Goal: Task Accomplishment & Management: Use online tool/utility

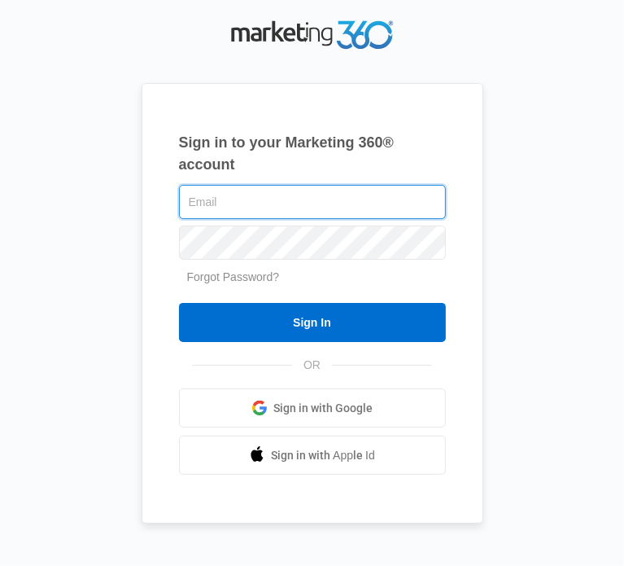
click at [195, 217] on input "text" at bounding box center [312, 202] width 267 height 34
type input "[EMAIL_ADDRESS][DOMAIN_NAME]"
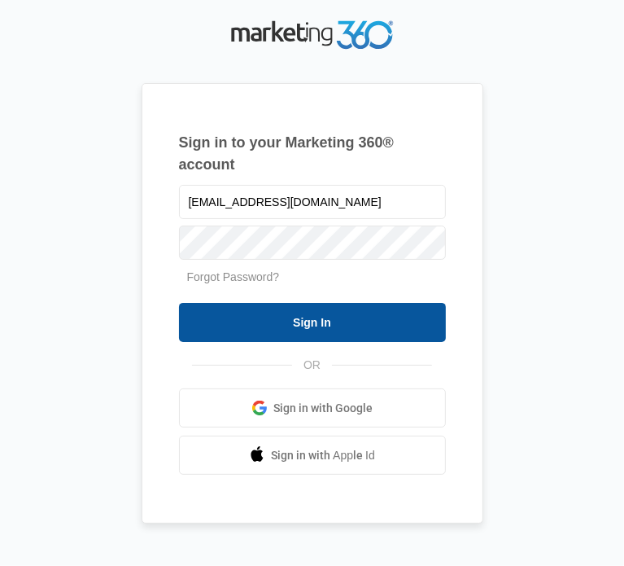
click at [272, 331] on input "Sign In" at bounding box center [312, 322] width 267 height 39
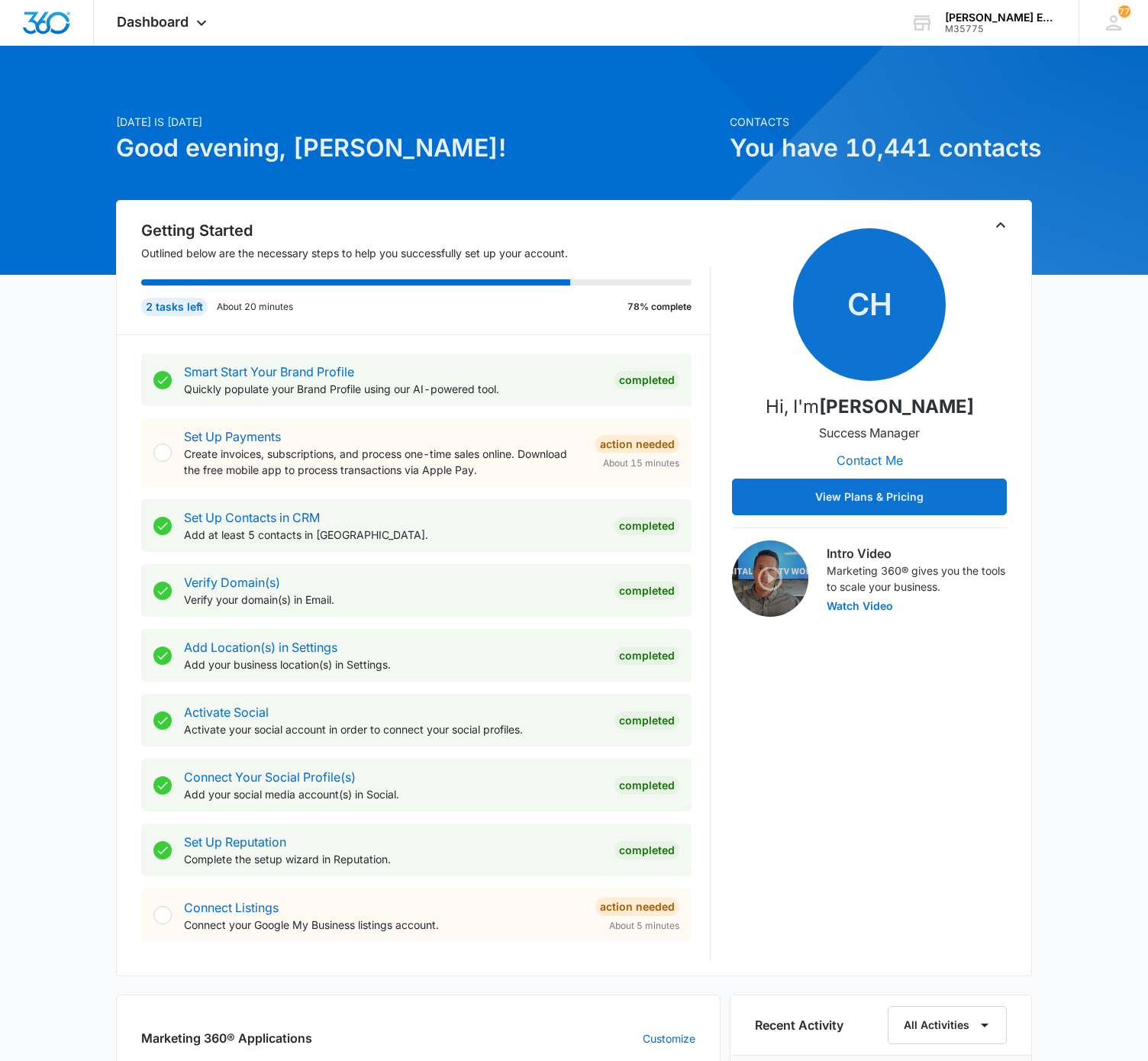
drag, startPoint x: 7, startPoint y: 269, endPoint x: 387, endPoint y: 95, distance: 417.9
click at [387, 95] on div "[DATE] is [DATE] Good evening, [PERSON_NAME]! Contacts You have 10,441 contacts…" at bounding box center [574, 850] width 1148 height 1570
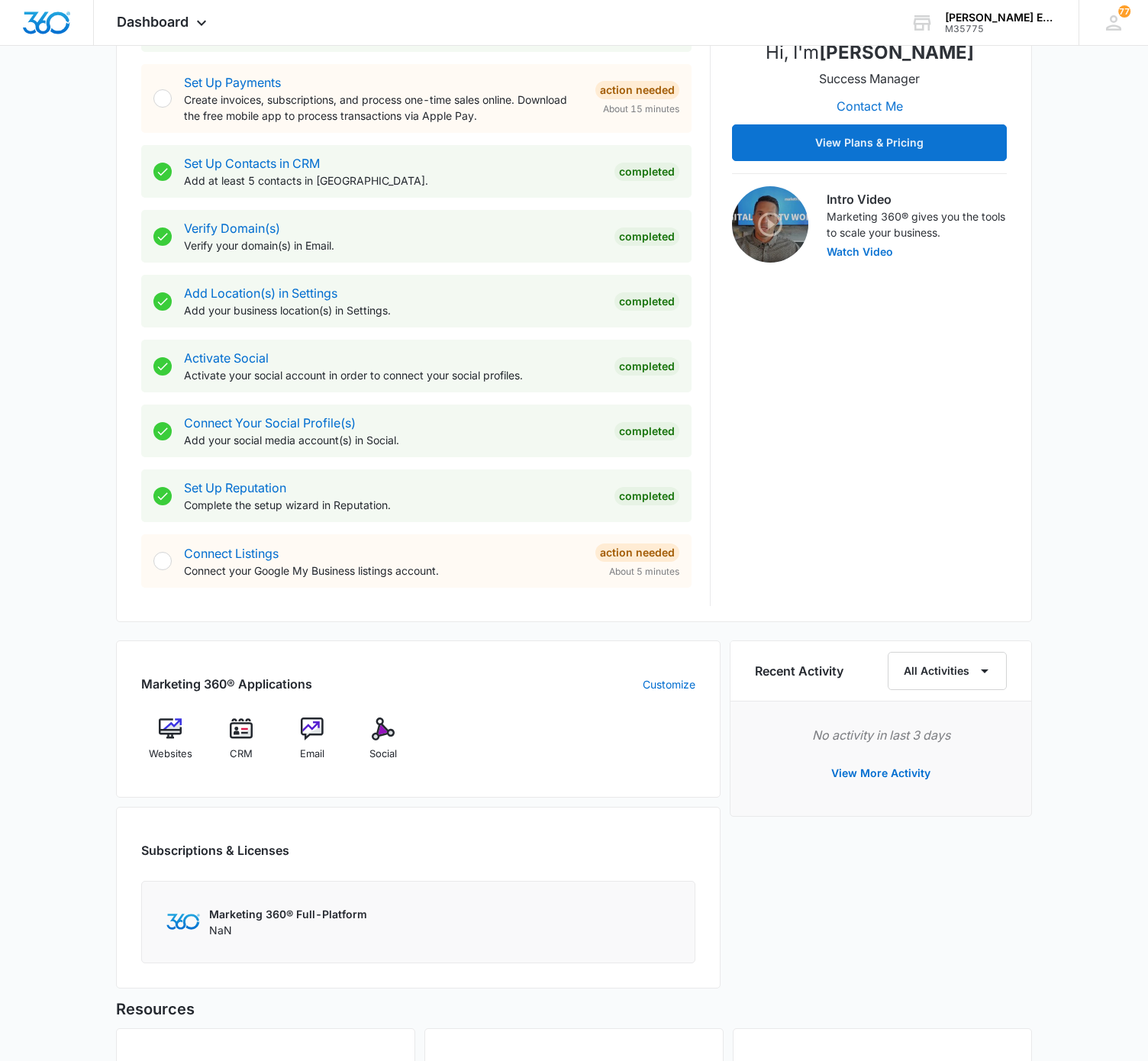
scroll to position [525, 0]
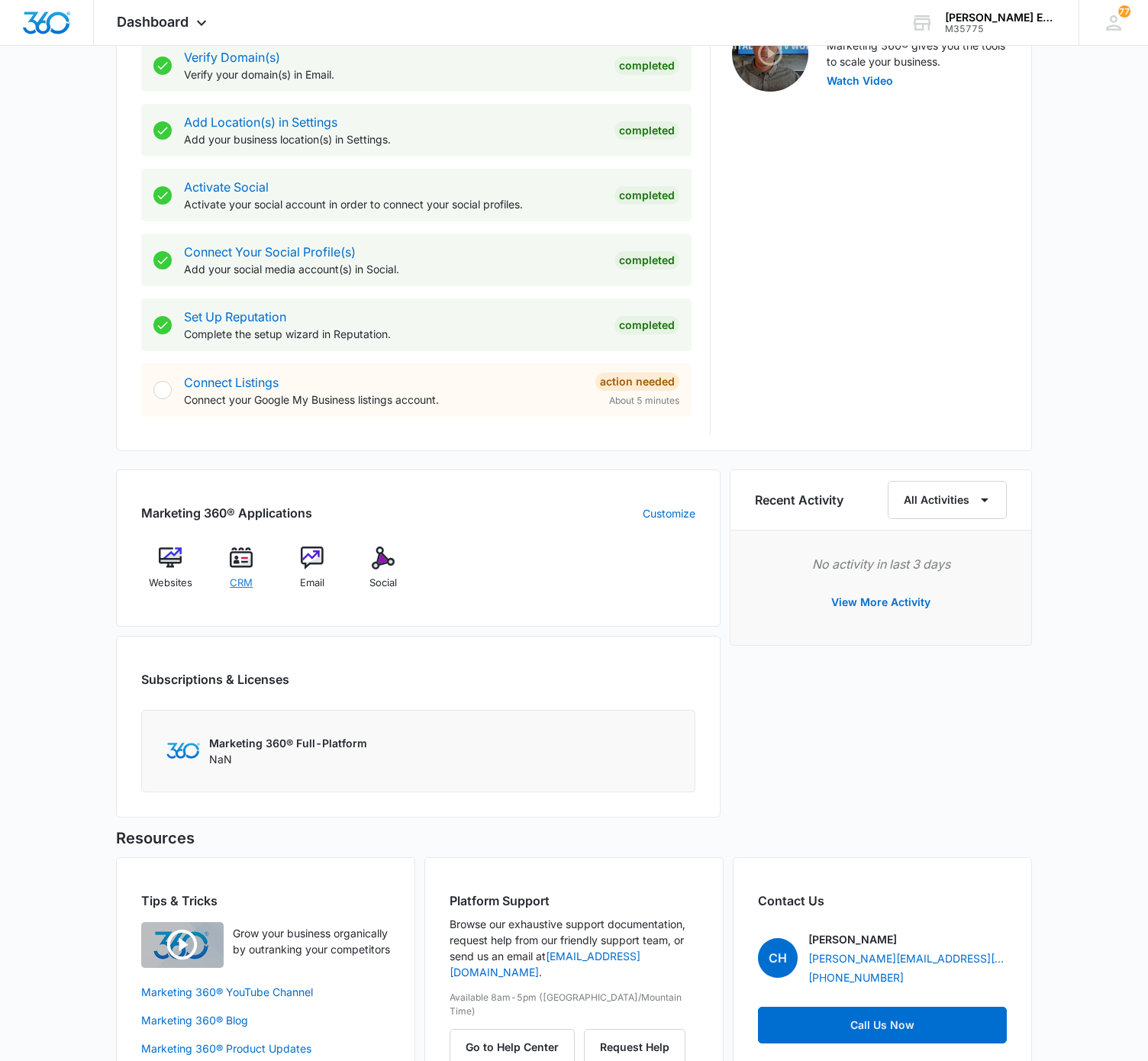
click at [240, 575] on div "CRM" at bounding box center [241, 574] width 59 height 54
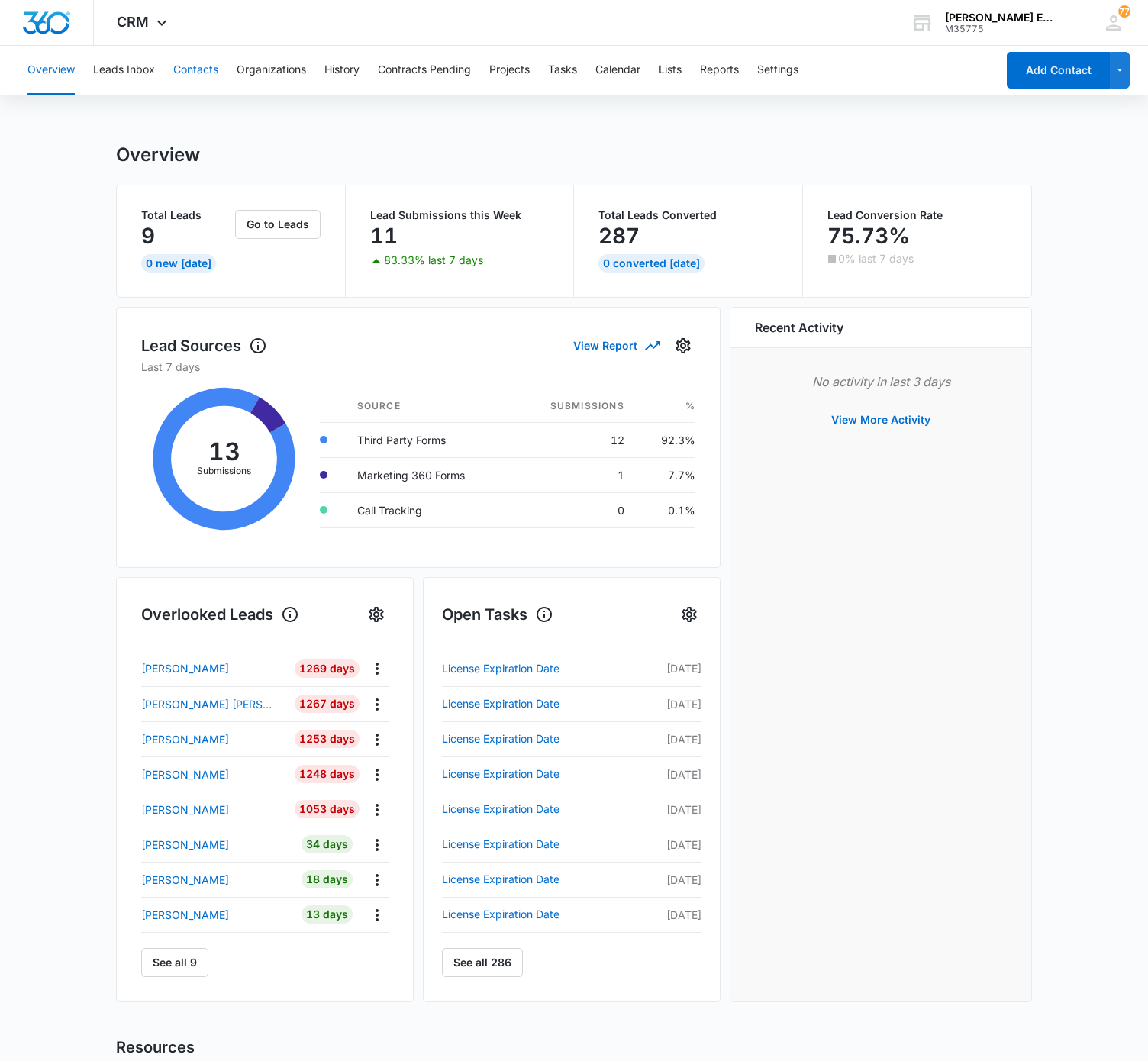
click at [198, 79] on button "Contacts" at bounding box center [196, 70] width 45 height 49
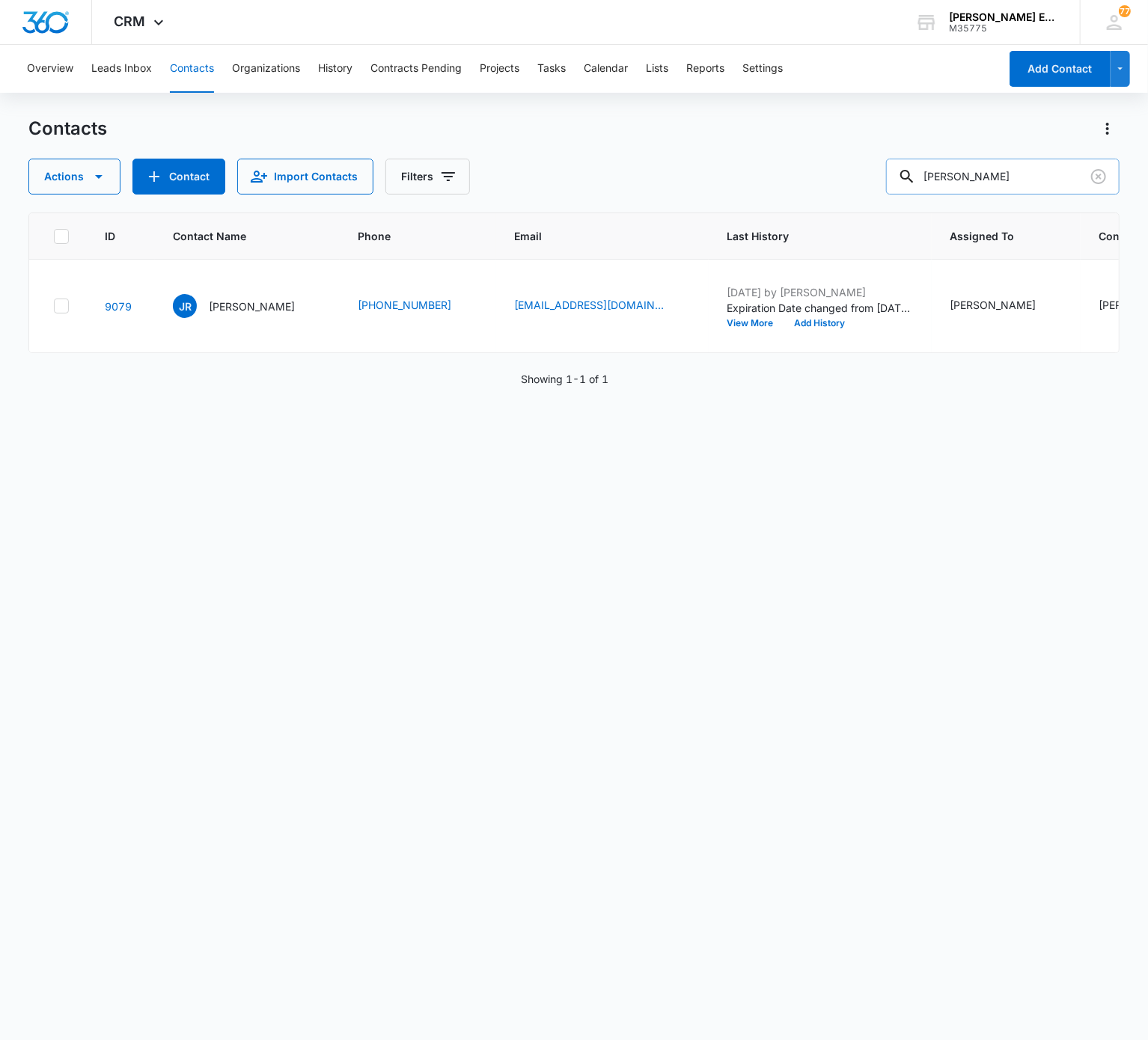
click at [859, 180] on input "Joseph rahhal" at bounding box center [1003, 177] width 233 height 36
paste input "Brenda Bates"
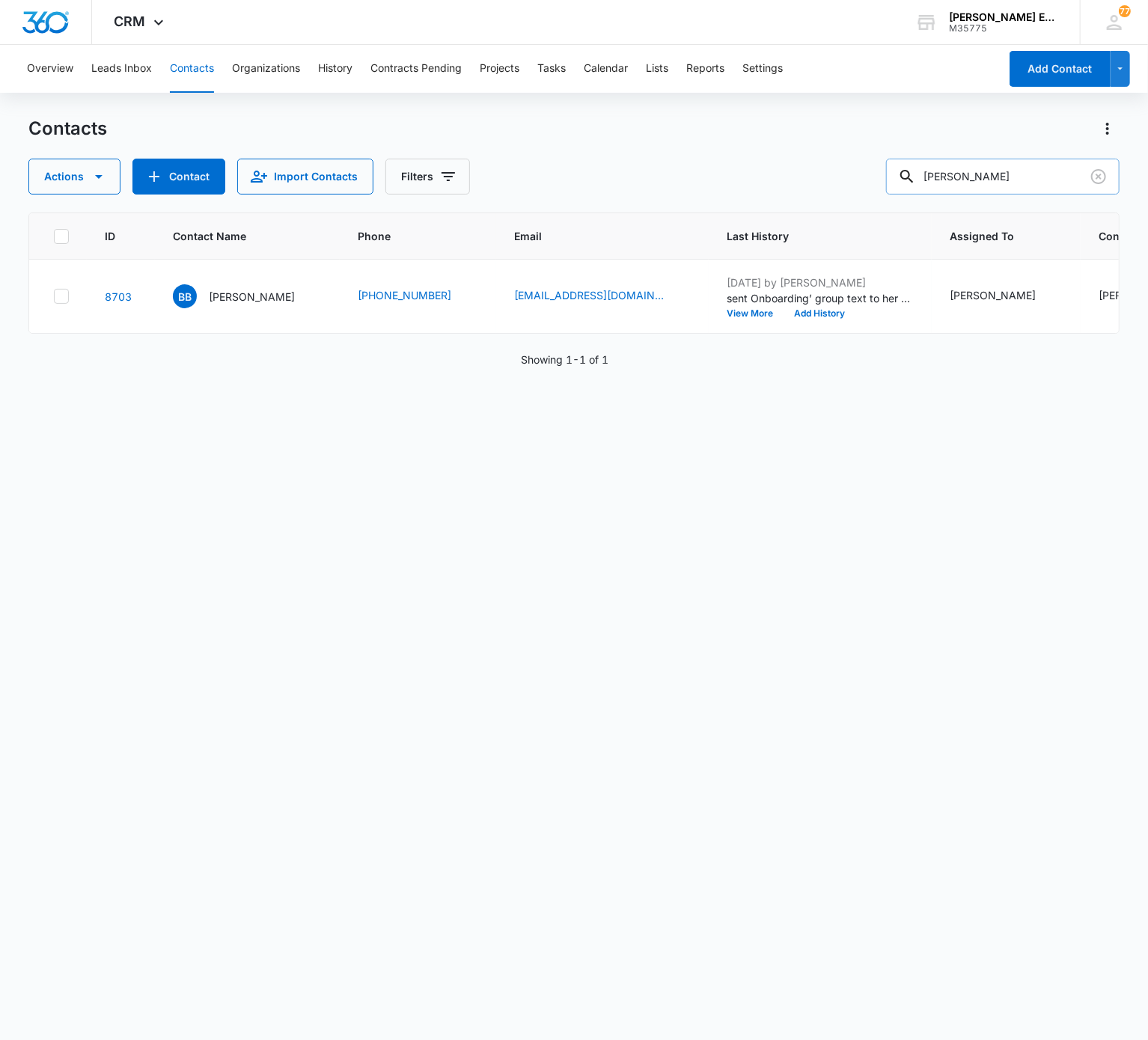
click at [859, 181] on input "Brenda Bates" at bounding box center [1003, 177] width 233 height 36
paste input "Lorena "Lena" Fook"
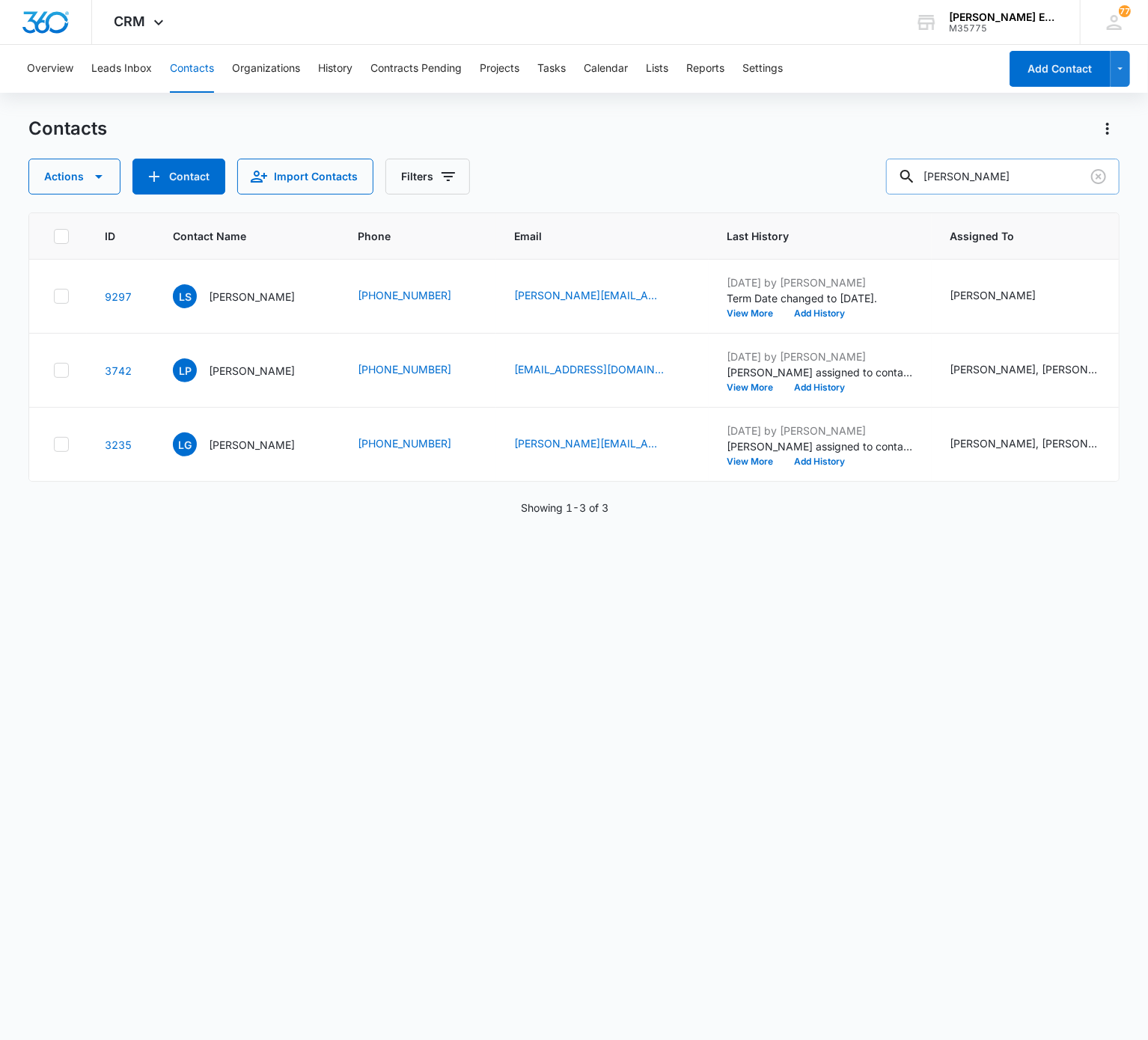
click at [859, 184] on input "Lorena" at bounding box center [1003, 177] width 233 height 36
type input "L"
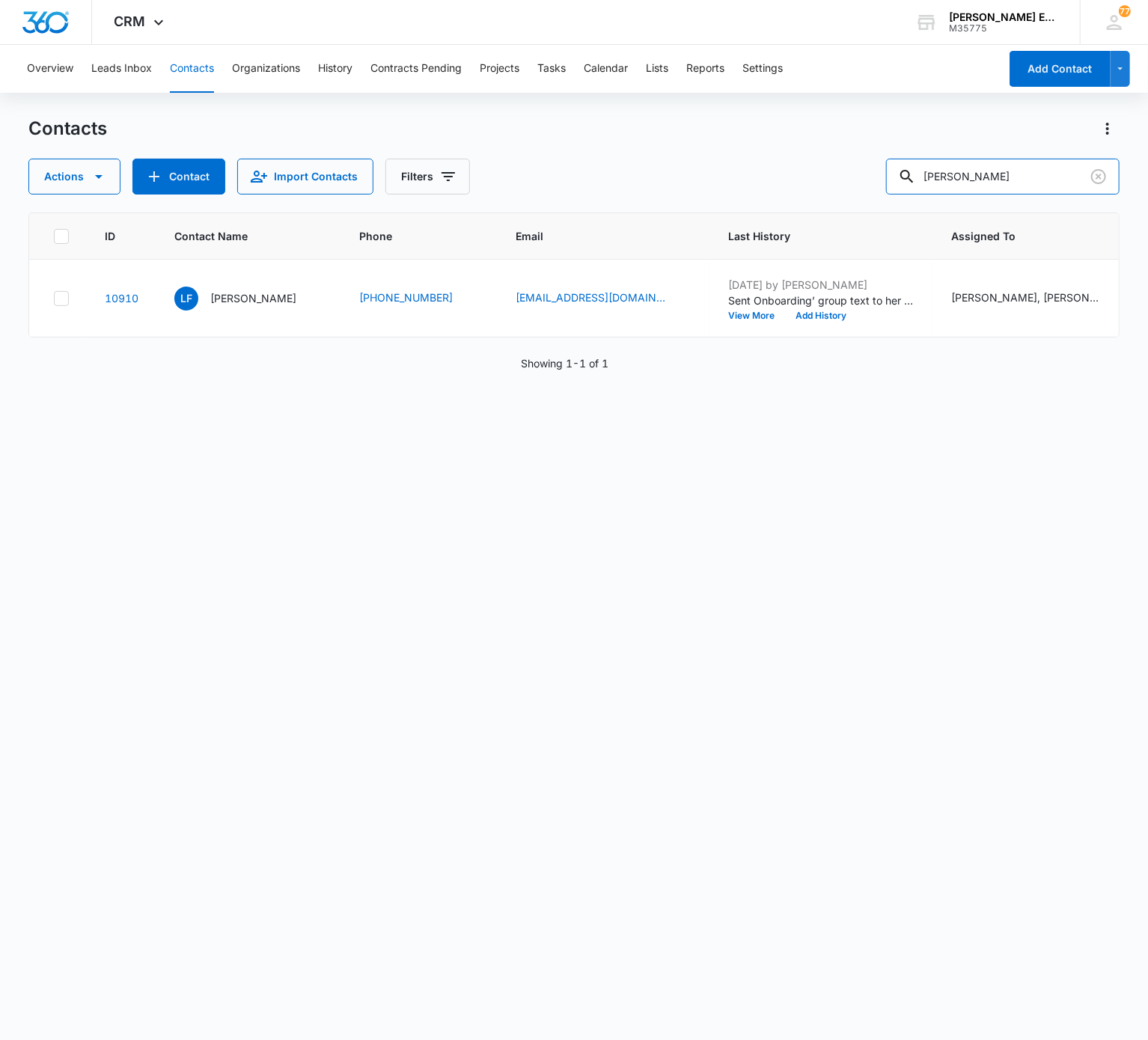
scroll to position [0, 487]
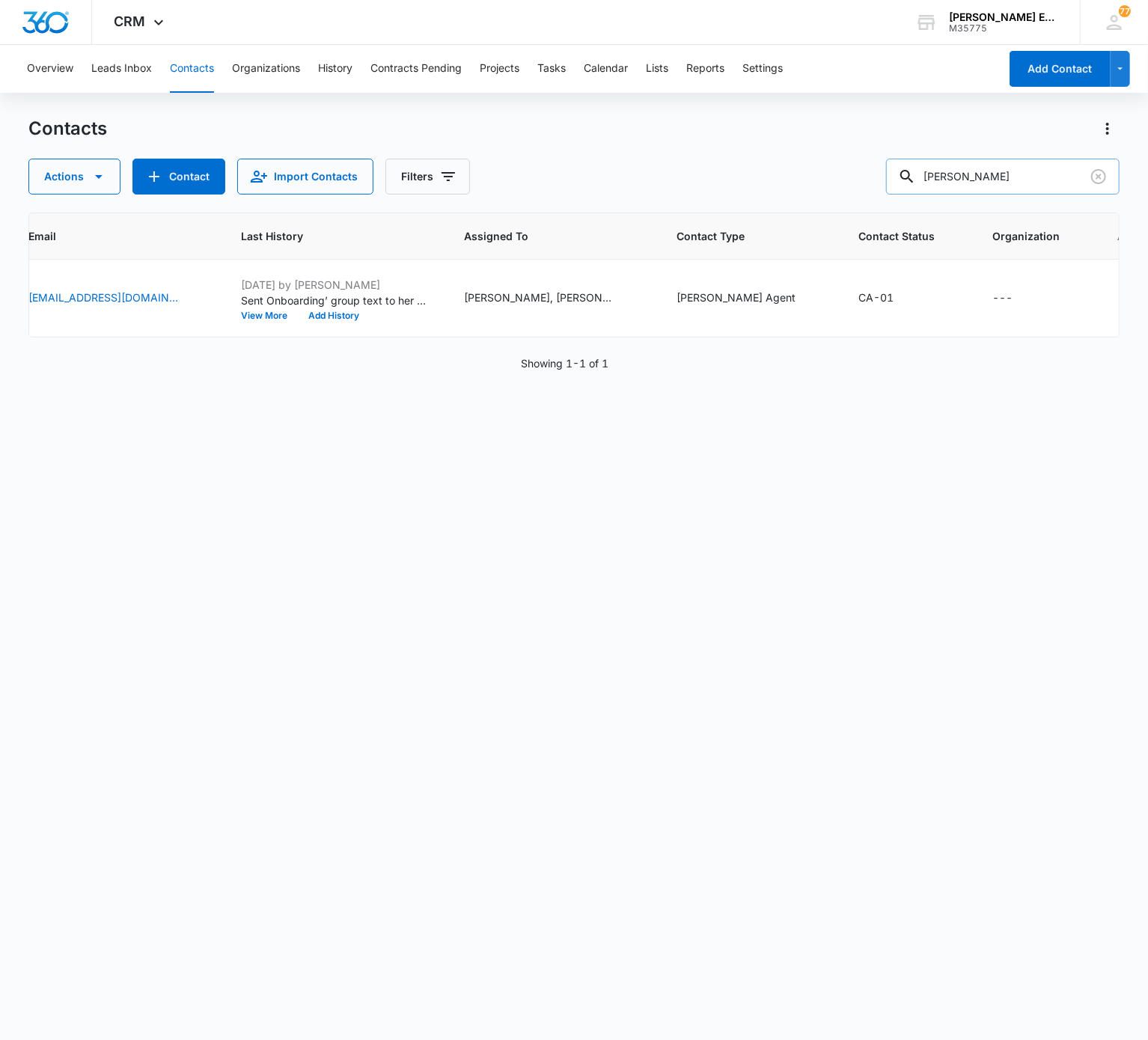
click at [859, 184] on input "Fooks" at bounding box center [1003, 177] width 233 height 36
paste input "Lacee Nicewarner"
click at [859, 184] on input "Lacee Nicewarner" at bounding box center [1003, 177] width 233 height 36
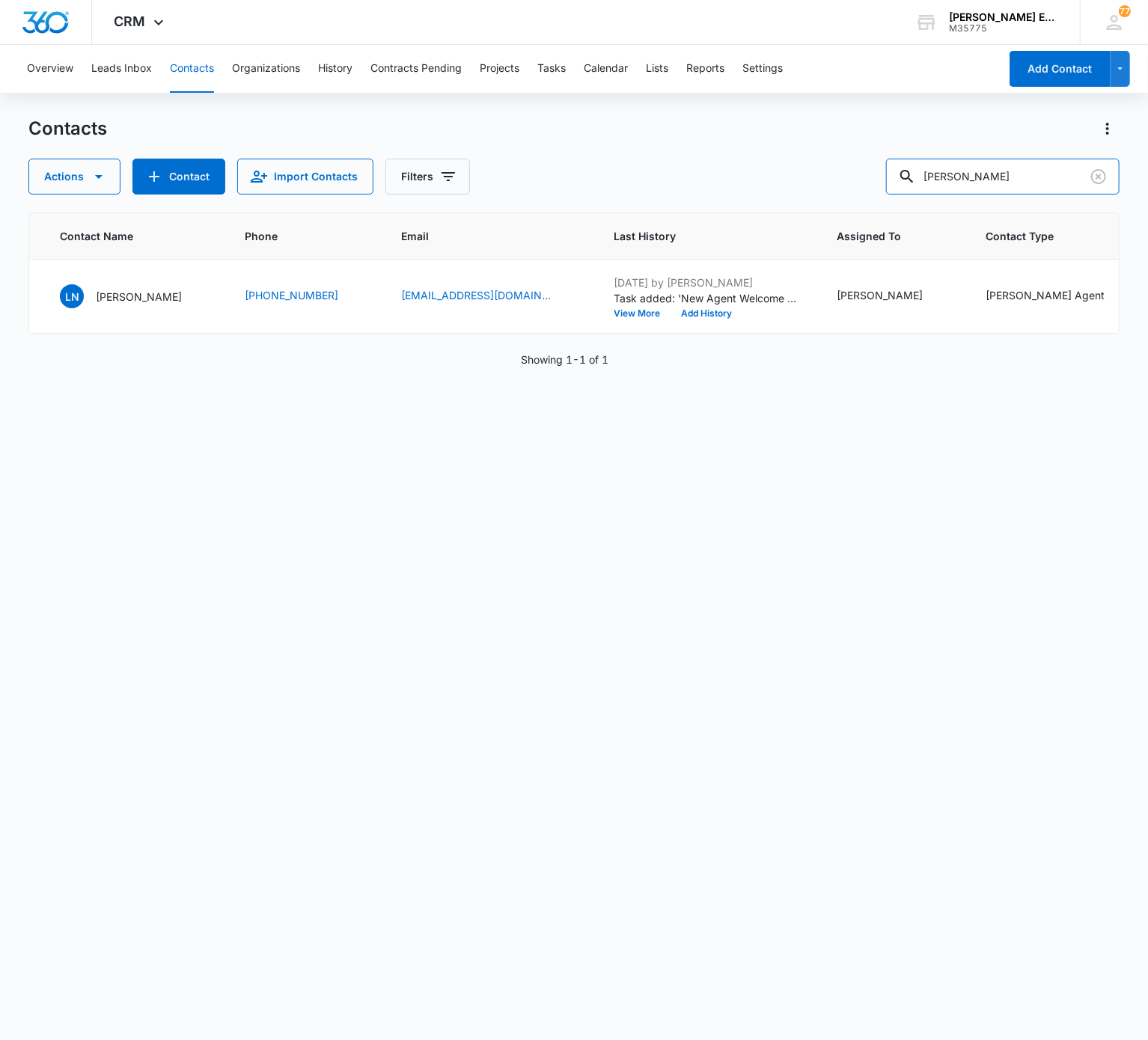
scroll to position [0, 108]
click at [859, 171] on input "Lacee" at bounding box center [1003, 177] width 233 height 36
paste input "Misty Minnick"
click at [859, 171] on input "Lacee" at bounding box center [1003, 177] width 233 height 36
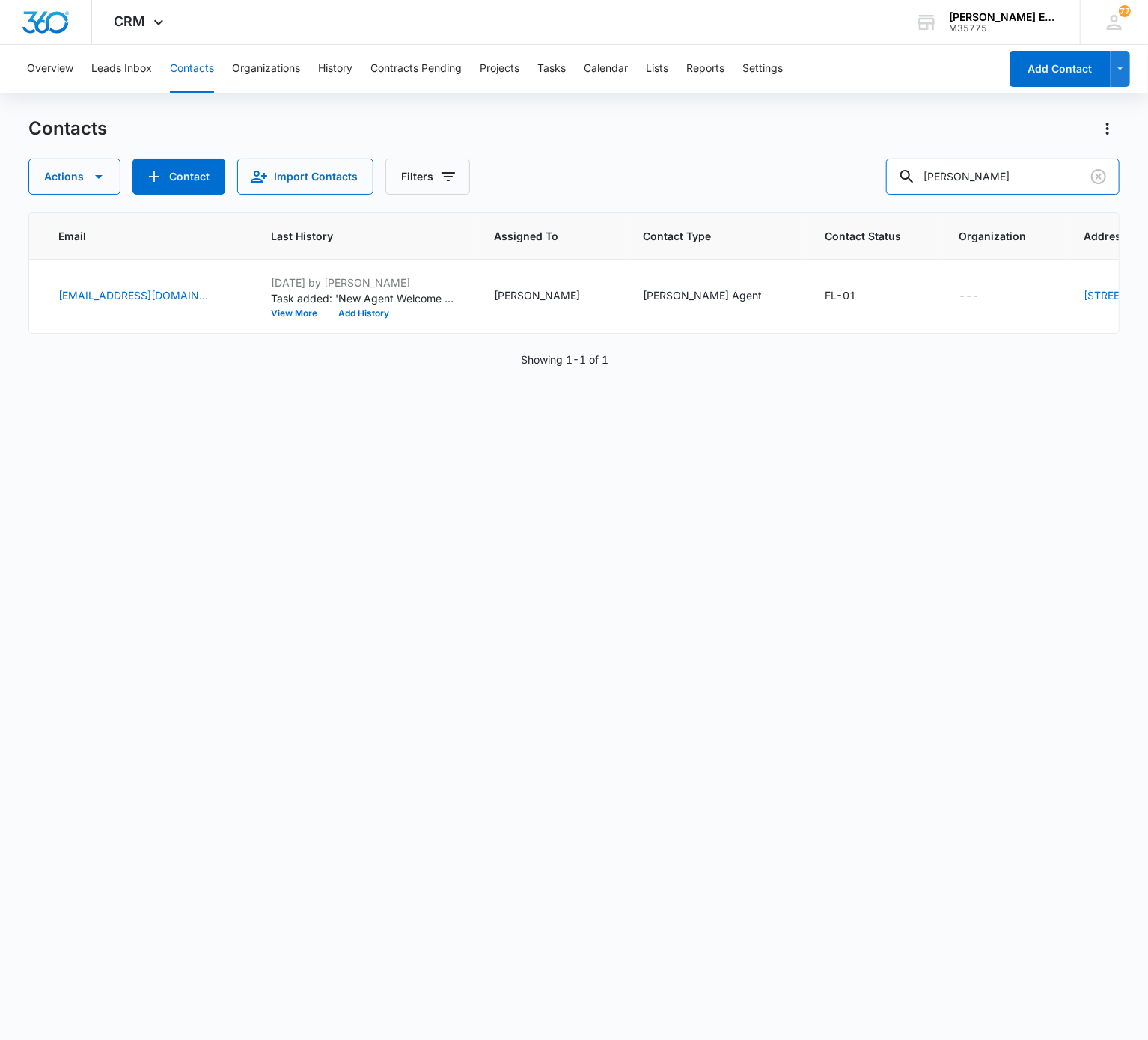
scroll to position [0, 0]
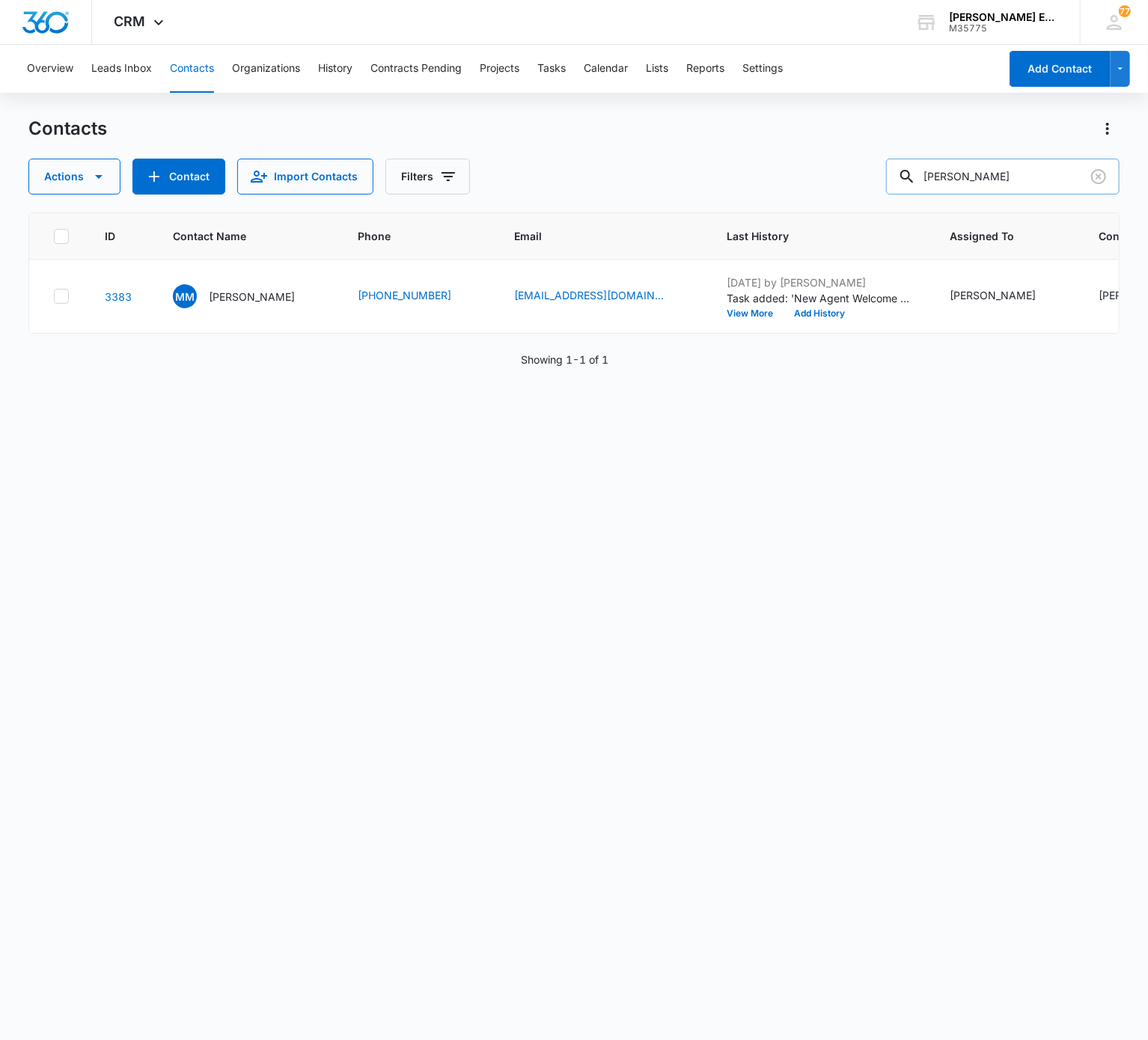
click at [859, 171] on input "Misty Minnick" at bounding box center [1003, 177] width 233 height 36
paste input "Tiffany Breedlove"
click at [859, 171] on input "Misty Tiffany Breedlove" at bounding box center [1003, 177] width 233 height 36
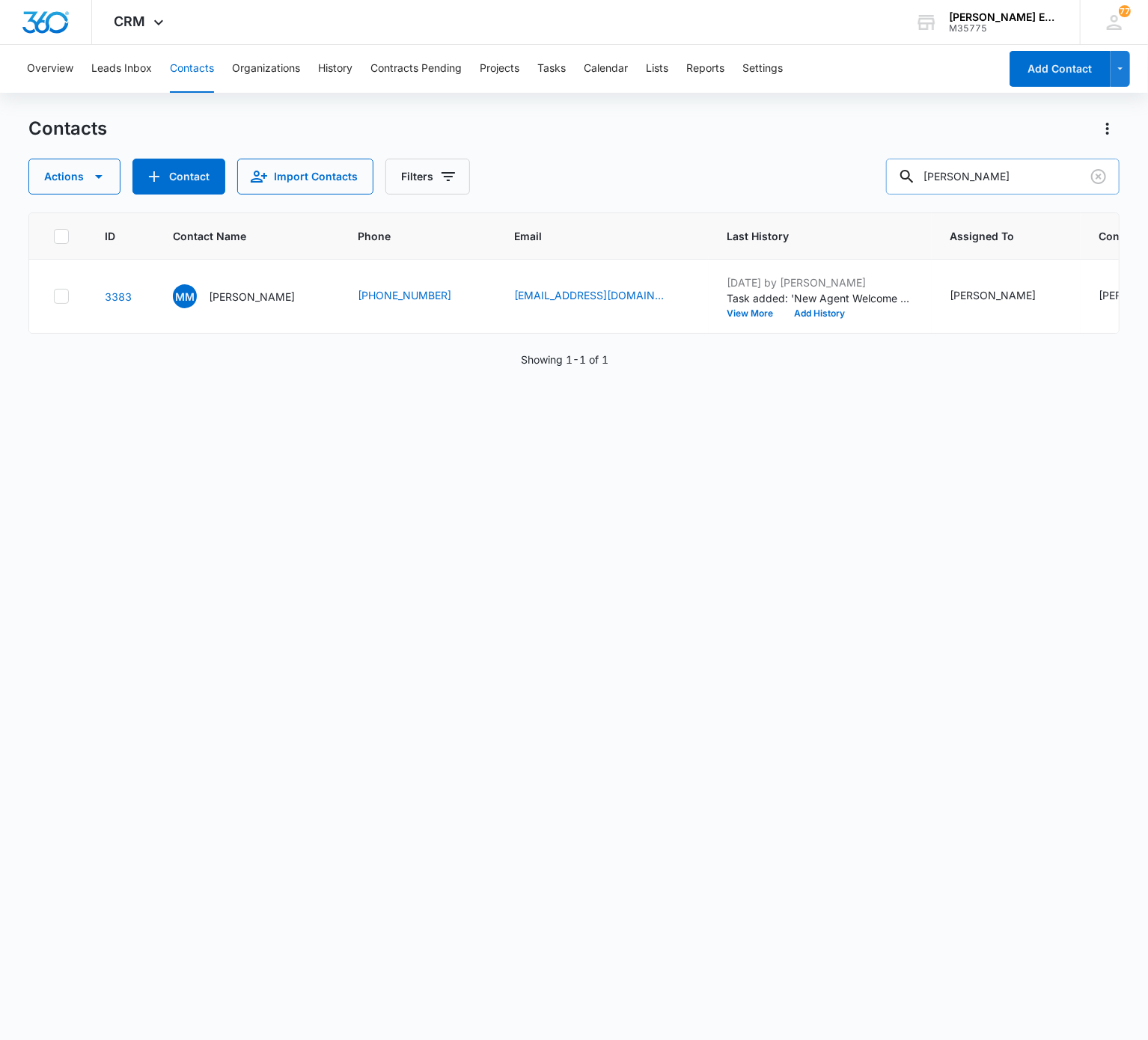
click at [859, 171] on input "Misty Tiffany Breedlove" at bounding box center [1003, 177] width 233 height 36
paste input "text"
click at [859, 191] on input "Tiffany Breedlove" at bounding box center [1003, 177] width 233 height 36
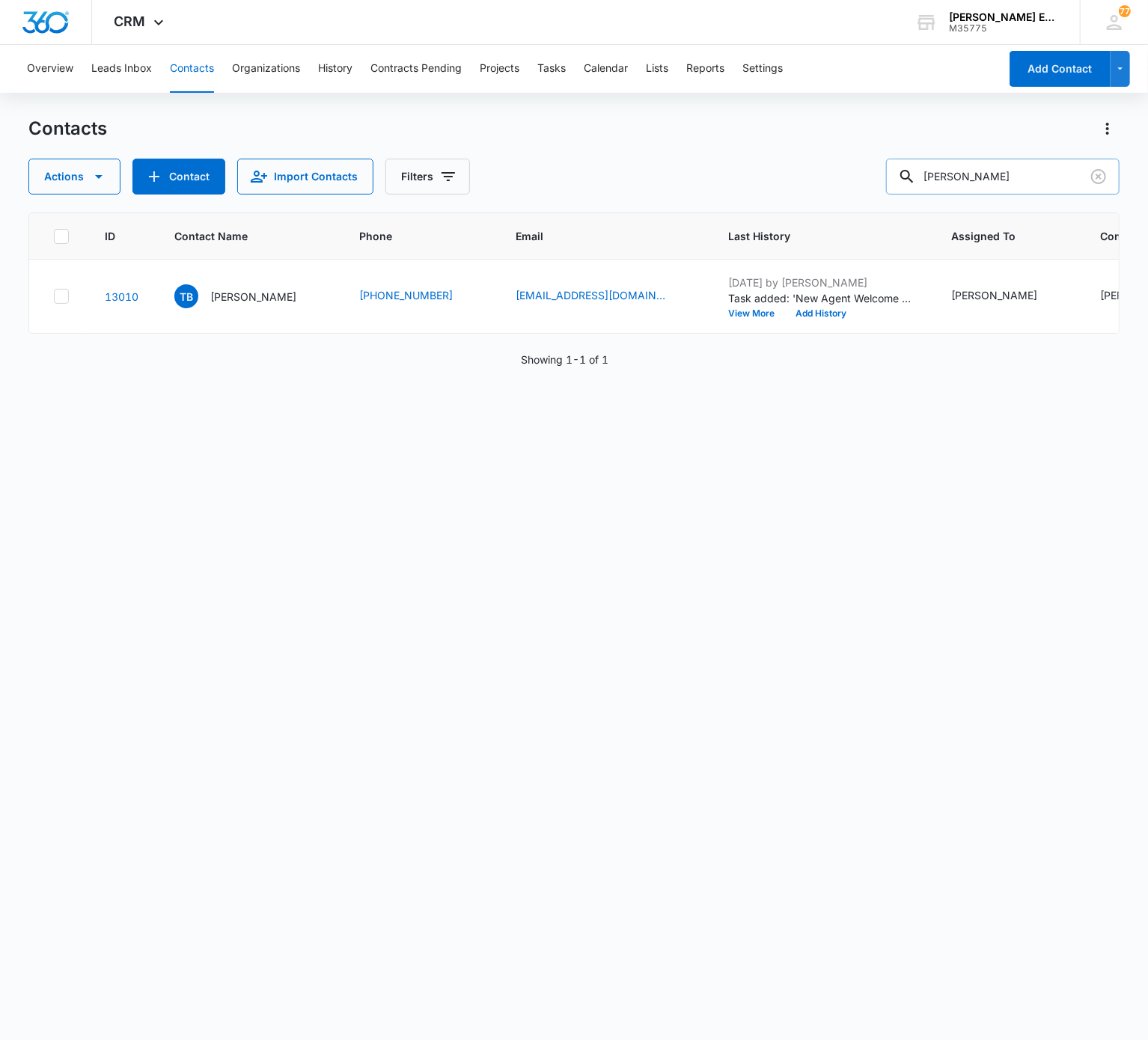
paste input "Kathy Bischofberger"
click at [859, 179] on input "Kathy Bischofberger" at bounding box center [1003, 177] width 233 height 36
paste input "Thomas Nguyen"
click at [859, 179] on input "Thomas Nguyen" at bounding box center [1003, 177] width 233 height 36
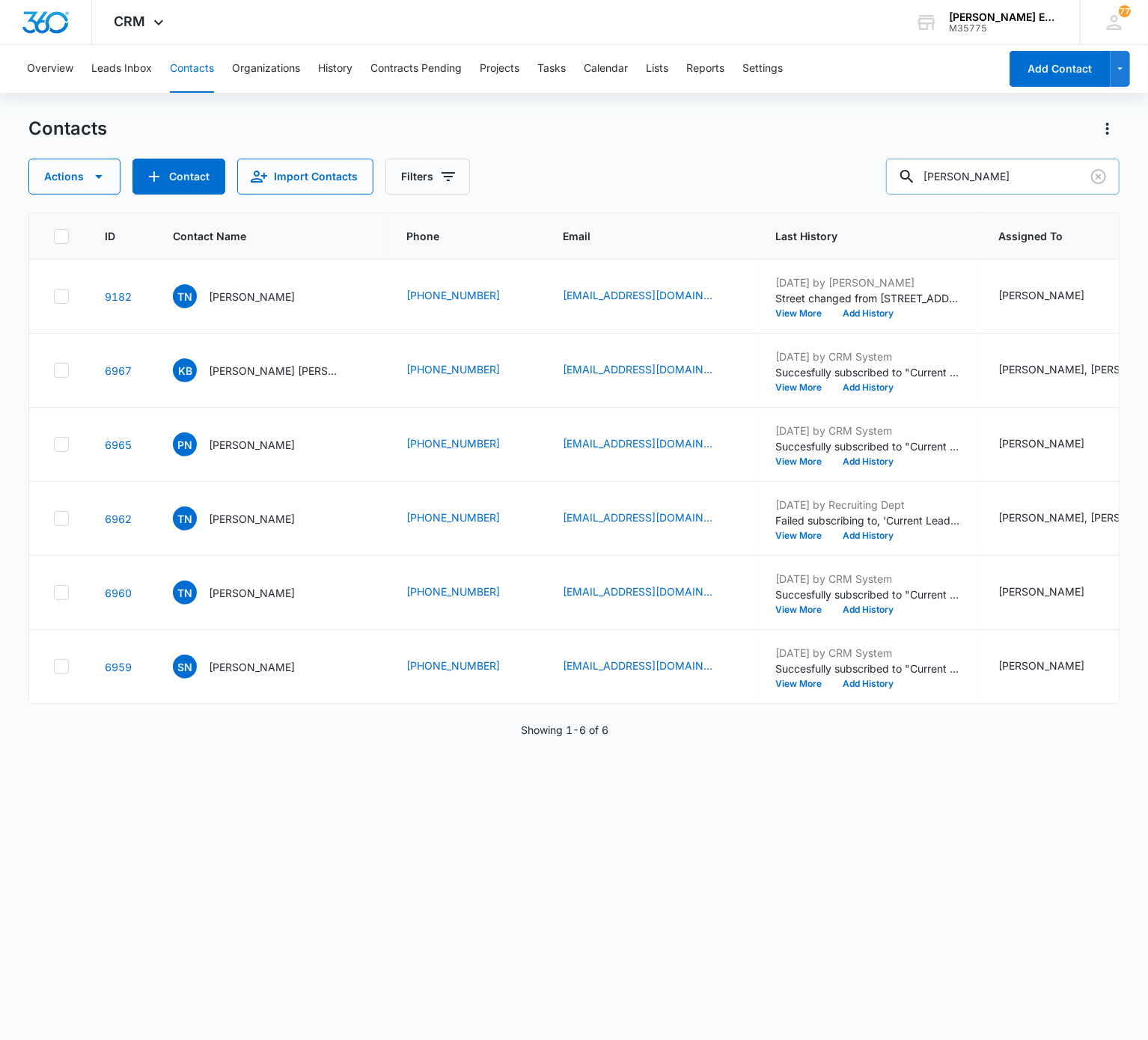
click at [859, 189] on input "Thomas Nguyen" at bounding box center [1003, 177] width 233 height 36
paste input "Sophia Rowe"
click at [859, 159] on div "Thomas Sophia Rowe" at bounding box center [1003, 177] width 233 height 36
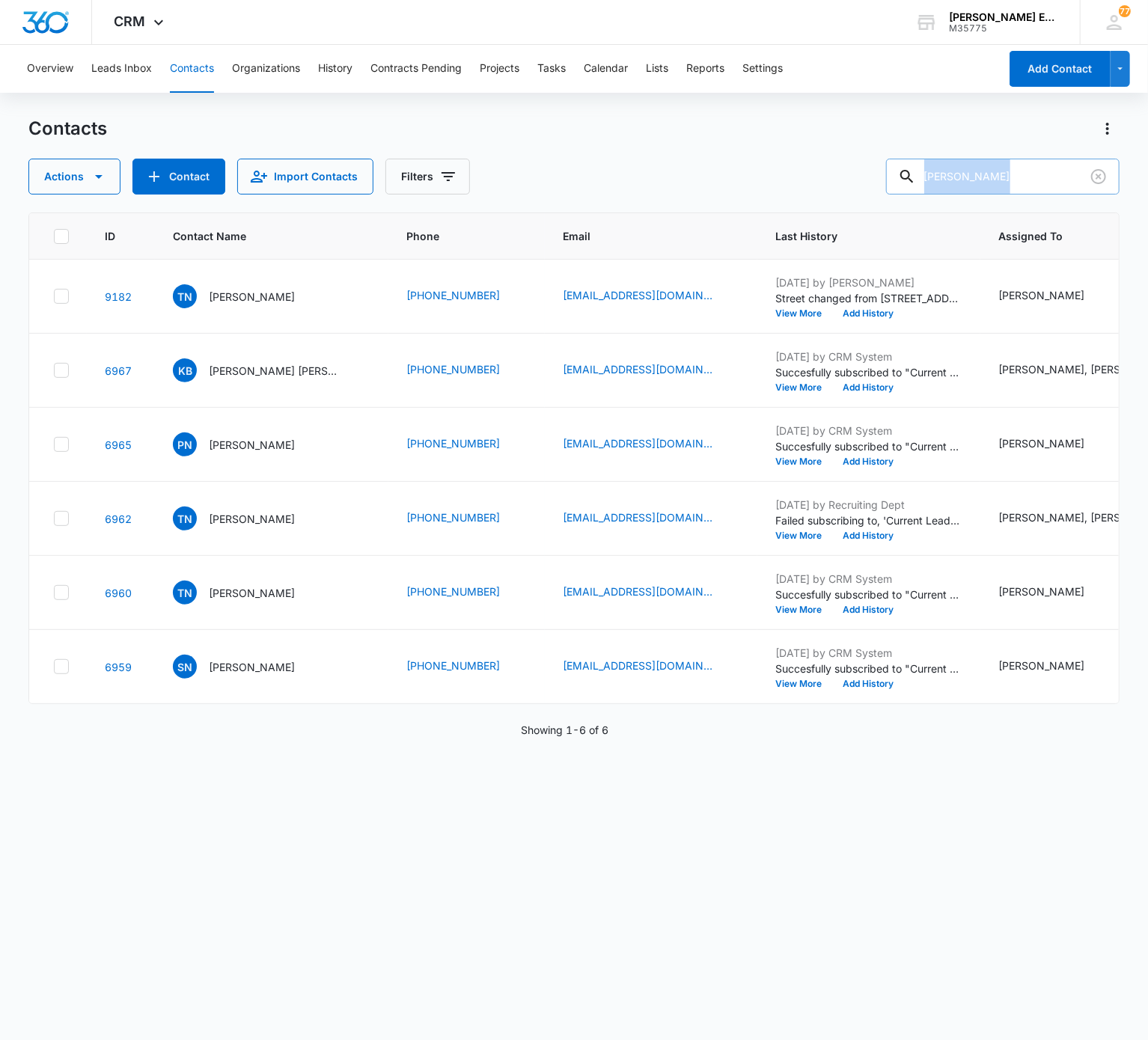
click at [859, 159] on div "Thomas Sophia Rowe" at bounding box center [1003, 177] width 233 height 36
click at [859, 165] on input "Thomas Sophia Rowe" at bounding box center [1003, 177] width 233 height 36
type input "Sophia Rowe"
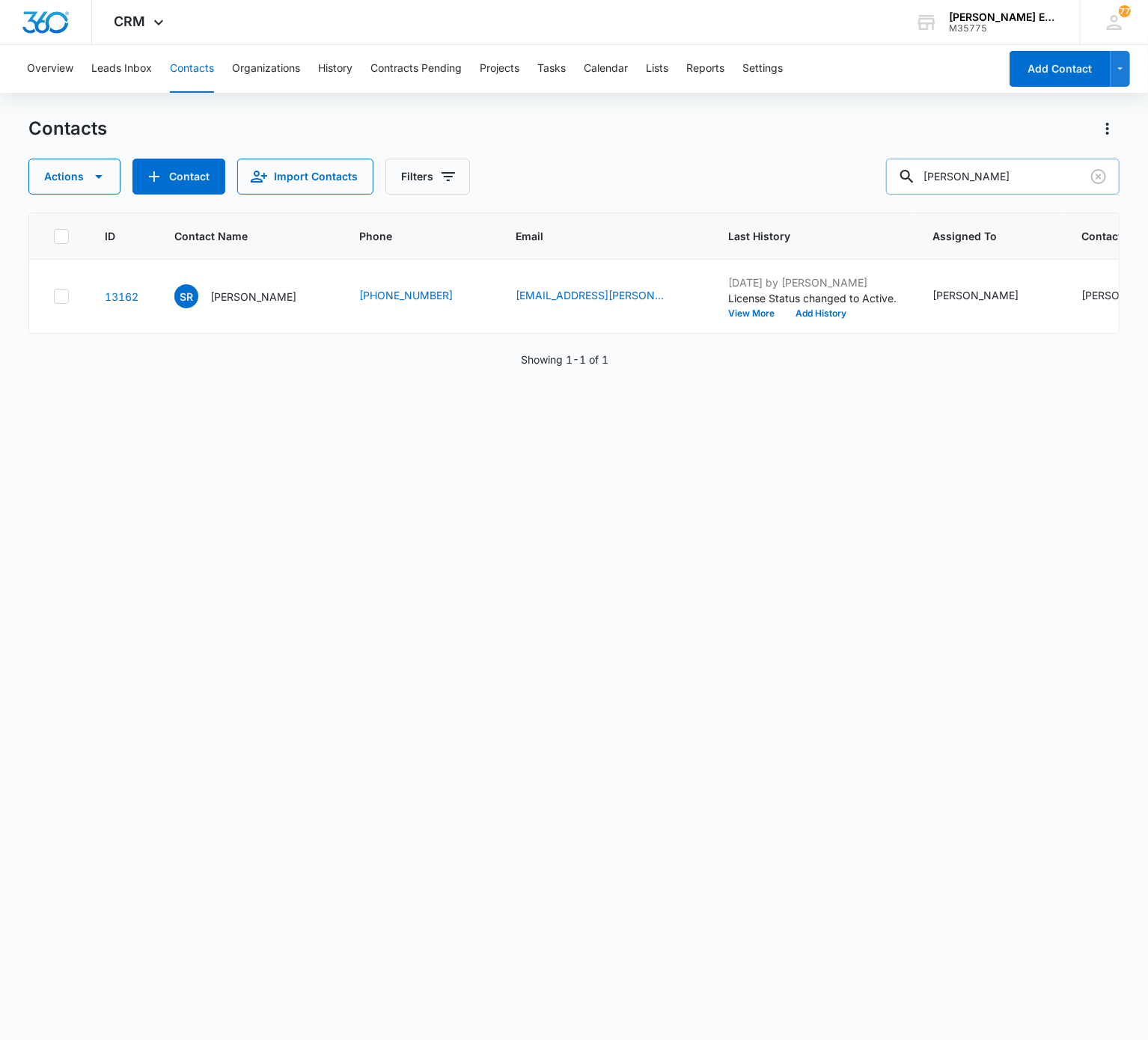
click at [859, 171] on input "Sophia Rowe" at bounding box center [1003, 177] width 233 height 36
paste input "Elizabeth Dewar"
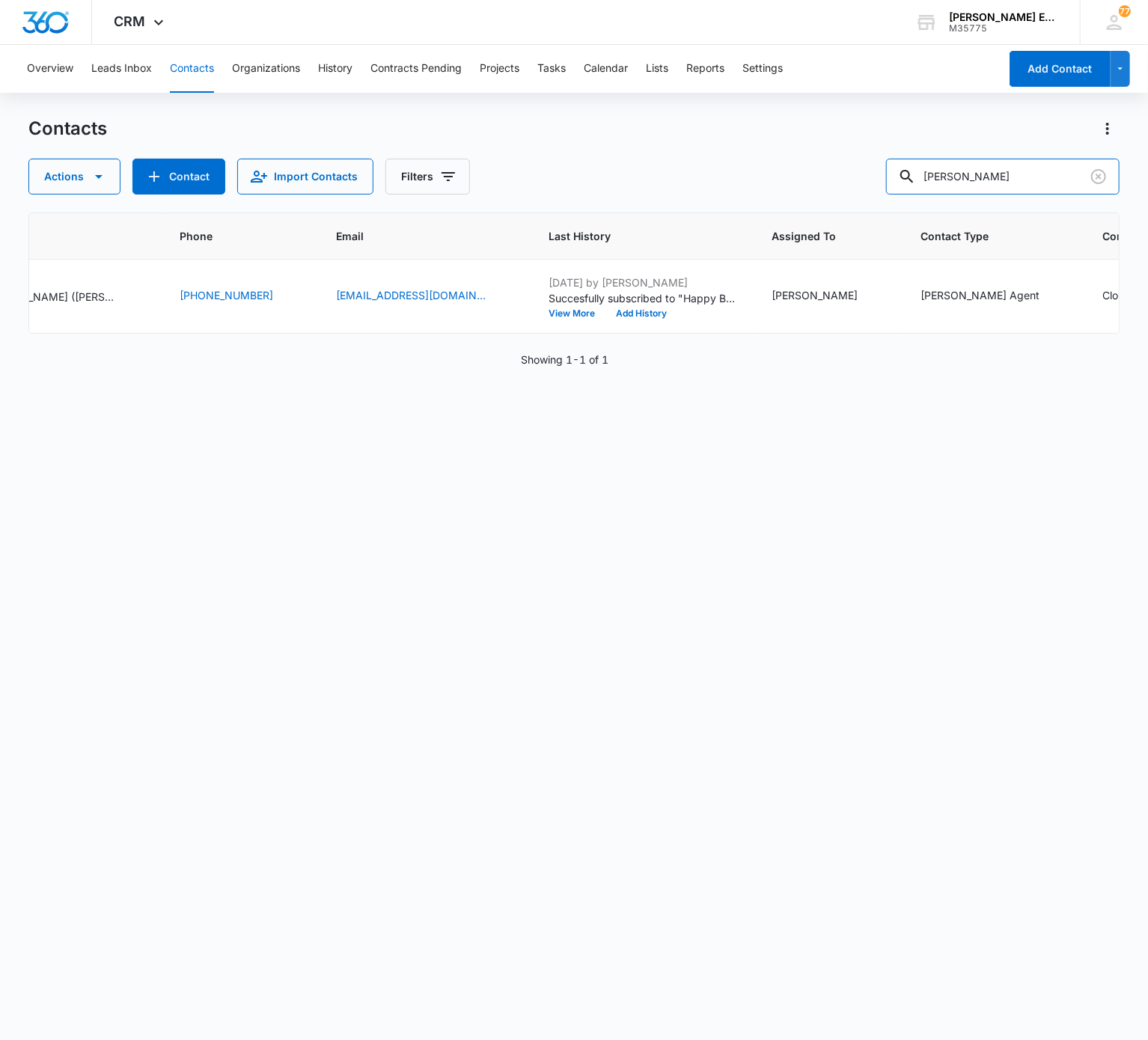
scroll to position [0, 233]
click at [859, 181] on input "Elizabeth Dewar" at bounding box center [1003, 177] width 233 height 36
paste input "rika Martin"
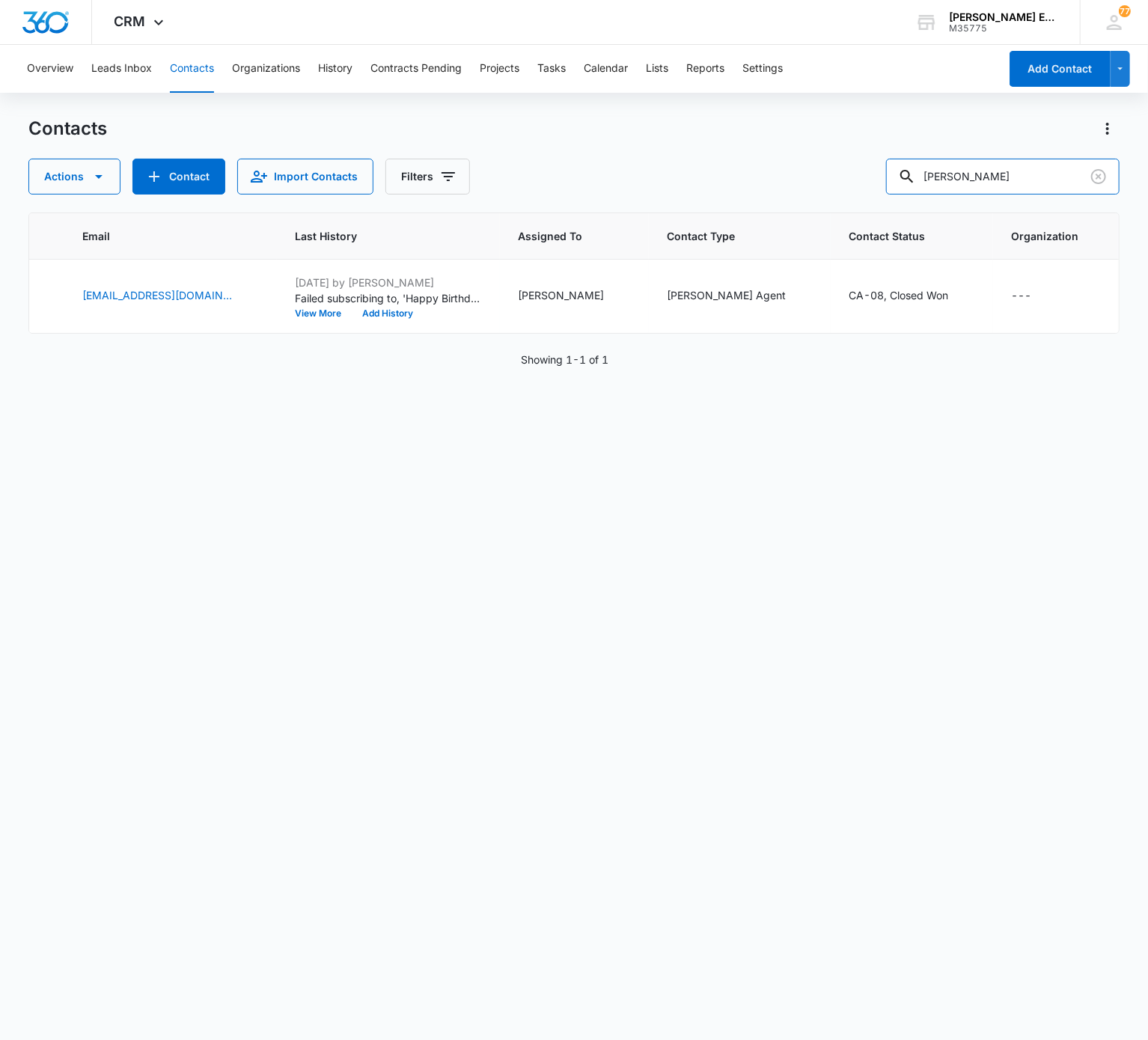
scroll to position [0, 503]
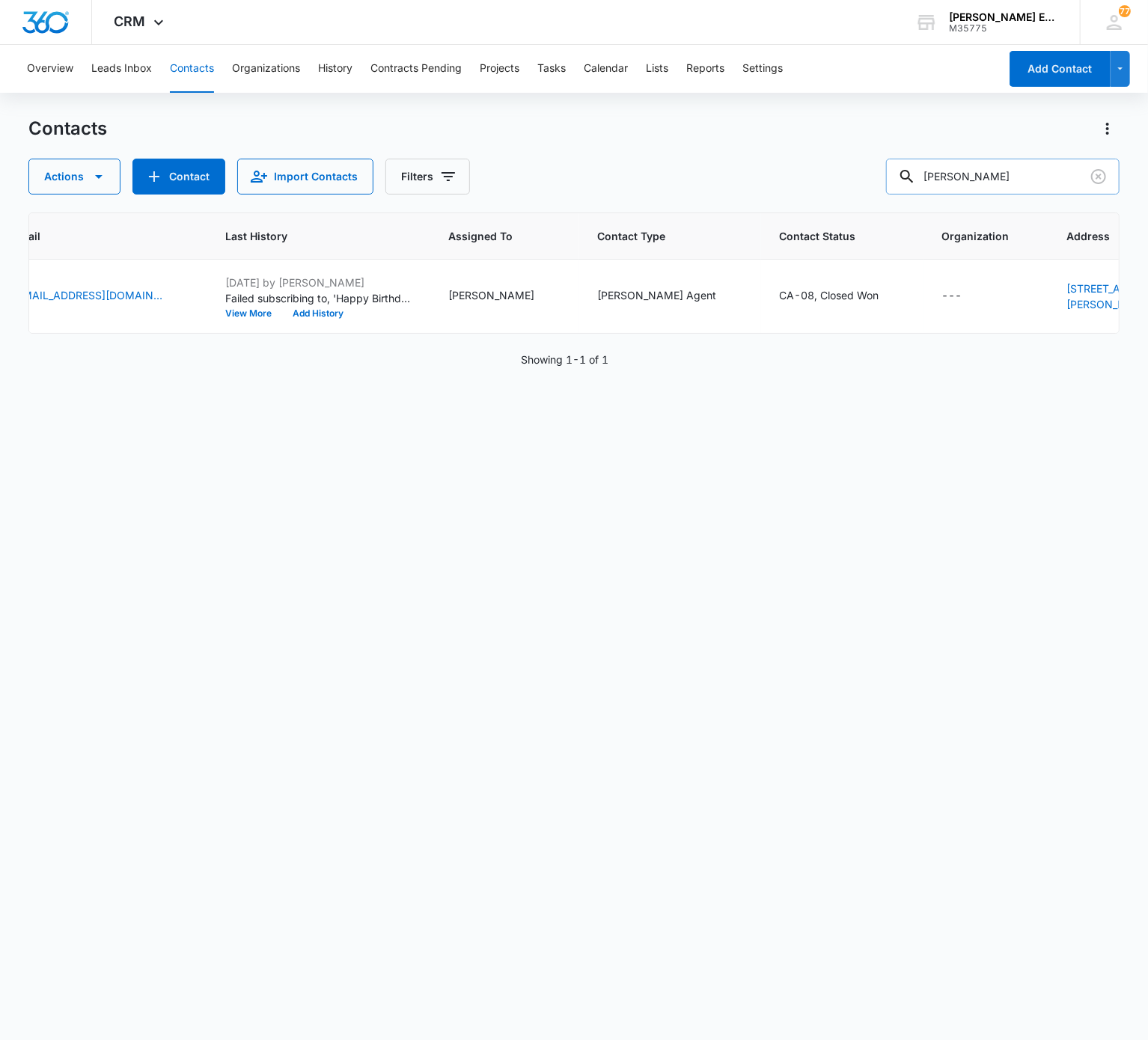
click at [859, 168] on input "Erika Martin" at bounding box center [1003, 177] width 233 height 36
paste input "Nicole Reilly"
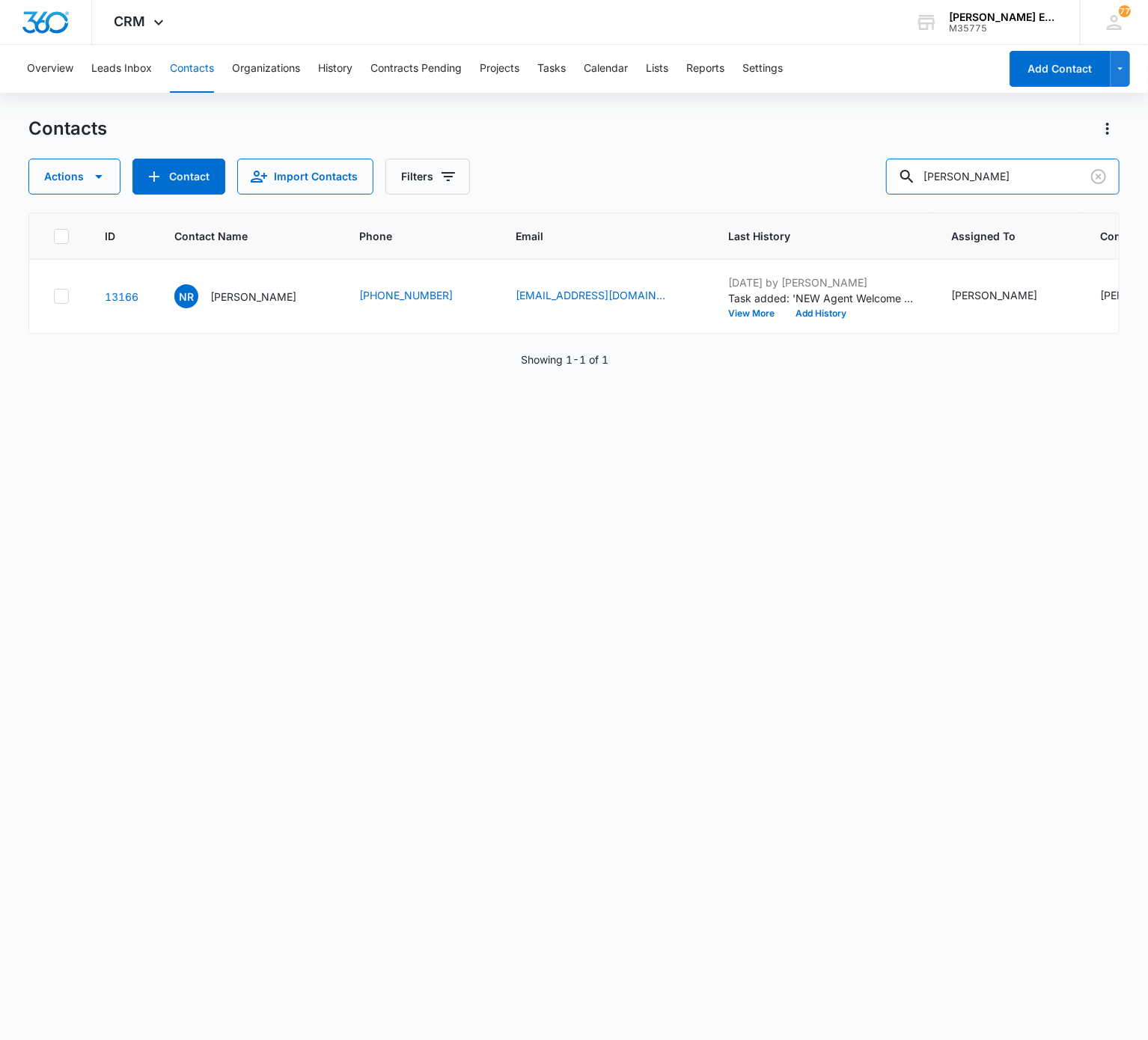
scroll to position [0, 441]
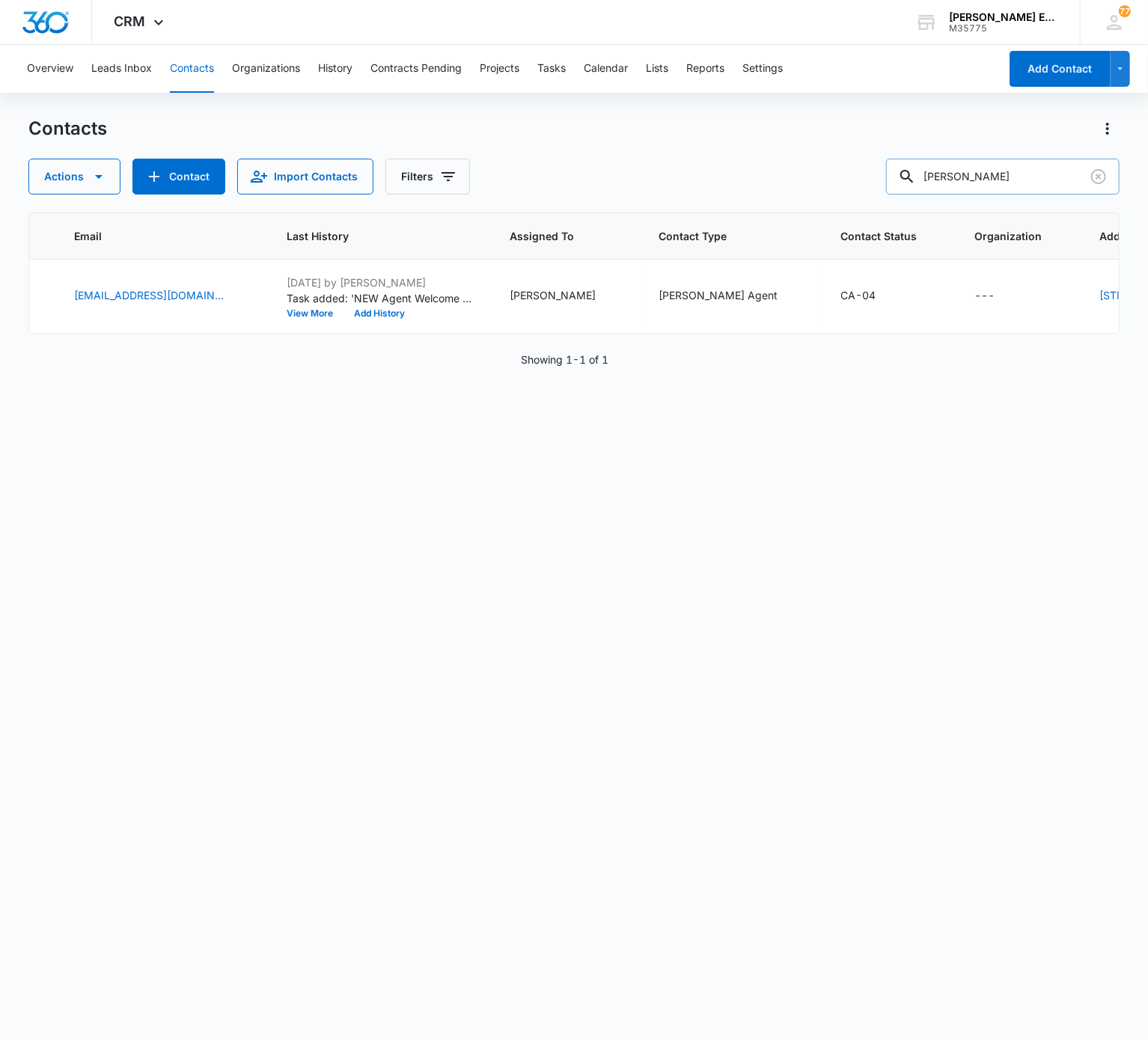
click at [859, 183] on input "Nicole Reilly" at bounding box center [1003, 177] width 233 height 36
paste input "Kathleen Bell"
click at [859, 189] on input "Kathleen Bell" at bounding box center [1003, 177] width 233 height 36
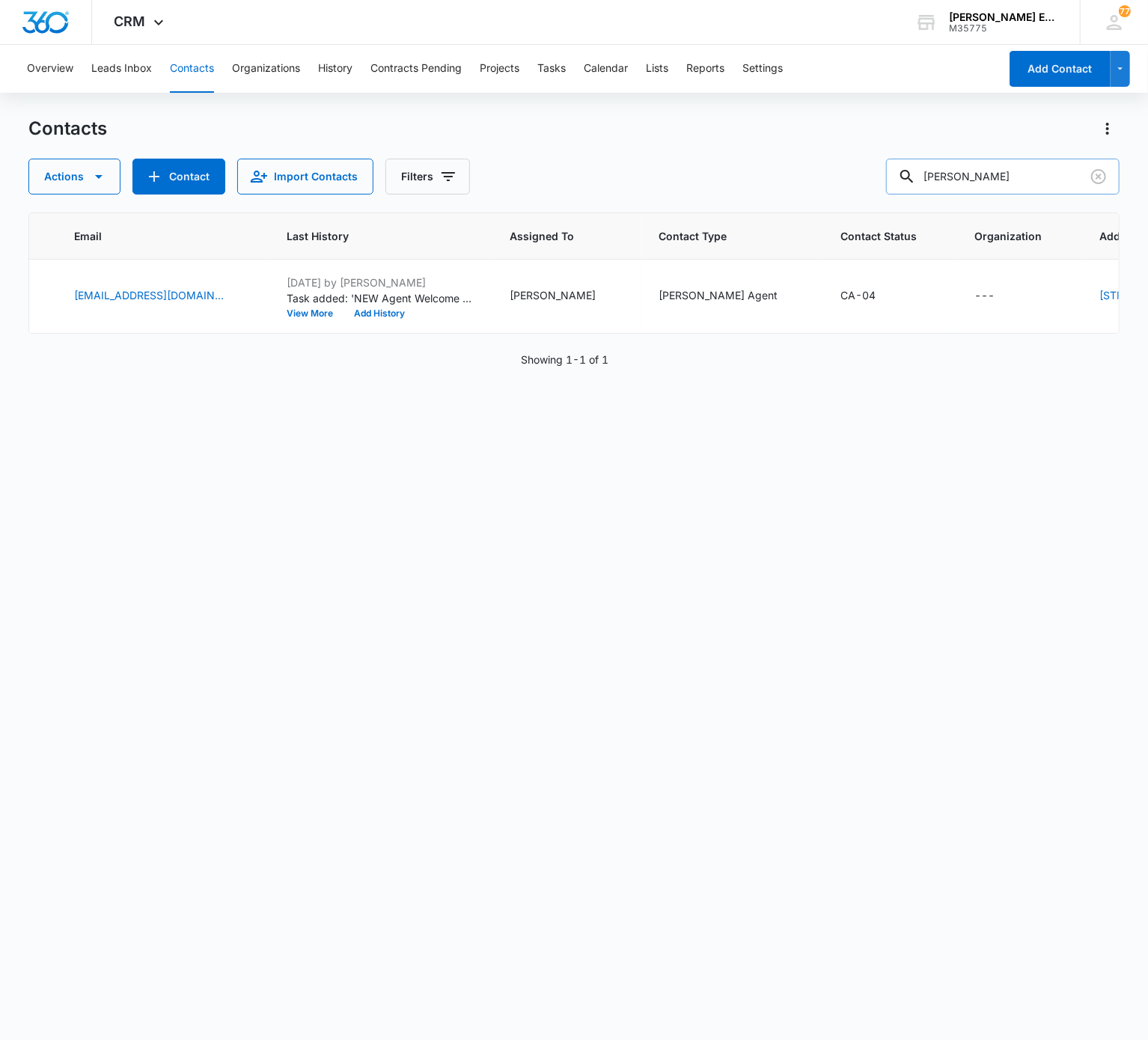
click at [859, 189] on input "Kathleen Bell" at bounding box center [1003, 177] width 233 height 36
paste input "Elizabeth Collmann"
click at [859, 189] on input "Elizabeth Collmann" at bounding box center [1003, 177] width 233 height 36
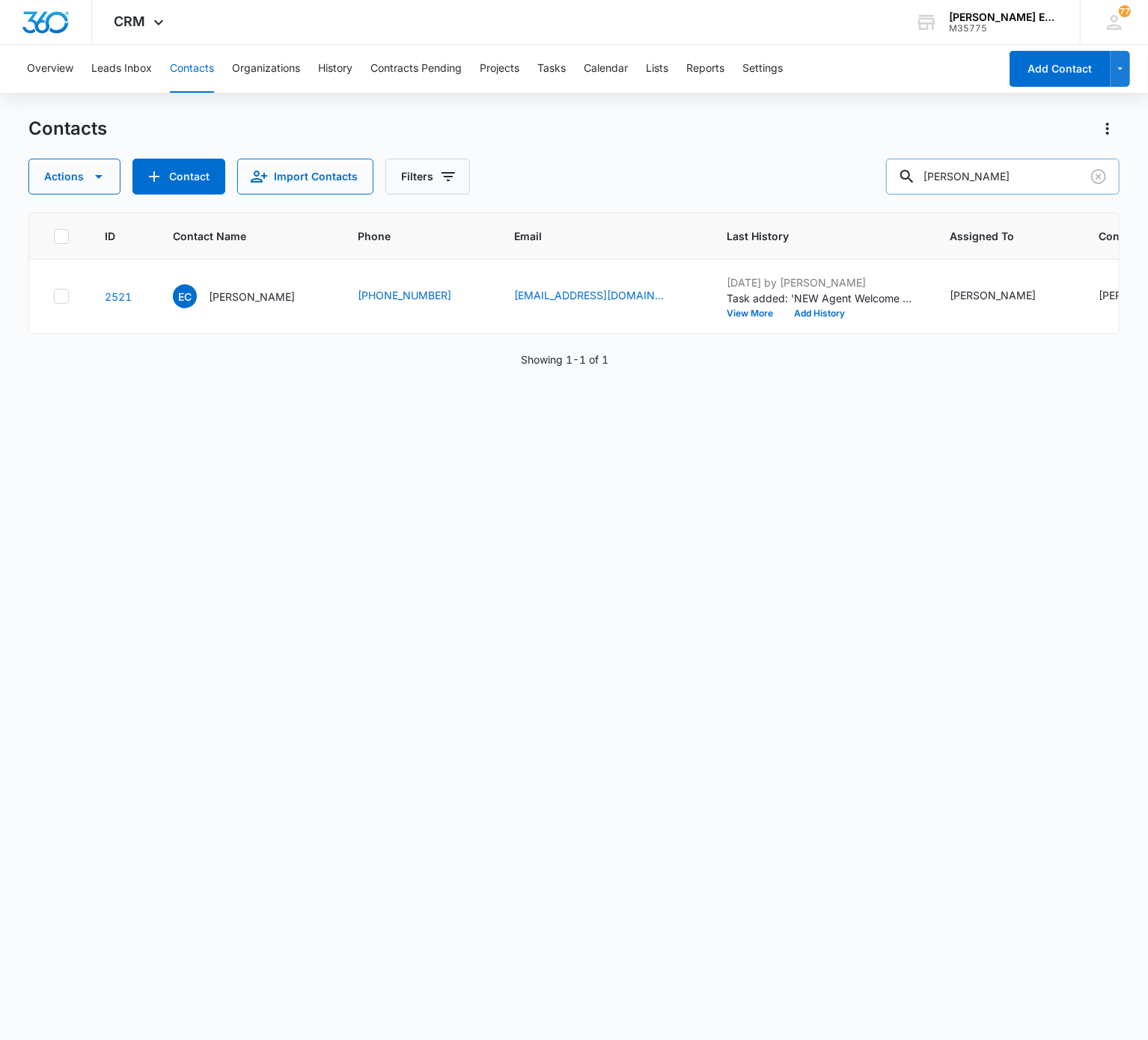
click at [859, 173] on input "Elizabeth Collmann" at bounding box center [1003, 177] width 233 height 36
paste input "Jermarcus Tate"
click at [859, 173] on input "Jermarcus Tate" at bounding box center [1003, 177] width 233 height 36
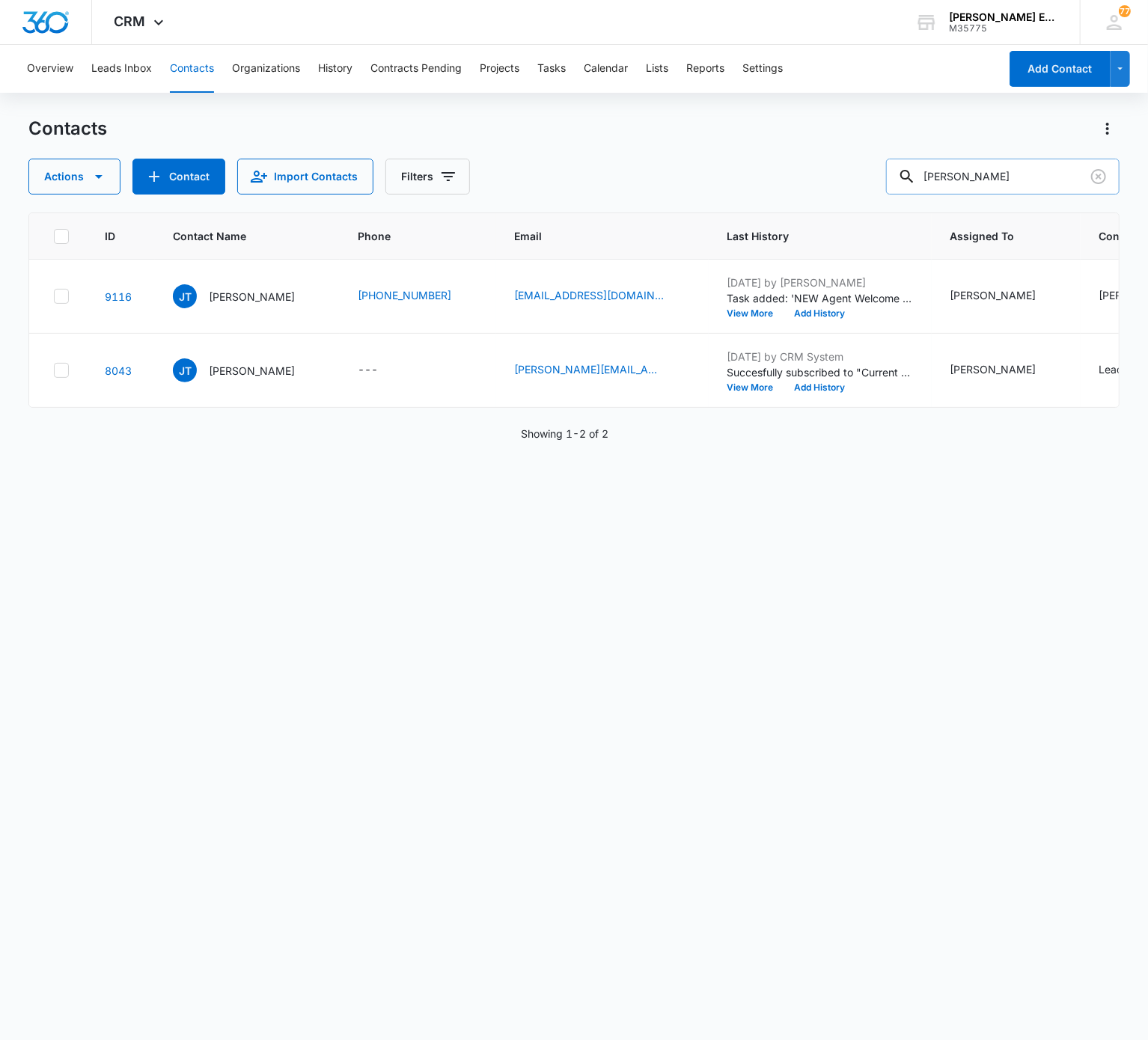
click at [859, 168] on input "Jermarcus Tate" at bounding box center [1003, 177] width 233 height 36
paste input "Richard Kaplan"
click at [859, 168] on input "Richard Kaplan" at bounding box center [1003, 177] width 233 height 36
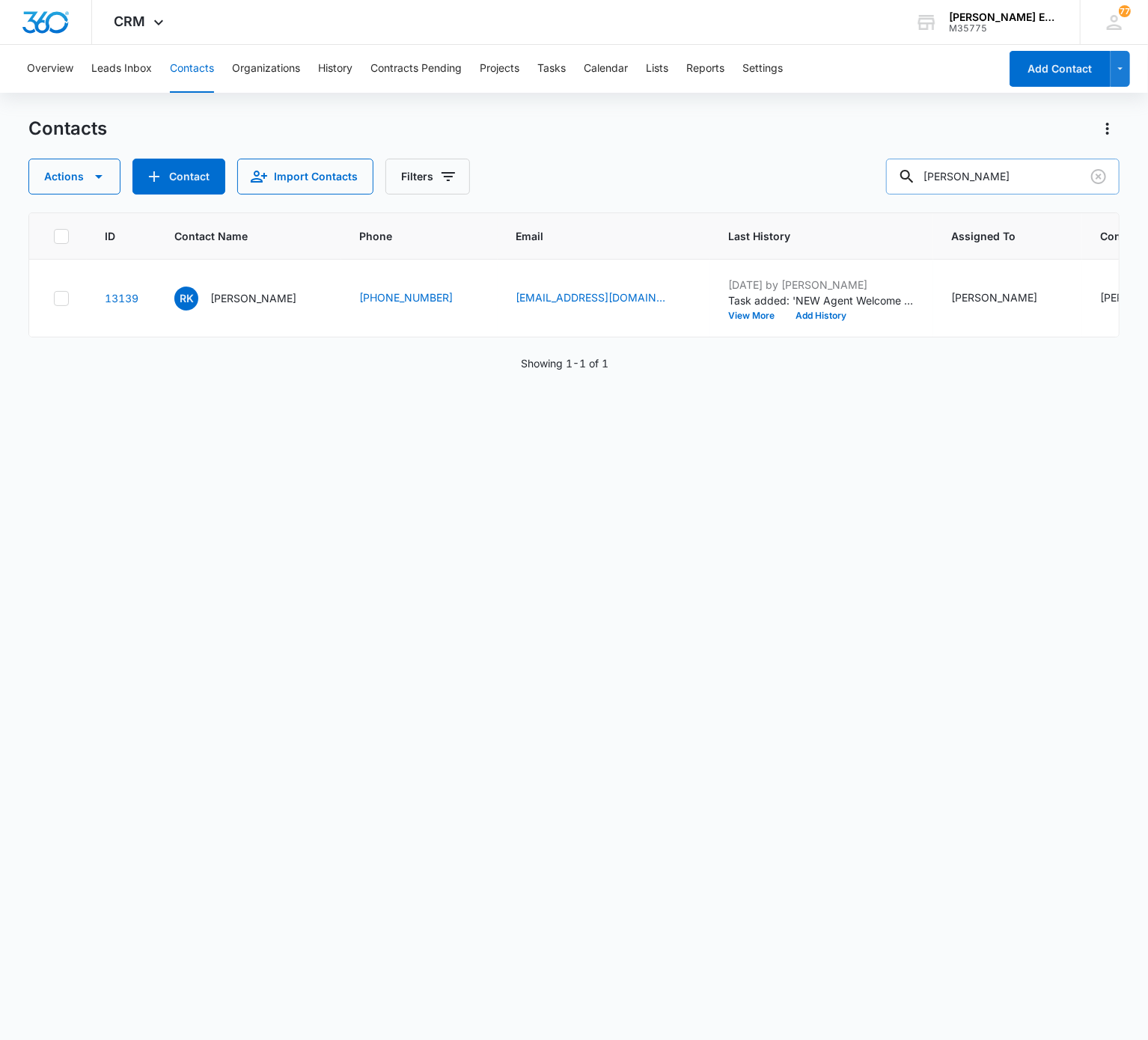
drag, startPoint x: 958, startPoint y: 154, endPoint x: 967, endPoint y: 179, distance: 26.6
click at [859, 179] on div "Contacts Actions Contact Import Contacts Filters Richard Kaplan" at bounding box center [574, 155] width 1090 height 78
click at [859, 179] on input "Richard Kaplan" at bounding box center [1003, 177] width 233 height 36
paste input "Cherie Juengst"
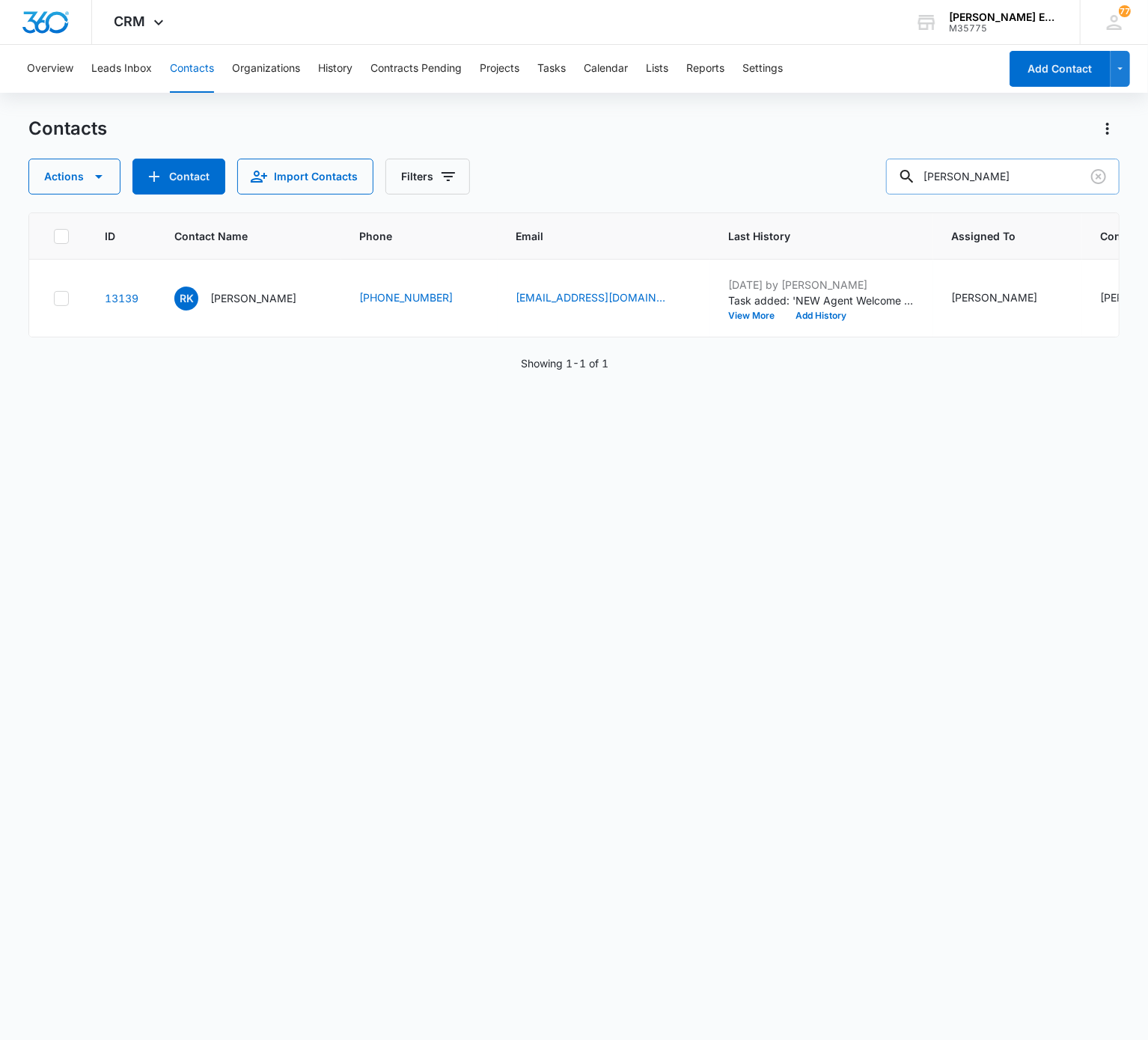
click at [859, 179] on input "Richard Kaplan" at bounding box center [1003, 177] width 233 height 36
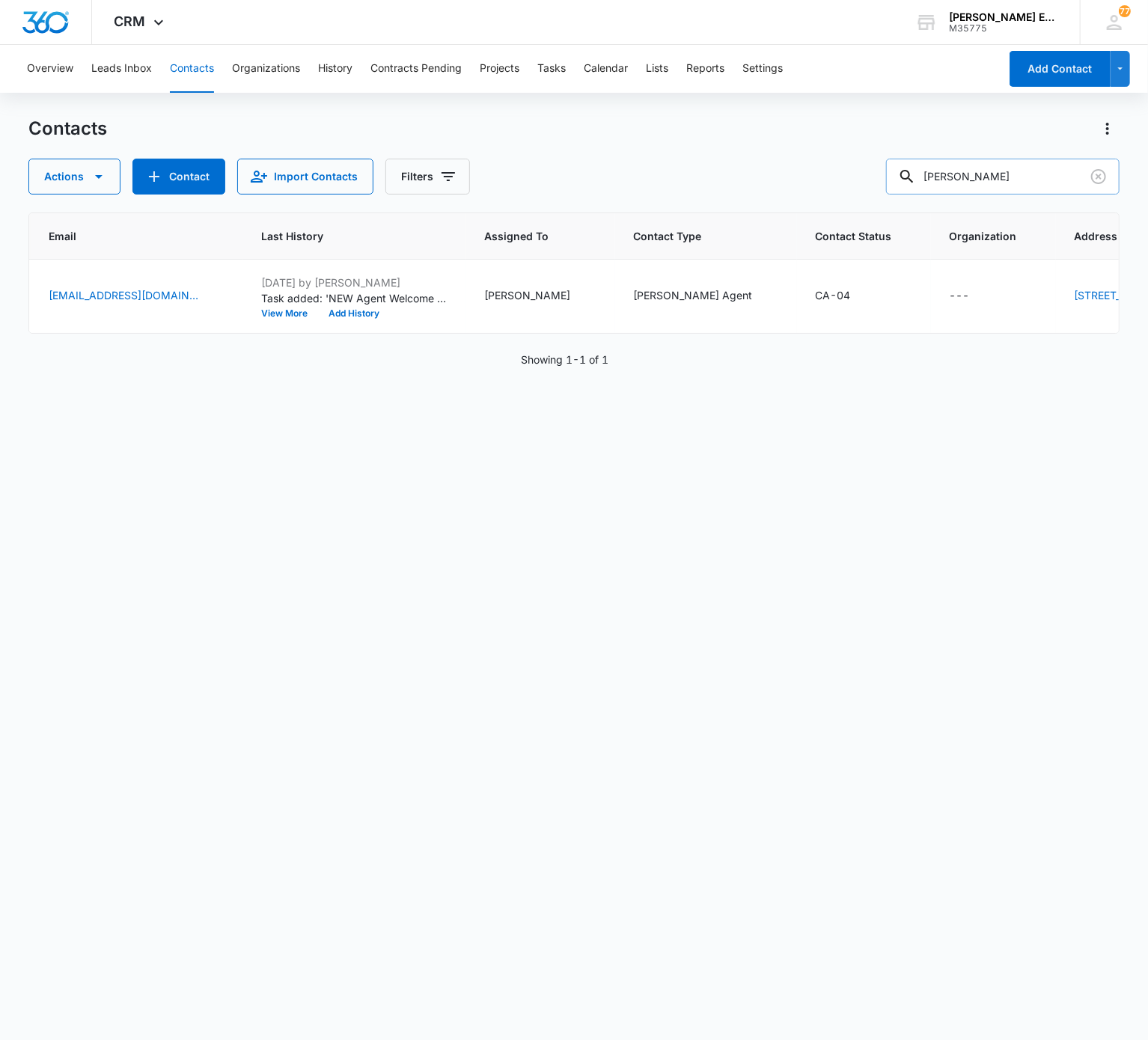
click at [859, 192] on input "Cherie Juengst" at bounding box center [1003, 177] width 233 height 36
paste input "Jessica Small"
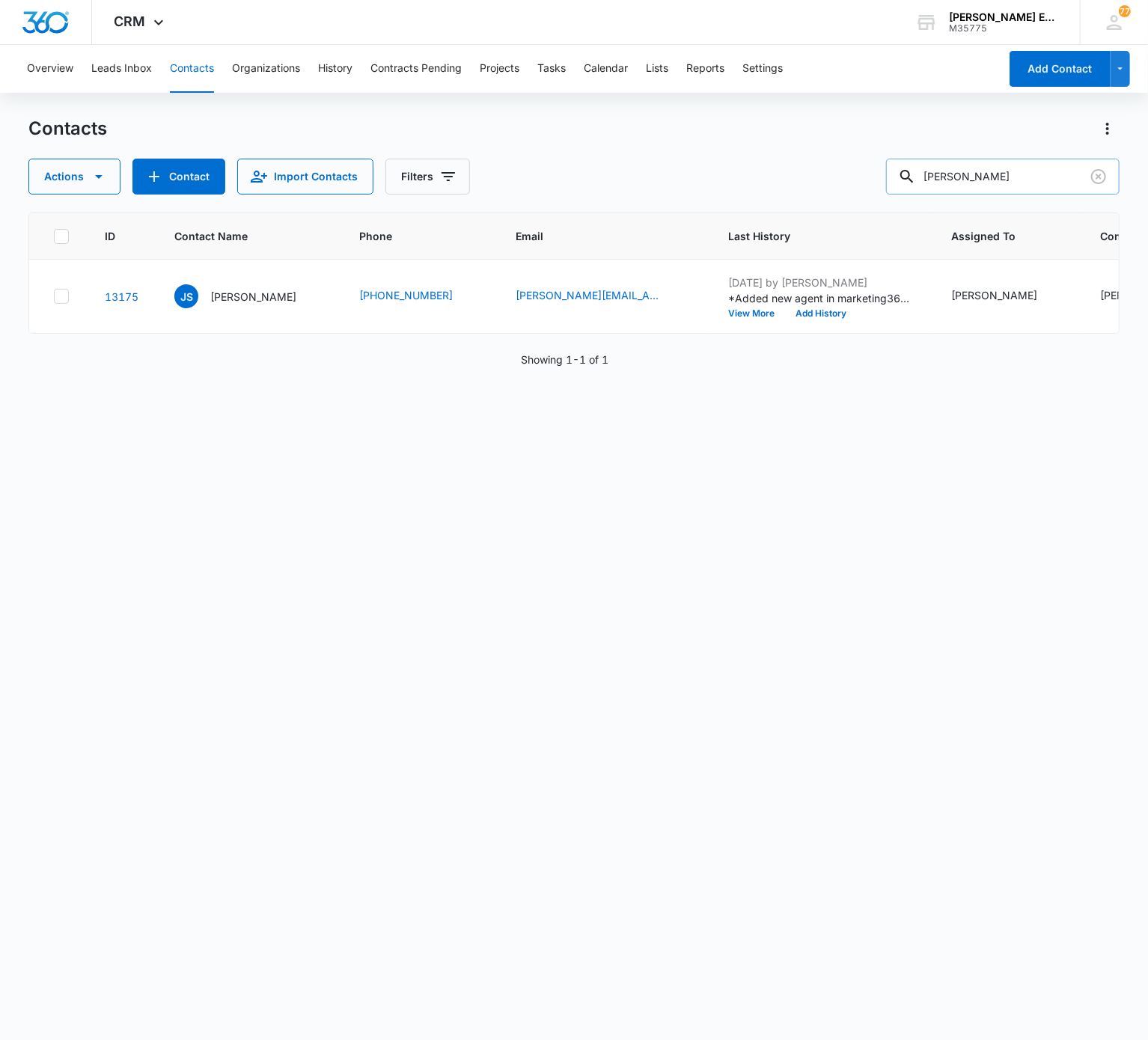
click at [859, 187] on input "Jessica Small" at bounding box center [1003, 177] width 233 height 36
paste input "Kathryn Gray"
click at [859, 187] on input "Kathryn Gray" at bounding box center [1003, 177] width 233 height 36
click at [859, 185] on input "Kathryn Gray" at bounding box center [1003, 177] width 233 height 36
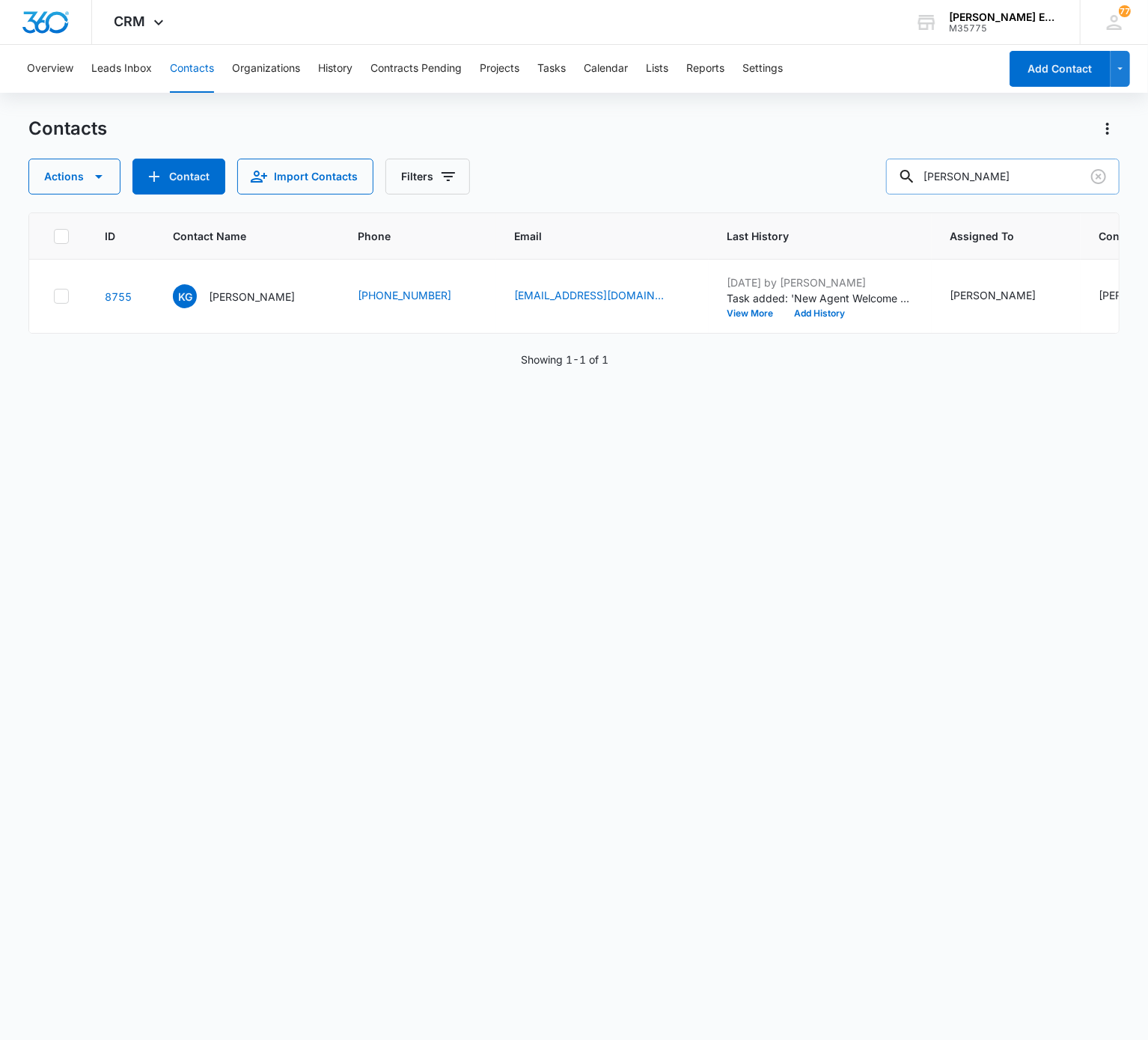
click at [859, 185] on input "Kathryn Gray" at bounding box center [1003, 177] width 233 height 36
paste input "eith Pesta"
click at [859, 185] on input "Keith Pesta" at bounding box center [1003, 177] width 233 height 36
click at [859, 187] on input "Keith Pesta" at bounding box center [1003, 177] width 233 height 36
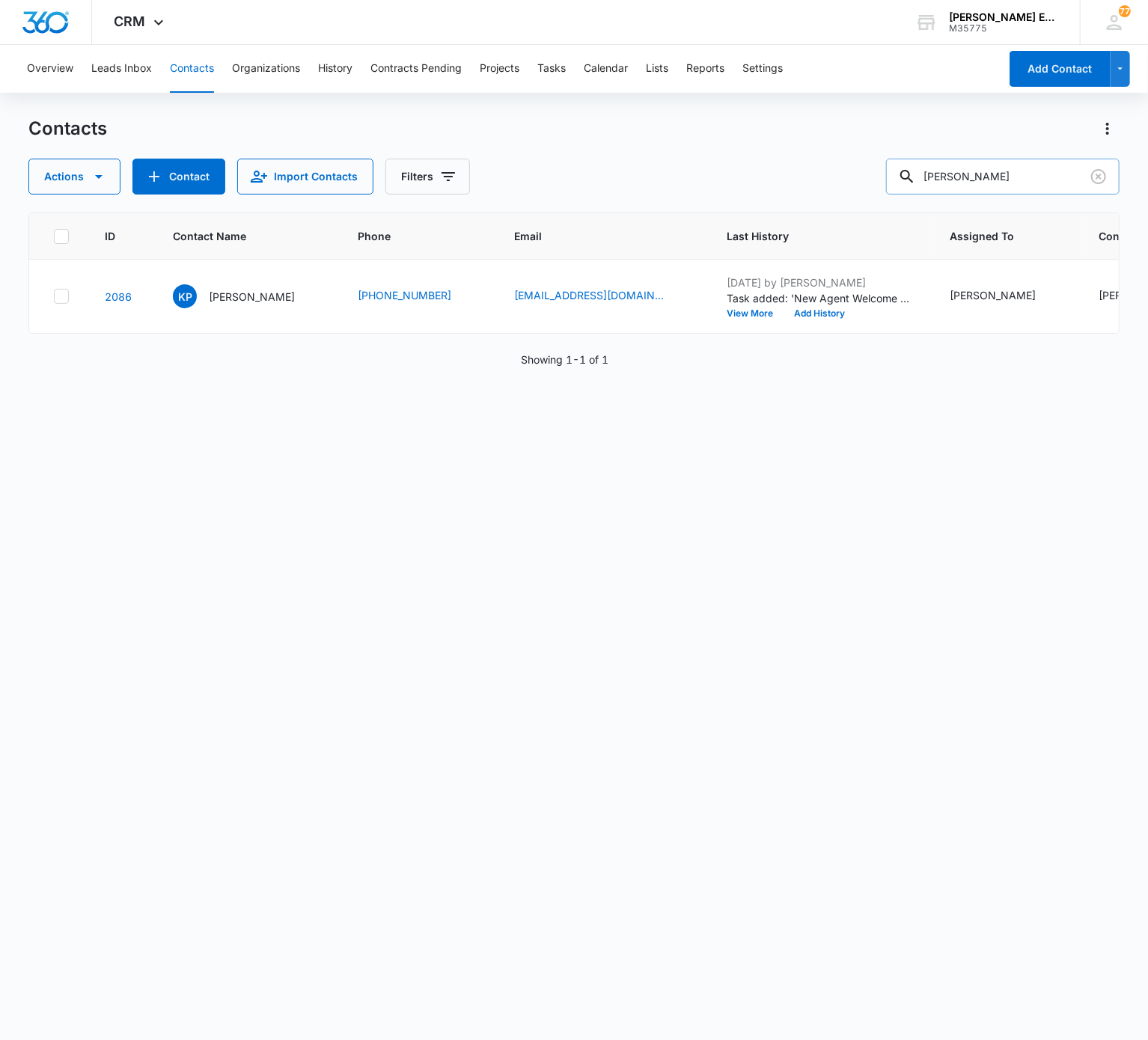
paste input "Elisa Flores"
click at [859, 187] on input "Elisa Flores" at bounding box center [1003, 177] width 233 height 36
click at [859, 167] on input "Elisa Flores" at bounding box center [1003, 177] width 233 height 36
paste input "Rina Agajanyan"
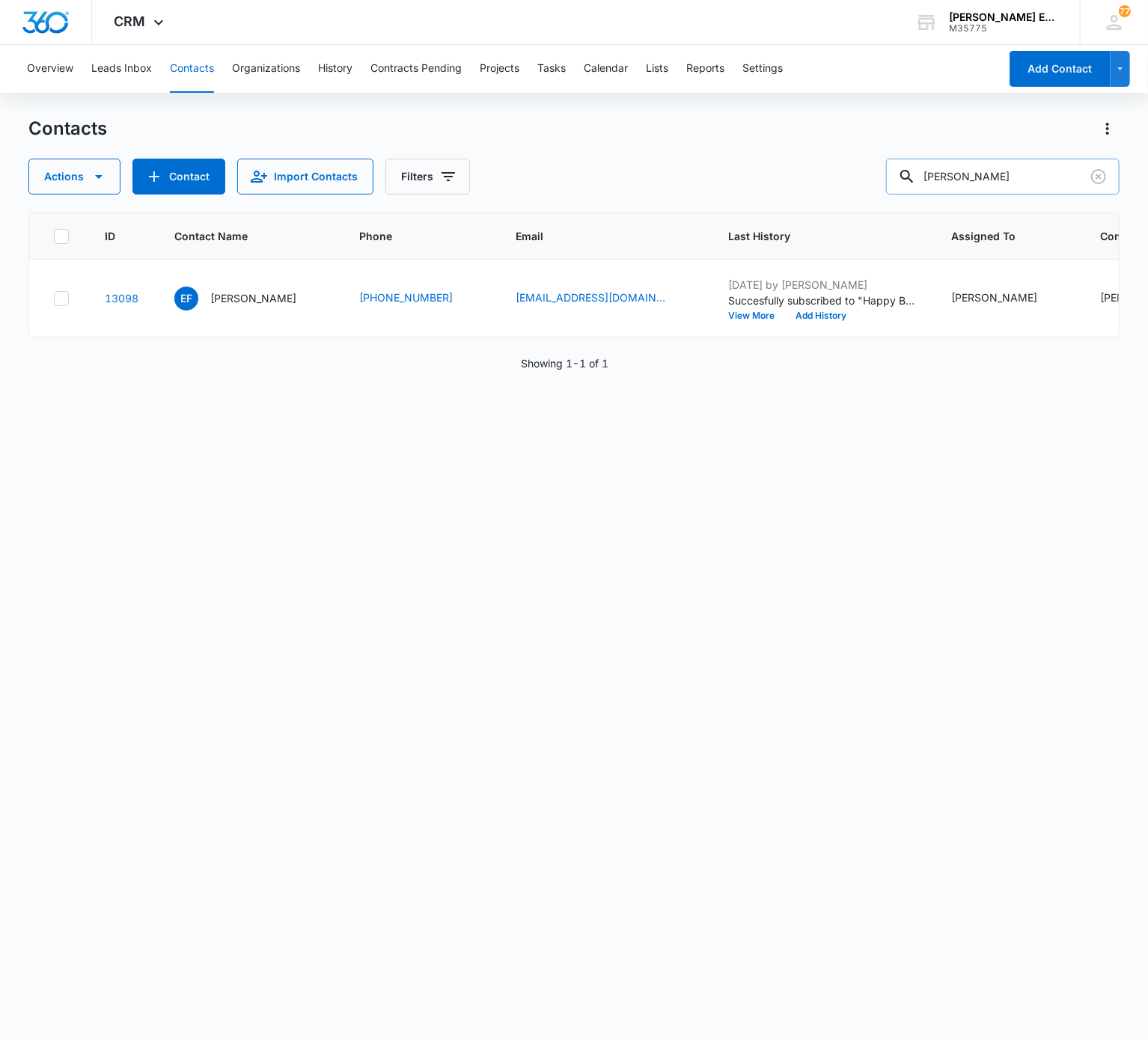
click at [859, 167] on input "Rina Agajanyan" at bounding box center [1003, 177] width 233 height 36
click at [859, 179] on input "Rina Agajanyan" at bounding box center [1003, 177] width 233 height 36
paste input "Ferguson Azille"
click at [859, 179] on input "Ferguson Azille" at bounding box center [1003, 177] width 233 height 36
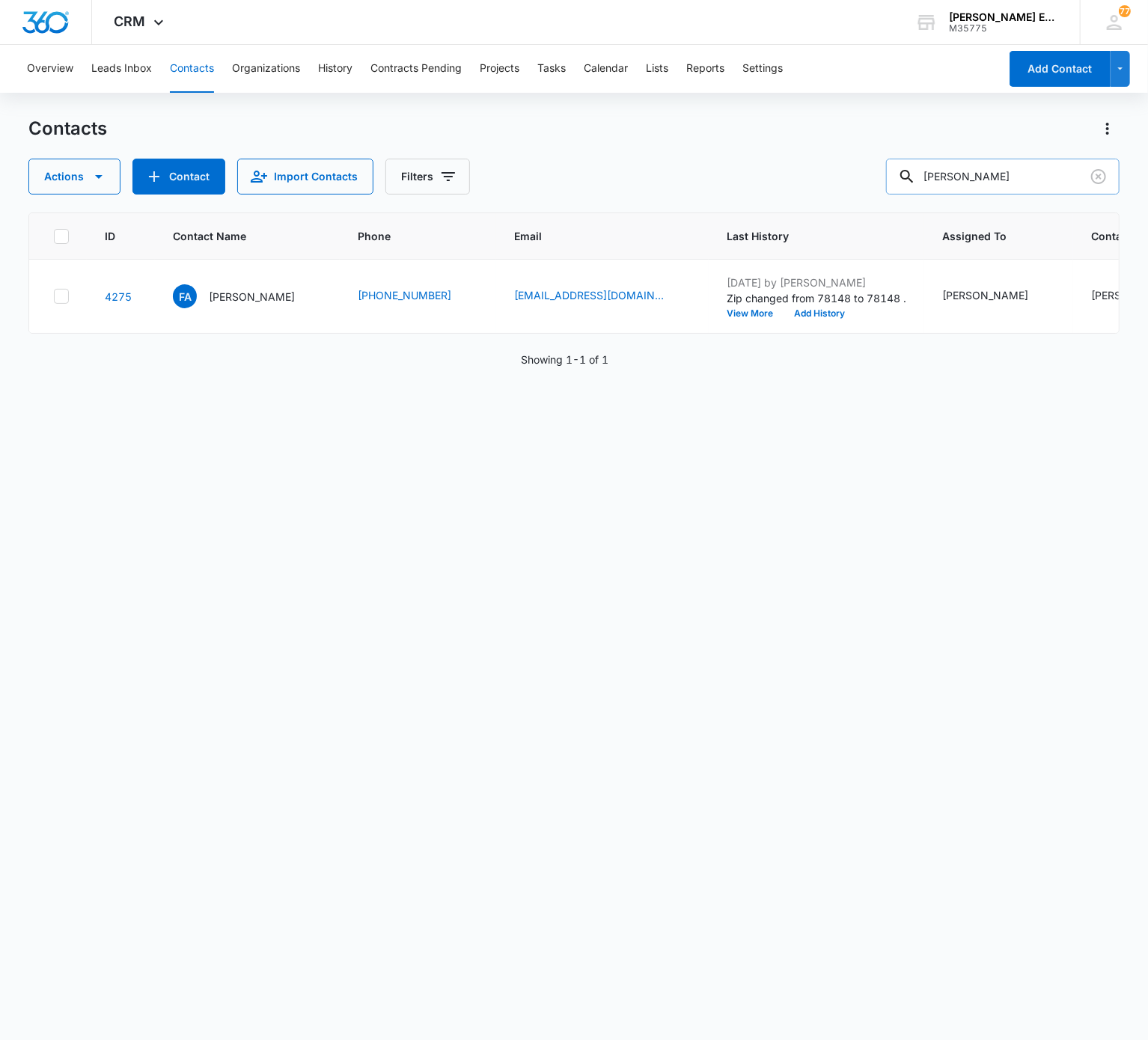
click at [859, 193] on input "Ferguson Azille" at bounding box center [1003, 177] width 233 height 36
click at [859, 177] on input "Ferguson Azille" at bounding box center [1003, 177] width 233 height 36
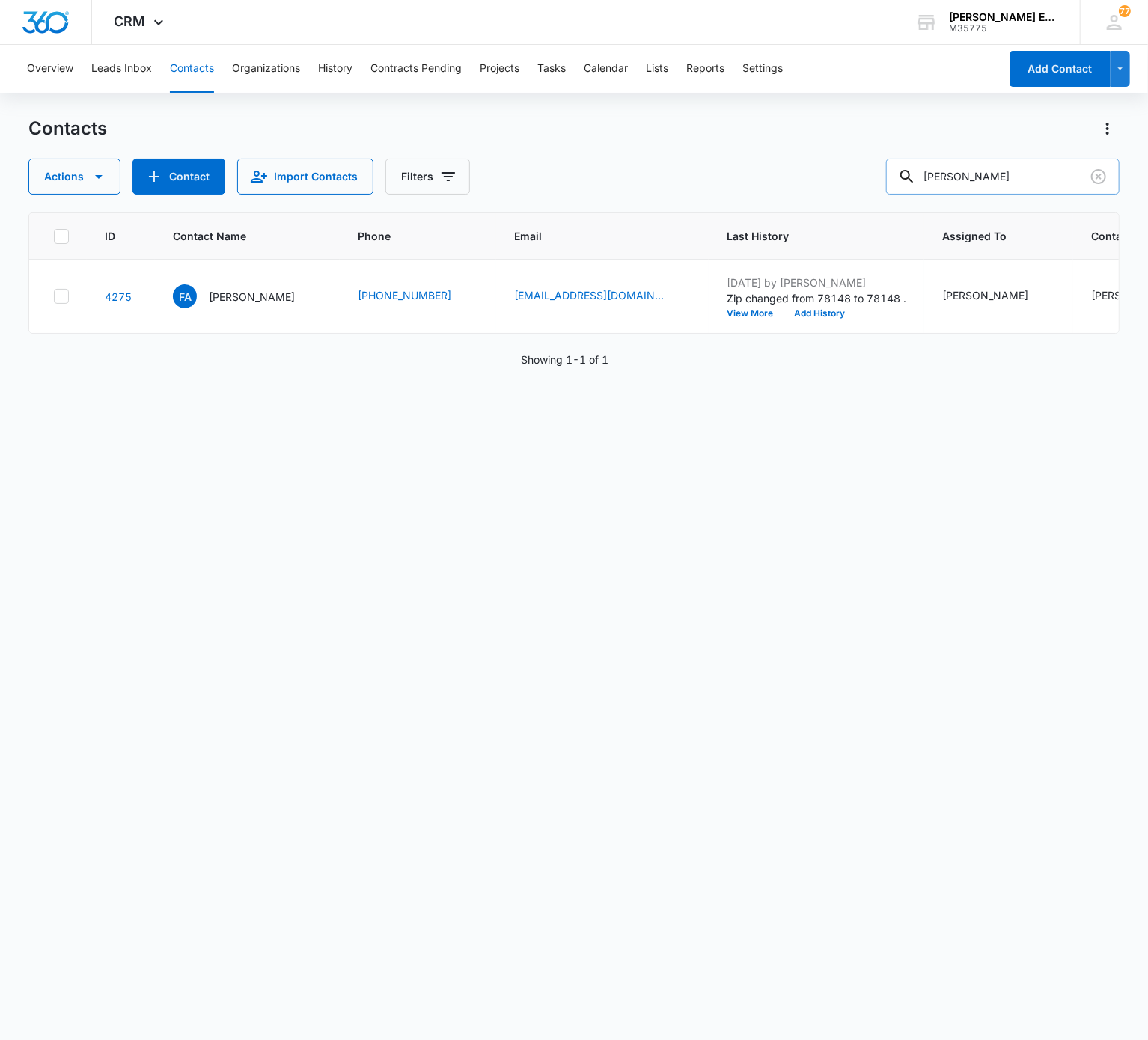
click at [859, 177] on input "Ferguson Azille" at bounding box center [1003, 177] width 233 height 36
paste input "Michelle"
drag, startPoint x: 635, startPoint y: 394, endPoint x: 916, endPoint y: 371, distance: 281.9
click at [859, 371] on div "ID Contact Name Phone Email Last History Assigned To Contact Type Contact Statu…" at bounding box center [574, 616] width 1090 height 808
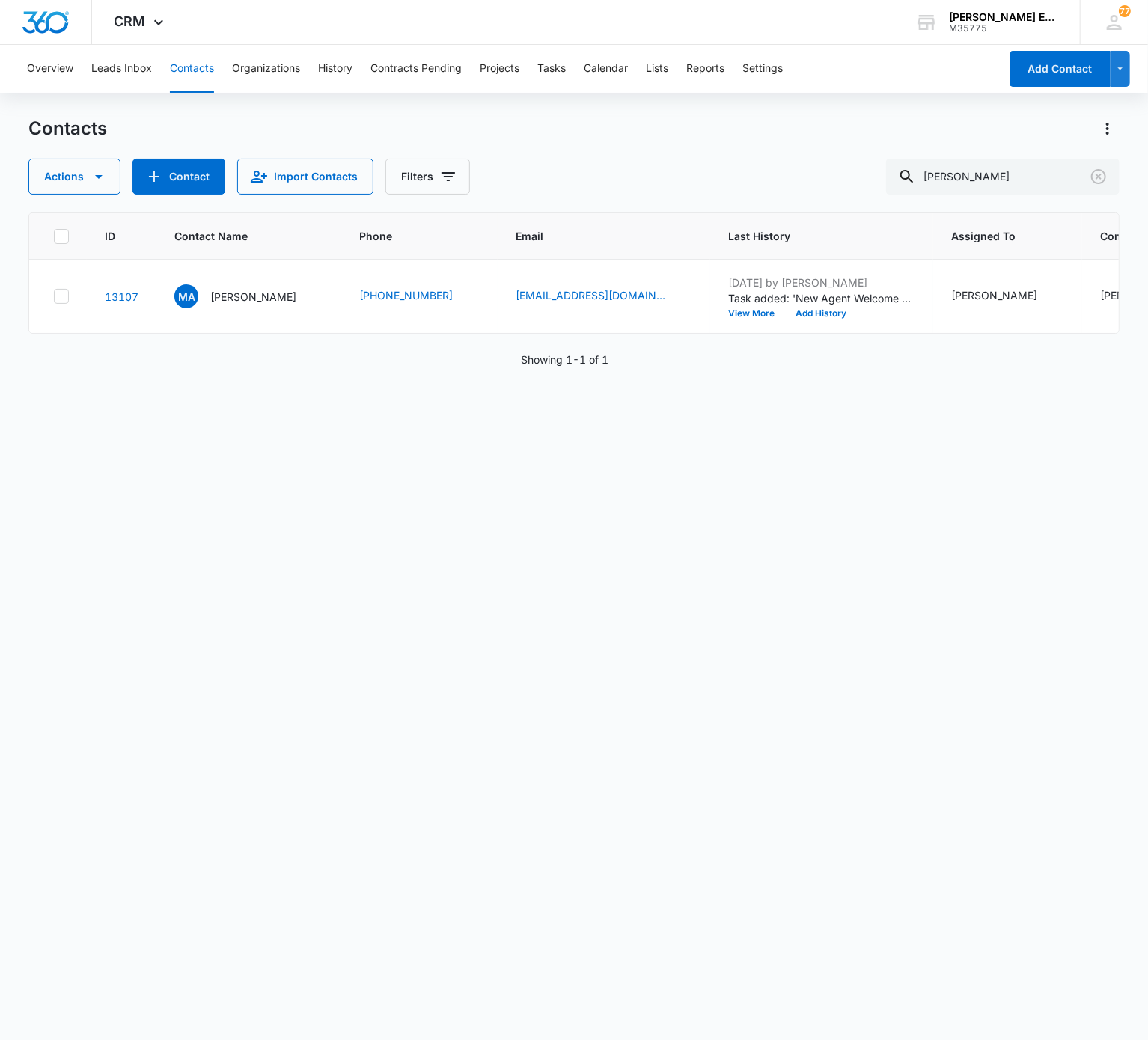
scroll to position [0, 457]
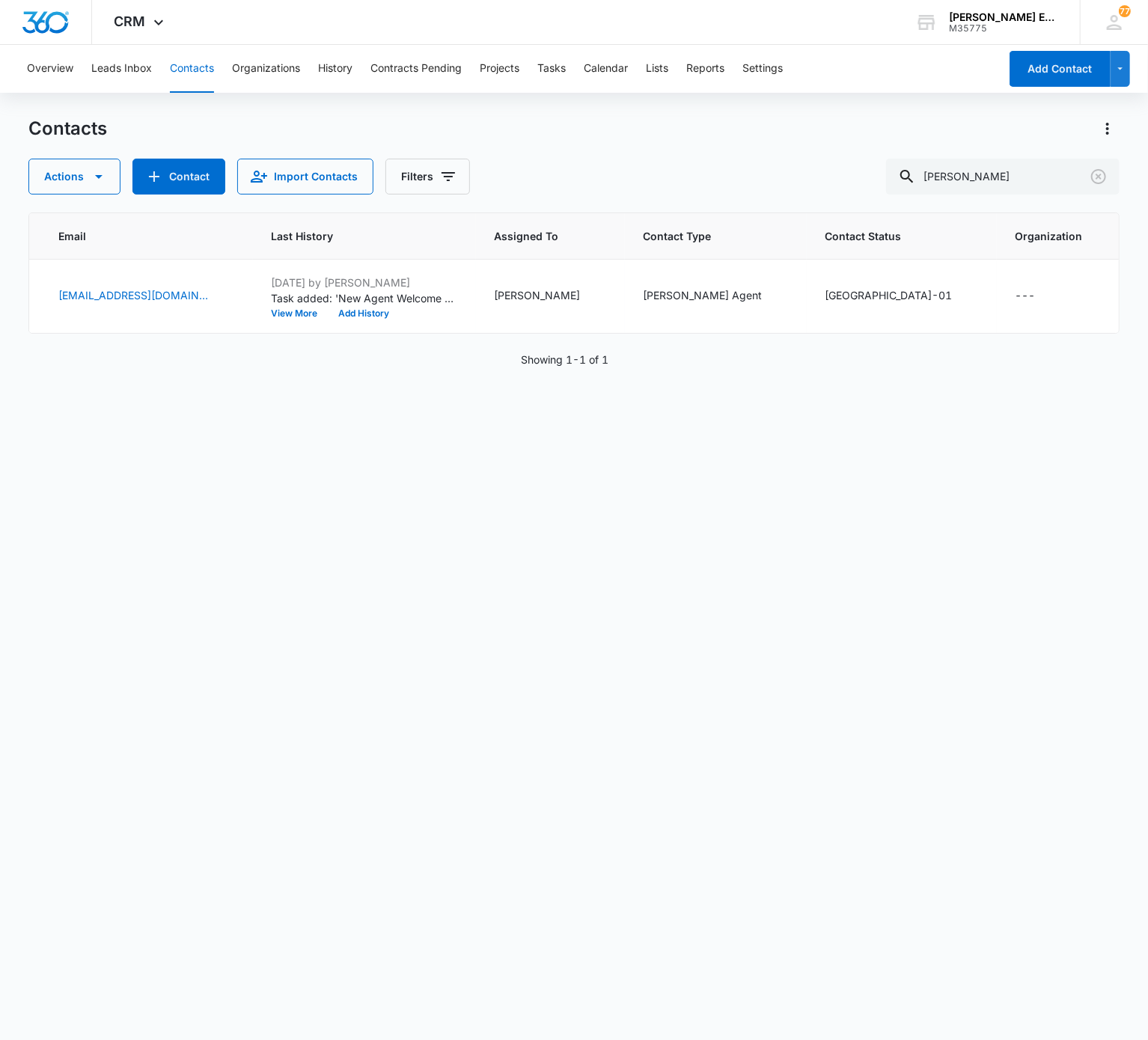
click at [847, 429] on div "ID Contact Name Phone Email Last History Assigned To Contact Type Contact Statu…" at bounding box center [574, 616] width 1090 height 808
click at [859, 177] on input "Michelle Azille" at bounding box center [1003, 177] width 233 height 36
paste input "Christina Van Wansee"
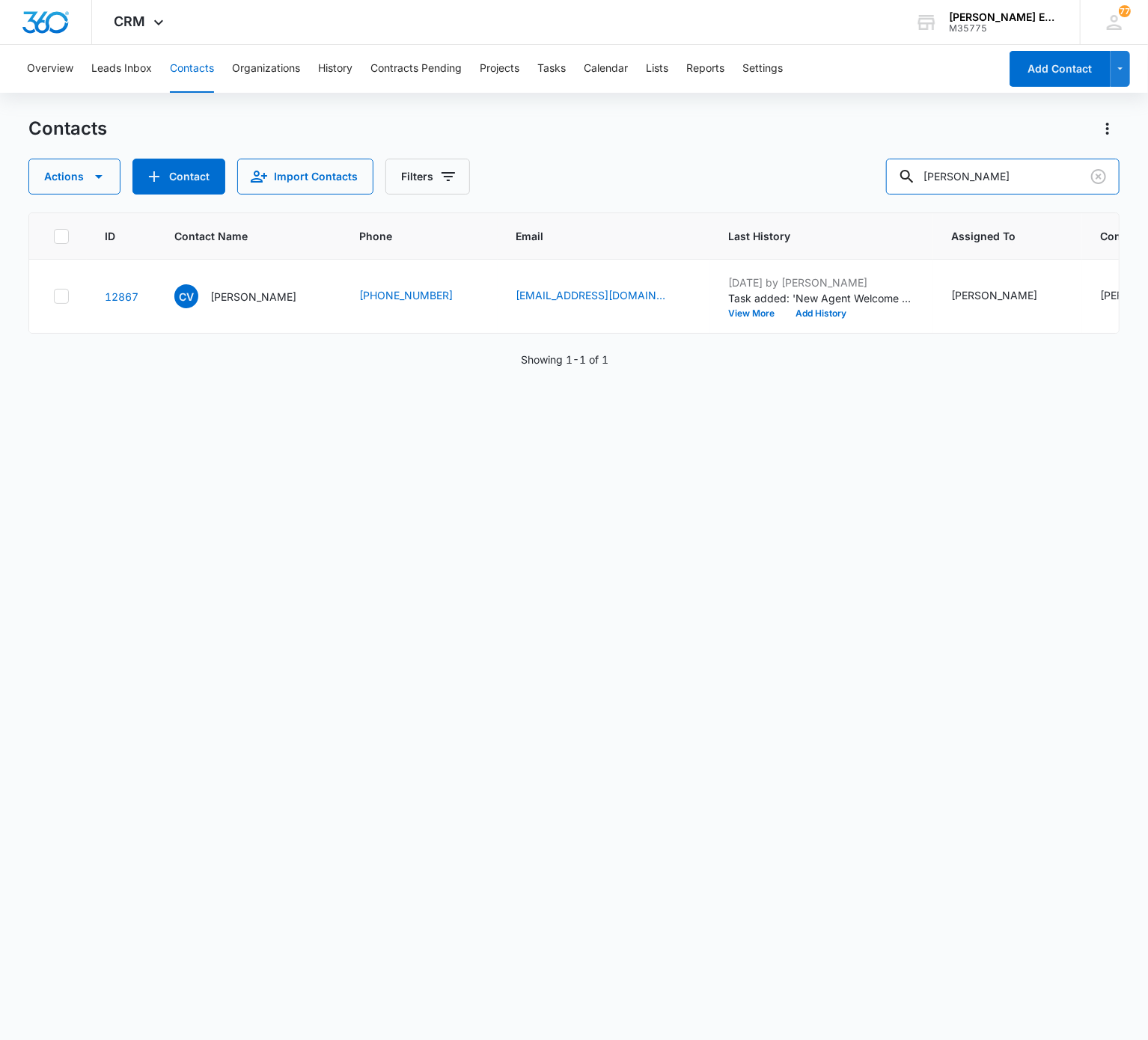
scroll to position [0, 524]
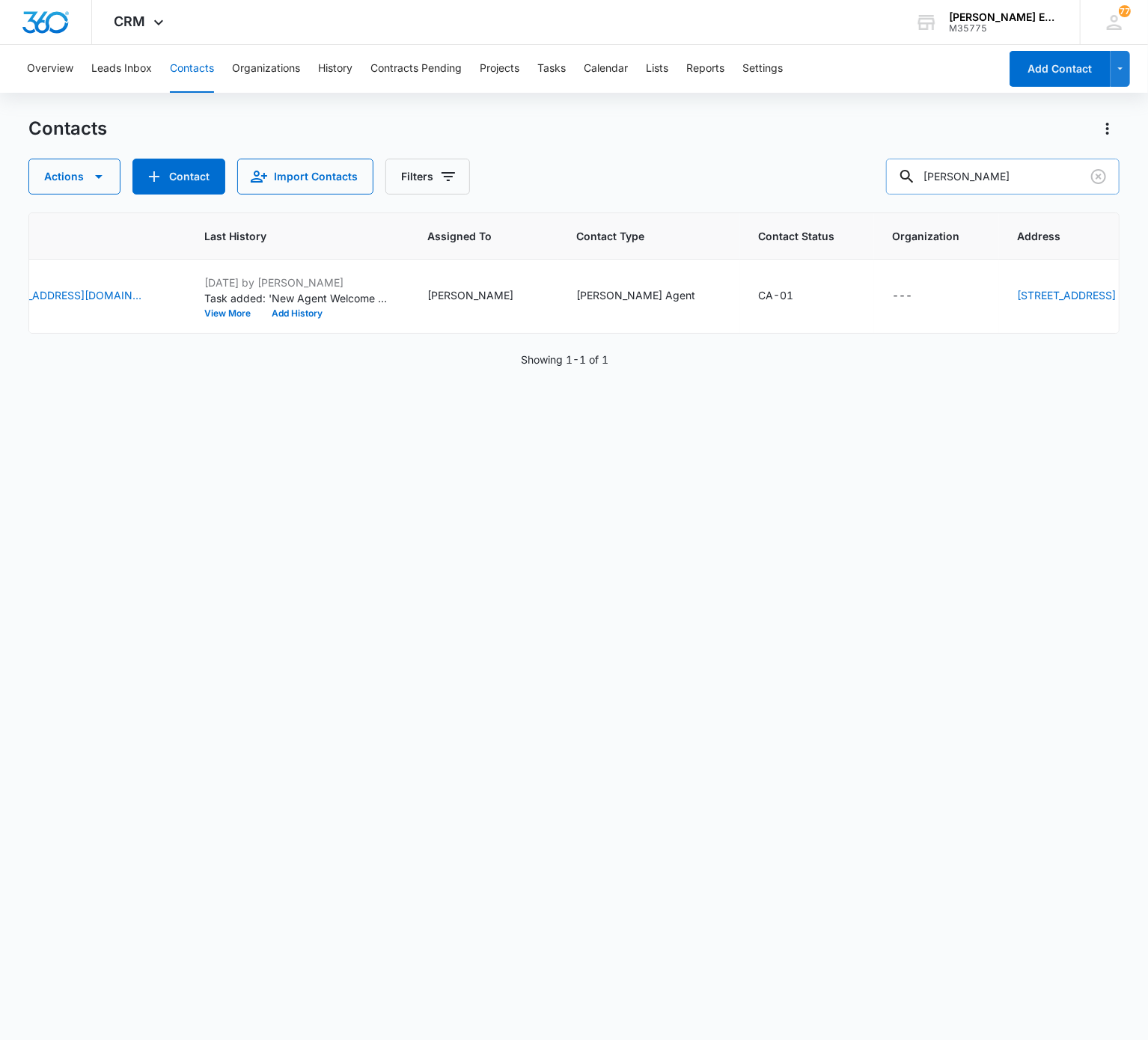
click at [859, 192] on input "Christina Van Wanseele" at bounding box center [1003, 177] width 233 height 36
paste input "Melvic Bermejo"
click at [859, 192] on input "Christina Van Wanseele" at bounding box center [1003, 177] width 233 height 36
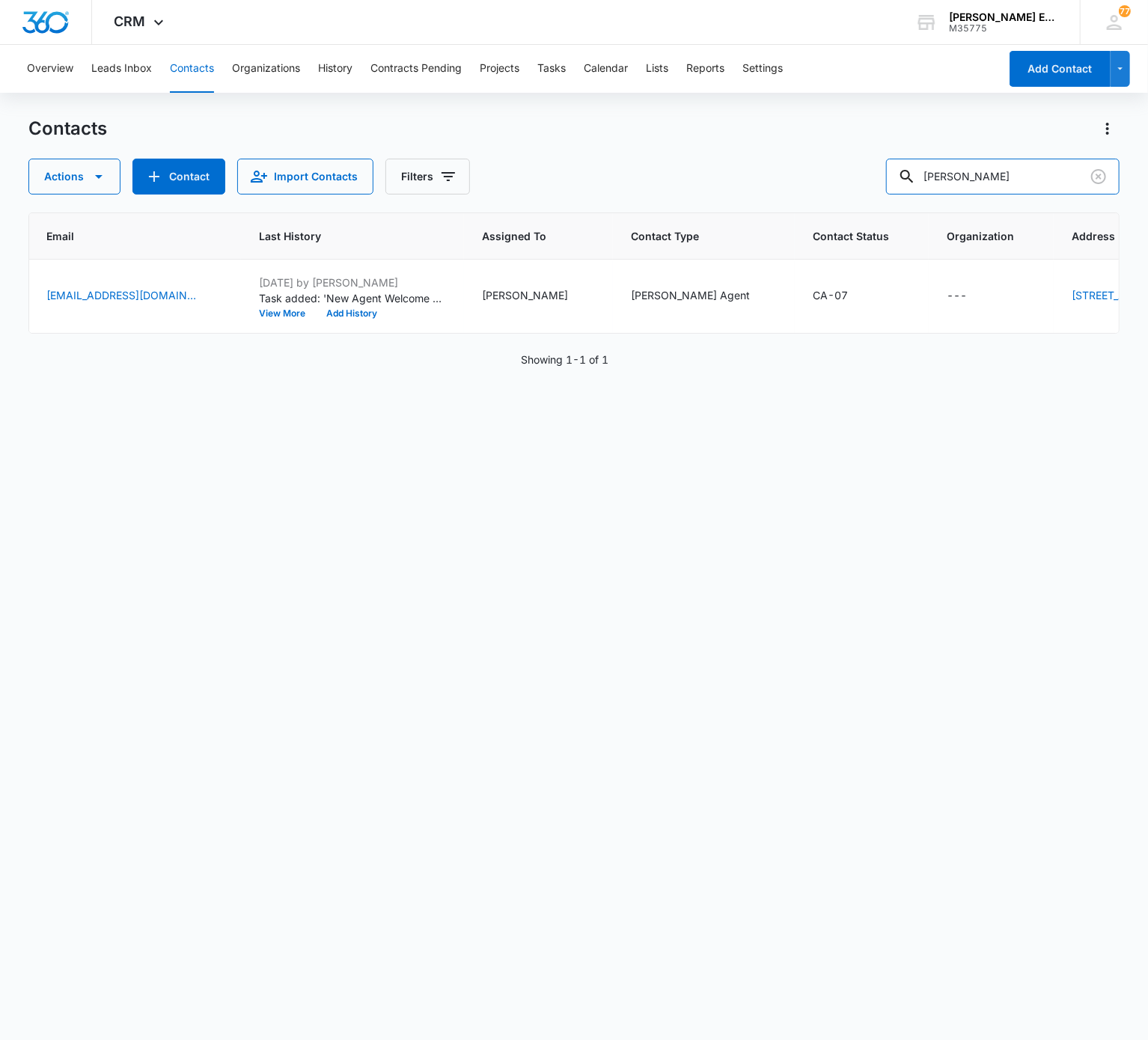
scroll to position [0, 0]
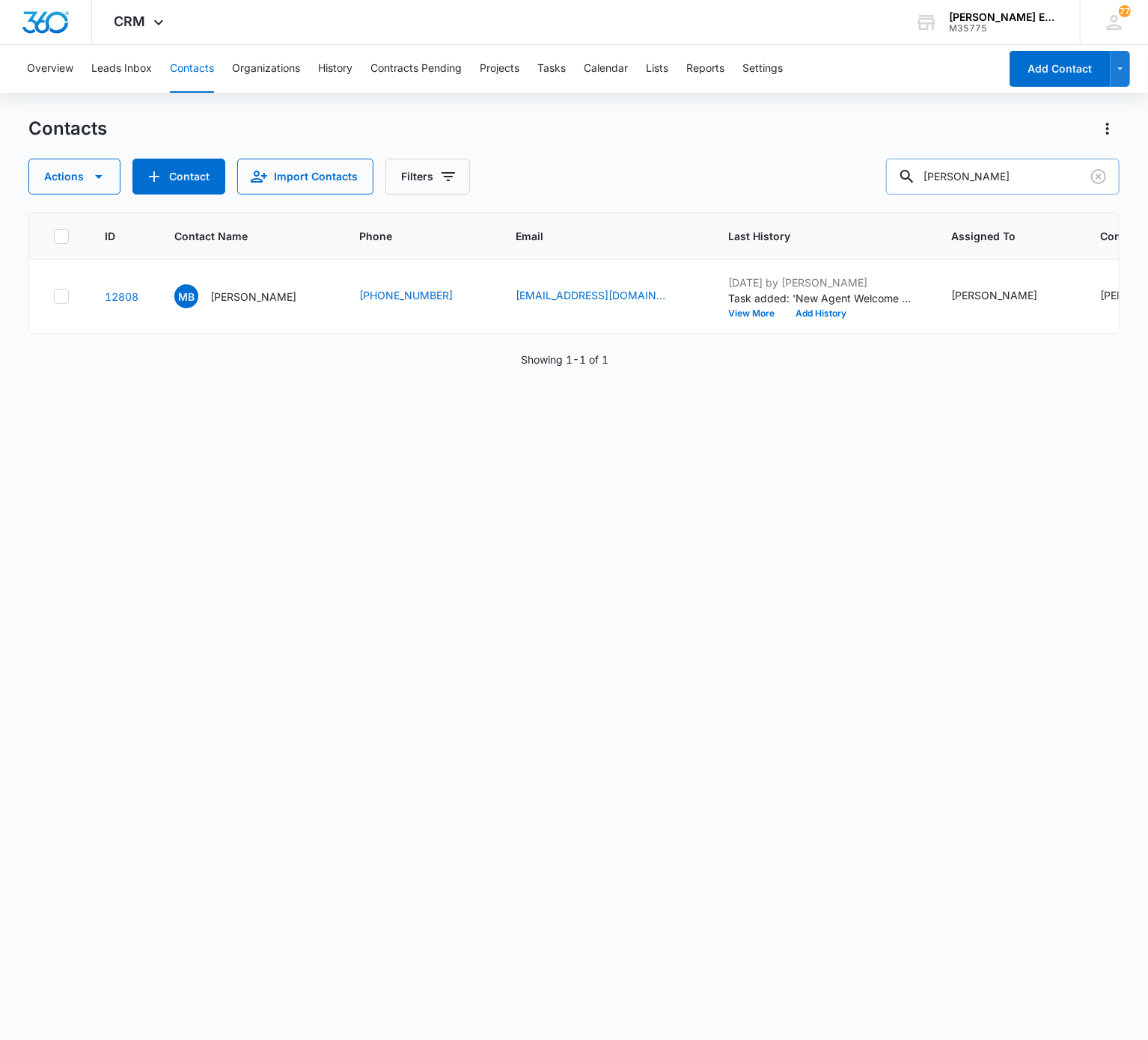
click at [859, 178] on input "Melvic Bermejo" at bounding box center [1003, 177] width 233 height 36
paste input "Angela Rivera"
click at [859, 178] on input "Angela Rivera" at bounding box center [1003, 177] width 233 height 36
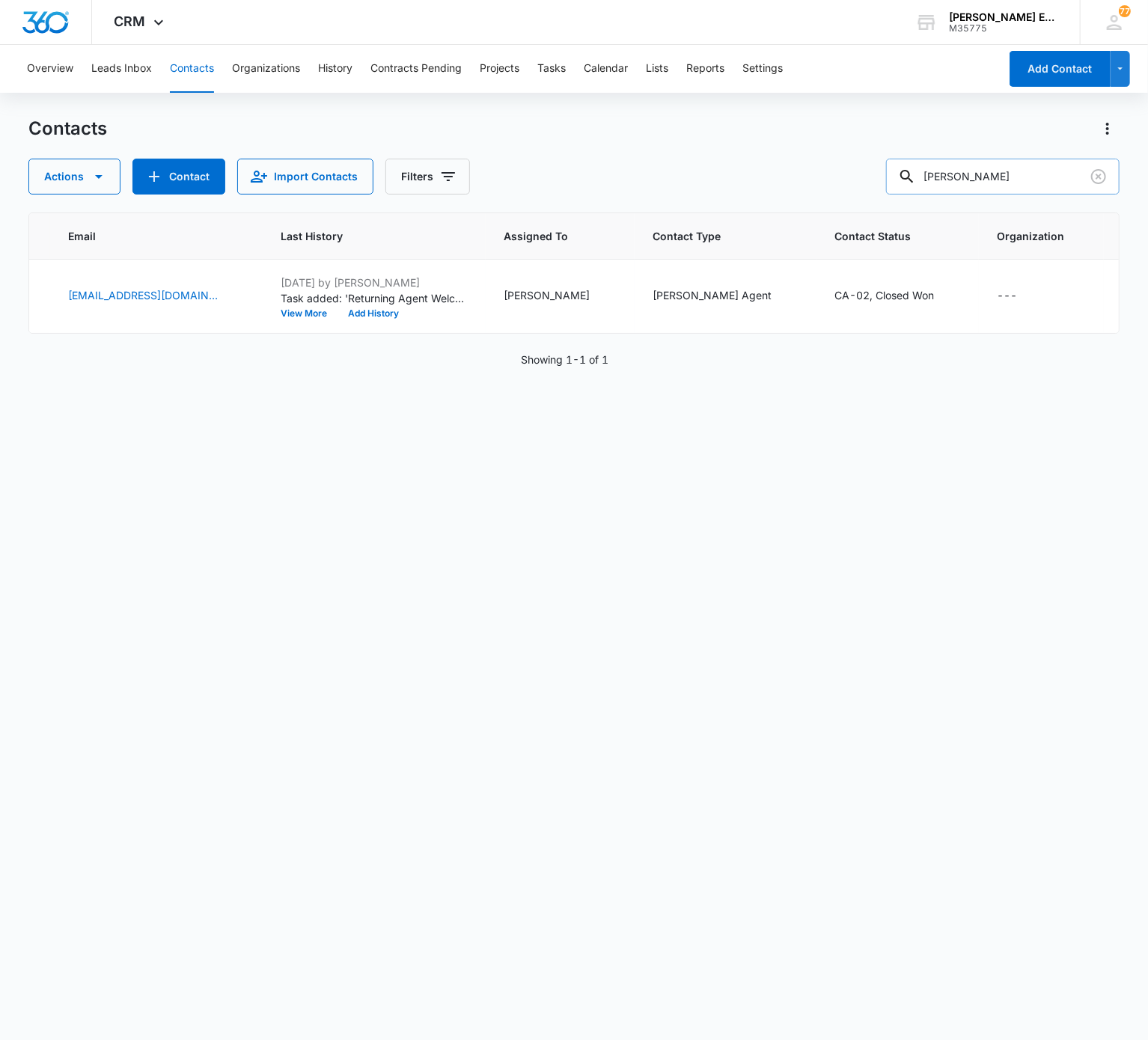
click at [859, 183] on input "Angela Rivera" at bounding box center [1003, 177] width 233 height 36
paste input "Kamele Shaffer"
click at [859, 183] on input "Angela Rivera" at bounding box center [1003, 177] width 233 height 36
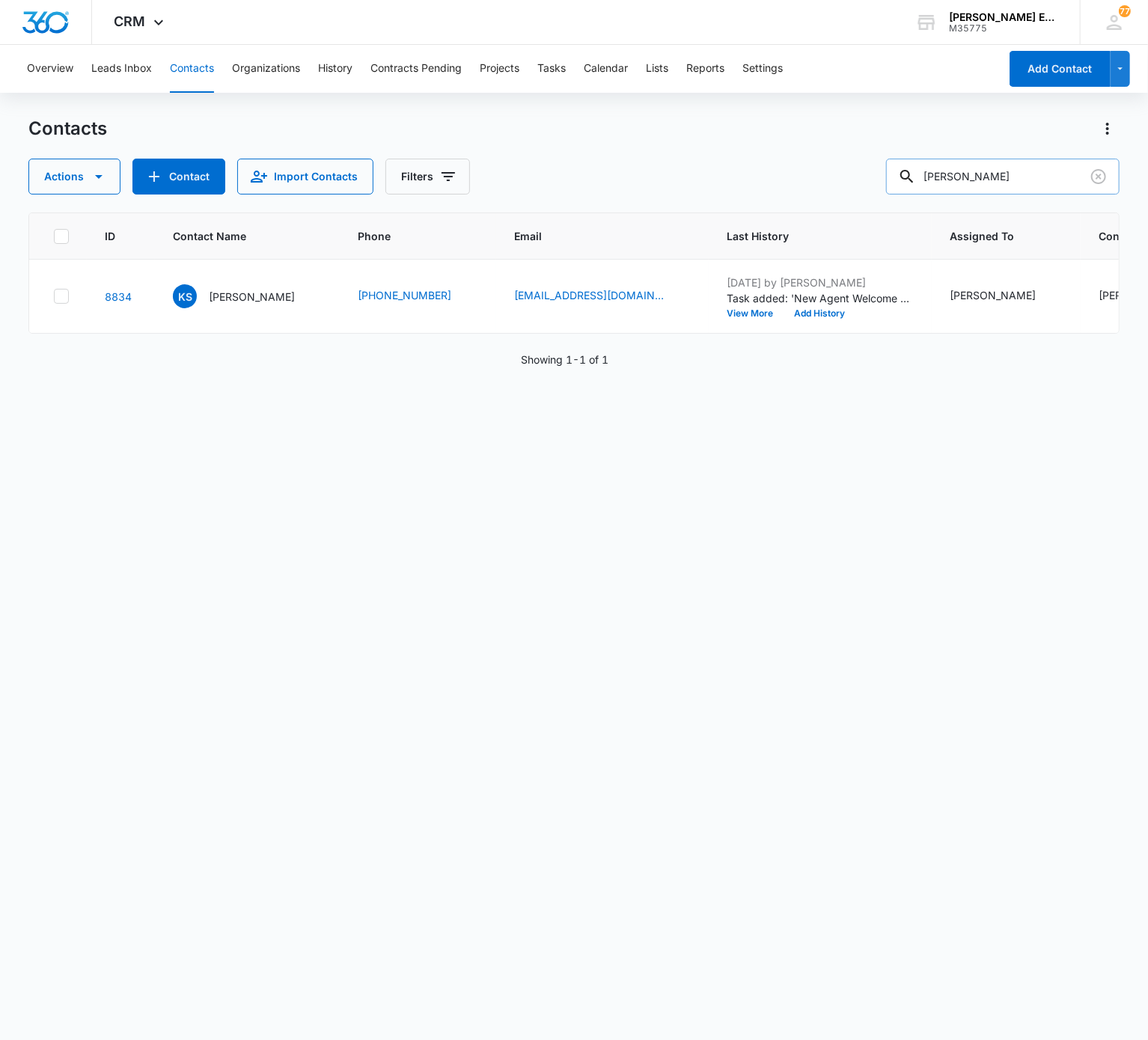
click at [859, 161] on input "Kamele Shaffer" at bounding box center [1003, 177] width 233 height 36
paste input "Jordyn Flores"
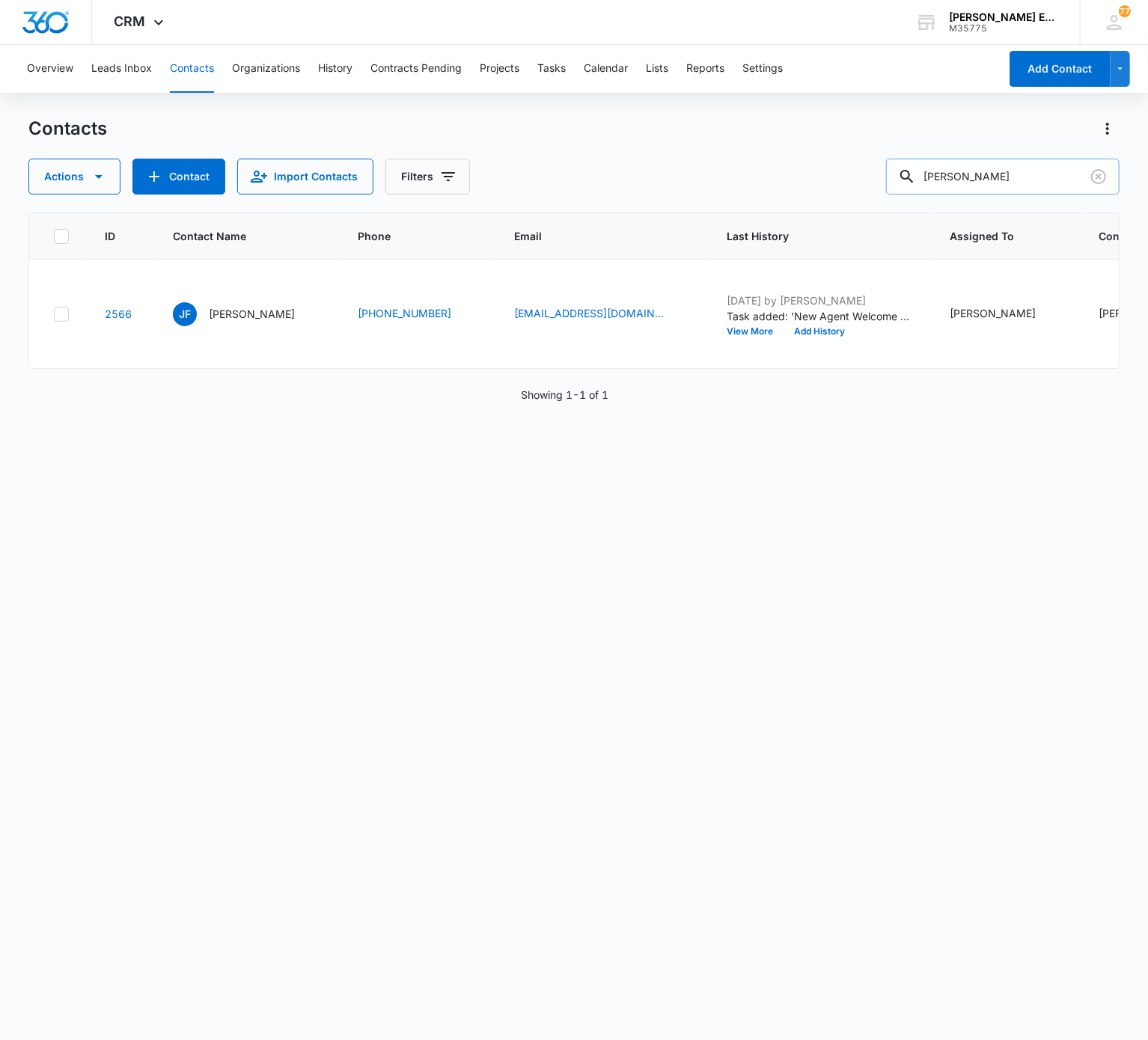
click at [859, 183] on input "Jordyn Flores" at bounding box center [1003, 177] width 233 height 36
paste input "Thomas William"
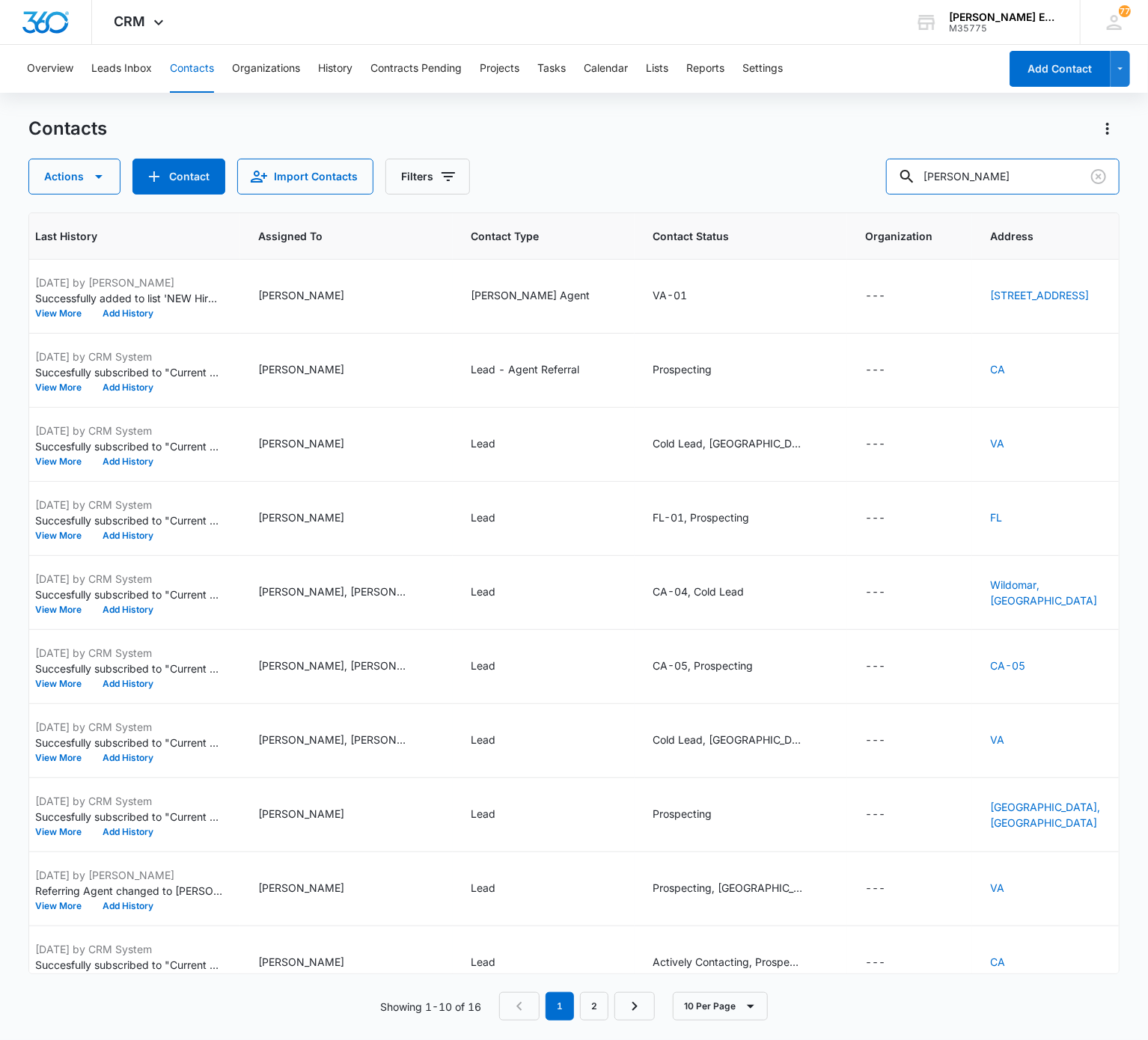
scroll to position [0, 694]
click at [859, 179] on input "Thomas Williams" at bounding box center [1003, 177] width 233 height 36
paste input "Nikki Young"
click at [859, 179] on input "Thomas Williams" at bounding box center [1003, 177] width 233 height 36
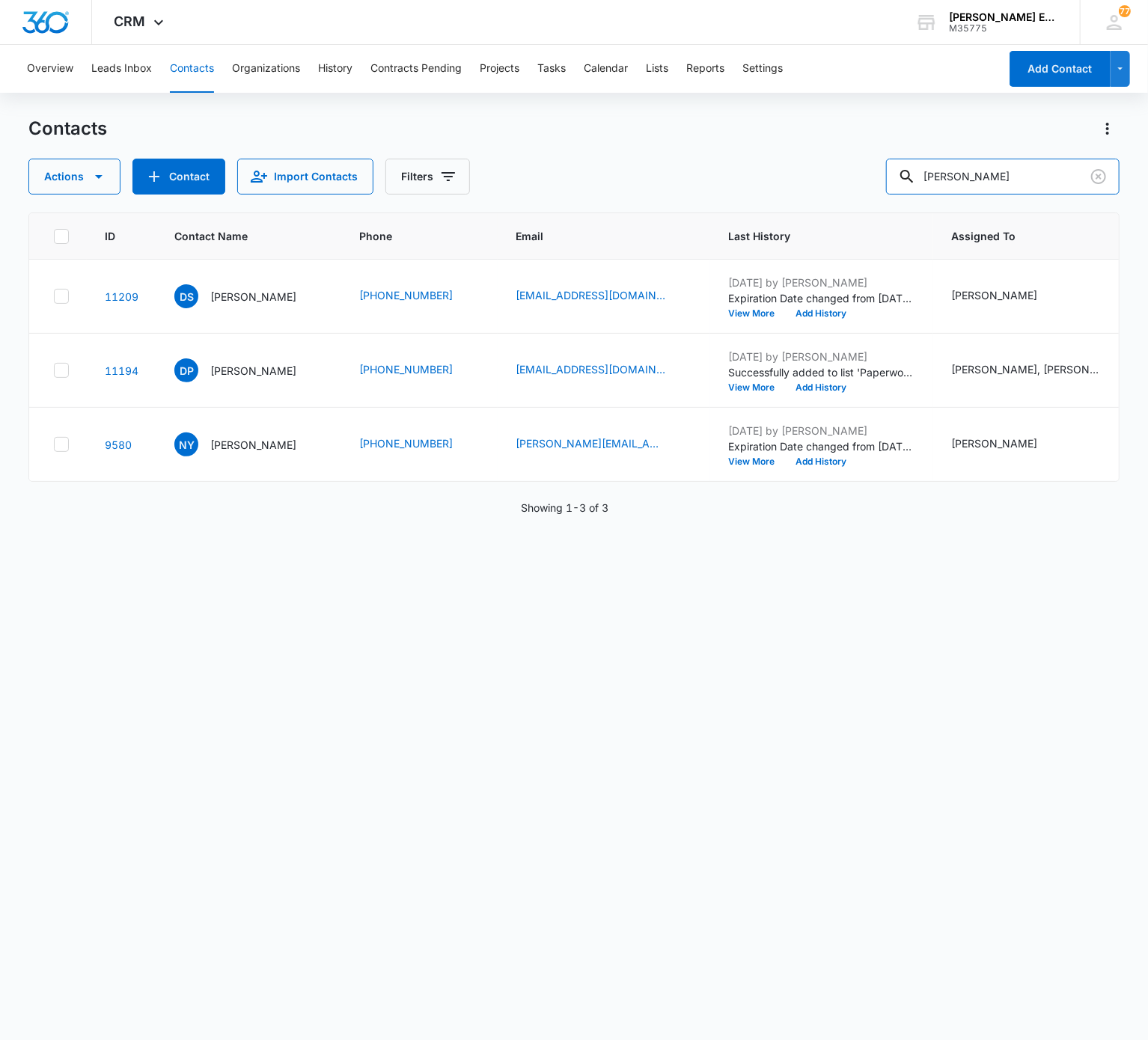
scroll to position [0, 618]
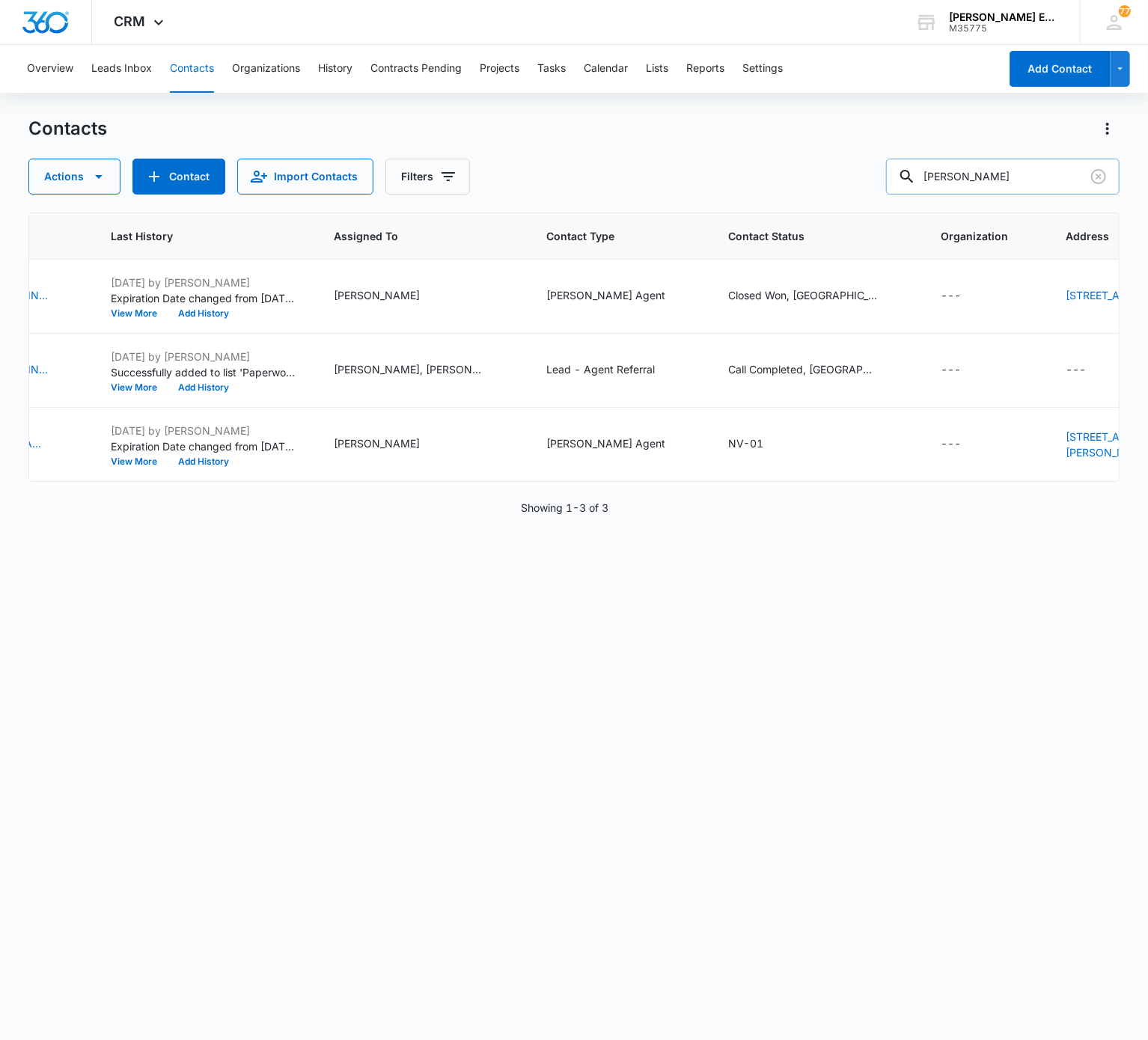
click at [859, 167] on input "Nikki Young" at bounding box center [1003, 177] width 233 height 36
paste input "Jeff Barr"
click at [859, 167] on input "Jeff Barr" at bounding box center [1003, 177] width 233 height 36
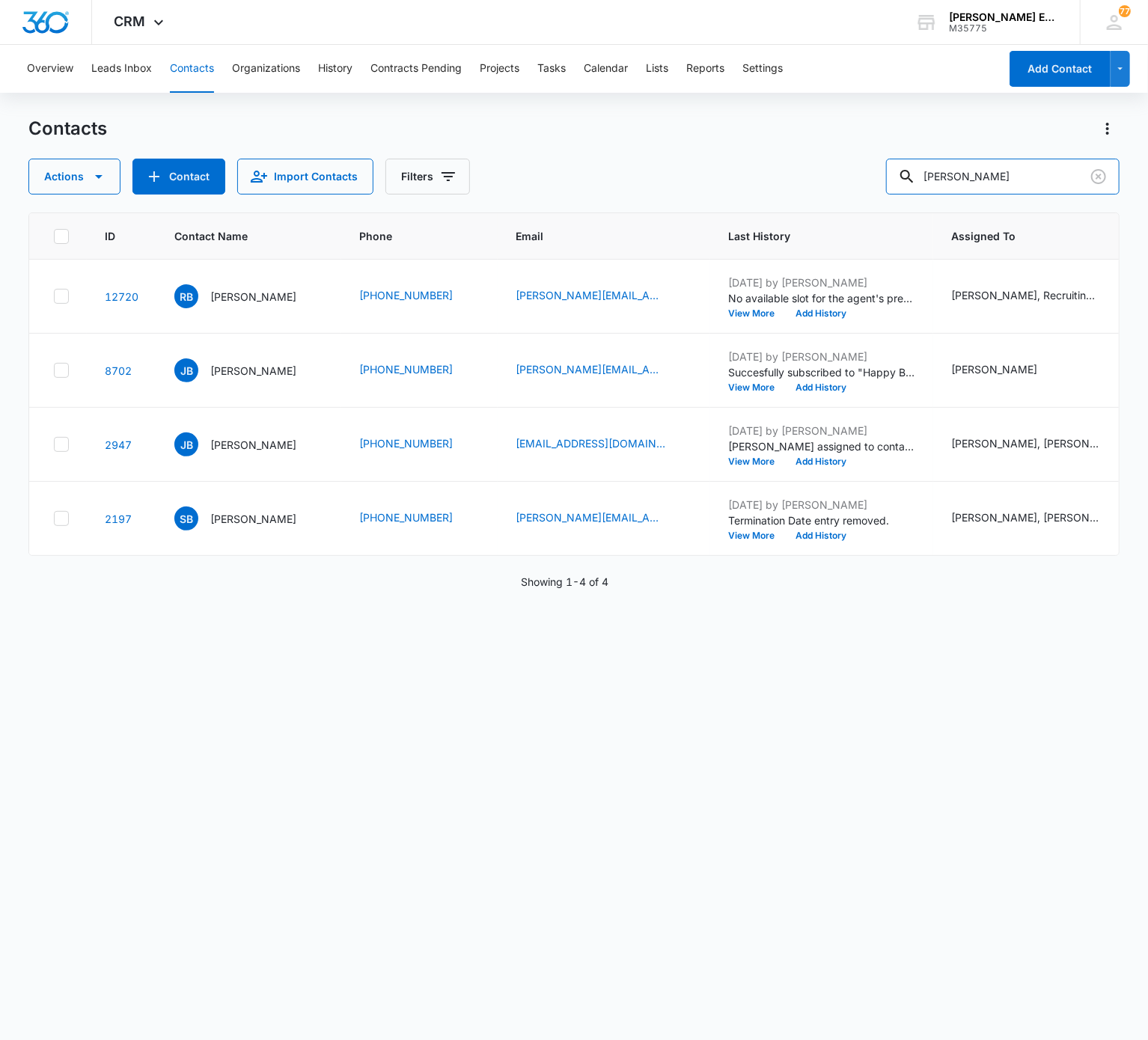
scroll to position [0, 623]
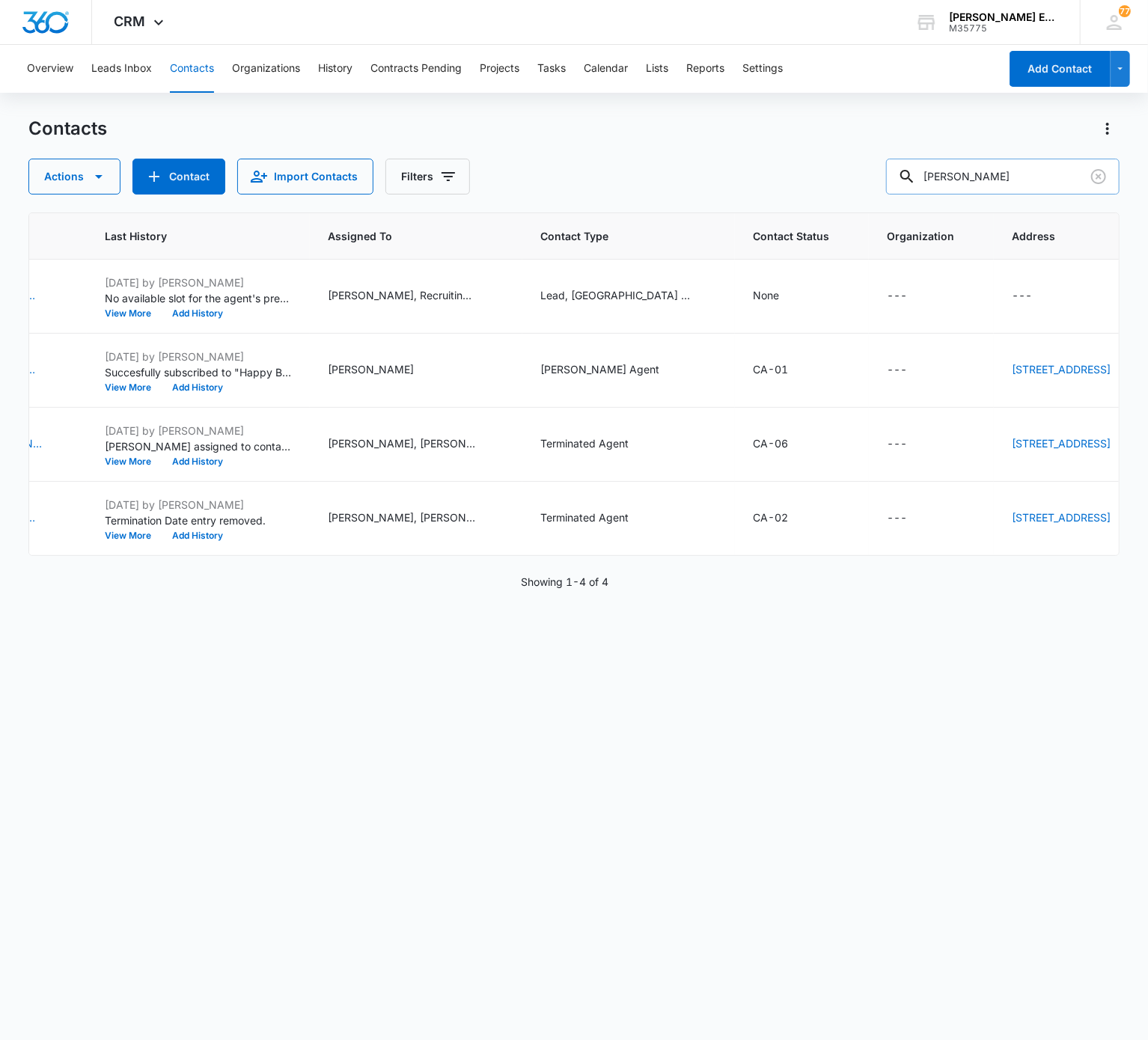
click at [859, 180] on input "Jeff Barr" at bounding box center [1003, 177] width 233 height 36
paste input "Anica Newbold"
click at [859, 180] on input "Jeff Anica Newbold" at bounding box center [1003, 177] width 233 height 36
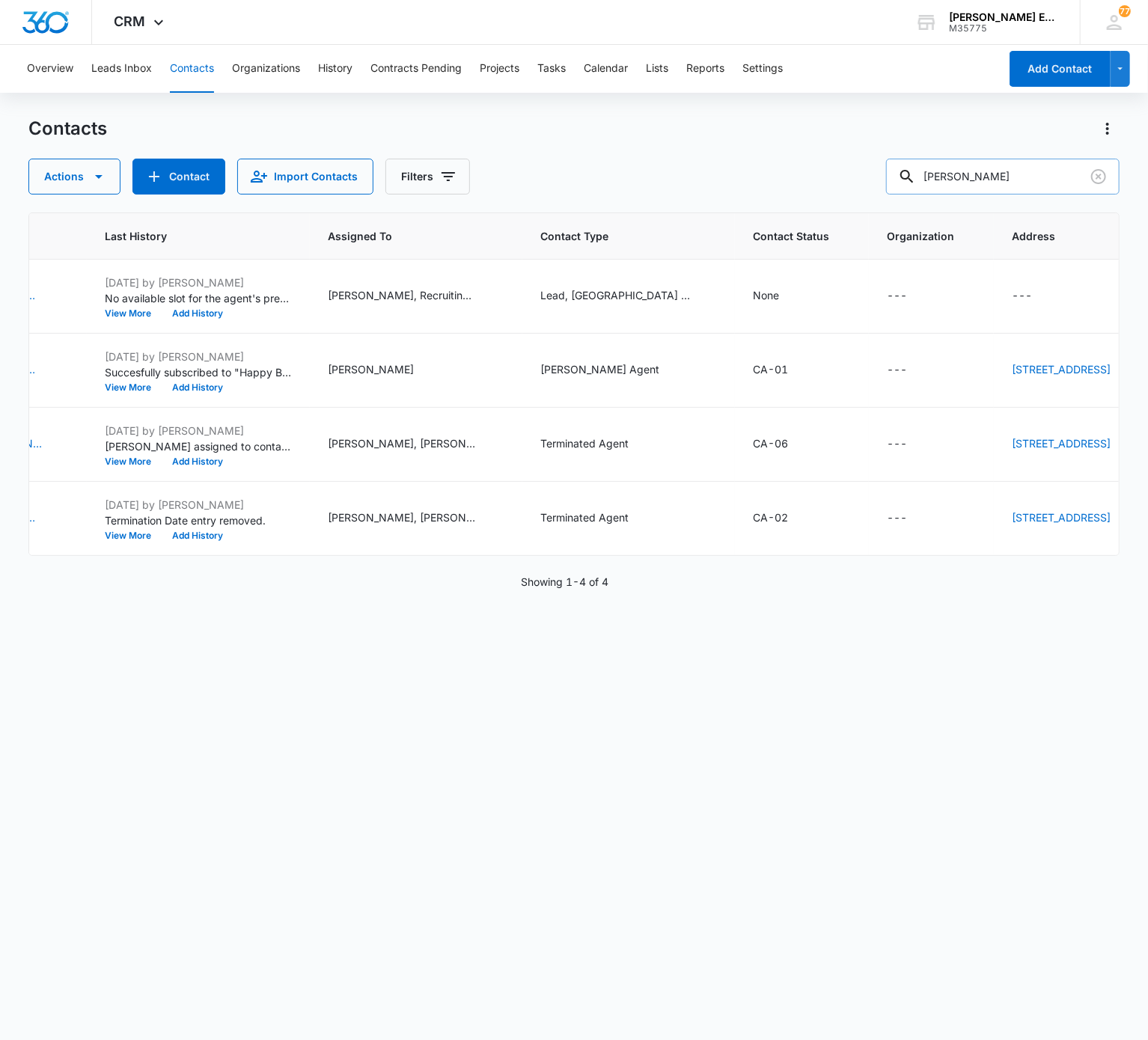
click at [859, 180] on input "Jeff Anica Newbold" at bounding box center [1003, 177] width 233 height 36
paste input "text"
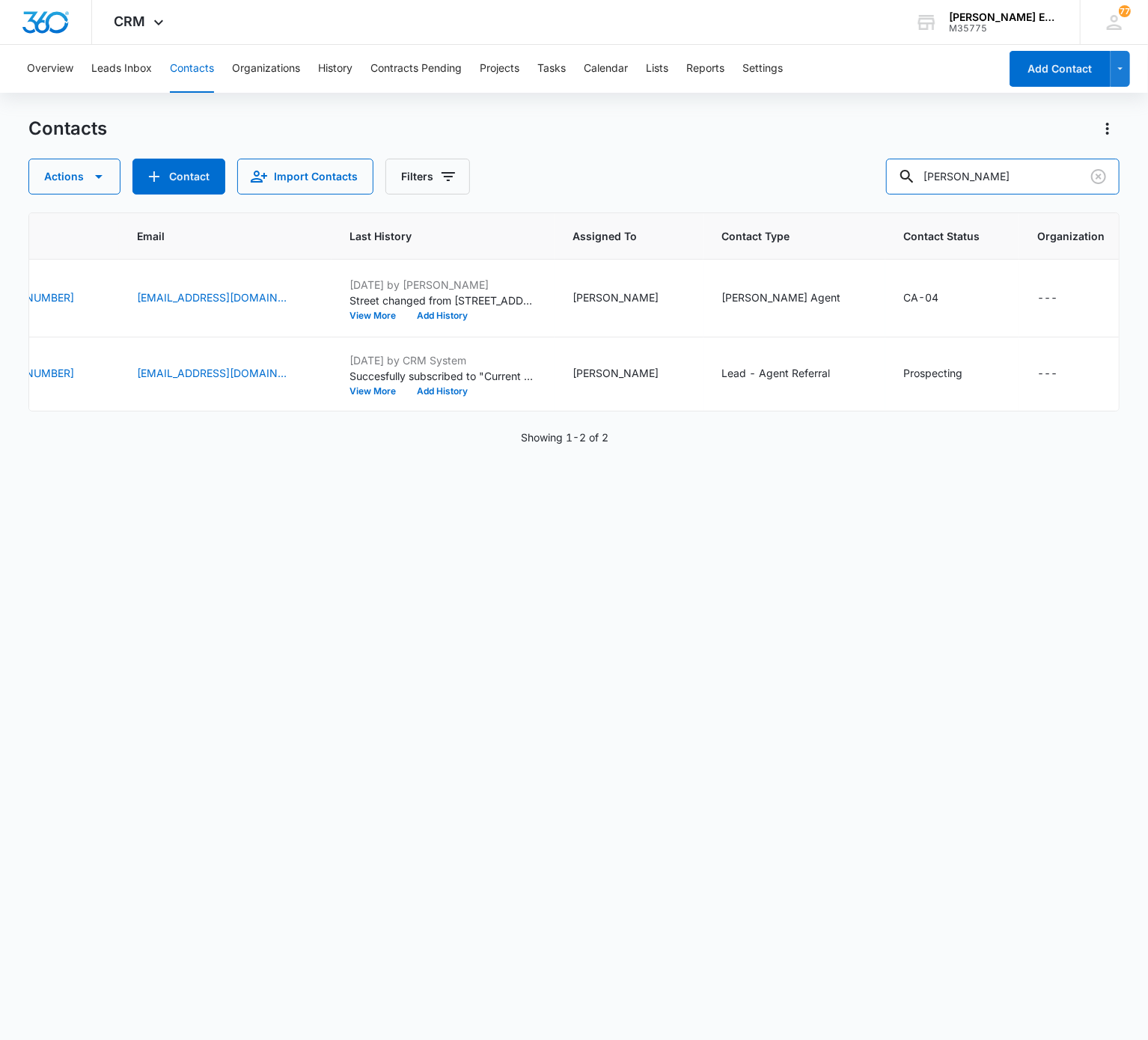
scroll to position [0, 0]
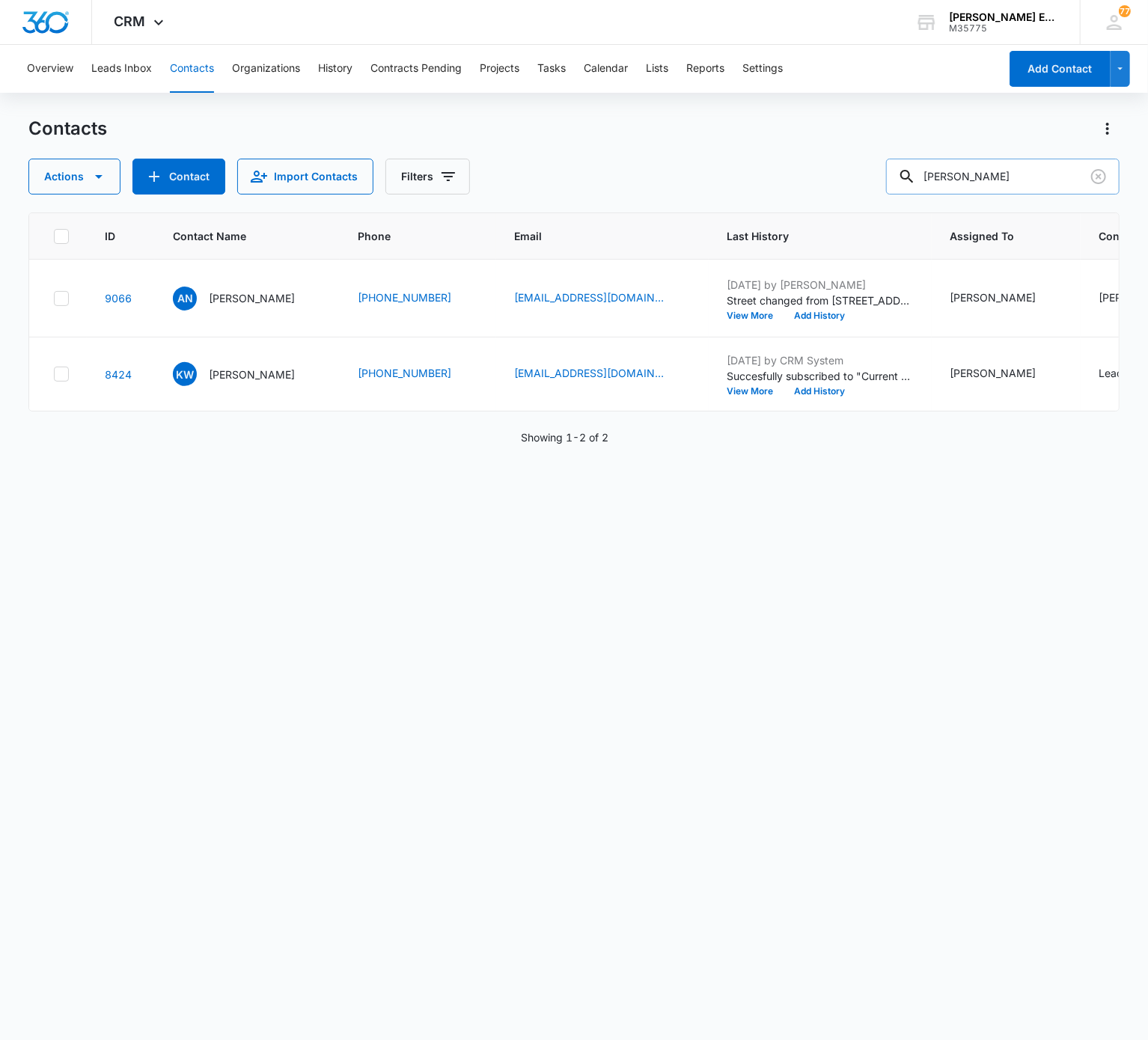
click at [859, 191] on input "Anica Newbold" at bounding box center [1003, 177] width 233 height 36
paste input "Catherine Templeton"
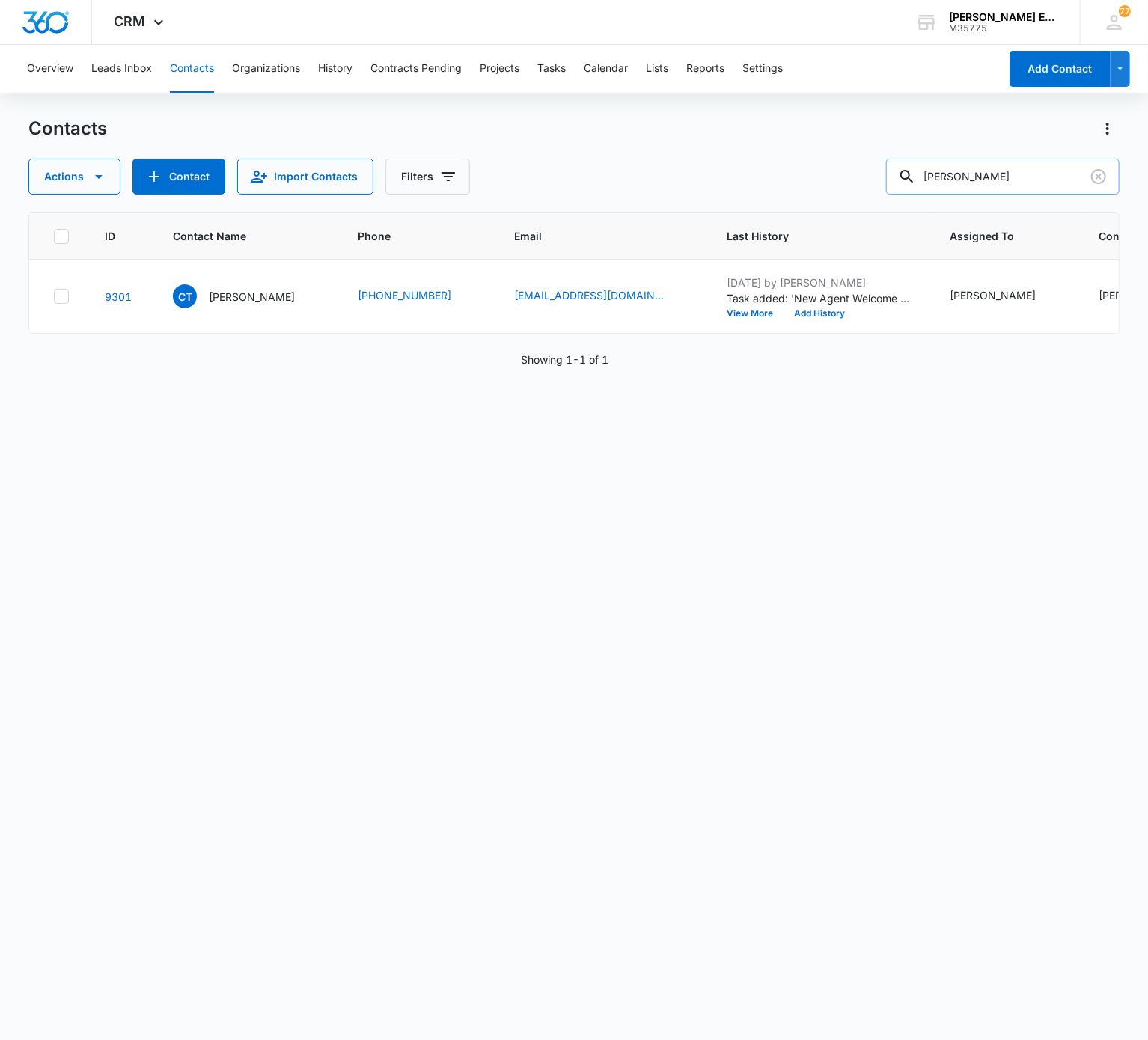
click at [859, 173] on input "Catherine Templeton" at bounding box center [1003, 177] width 233 height 36
paste input "Giety Attara"
click at [859, 173] on input "Giety Attaran" at bounding box center [1003, 177] width 233 height 36
click at [859, 177] on input "Giety Attaran" at bounding box center [1003, 177] width 233 height 36
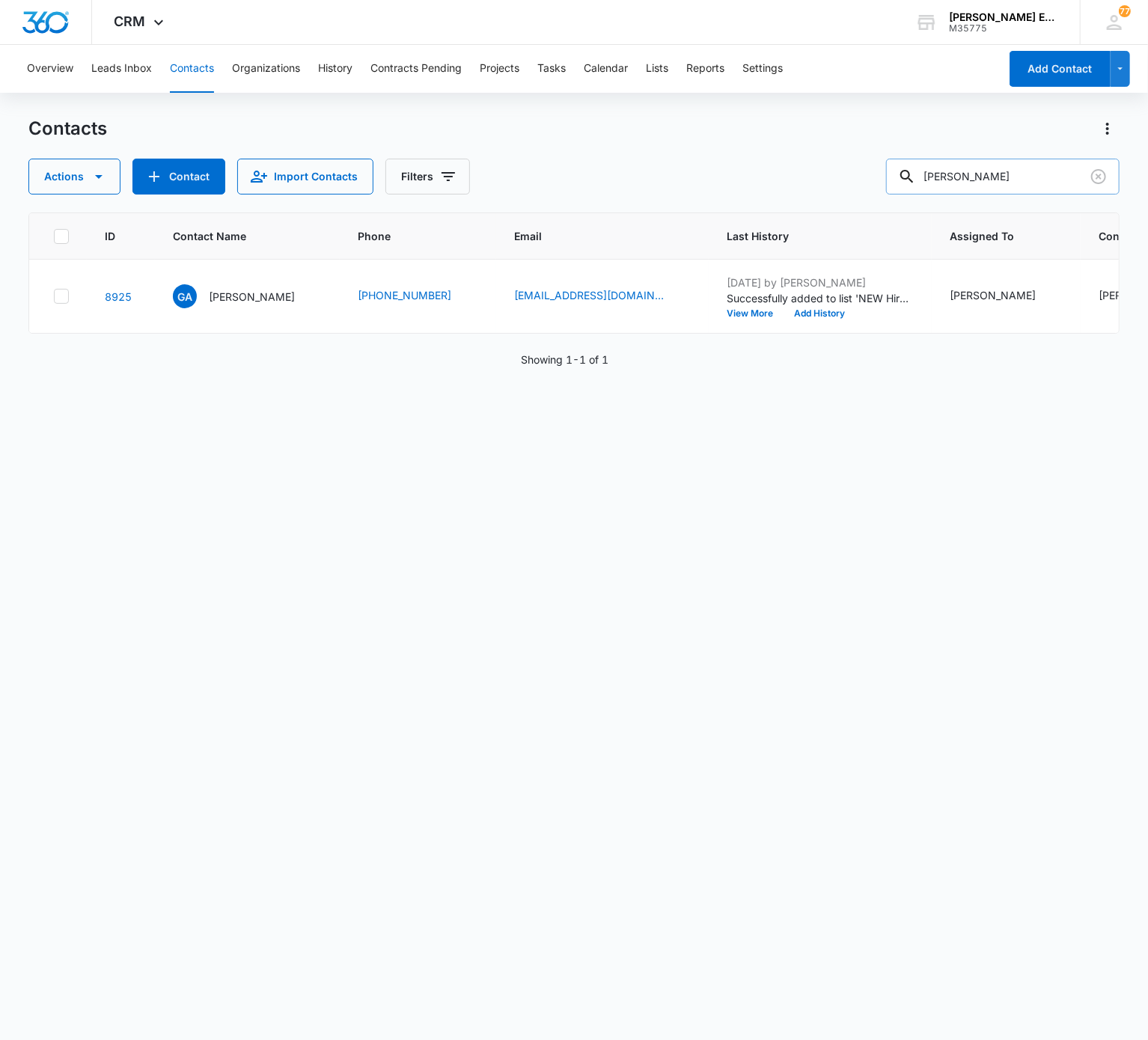
click at [859, 177] on input "Giety Attaran" at bounding box center [1003, 177] width 233 height 36
paste input "Yvette Grandiso"
click at [859, 177] on input "Yvette Grandison" at bounding box center [1003, 177] width 233 height 36
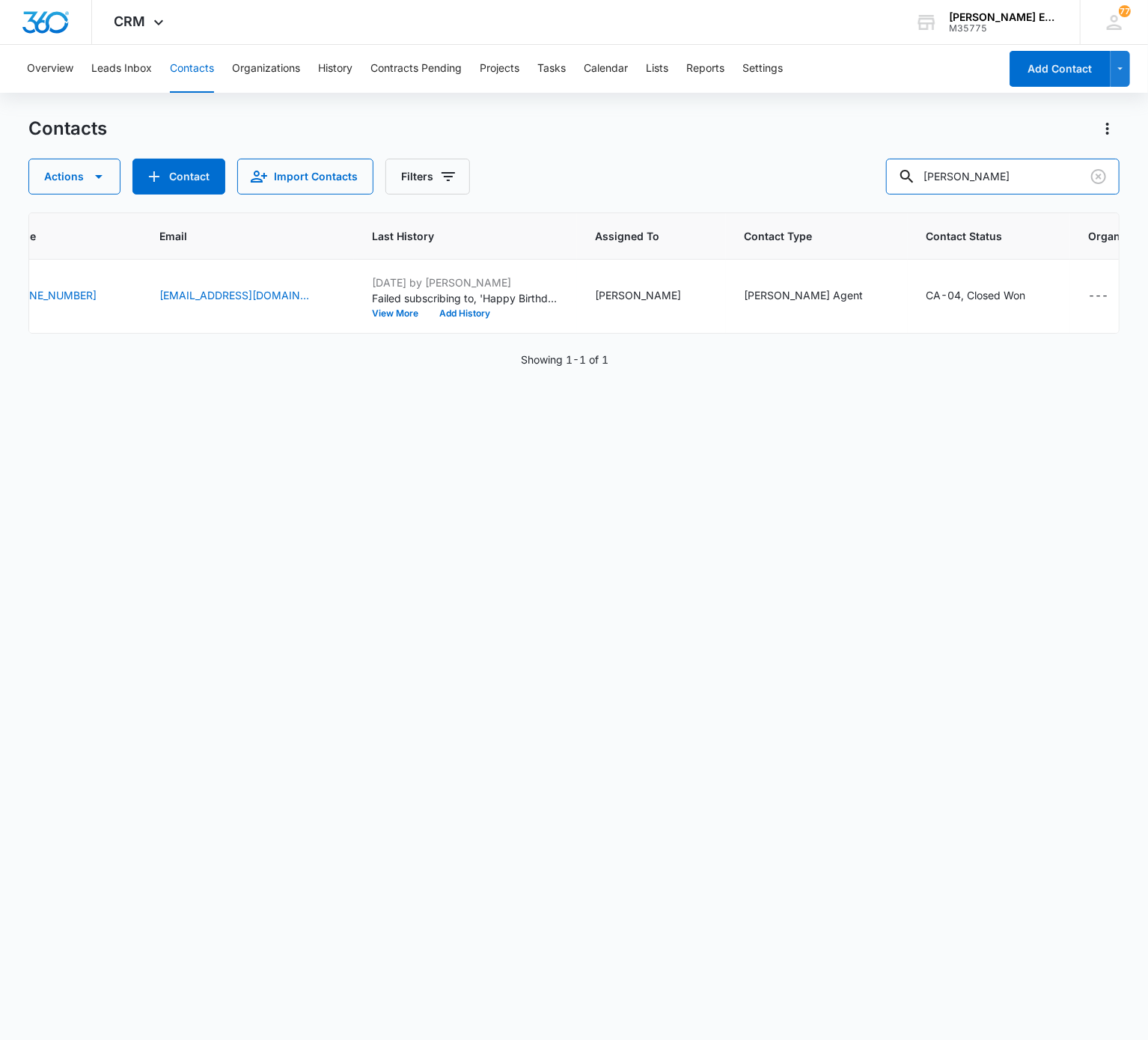
scroll to position [0, 359]
click at [859, 195] on div "Contacts Actions Contact Import Contacts Filters Yvette Grandison ID Contact Na…" at bounding box center [574, 577] width 1090 height 922
click at [859, 187] on input "Yvette Grandison" at bounding box center [1003, 177] width 233 height 36
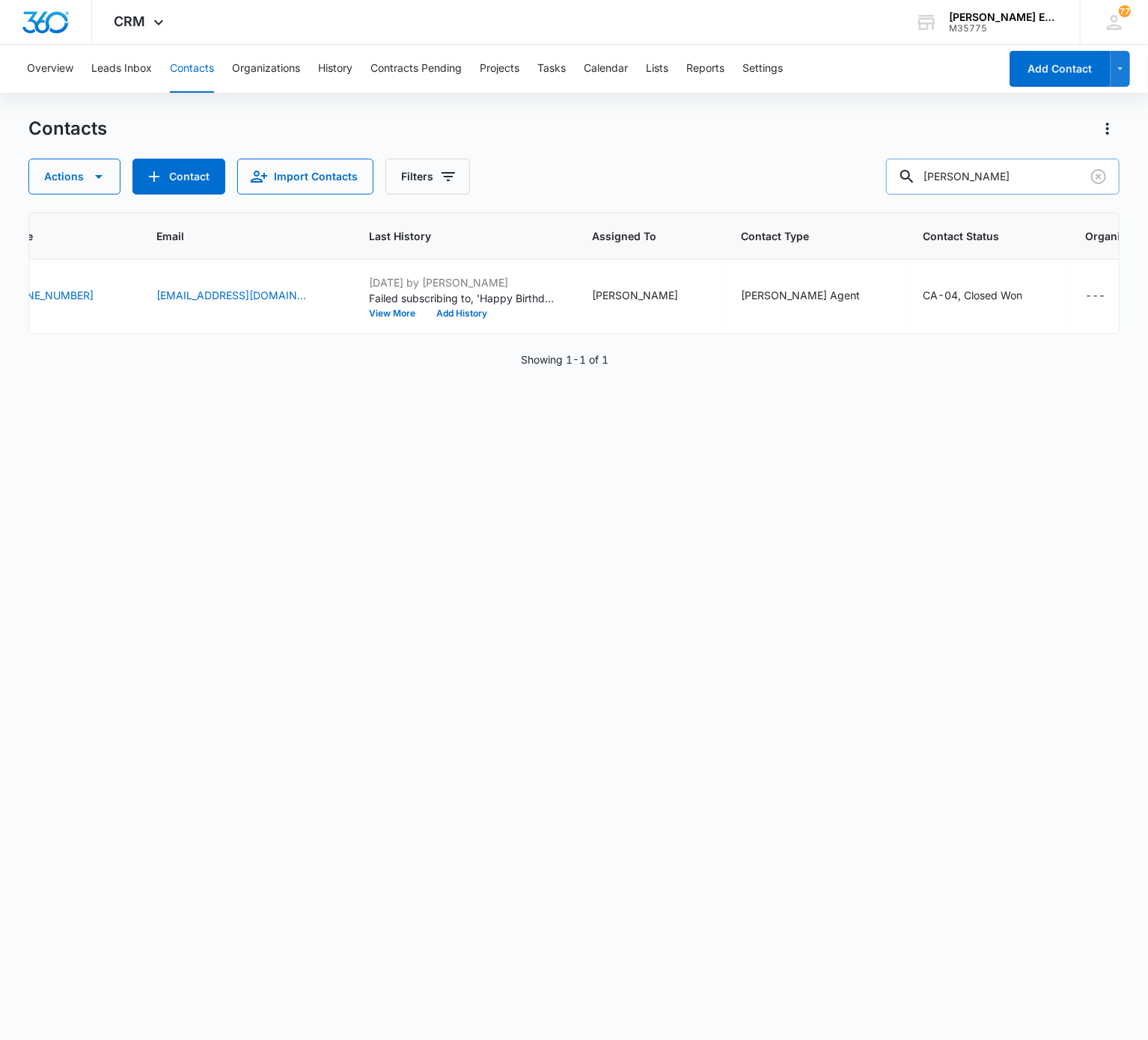
paste input "Kevin Castellanos"
click at [859, 187] on input "Kevin Castellanos" at bounding box center [1003, 177] width 233 height 36
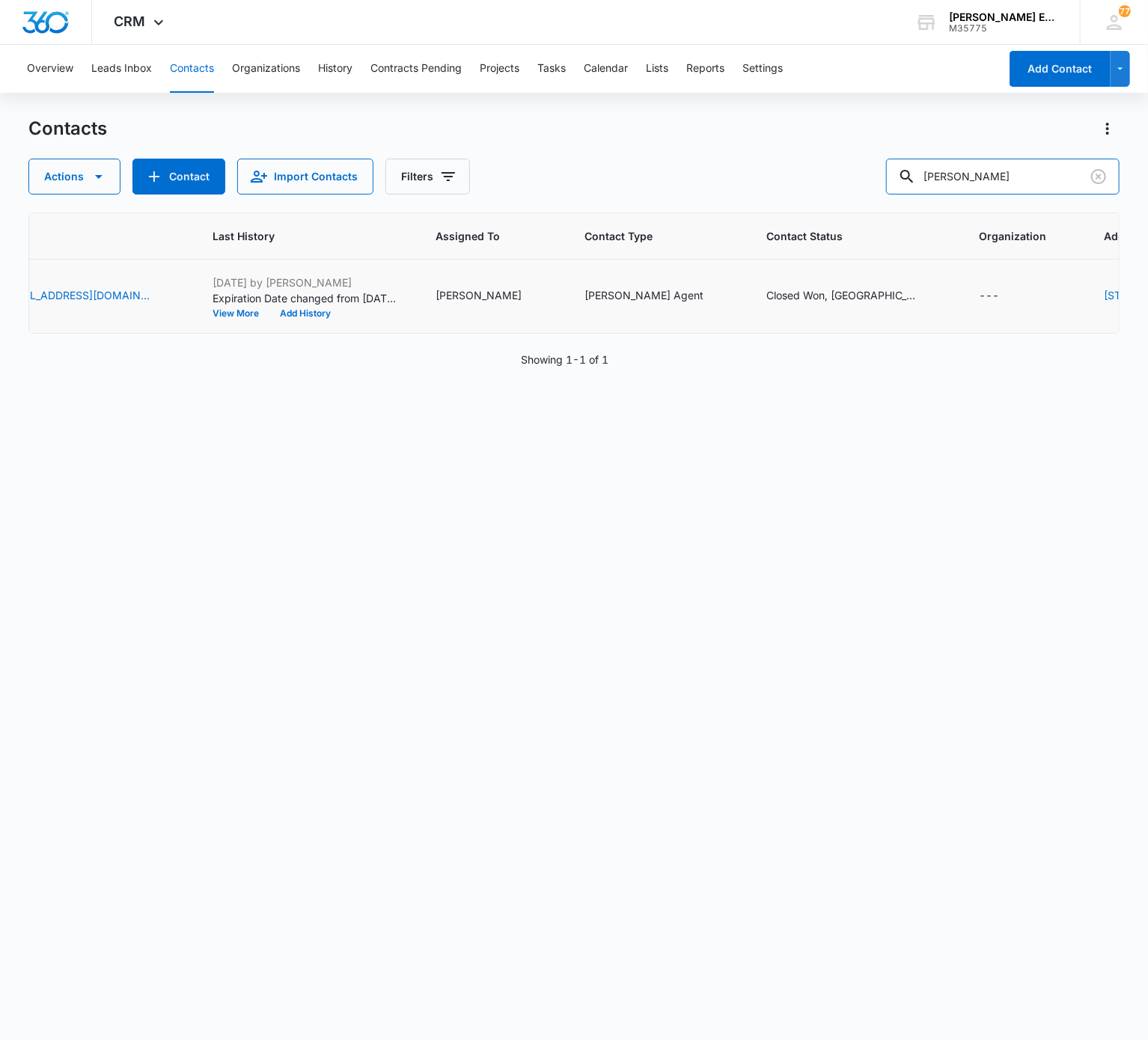
scroll to position [0, 515]
click at [859, 181] on input "Kevin Castellanos" at bounding box center [1003, 177] width 233 height 36
paste input "Jeanie Goldmann"
click at [859, 181] on input "Jeanie Goldmann" at bounding box center [1003, 177] width 233 height 36
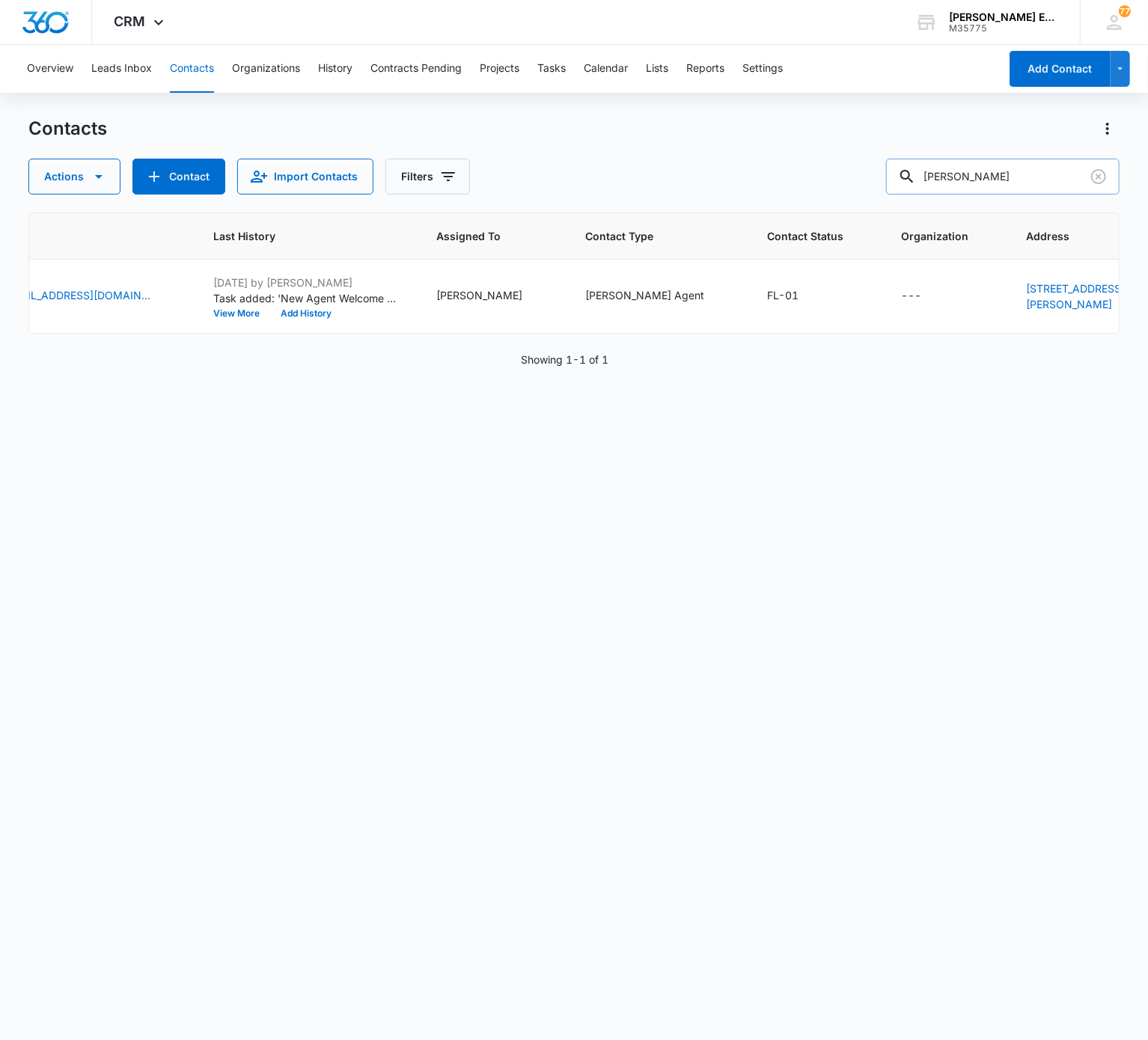
scroll to position [0, 481]
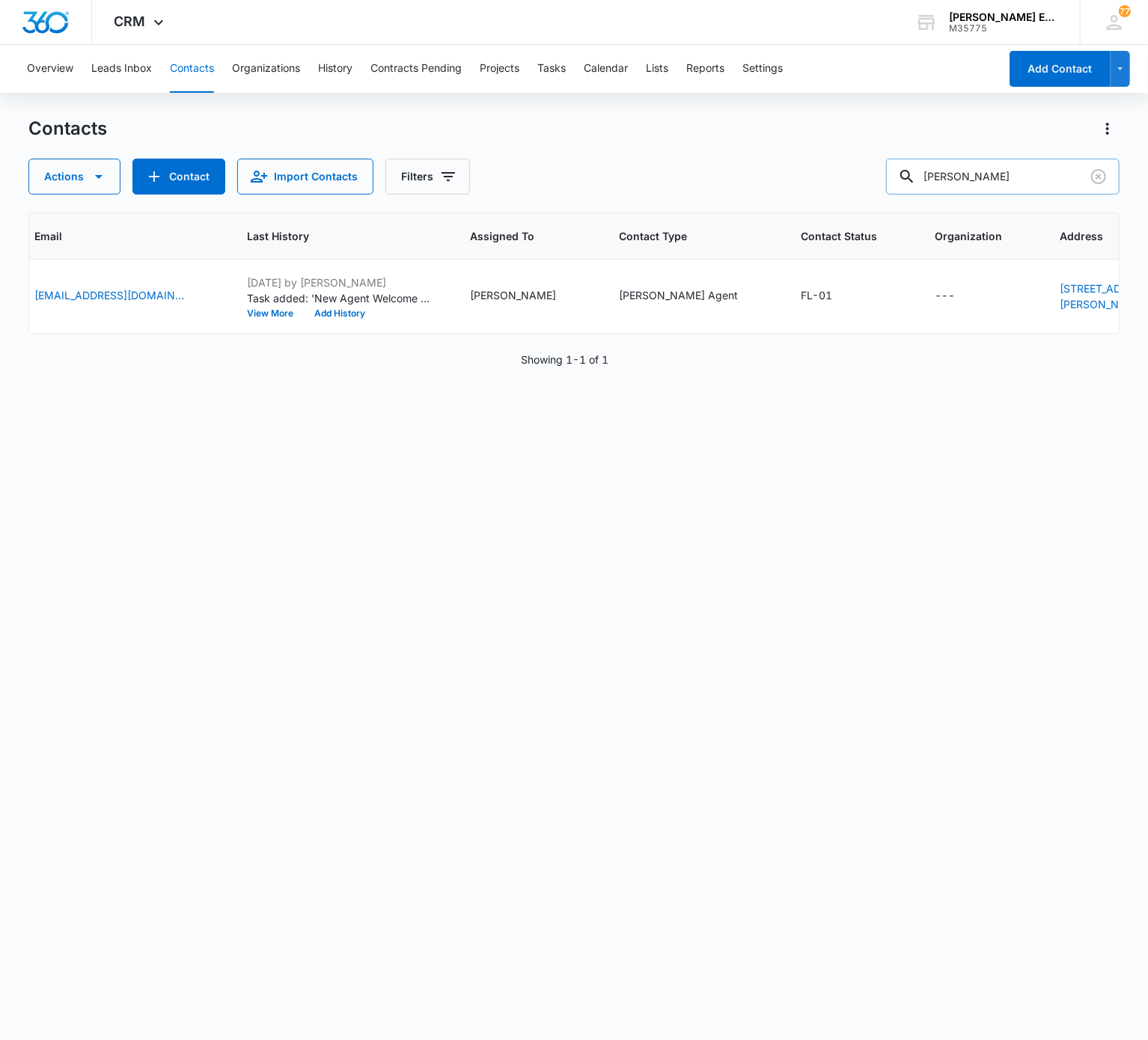
click at [859, 180] on input "Jeanie Goldmann" at bounding box center [1003, 177] width 233 height 36
paste input "Suzanne Bindi"
click at [859, 180] on input "Suzanne Bindi" at bounding box center [1003, 177] width 233 height 36
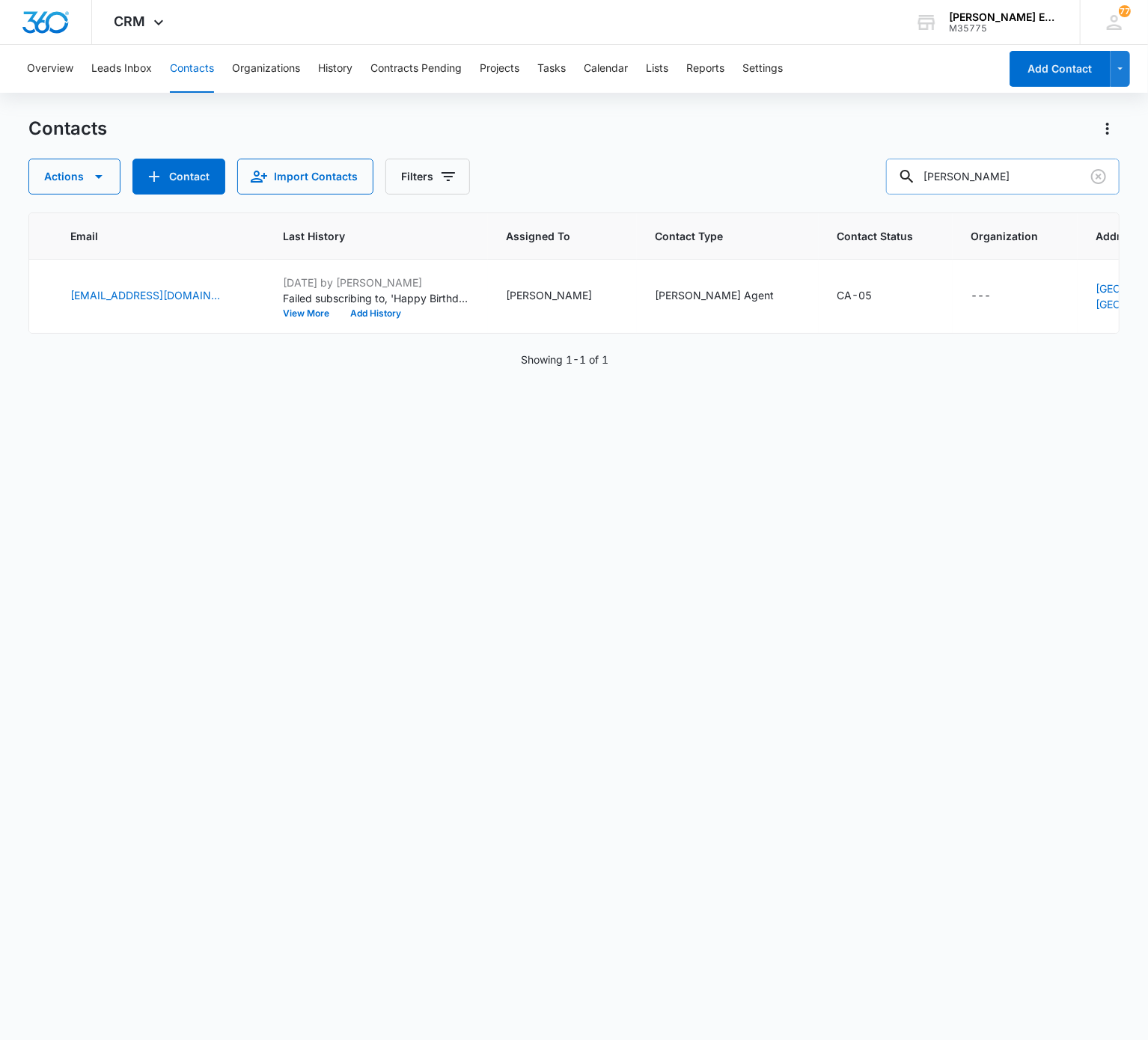
click at [859, 177] on input "Suzanne Bindi" at bounding box center [1003, 177] width 233 height 36
paste input "Antonia Serrell-Watts"
click at [859, 177] on input "Suzanne Bindi" at bounding box center [1003, 177] width 233 height 36
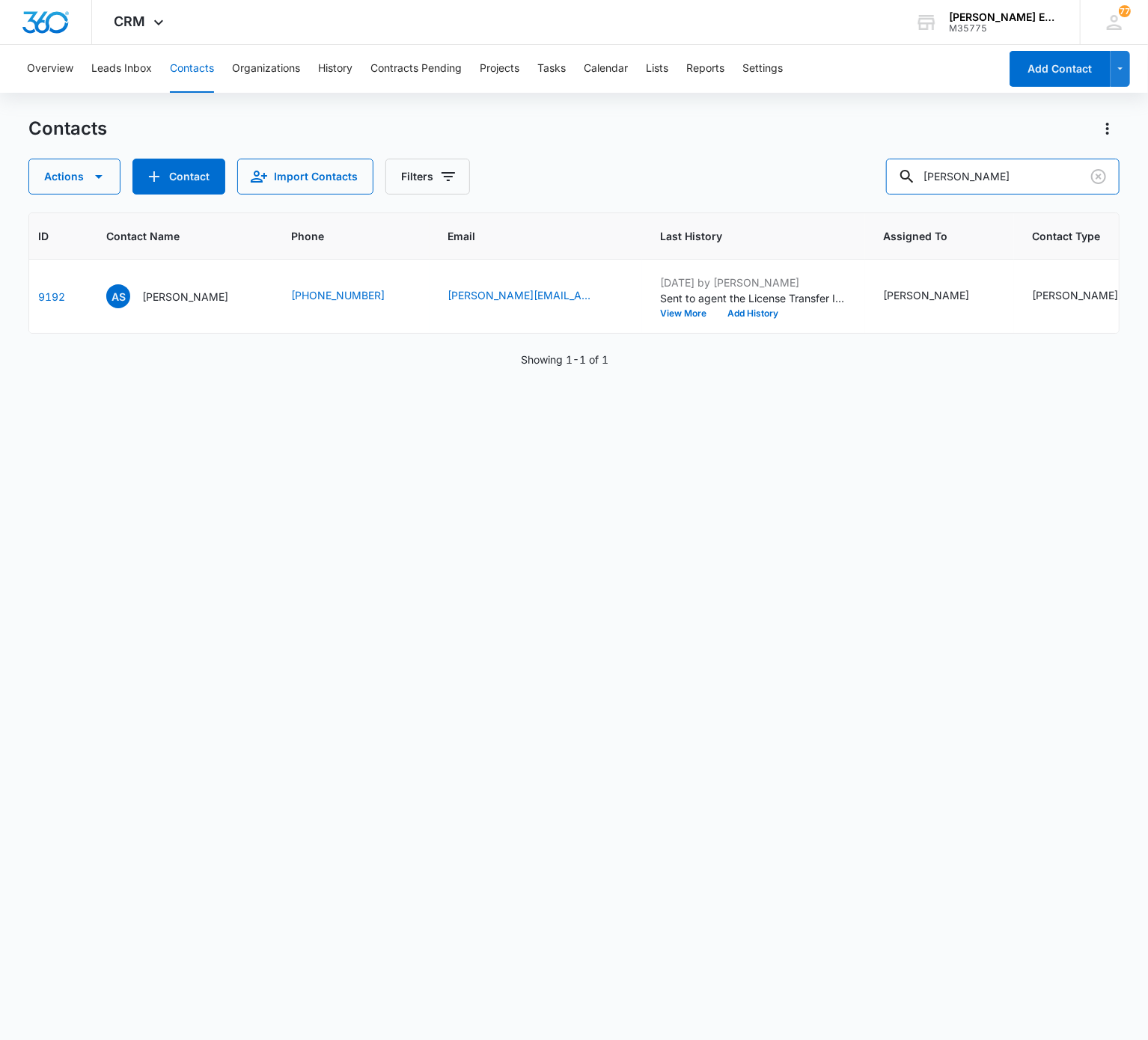
scroll to position [0, 523]
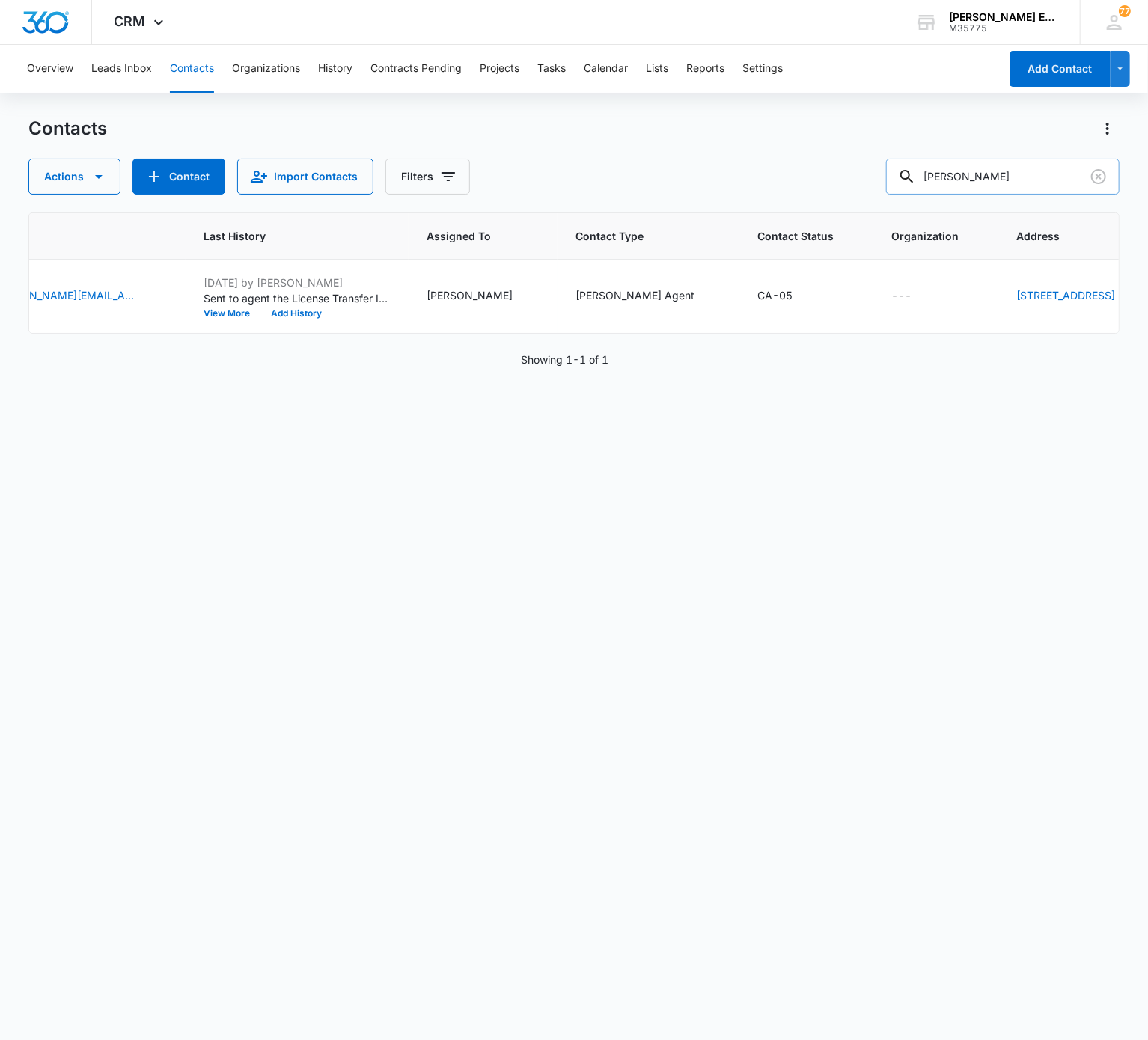
click at [859, 165] on input "Antonia Serrell-Watts" at bounding box center [1003, 177] width 233 height 36
paste input "Charles Ryan"
click at [859, 165] on input "Charles Ryan" at bounding box center [1003, 177] width 233 height 36
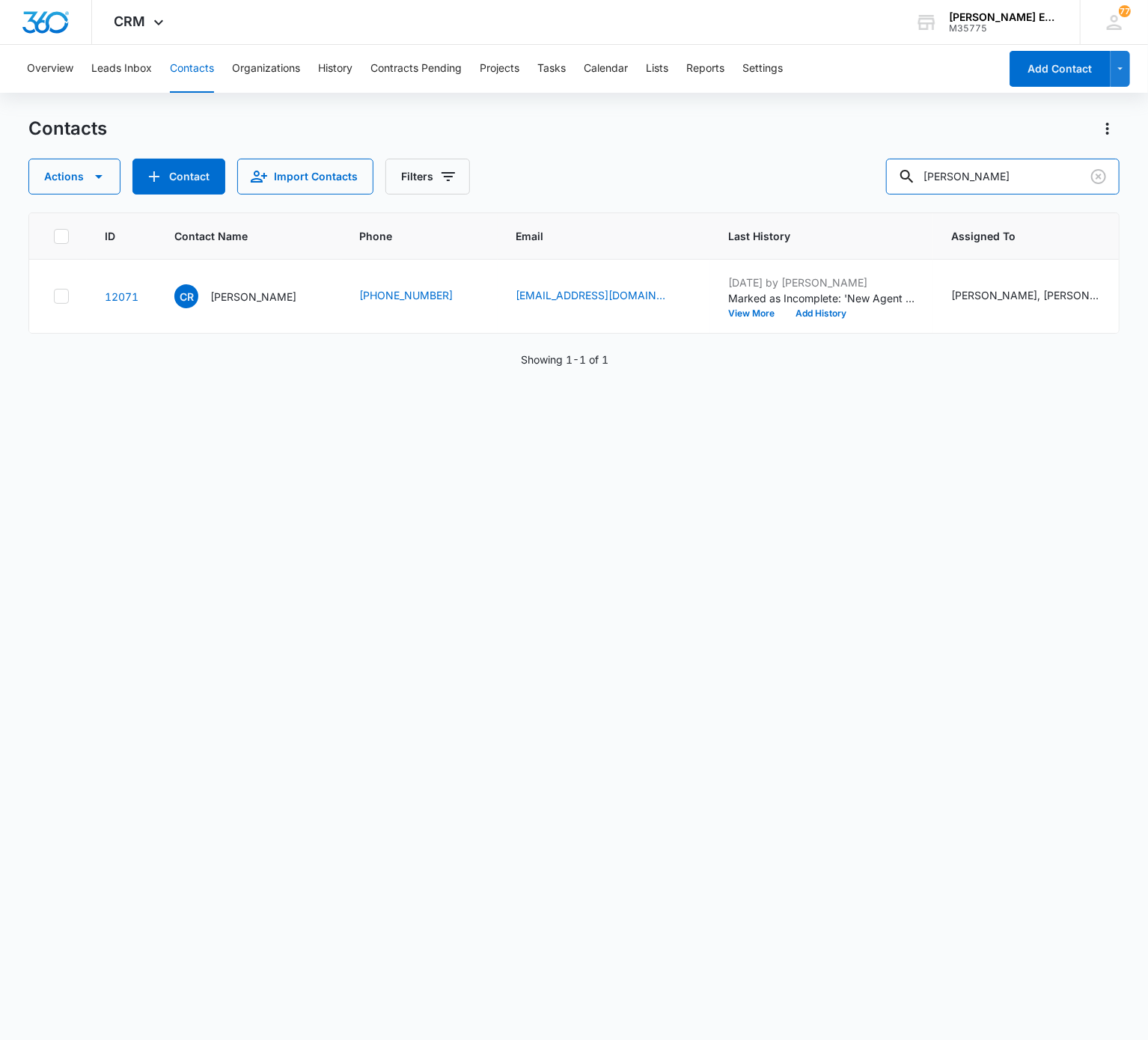
scroll to position [0, 278]
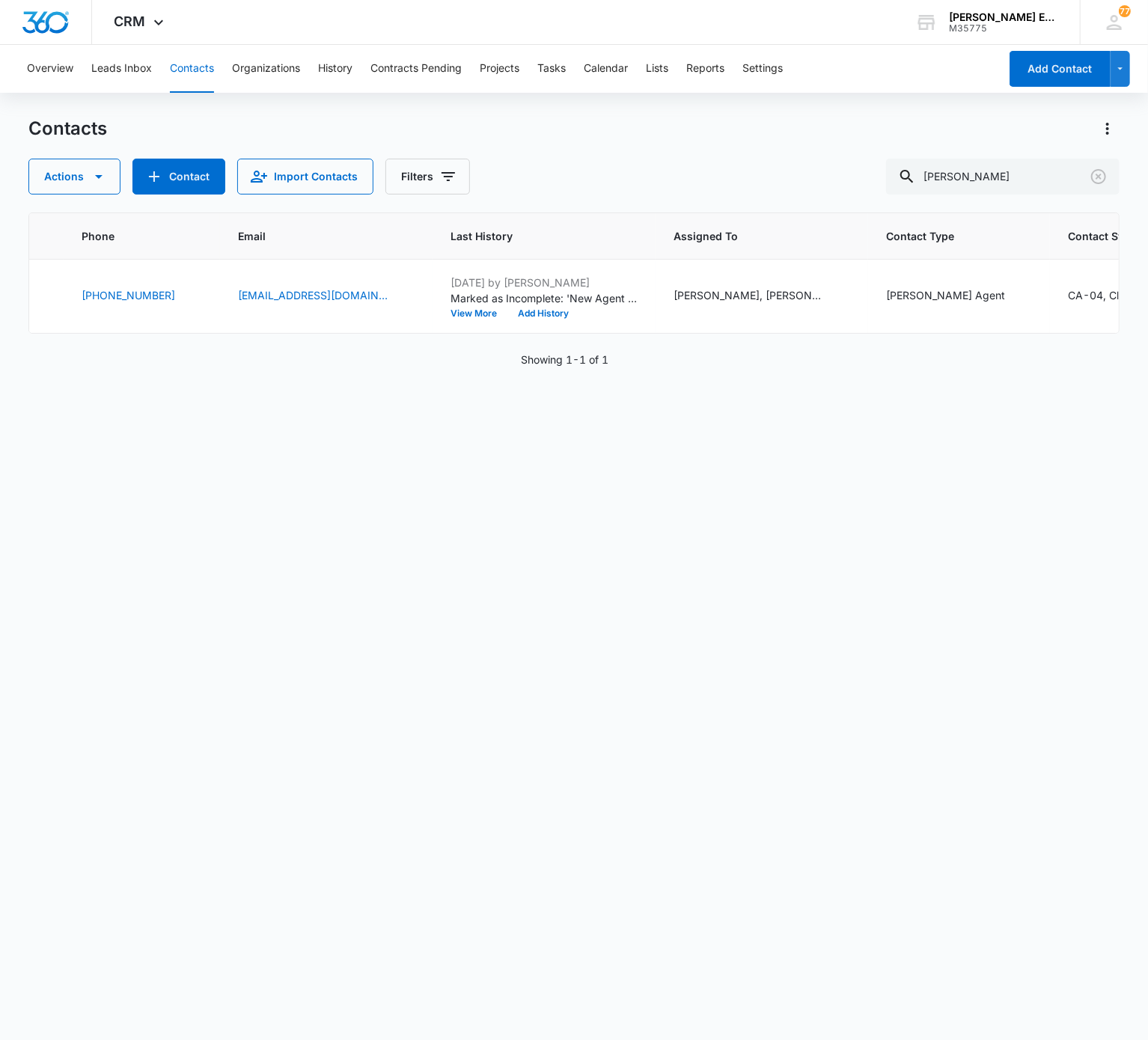
click at [393, 556] on div "ID Contact Name Phone Email Last History Assigned To Contact Type Contact Statu…" at bounding box center [574, 616] width 1090 height 808
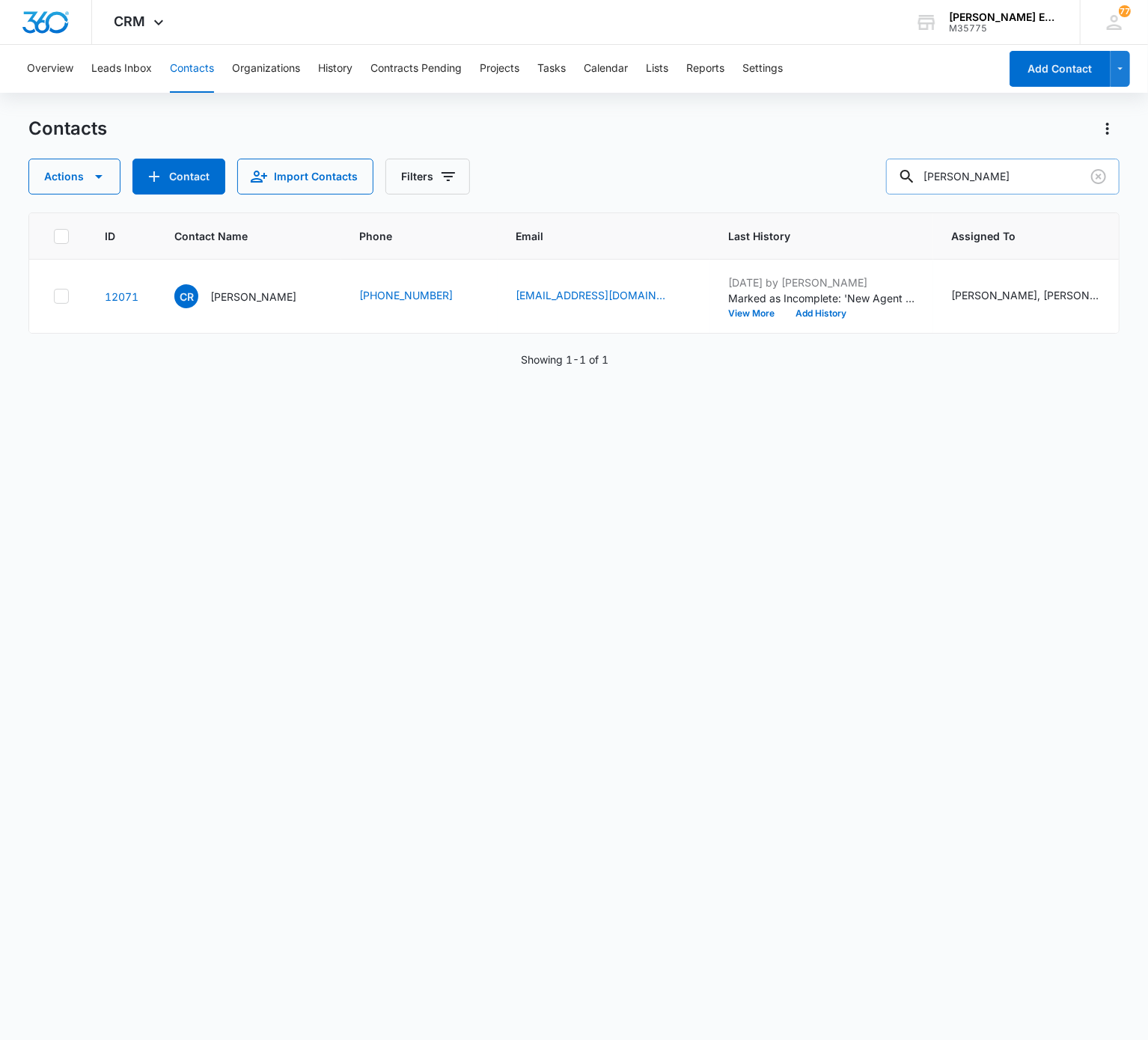
click at [859, 172] on input "Charles Ryan" at bounding box center [1003, 177] width 233 height 36
paste input "Michelle Be"
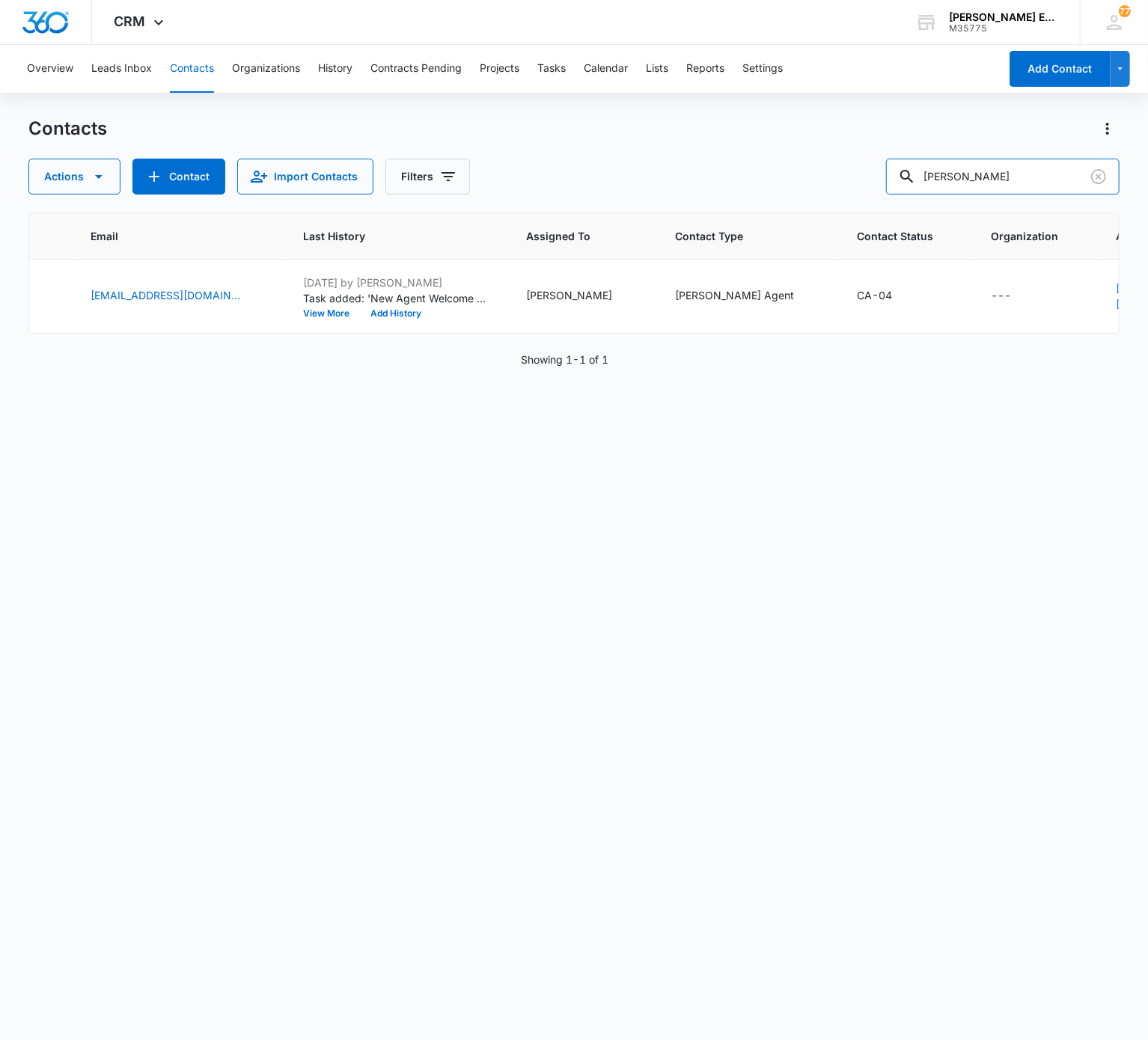
scroll to position [0, 428]
click at [859, 187] on input "Michelle Bean" at bounding box center [1003, 177] width 233 height 36
paste input "Sara Mathew"
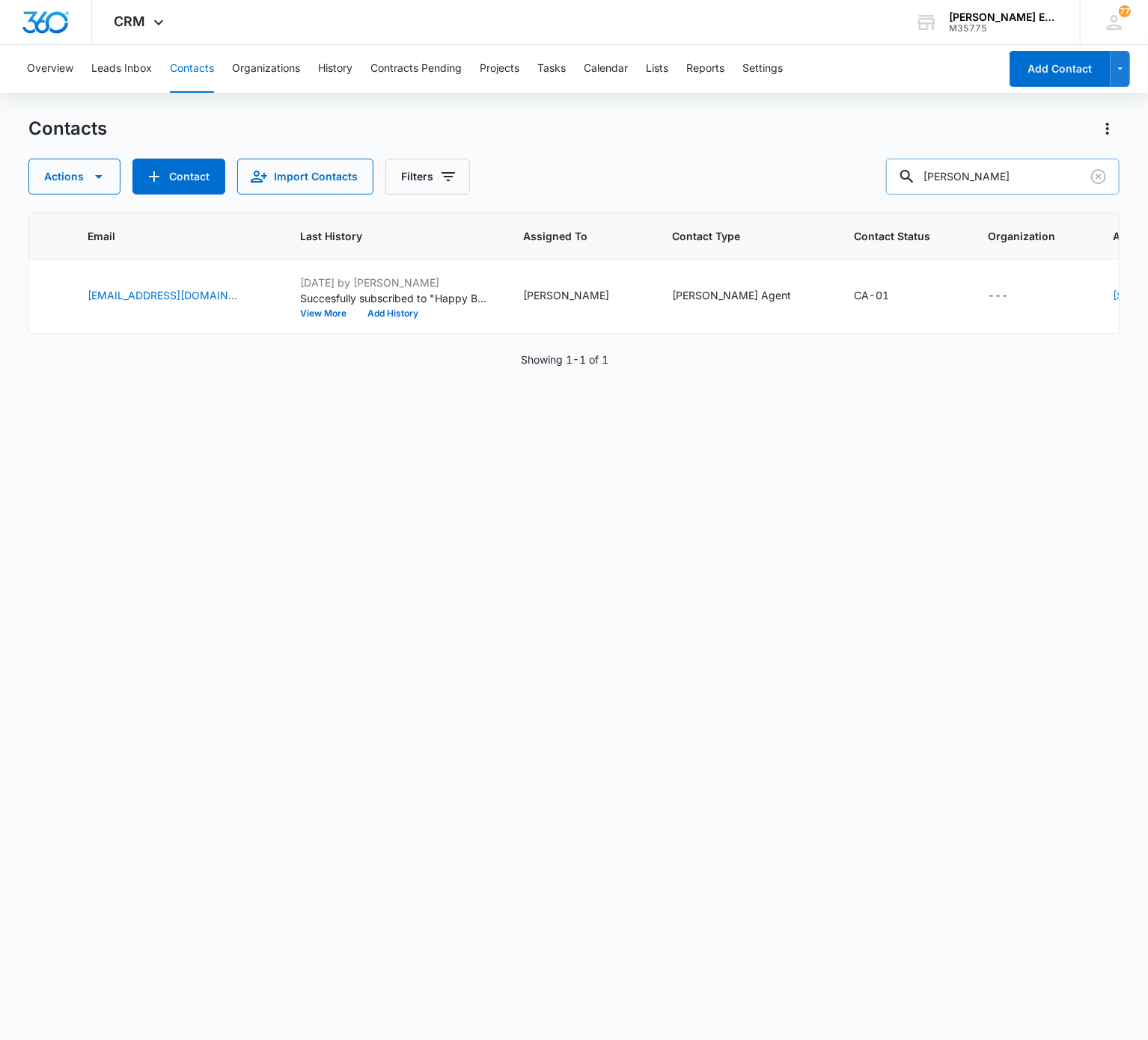
click at [859, 165] on input "Sara Mathew" at bounding box center [1003, 177] width 233 height 36
paste input "Gregory Watkins"
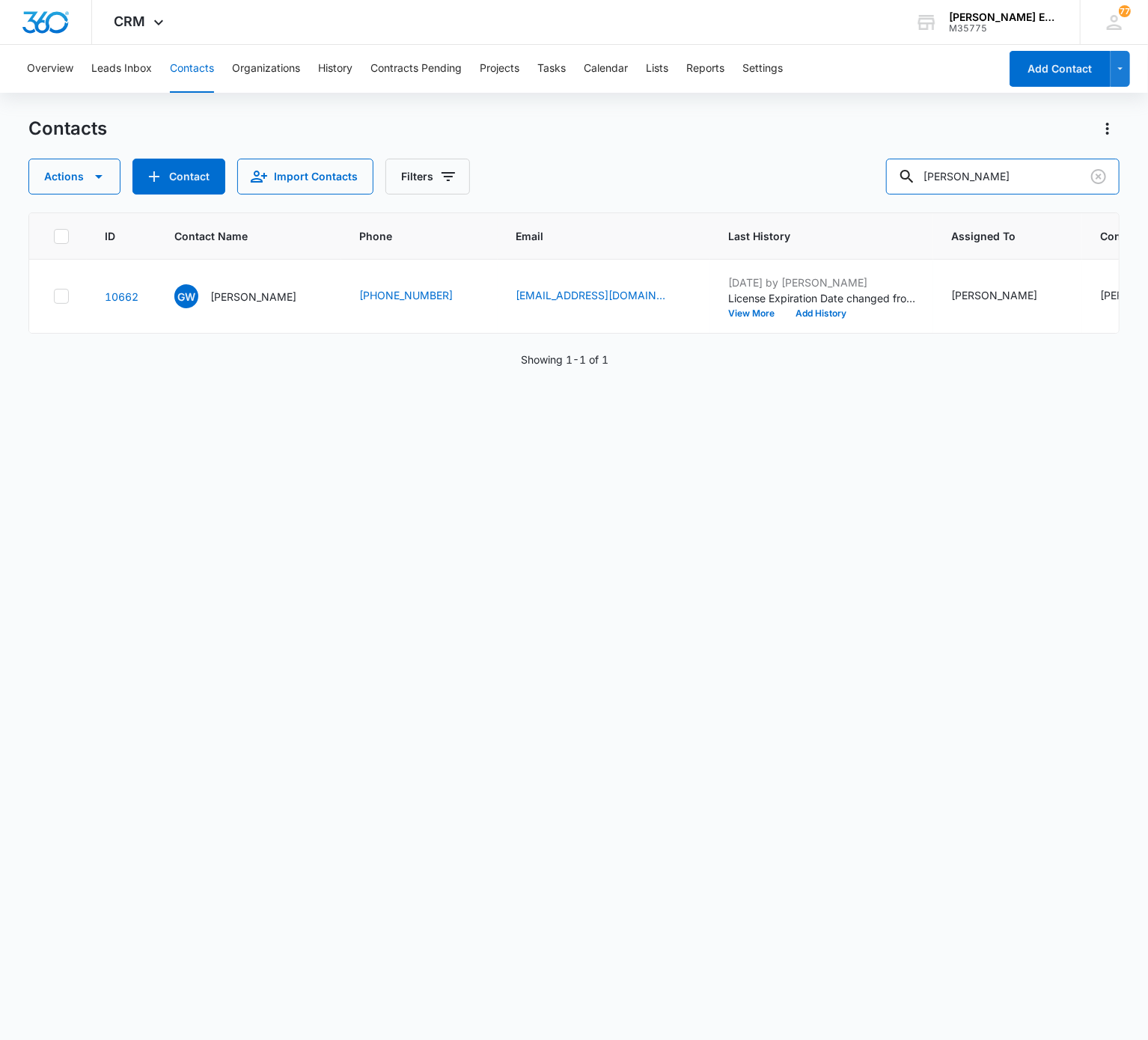
scroll to position [0, 499]
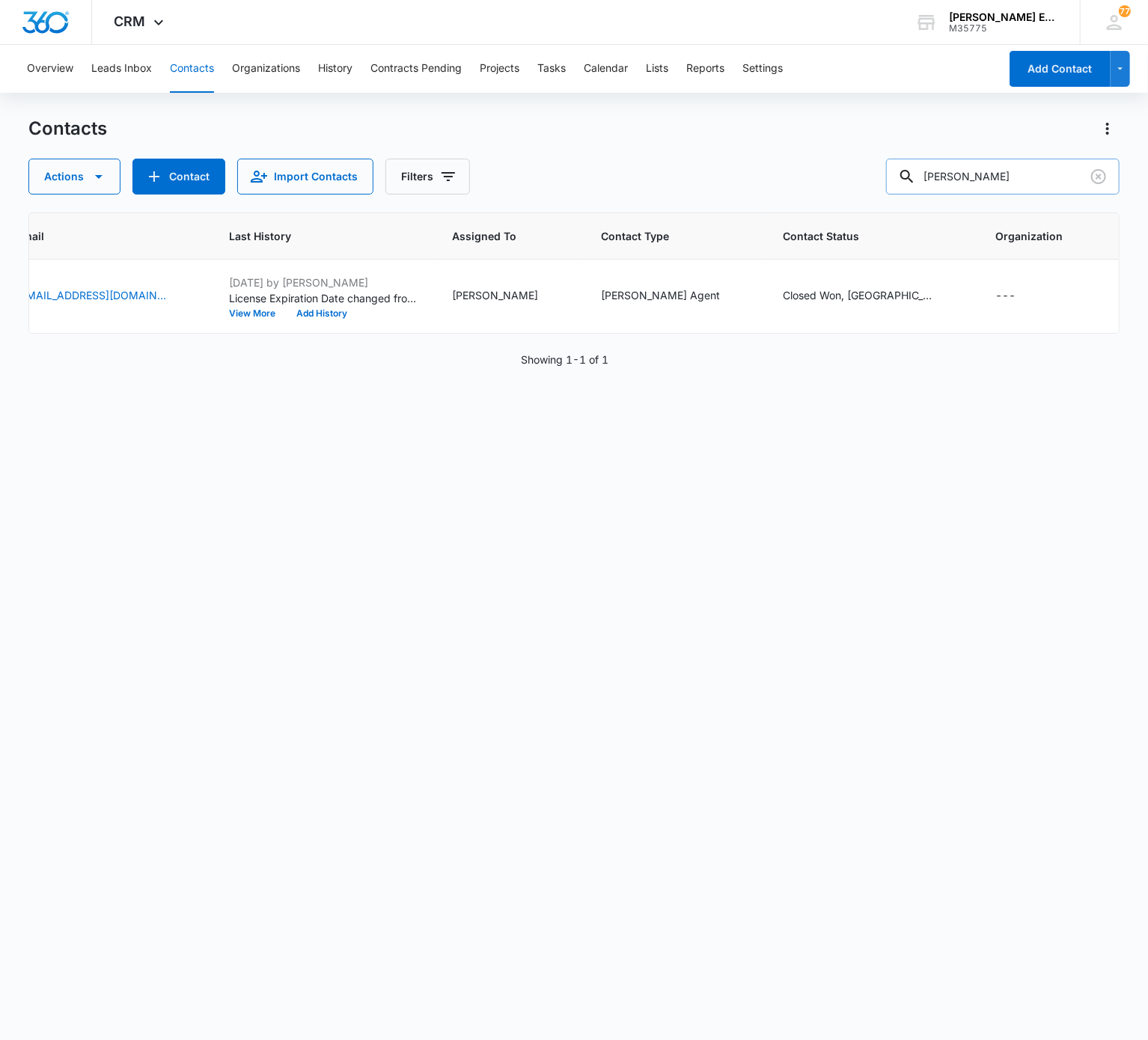
click at [859, 172] on input "Gregory Watkins" at bounding box center [1003, 177] width 233 height 36
paste input "Kathryn Jone"
click at [859, 172] on input "Kathryn Jones" at bounding box center [1003, 177] width 233 height 36
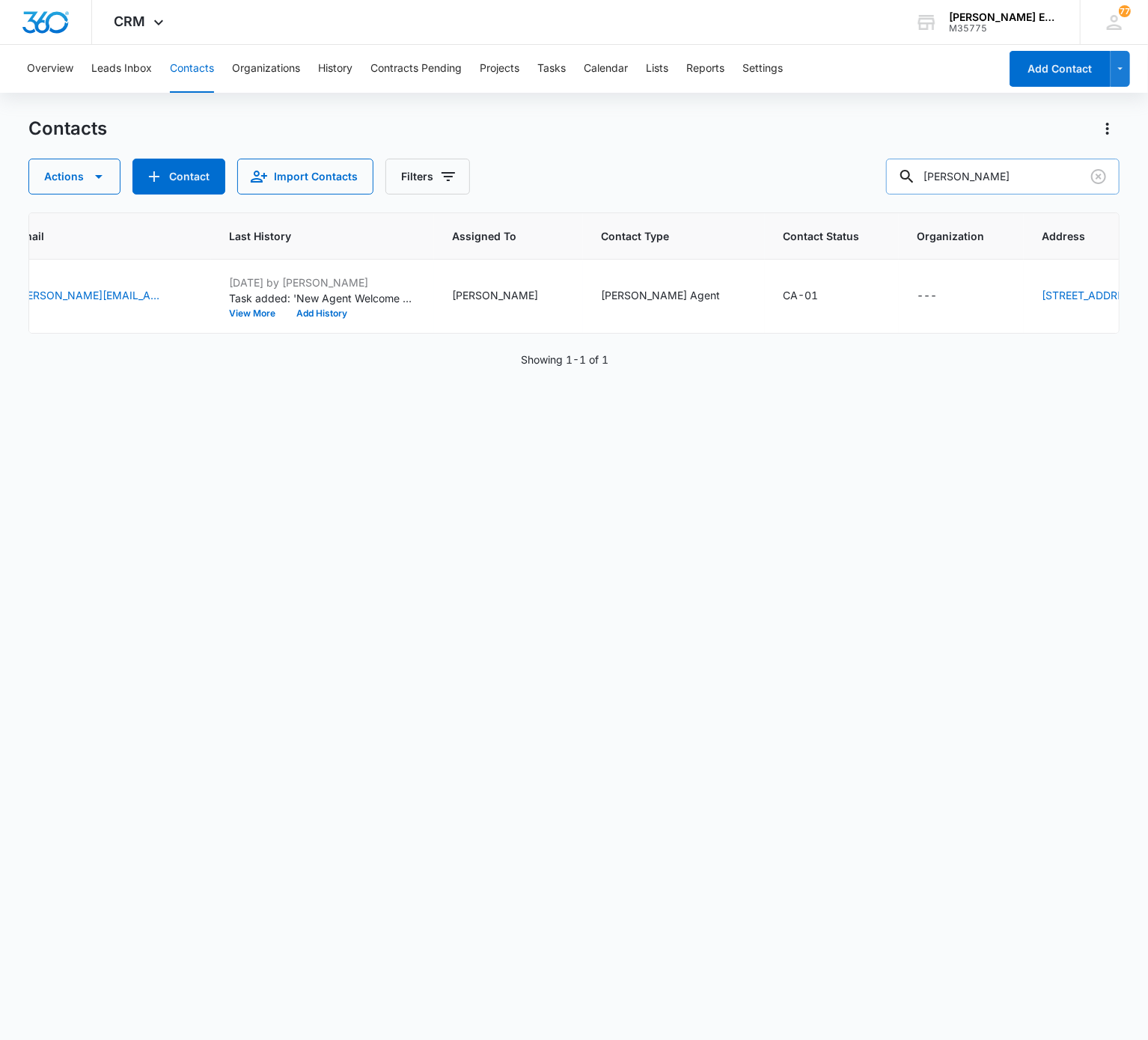
click at [859, 172] on input "Kathryn Jones" at bounding box center [1003, 177] width 233 height 36
paste input "Rodney"
click at [859, 163] on input "Rodney Jones" at bounding box center [1003, 177] width 233 height 36
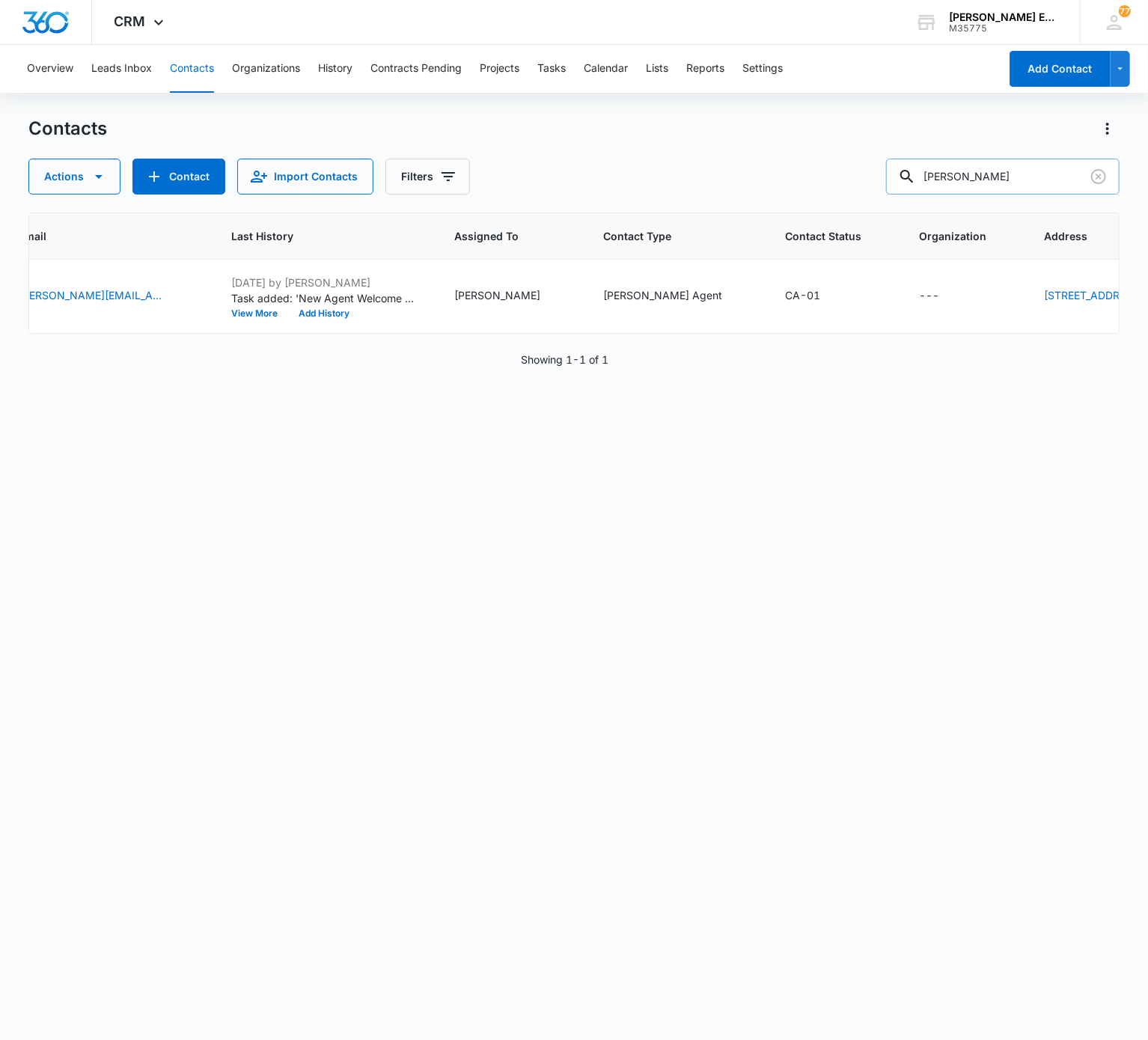
click at [859, 163] on input "Rodney Jones" at bounding box center [1003, 177] width 233 height 36
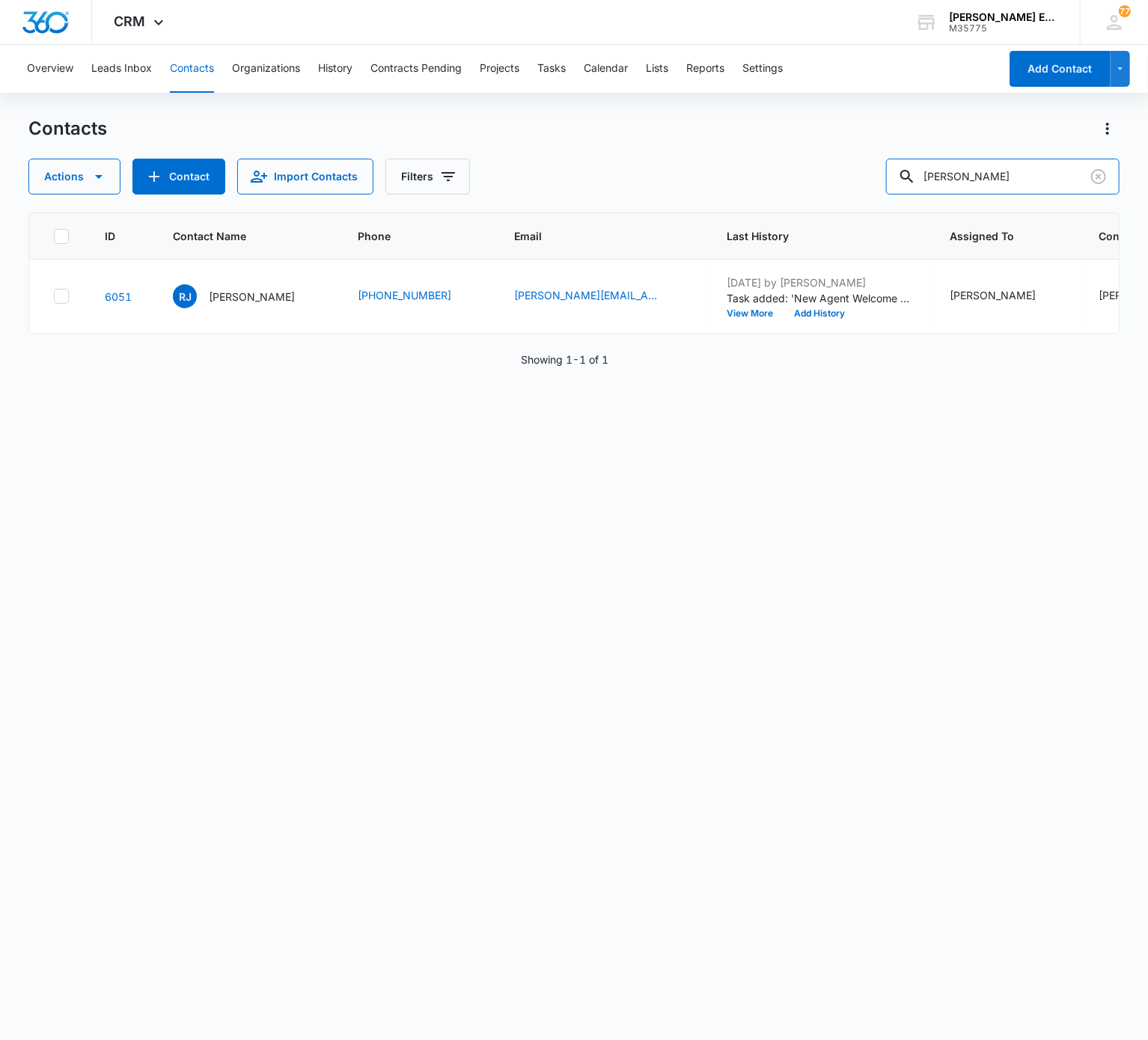
paste input "Alyson Pierce"
click at [859, 175] on input "Alyson Pierce" at bounding box center [1003, 177] width 233 height 36
paste input "Rodney Jones"
click at [859, 175] on input "Rodney Jones" at bounding box center [1003, 177] width 233 height 36
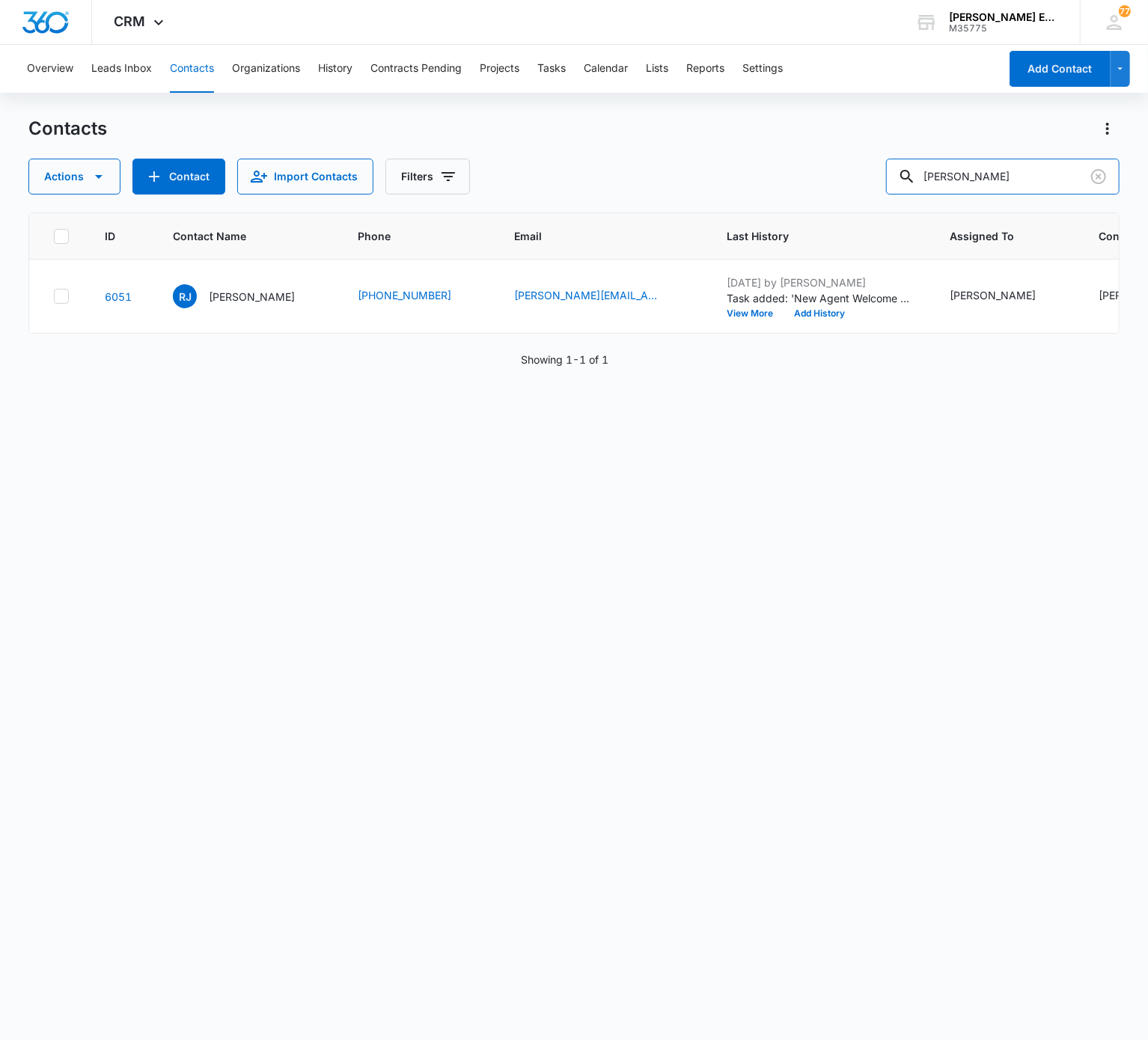
scroll to position [0, 380]
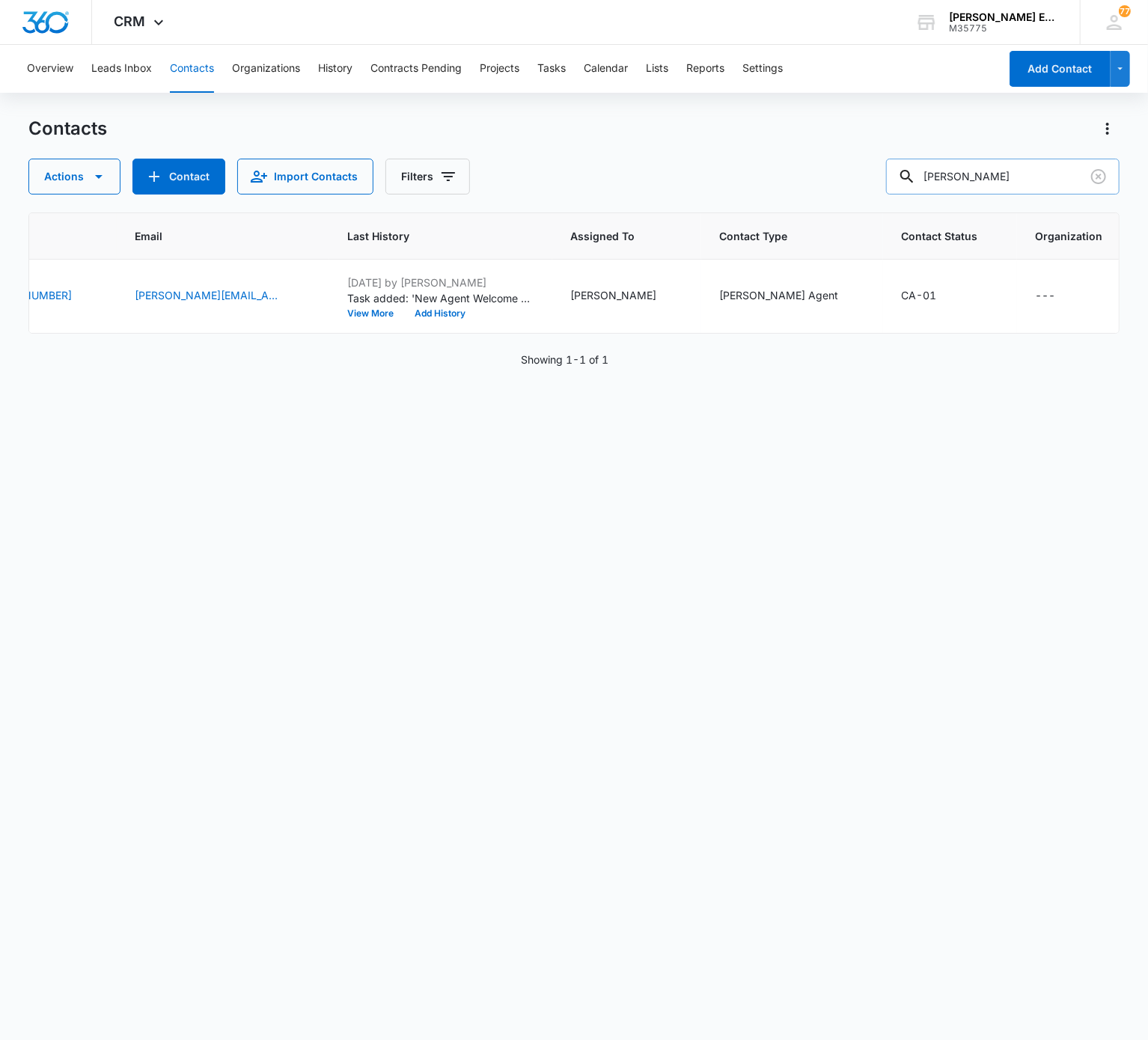
click at [859, 184] on input "Rodney Jones" at bounding box center [1003, 177] width 233 height 36
paste input "Gabriel Garcia"
click at [859, 184] on input "Gabriel Garcia" at bounding box center [1003, 177] width 233 height 36
click at [859, 181] on input "Gabriel Garcia" at bounding box center [1003, 177] width 233 height 36
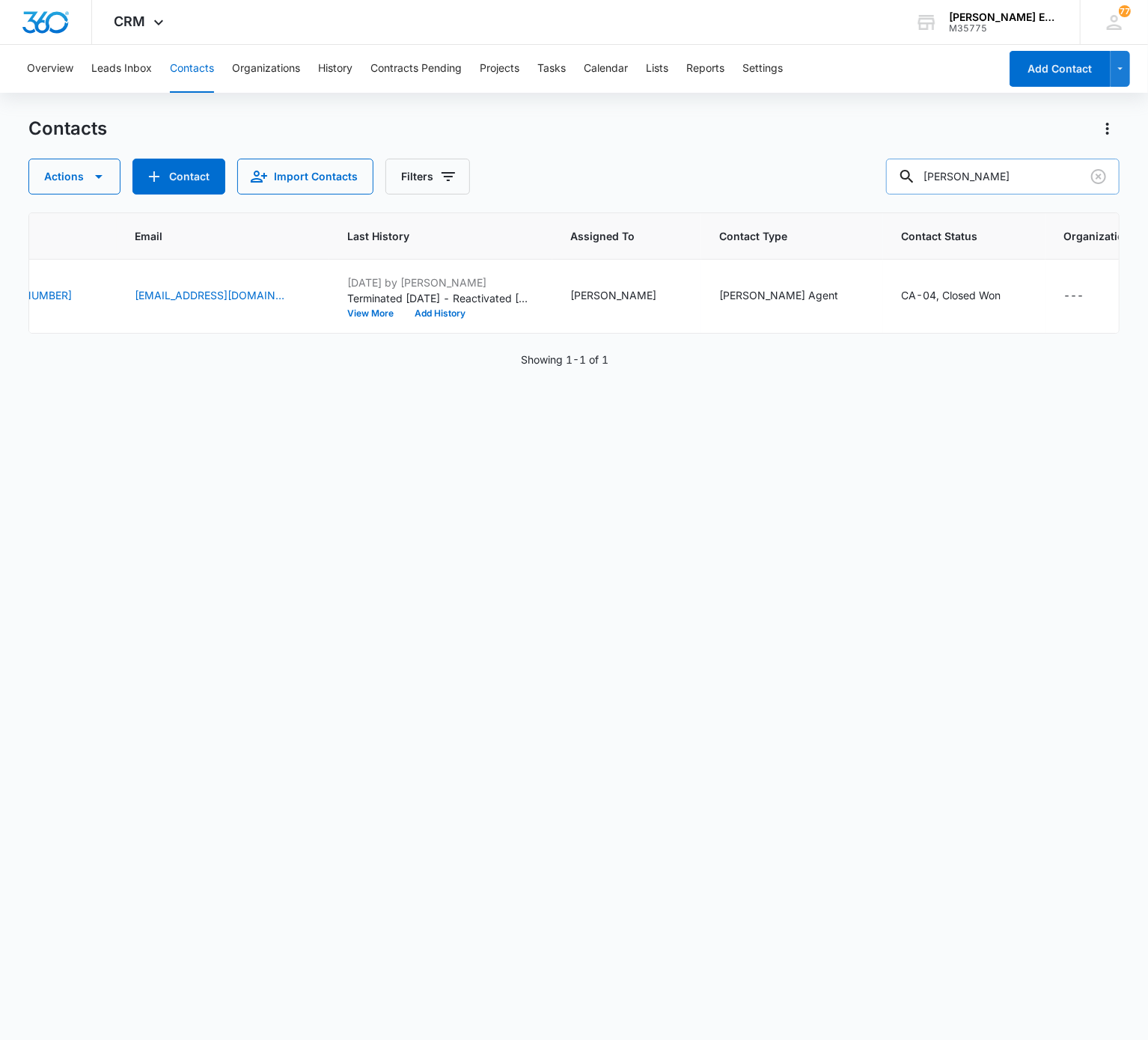
click at [859, 181] on input "Gabriel Garcia" at bounding box center [1003, 177] width 233 height 36
paste input "regory Watkins"
click at [859, 181] on input "Gregory Watkins" at bounding box center [1003, 177] width 233 height 36
click at [859, 178] on input "Gregory Watkins" at bounding box center [1003, 177] width 233 height 36
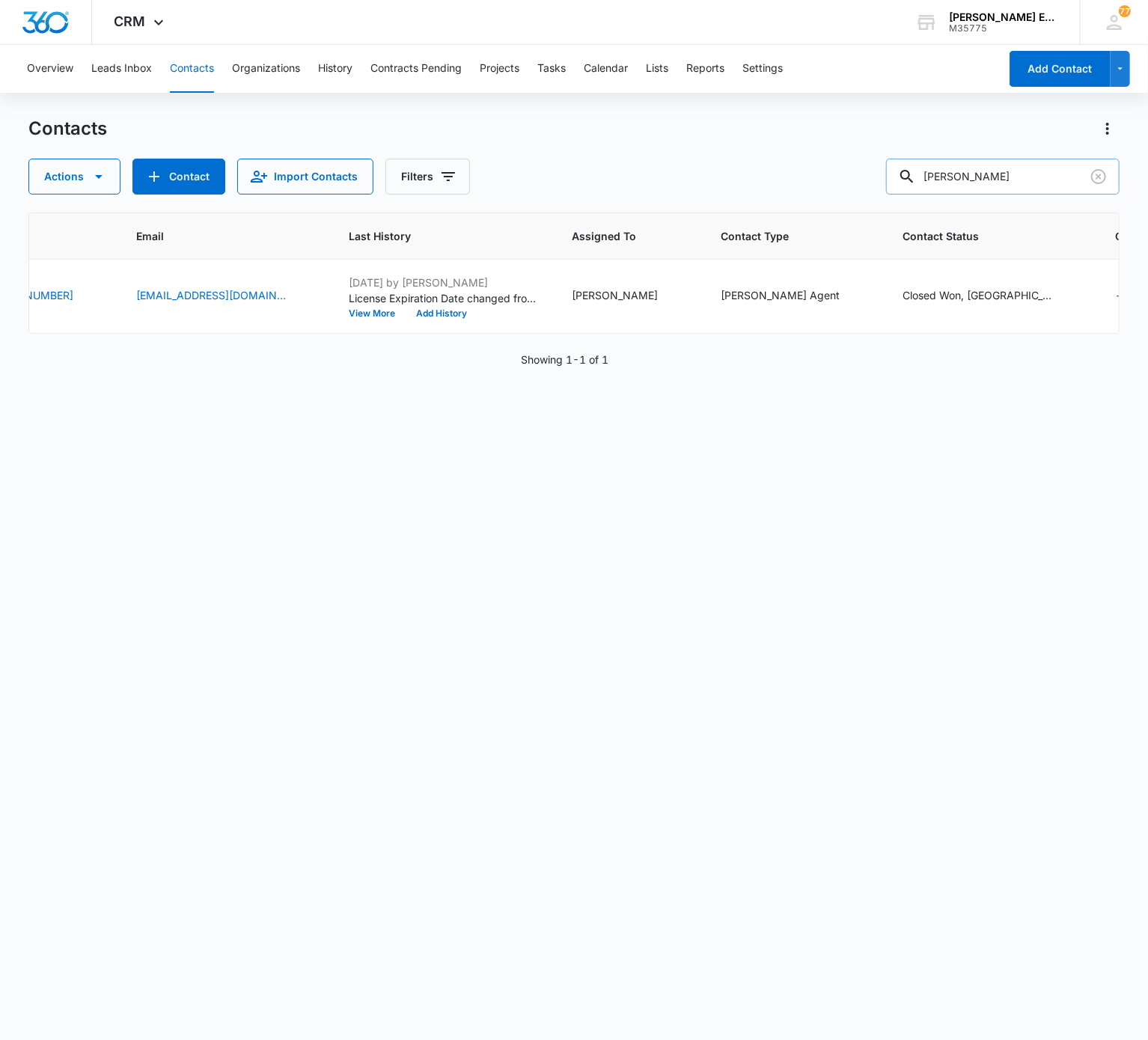
paste input "Joanne Petrilli"
click at [859, 178] on input "Joanne Petrilli" at bounding box center [1003, 177] width 233 height 36
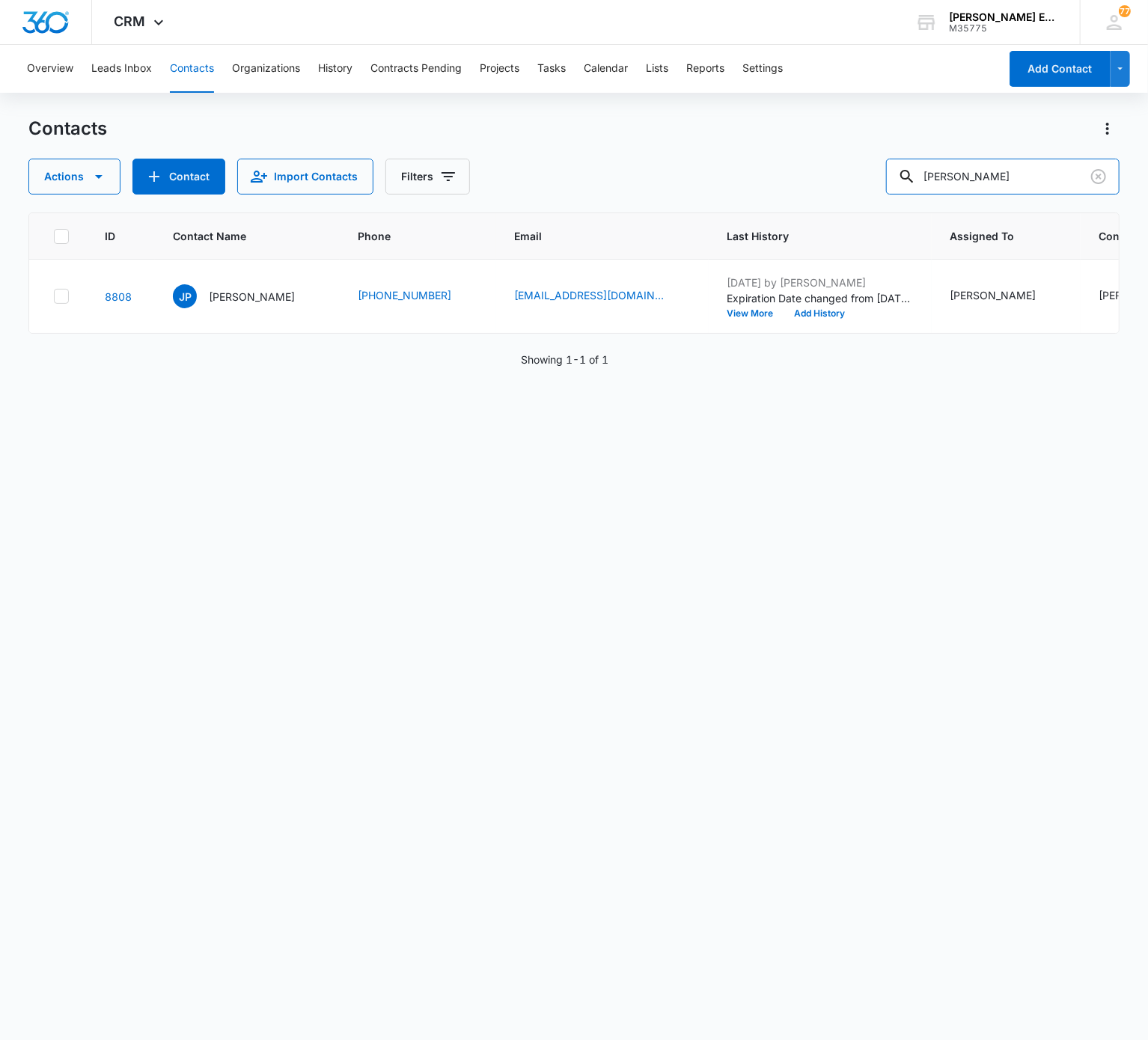
scroll to position [0, 475]
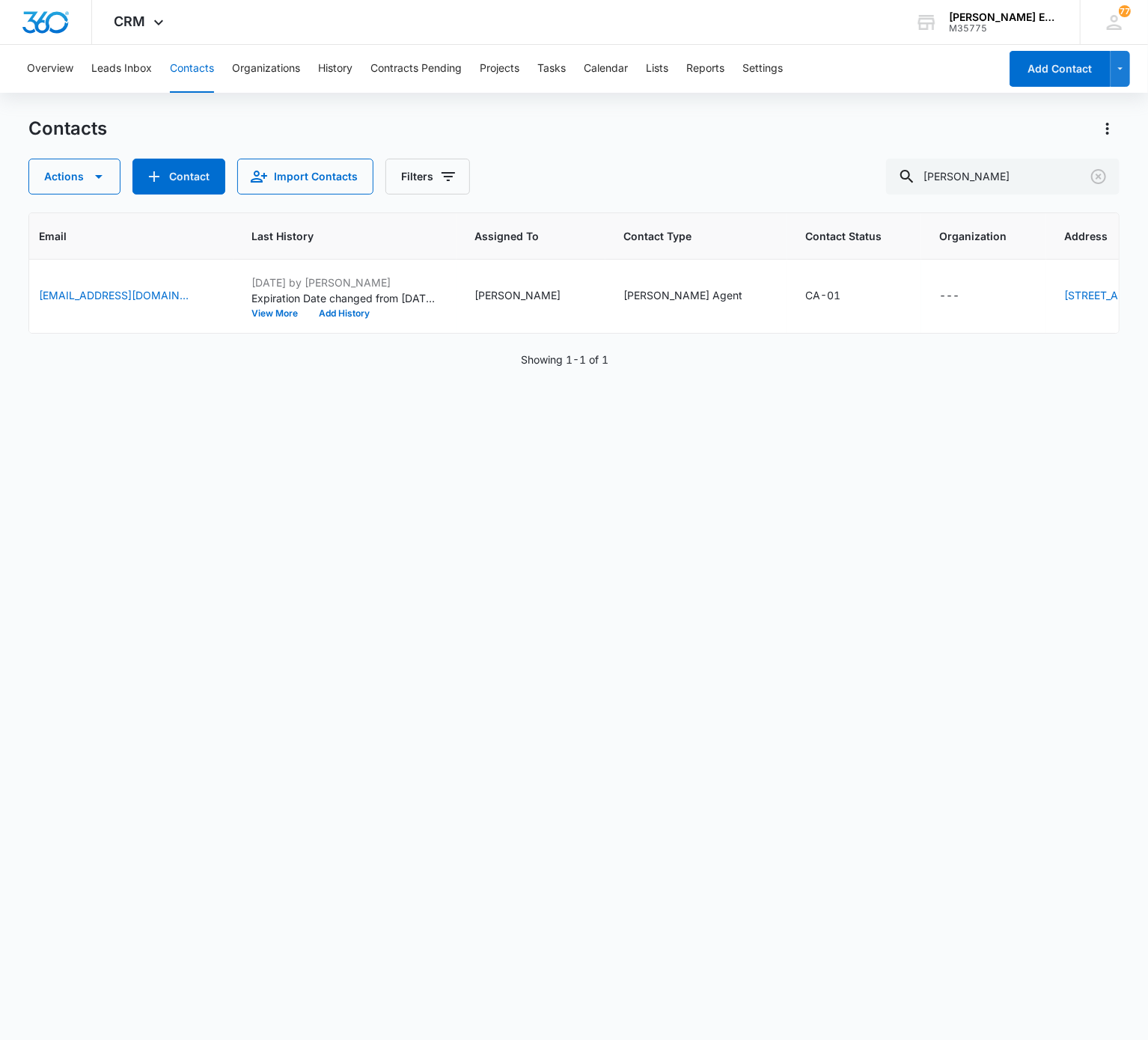
click at [859, 196] on div "Contacts Actions Contact Import Contacts Filters Joanne Petrilli ID Contact Nam…" at bounding box center [574, 577] width 1090 height 922
click at [859, 160] on input "Joanne Petrilli" at bounding box center [1003, 177] width 233 height 36
paste input "Amber Moore"
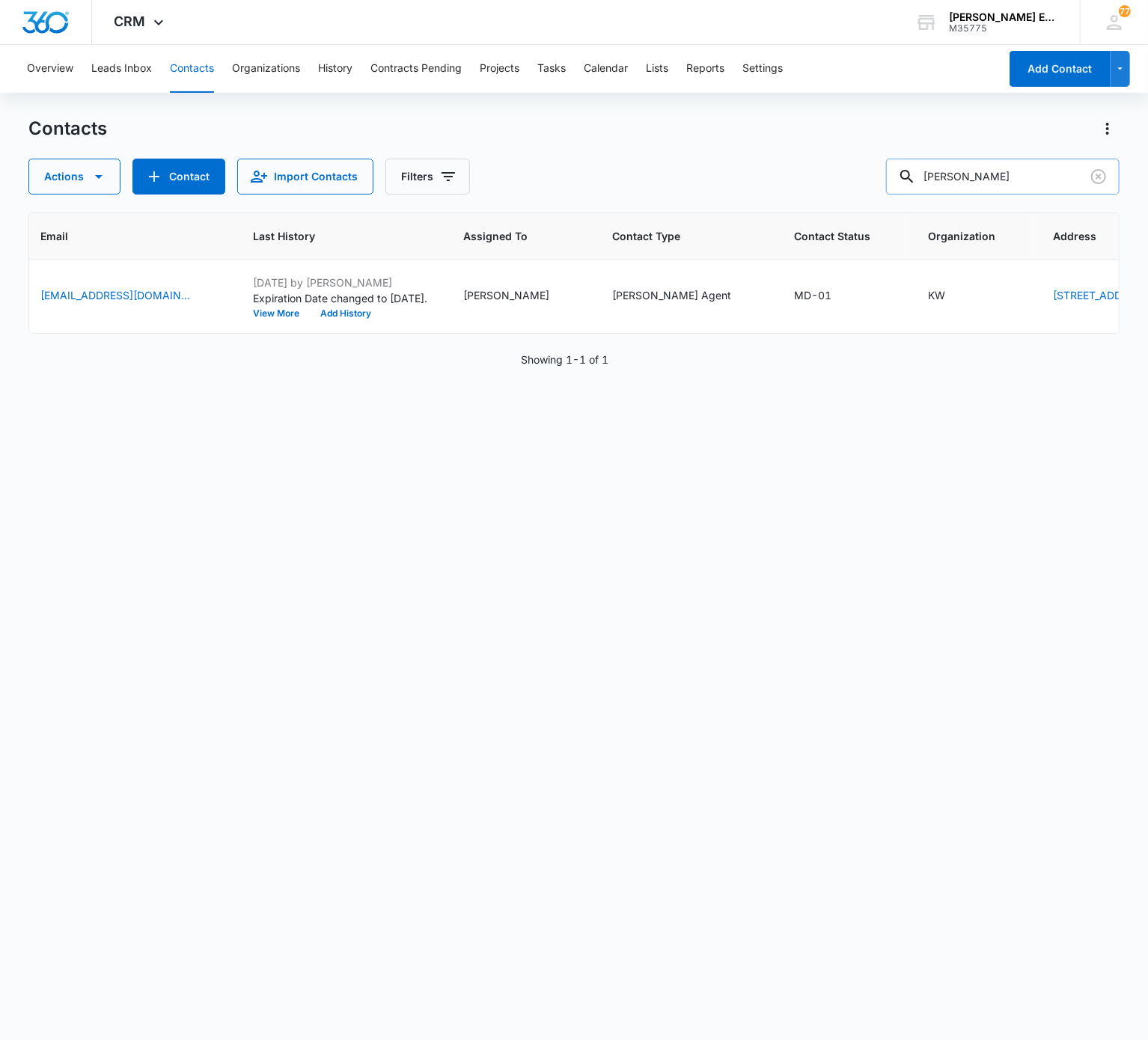
scroll to position [0, 453]
click at [859, 179] on input "Amber Moore" at bounding box center [1003, 177] width 233 height 36
paste input "Joanne Petrilli"
click at [859, 179] on input "Joanne Petrilli" at bounding box center [1003, 177] width 233 height 36
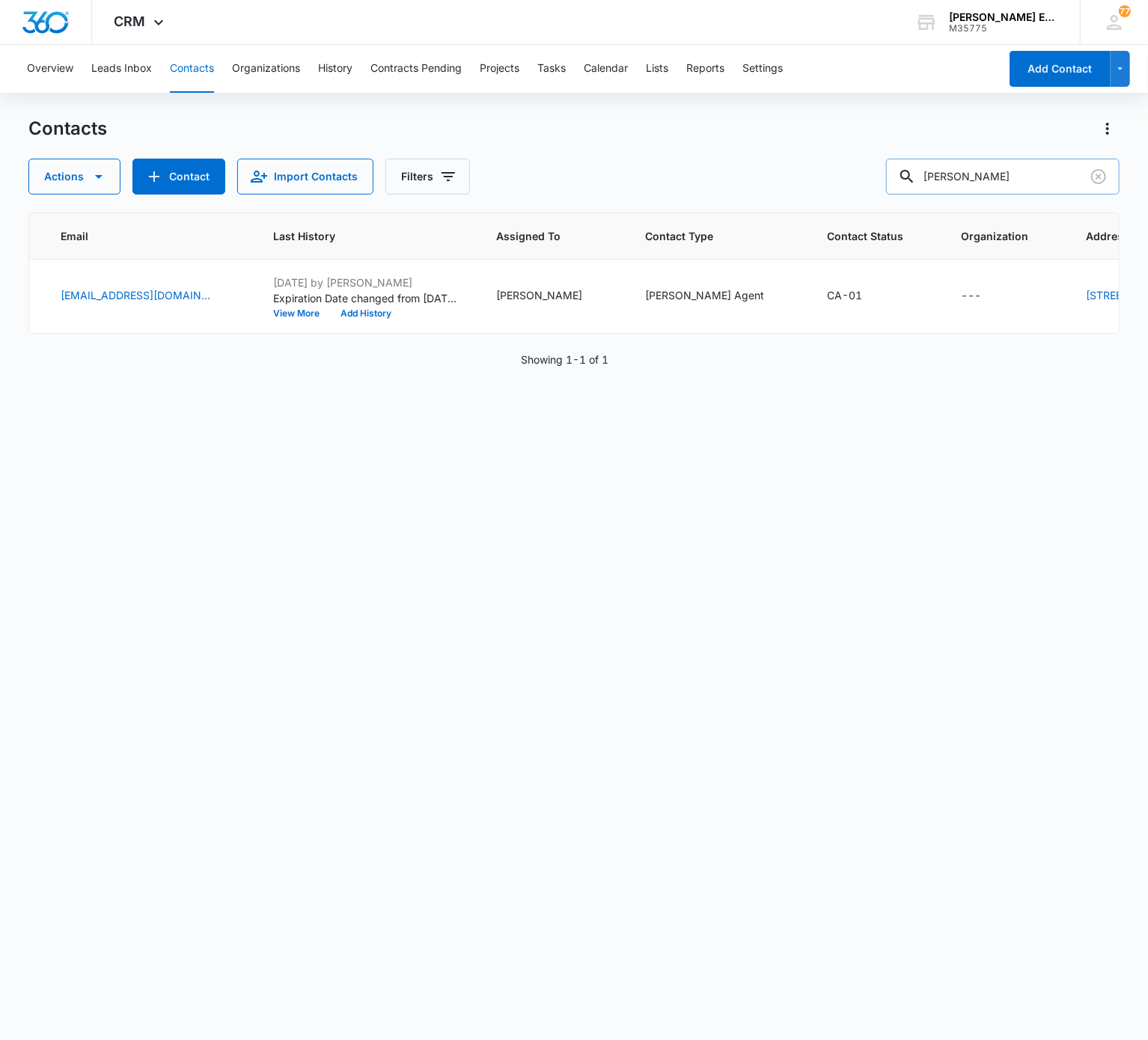
click at [859, 187] on input "Joanne Petrilli" at bounding box center [1003, 177] width 233 height 36
paste input "Shannon Hollingsworth"
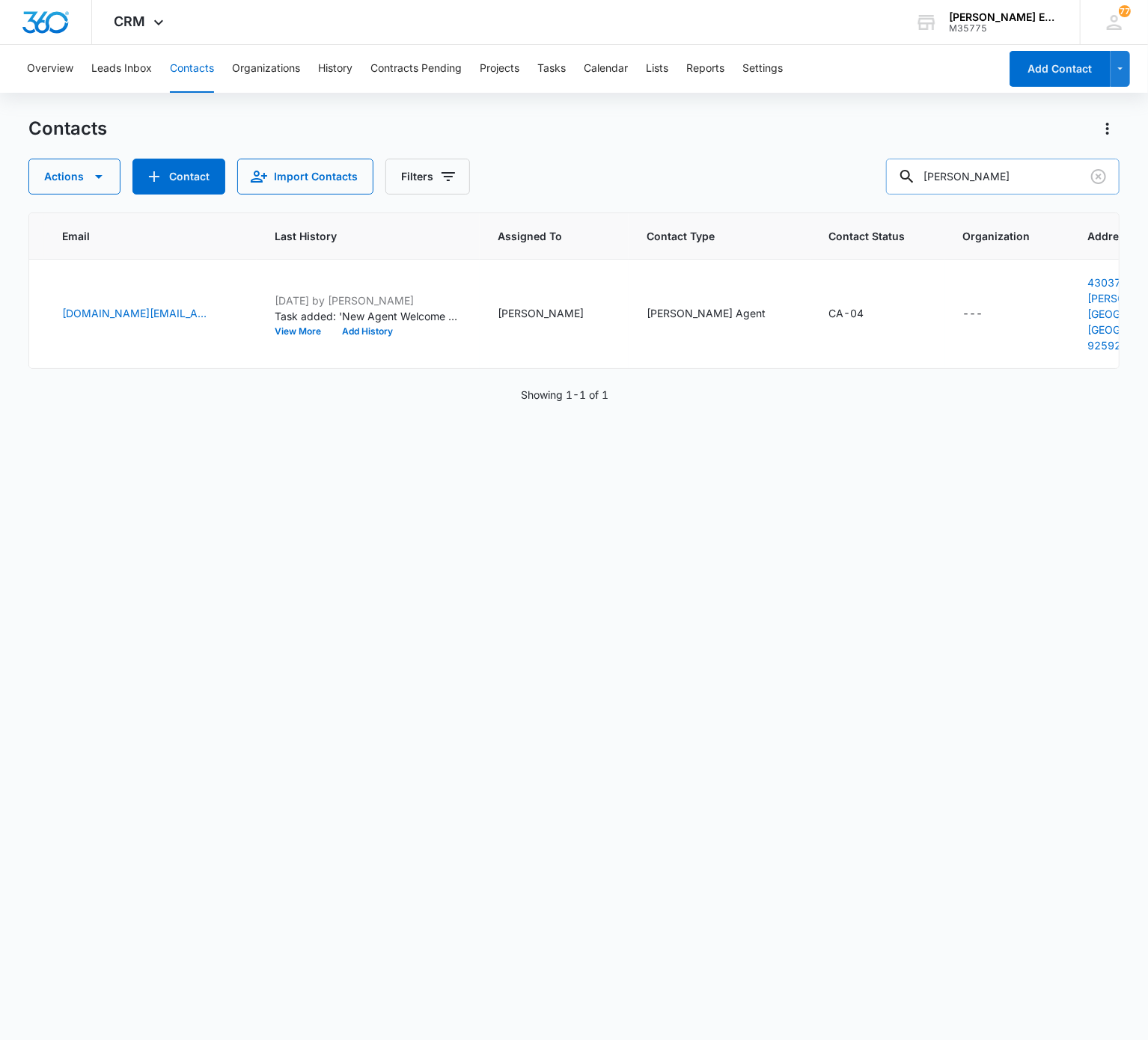
click at [859, 192] on input "Shannon Hollingsworth" at bounding box center [1003, 177] width 233 height 36
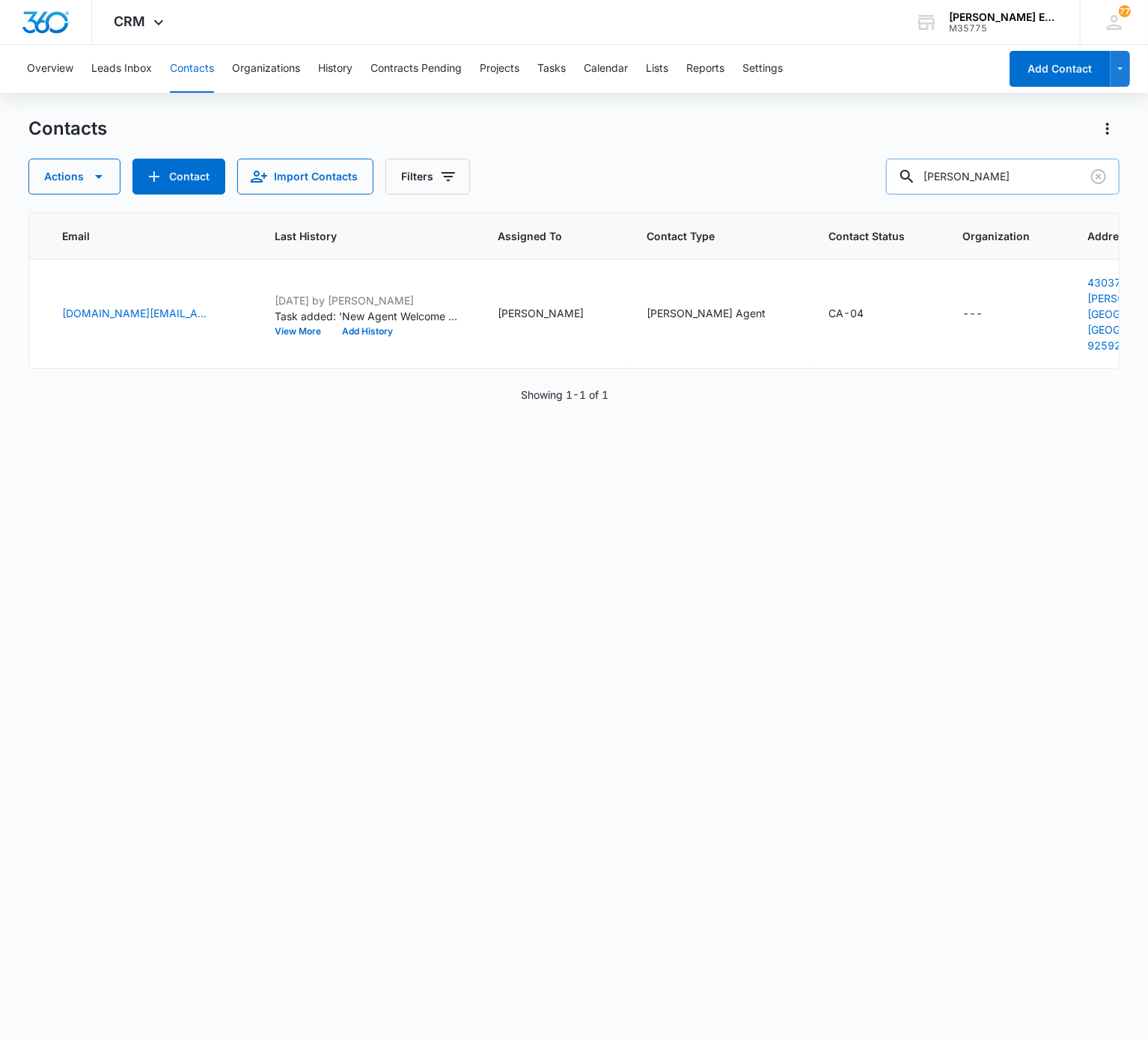
paste input "Anne Heyligers"
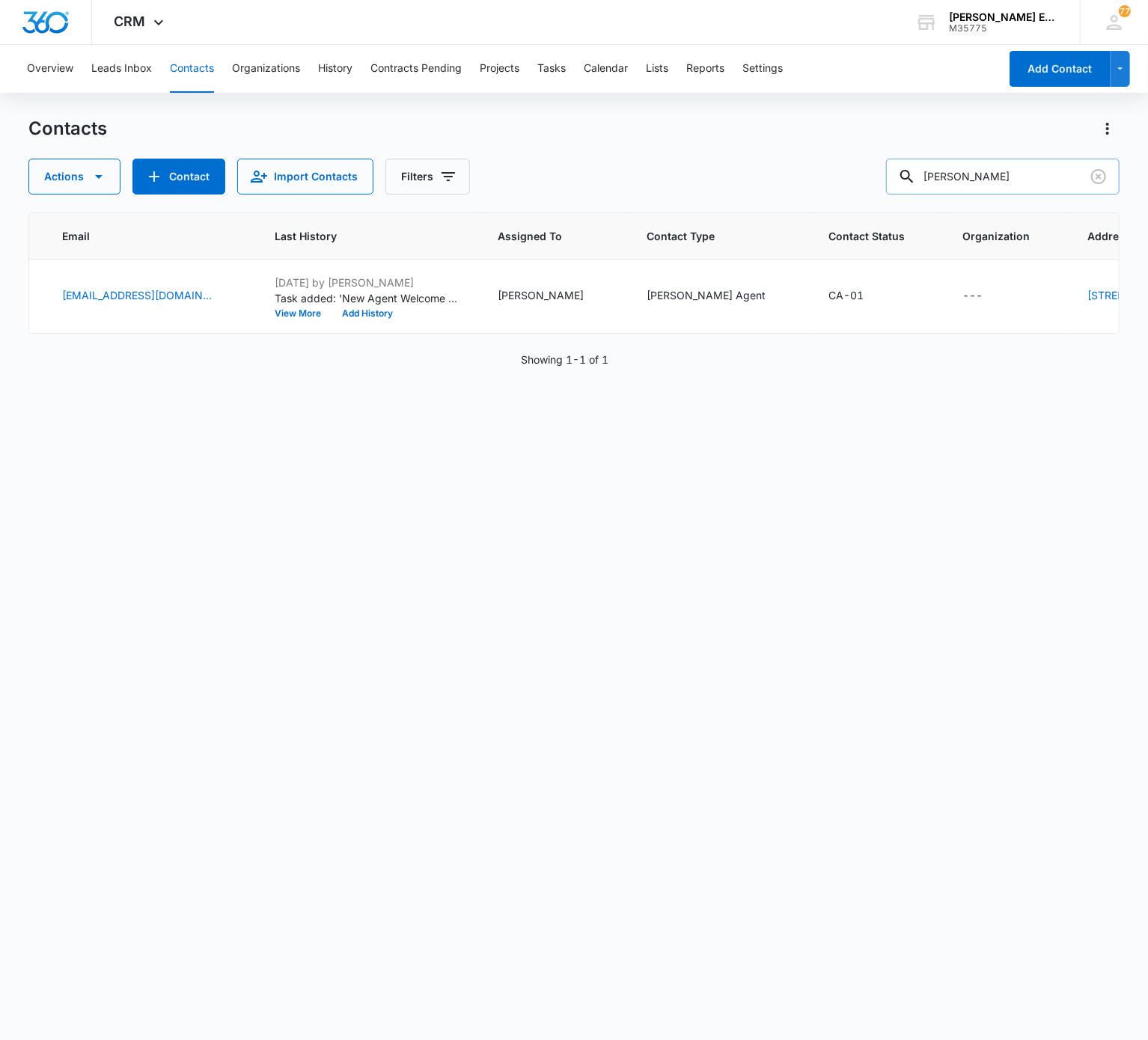
scroll to position [0, 449]
click at [859, 169] on input "Anne Heyligers" at bounding box center [1003, 177] width 233 height 36
paste input "Todd Johnson"
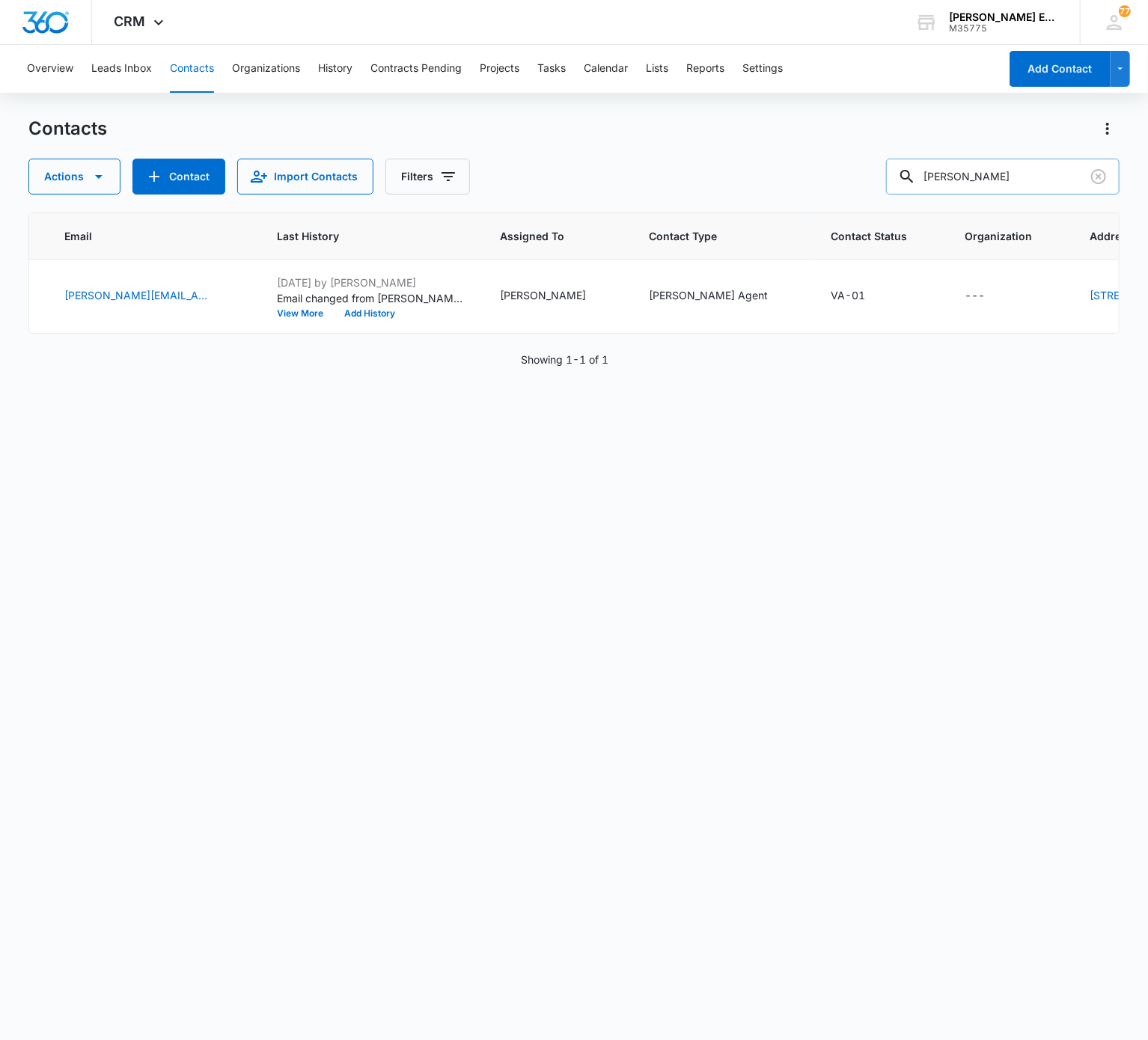
click at [859, 163] on input "Todd Johnson" at bounding box center [1003, 177] width 233 height 36
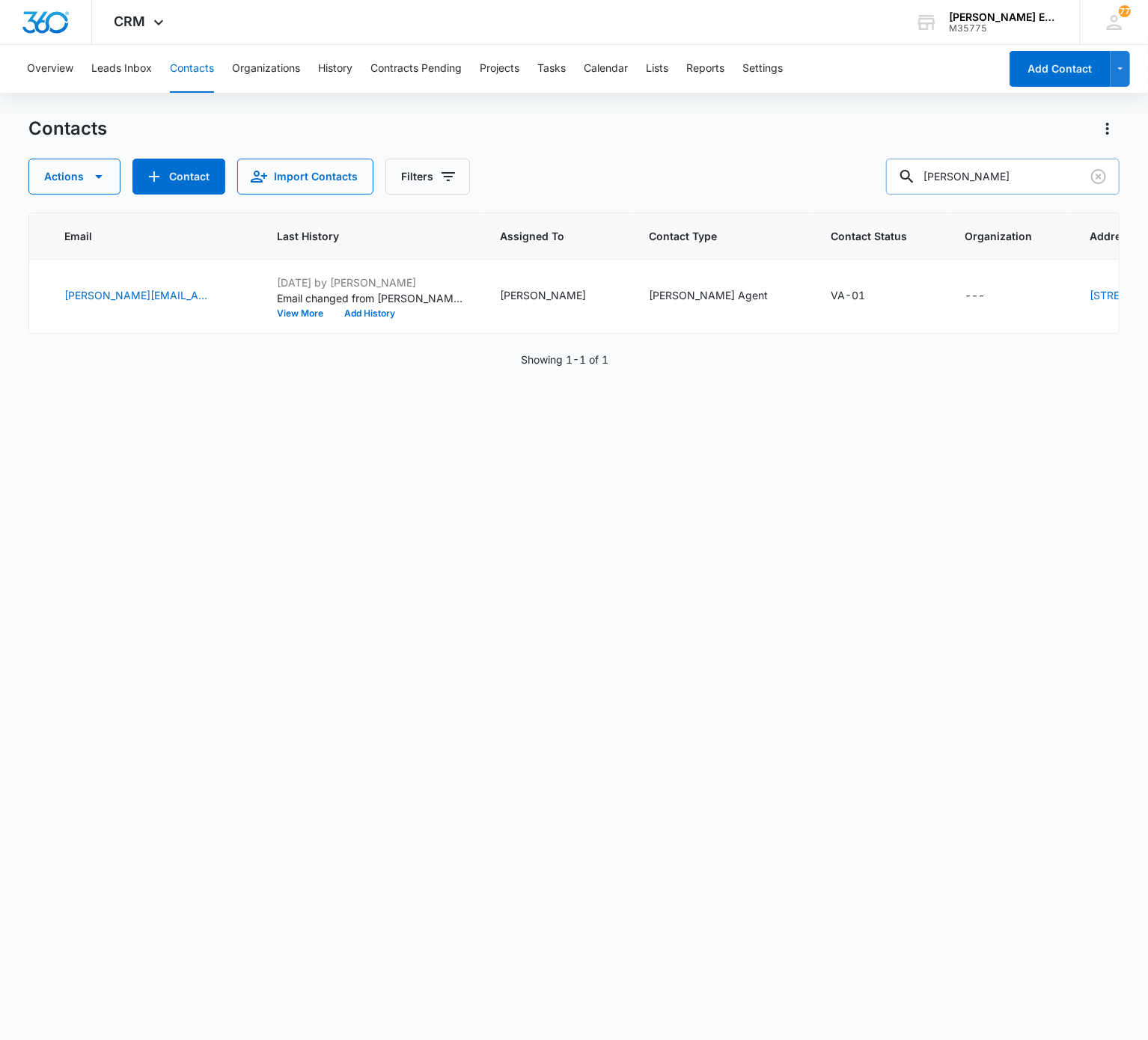
click at [859, 163] on input "Todd Johnson" at bounding box center [1003, 177] width 233 height 36
paste input "Ross Armstrong"
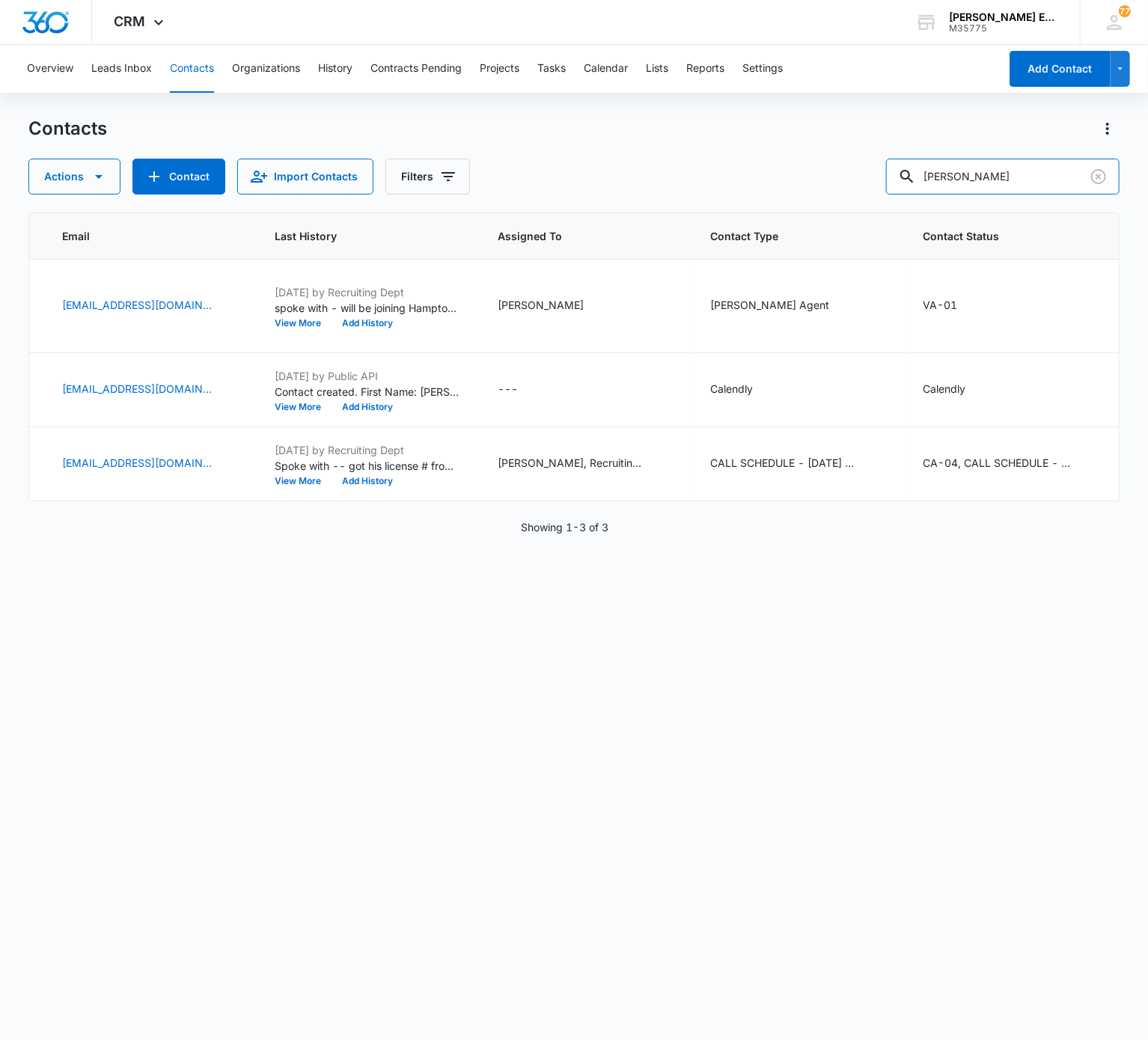
scroll to position [0, 457]
click at [859, 202] on div "Contacts Actions Contact Import Contacts Filters Ross Armstrong ID Contact Name…" at bounding box center [574, 577] width 1090 height 922
click at [859, 169] on input "Ross Armstrong" at bounding box center [1003, 177] width 233 height 36
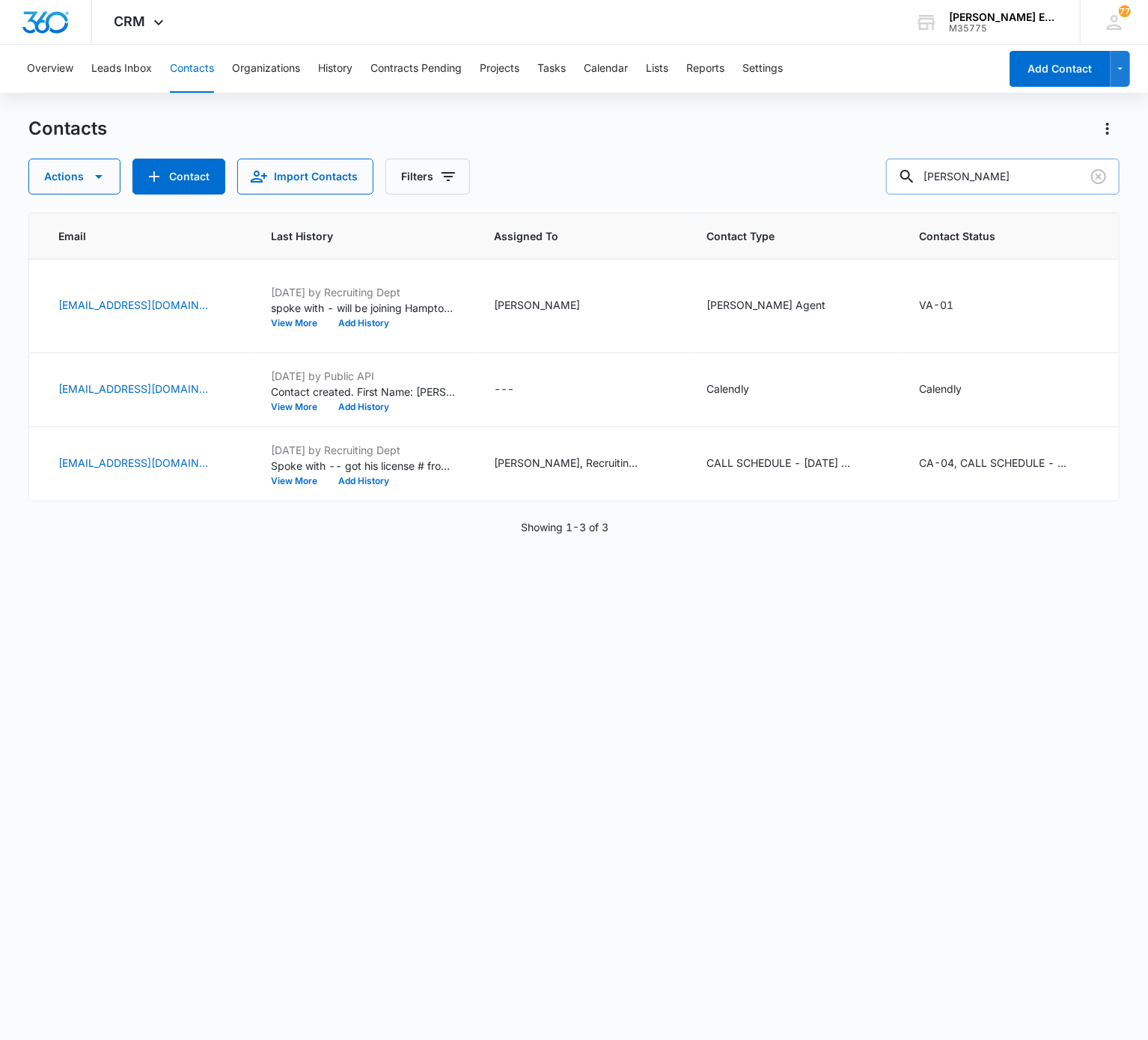
click at [859, 169] on input "Ross Armstrong" at bounding box center [1003, 177] width 233 height 36
paste input "Nancy M Marshall"
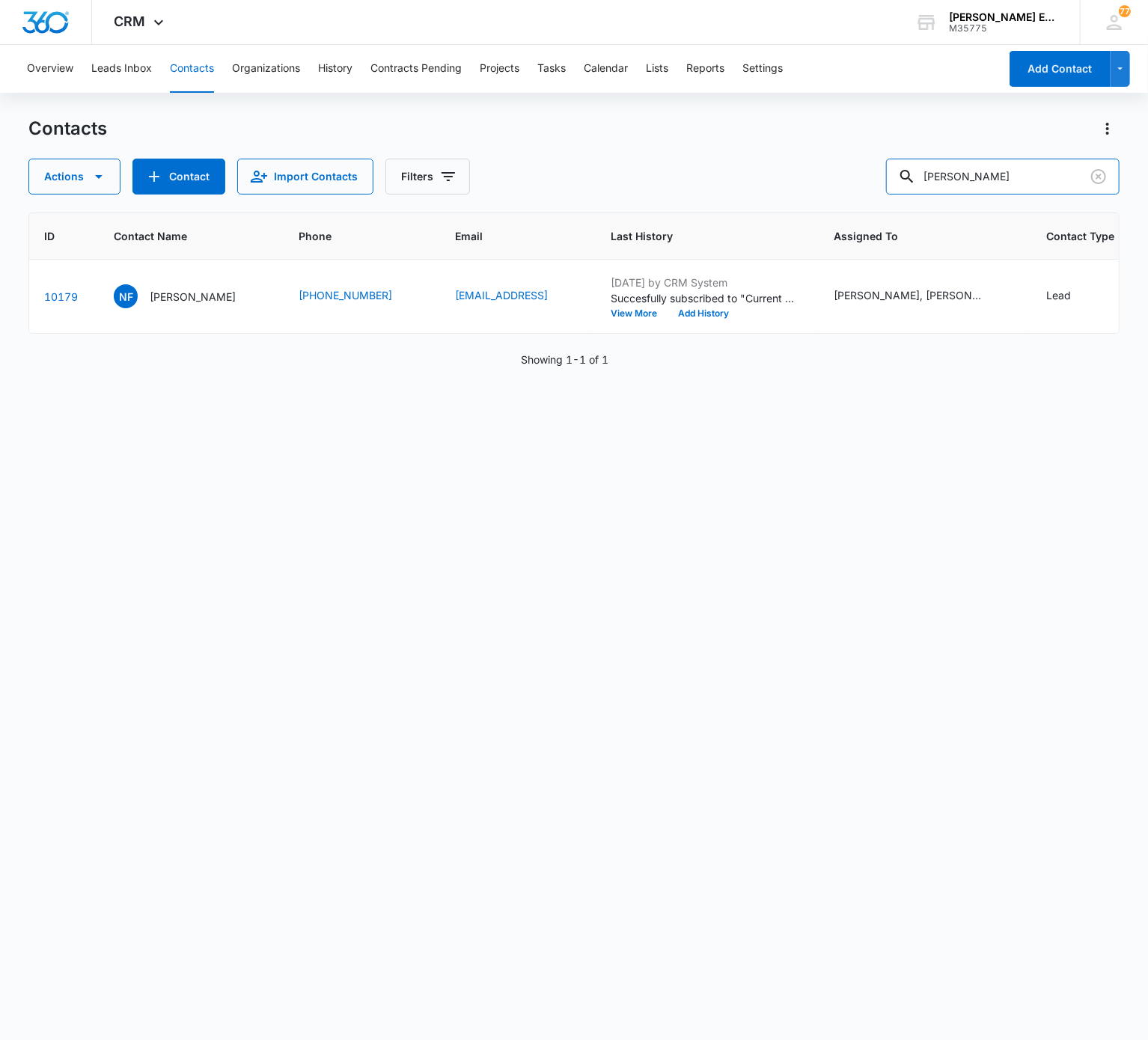
scroll to position [0, 54]
click at [859, 171] on input "Nancy M Marshall" at bounding box center [1003, 177] width 233 height 36
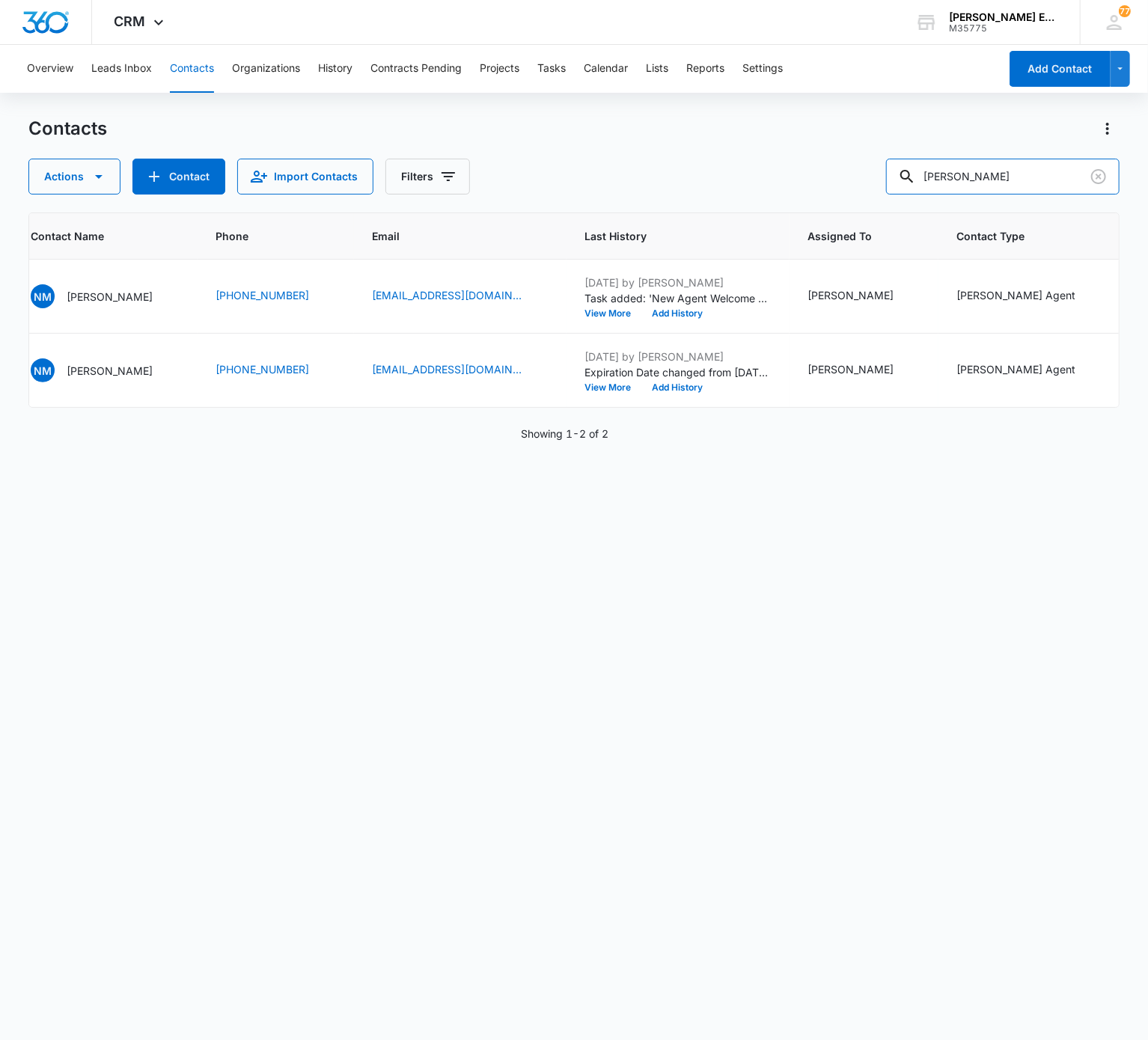
scroll to position [0, 511]
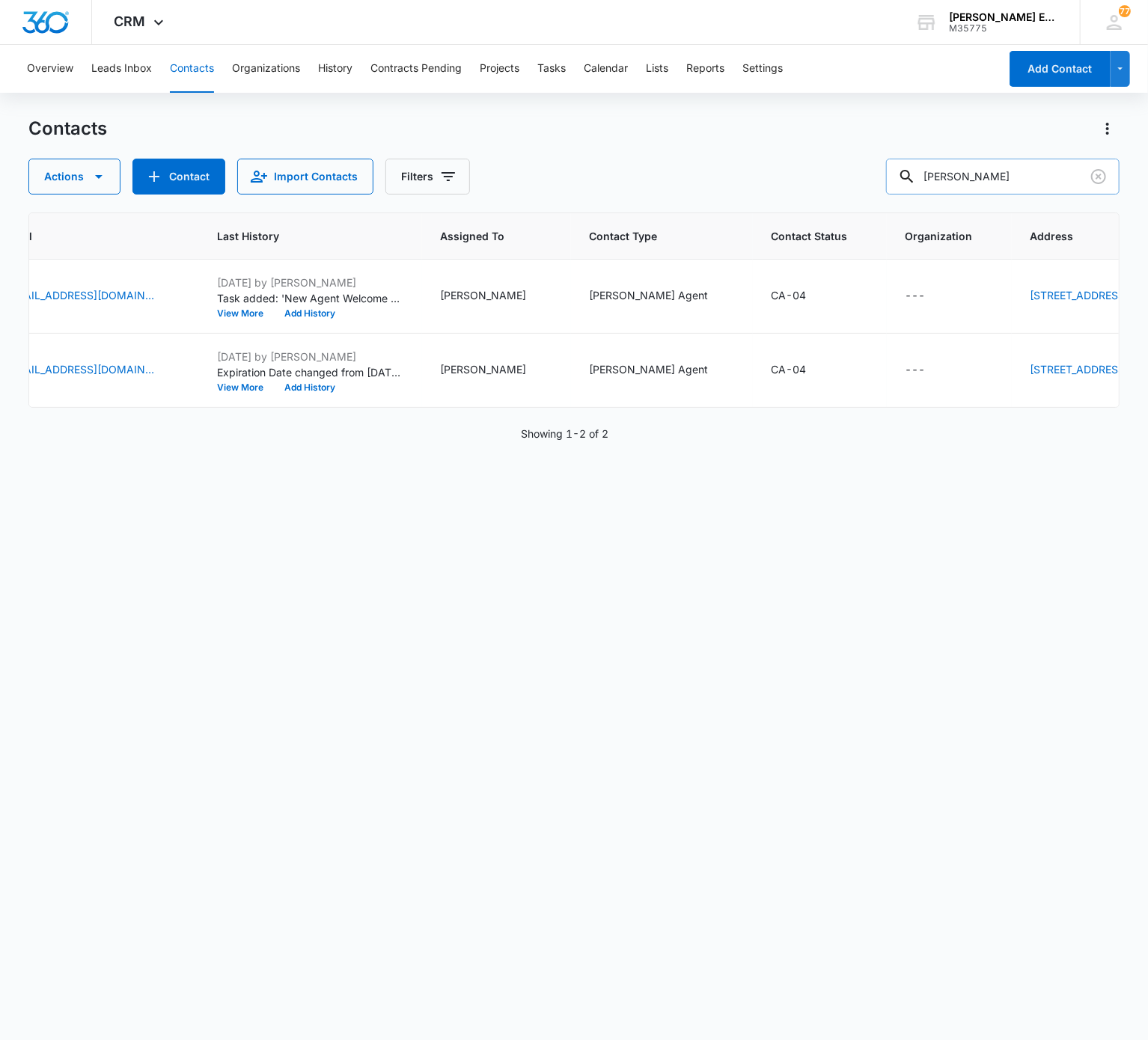
click at [859, 193] on input "Nancy Marshall" at bounding box center [1003, 177] width 233 height 36
paste input "Igor 'George' Khazanovskiy"
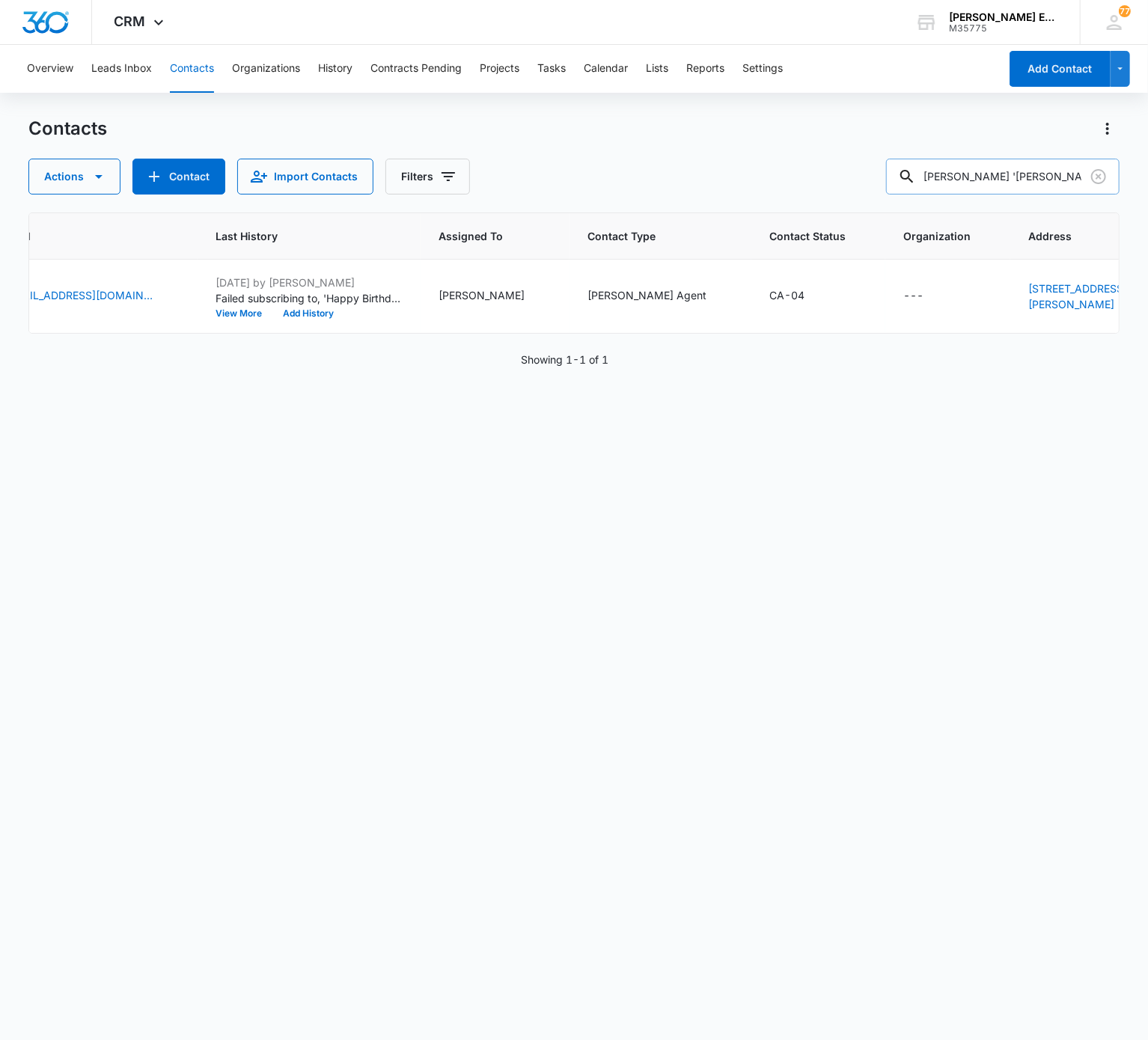
scroll to position [0, 485]
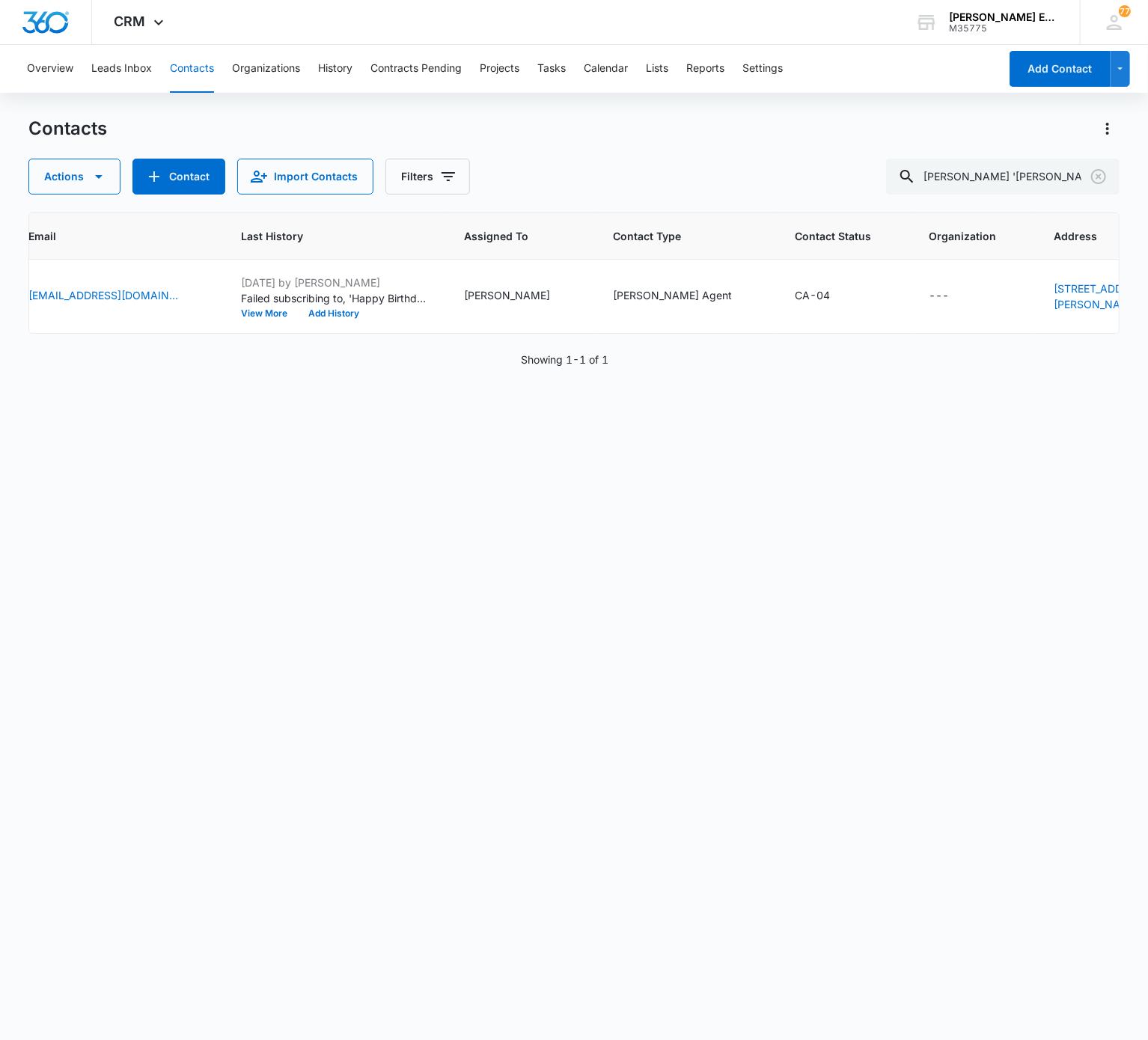
drag, startPoint x: 790, startPoint y: 410, endPoint x: 593, endPoint y: 398, distance: 197.4
click at [593, 398] on div "ID Contact Name Phone Email Last History Assigned To Contact Type Contact Statu…" at bounding box center [574, 616] width 1090 height 808
click at [859, 185] on input "Igor 'George' Khazanovskiy" at bounding box center [1003, 177] width 233 height 36
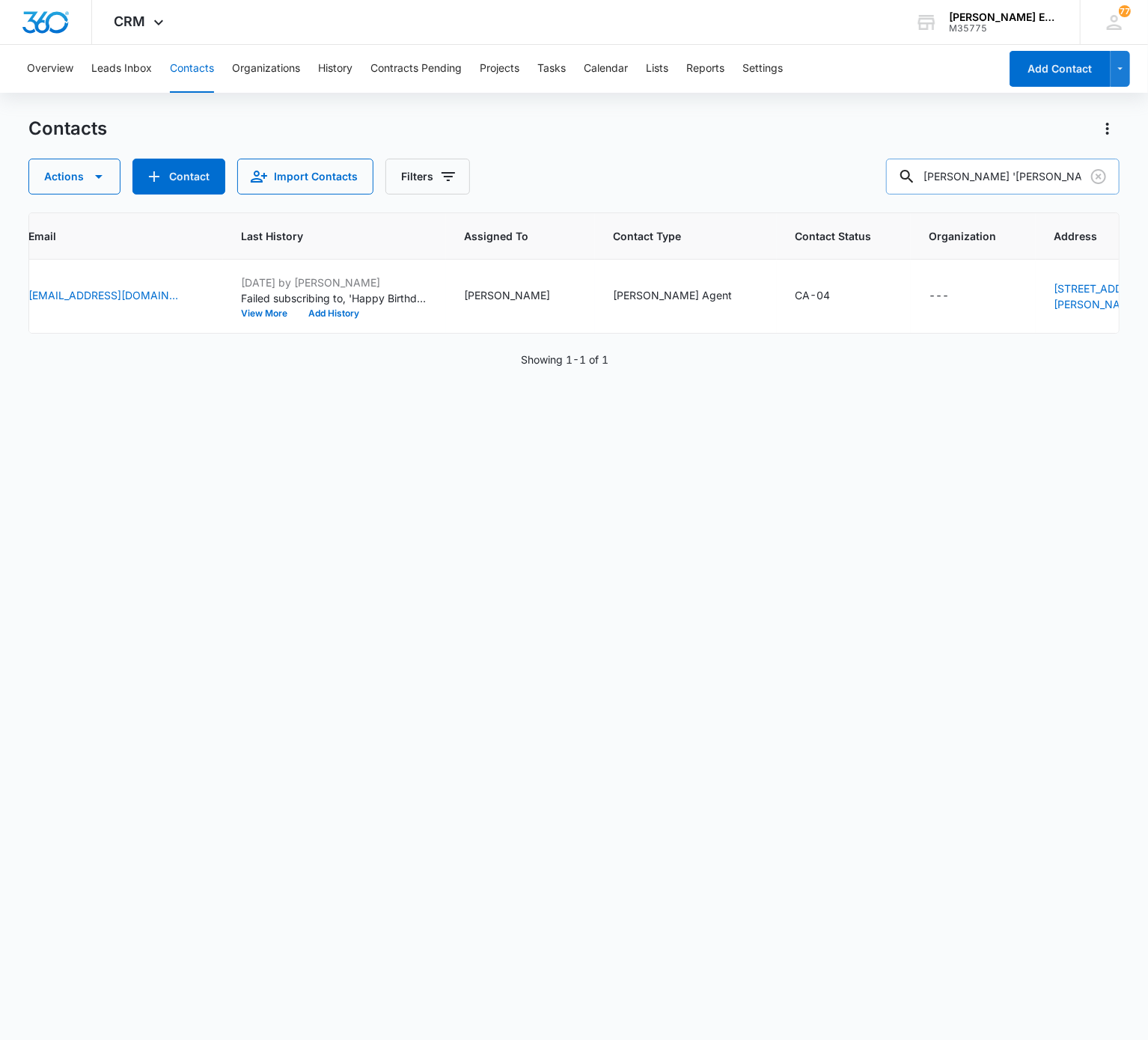
paste input "Dena Partridge"
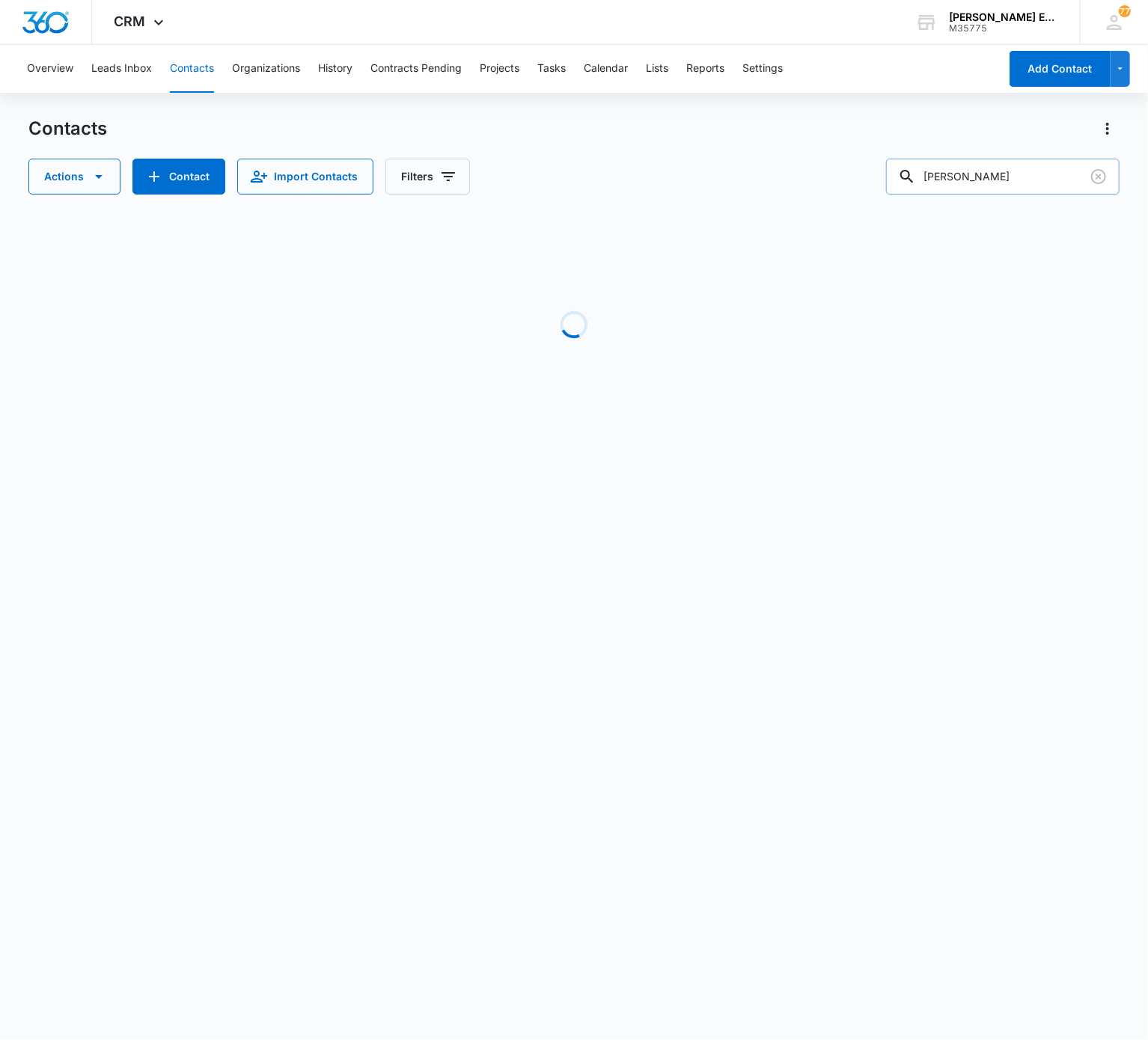
scroll to position [0, 410]
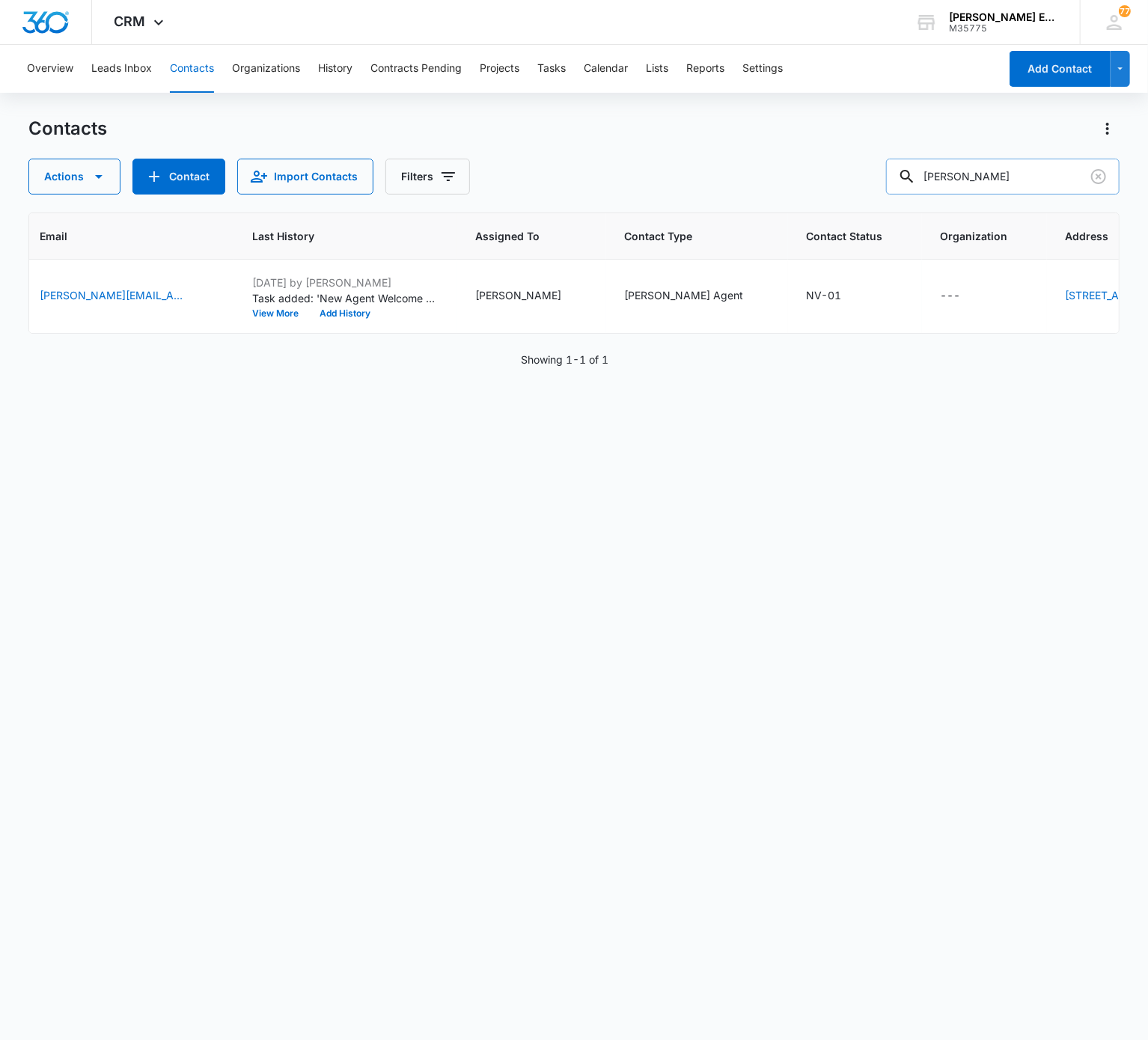
click at [859, 172] on input "Dena Partridge" at bounding box center [1003, 177] width 233 height 36
paste input "Michelle Nazario-Montoya"
click at [859, 179] on input "Michelle Nazario-Montoya" at bounding box center [1003, 177] width 233 height 36
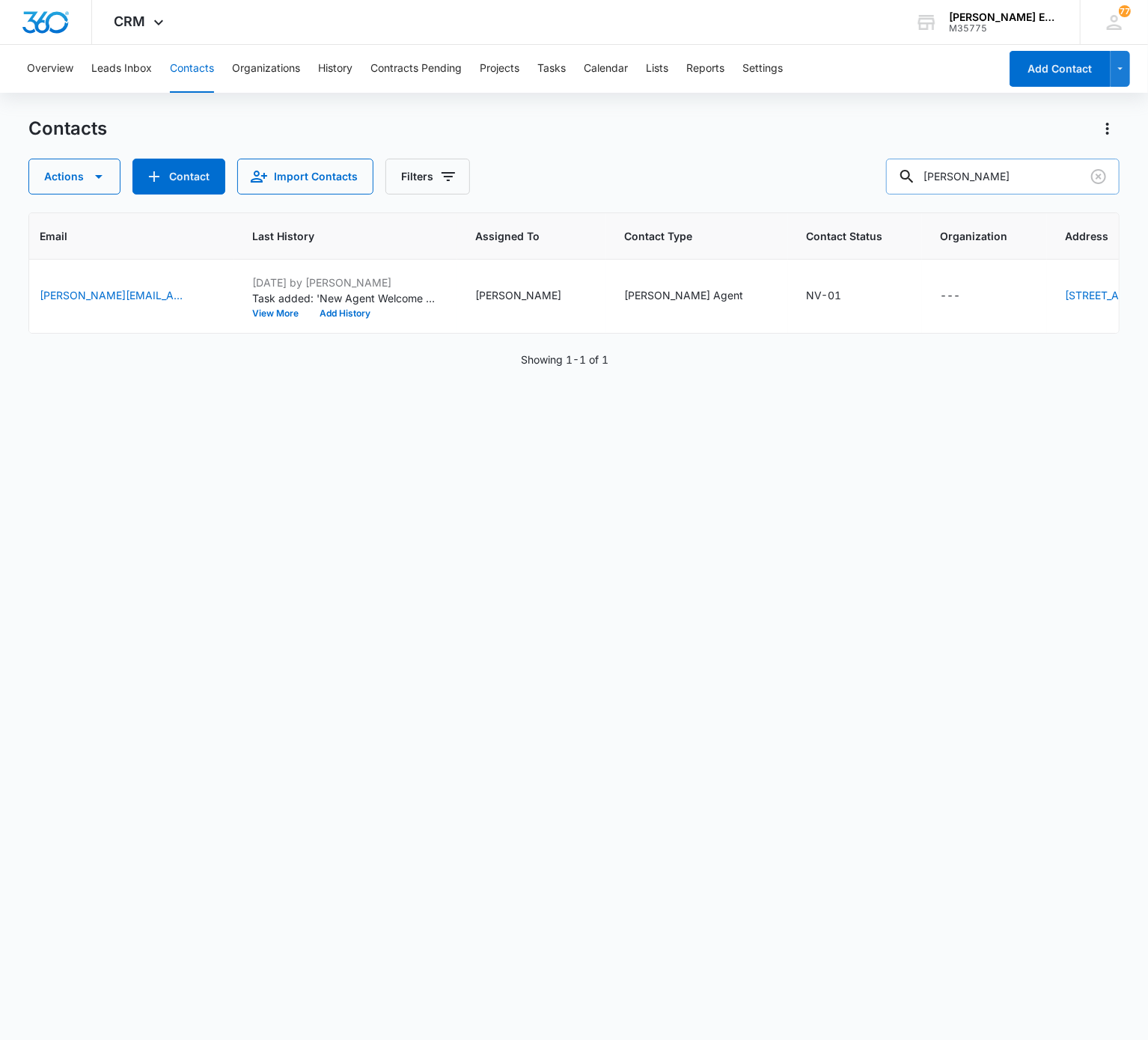
click at [859, 179] on input "Michelle Nazario-Montoya" at bounding box center [1003, 177] width 233 height 36
paste input "Romualdo Nava-Ramirez"
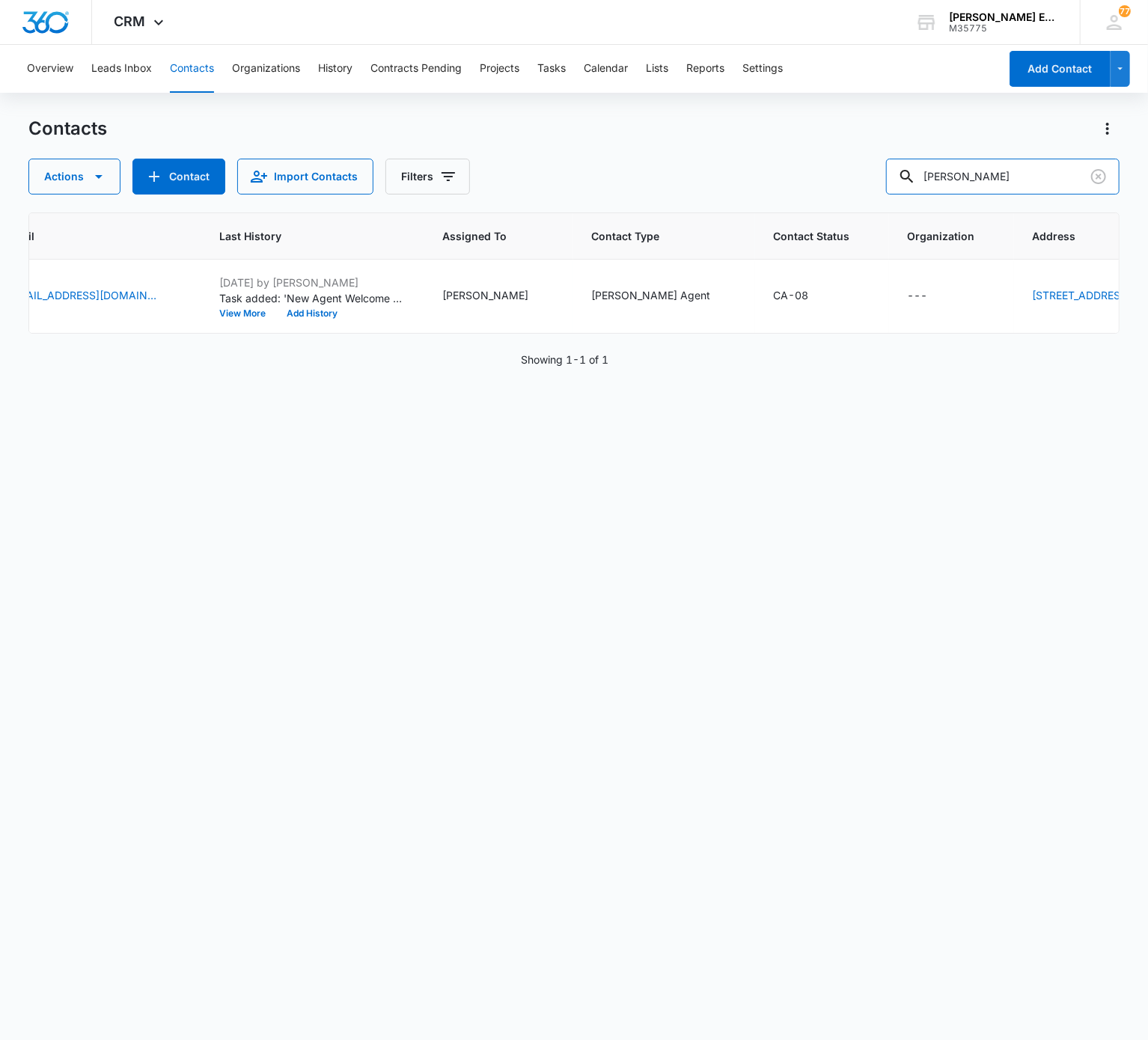
scroll to position [0, 0]
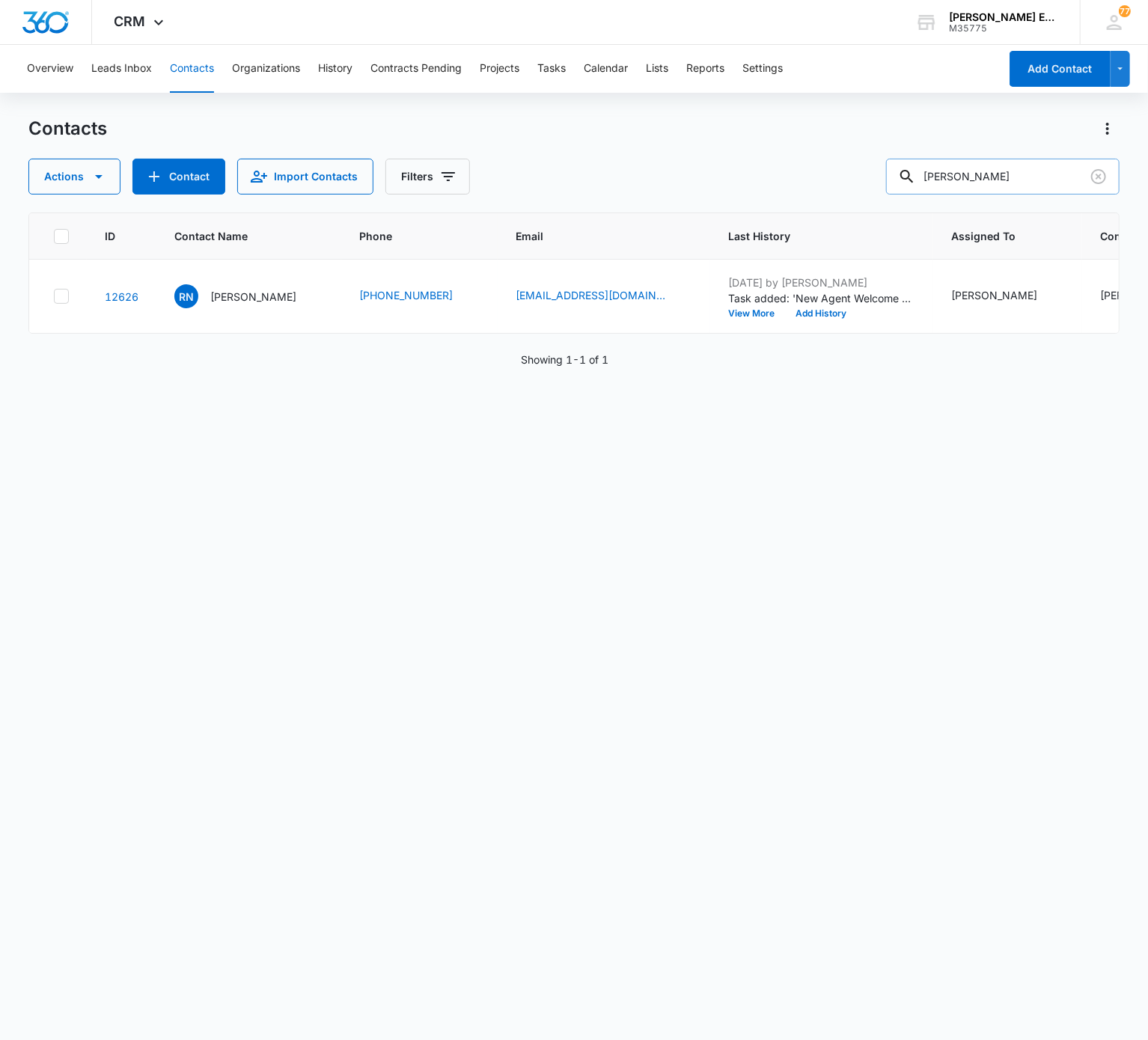
click at [859, 187] on input "Romualdo Nava-Ramirez" at bounding box center [1003, 177] width 233 height 36
paste input "Jonathan Morales"
click at [859, 185] on input "Jonathan Morales" at bounding box center [1003, 177] width 233 height 36
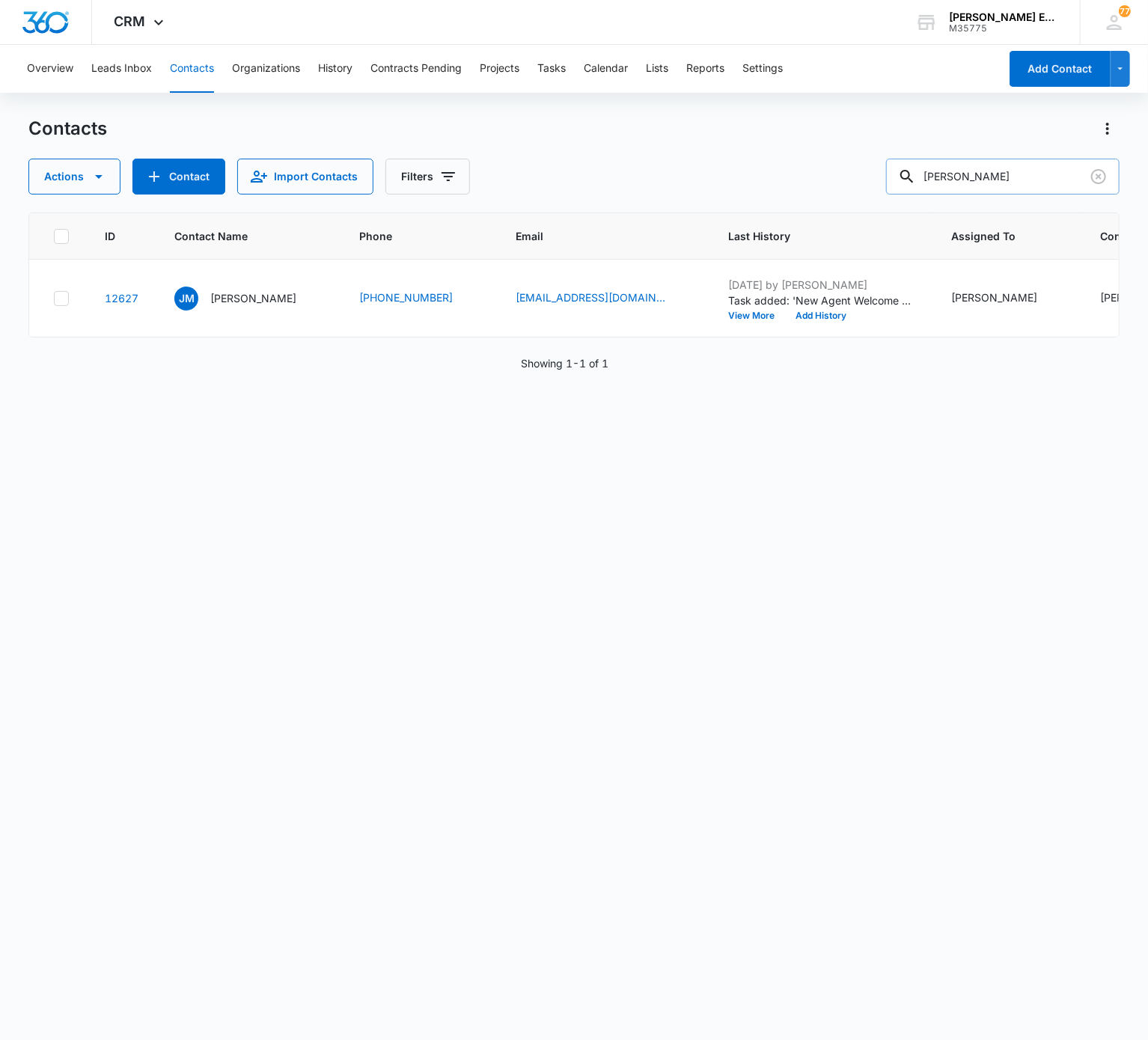
click at [859, 185] on input "Jonathan Morales" at bounding box center [1003, 177] width 233 height 36
paste input "Esteban Huerta"
drag, startPoint x: 1002, startPoint y: 204, endPoint x: 1003, endPoint y: 187, distance: 17.0
click at [859, 187] on div "Contacts Actions Contact Import Contacts Filters Esteban Huerta ID Contact Name…" at bounding box center [574, 577] width 1090 height 922
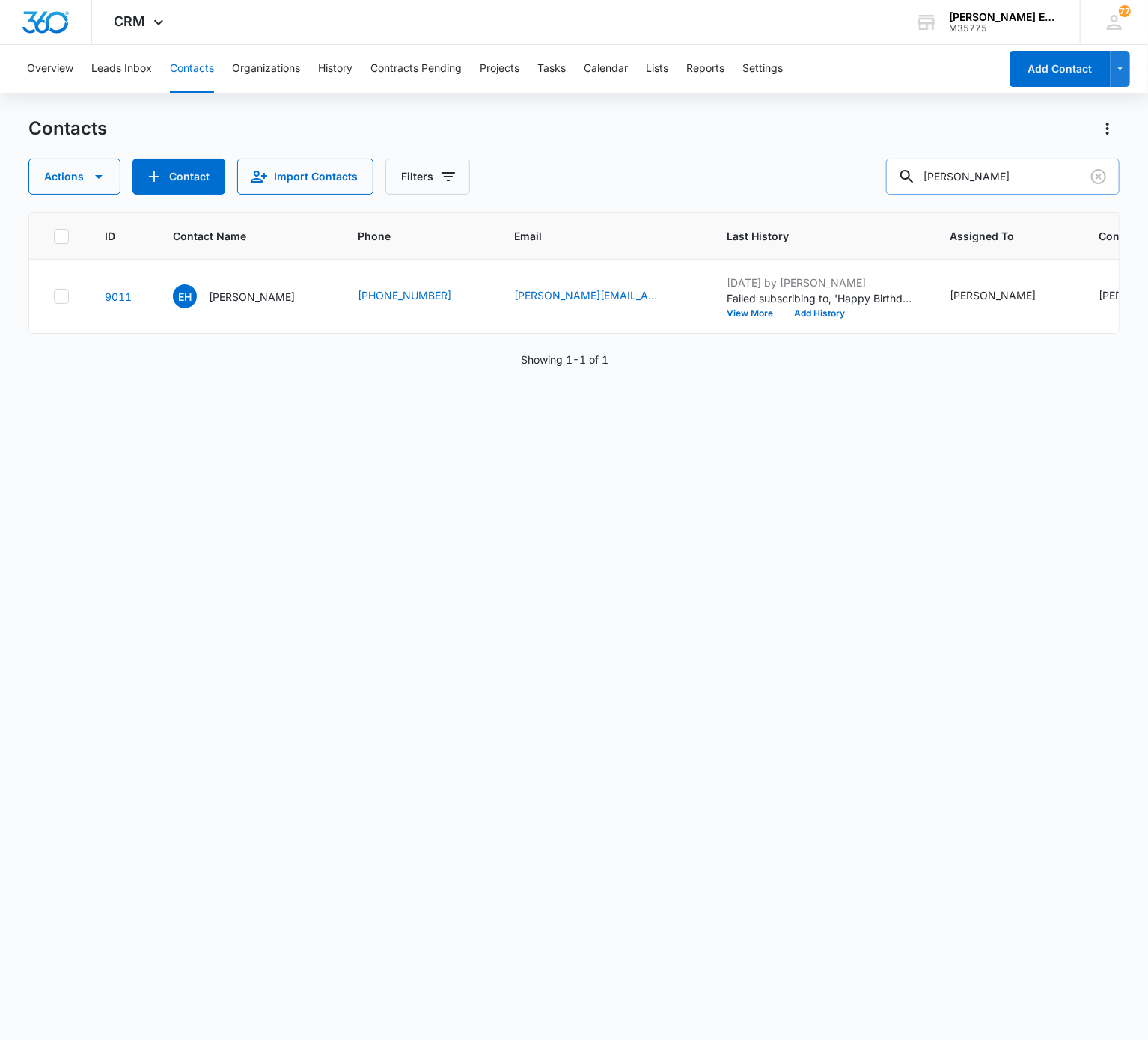
click at [859, 187] on input "Esteban Huerta" at bounding box center [1003, 177] width 233 height 36
paste input "Jacquelyn Frient"
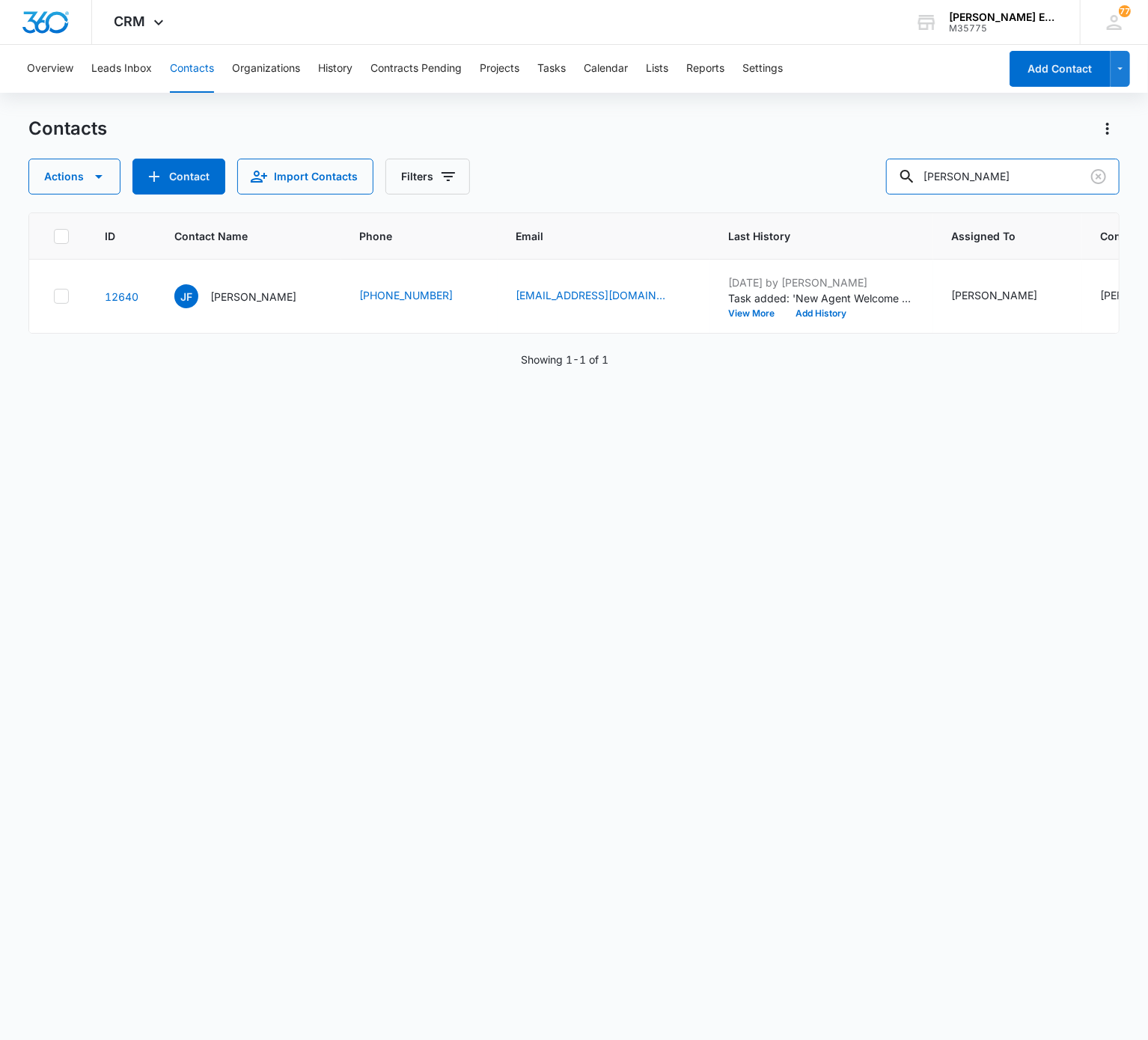
click at [859, 195] on div "Contacts Actions Contact Import Contacts Filters Jacquelyn Frient ID Contact Na…" at bounding box center [574, 577] width 1090 height 922
click at [859, 184] on input "Jacquelyn Frient" at bounding box center [1003, 177] width 233 height 36
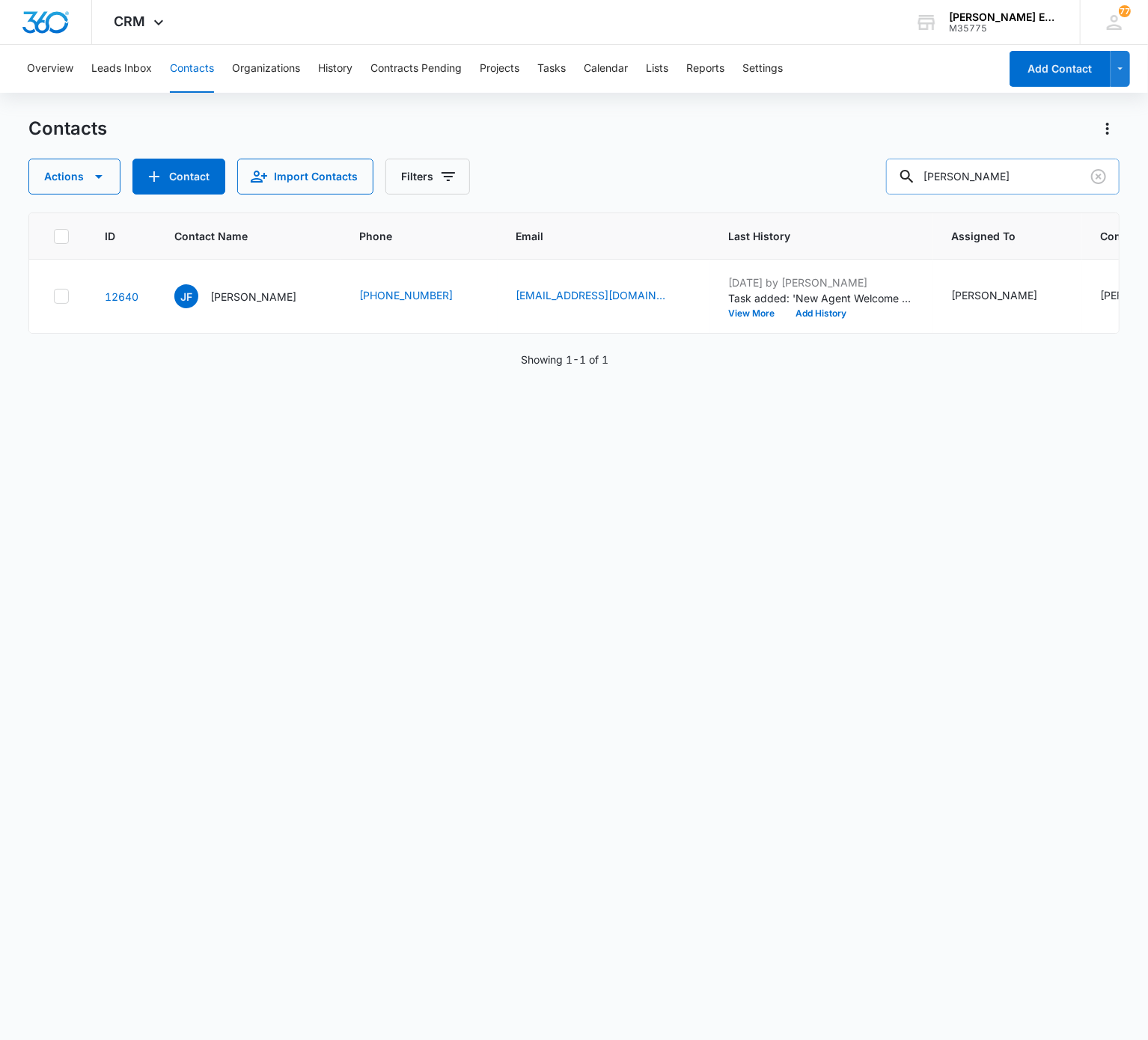
click at [859, 184] on input "Jacquelyn Frient" at bounding box center [1003, 177] width 233 height 36
paste input "Deanna Cunningham"
click at [859, 169] on input "Deanna Cunningham" at bounding box center [1003, 177] width 233 height 36
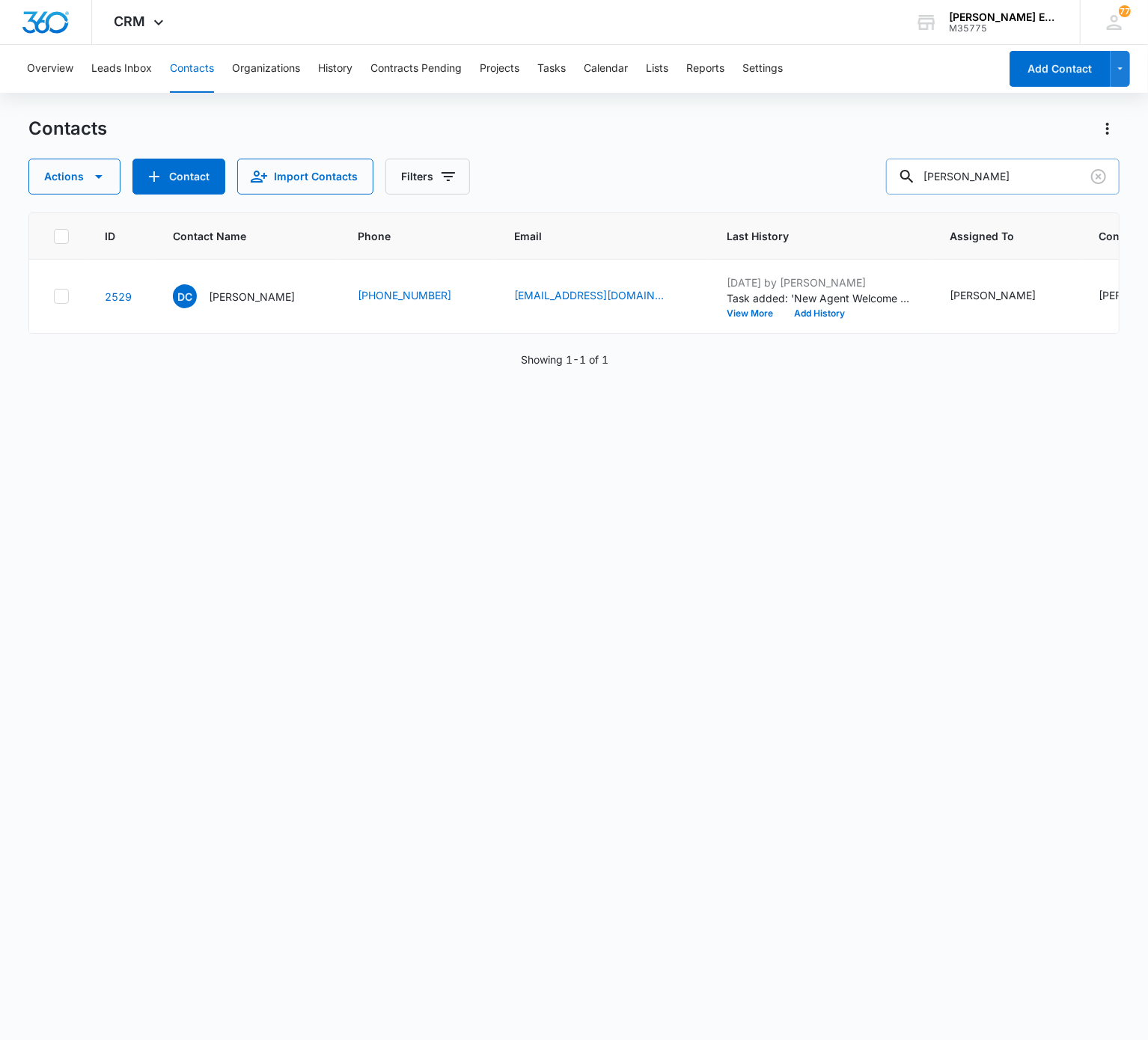
paste input "Ramachandra Jangalapalli"
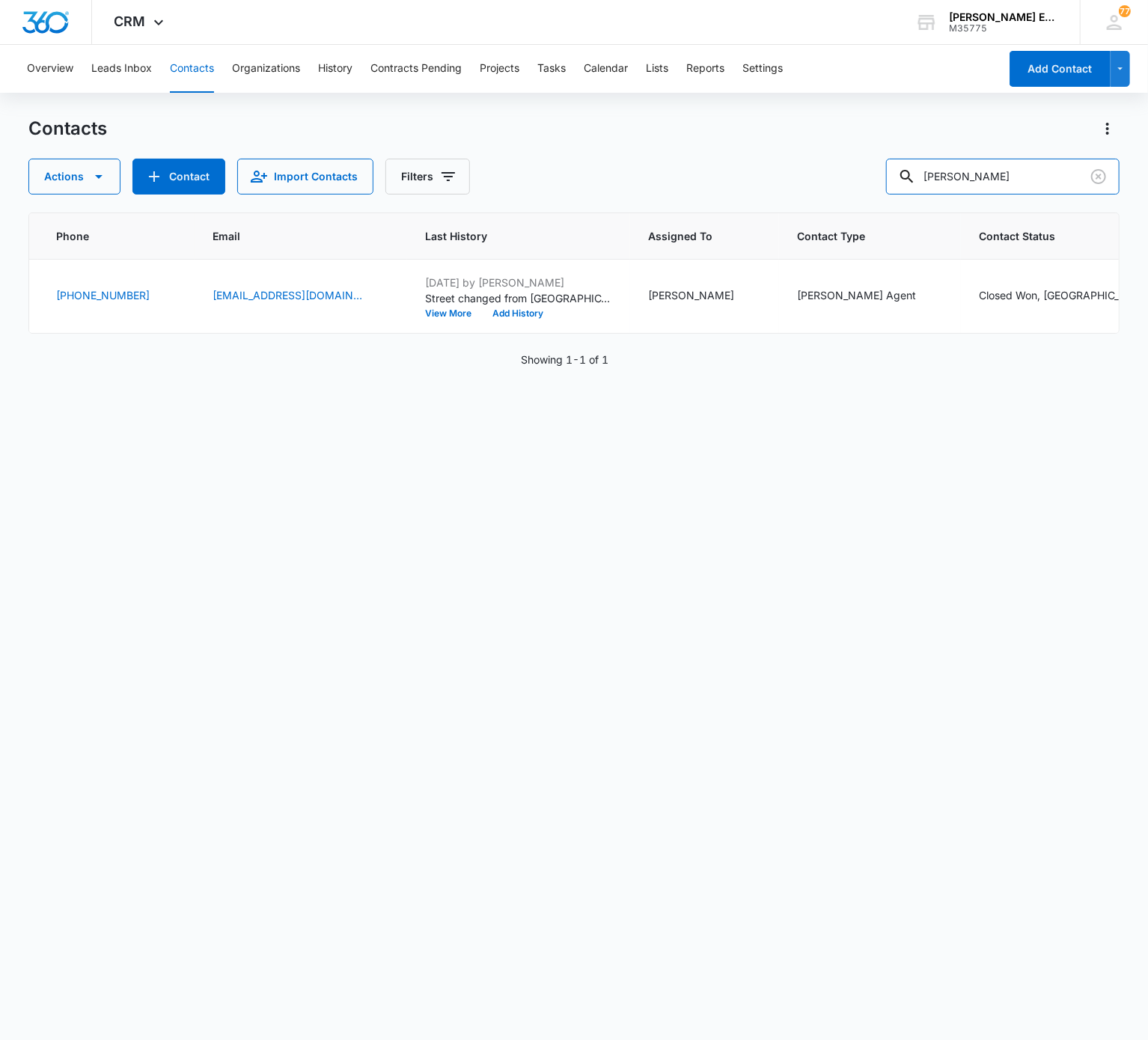
scroll to position [0, 529]
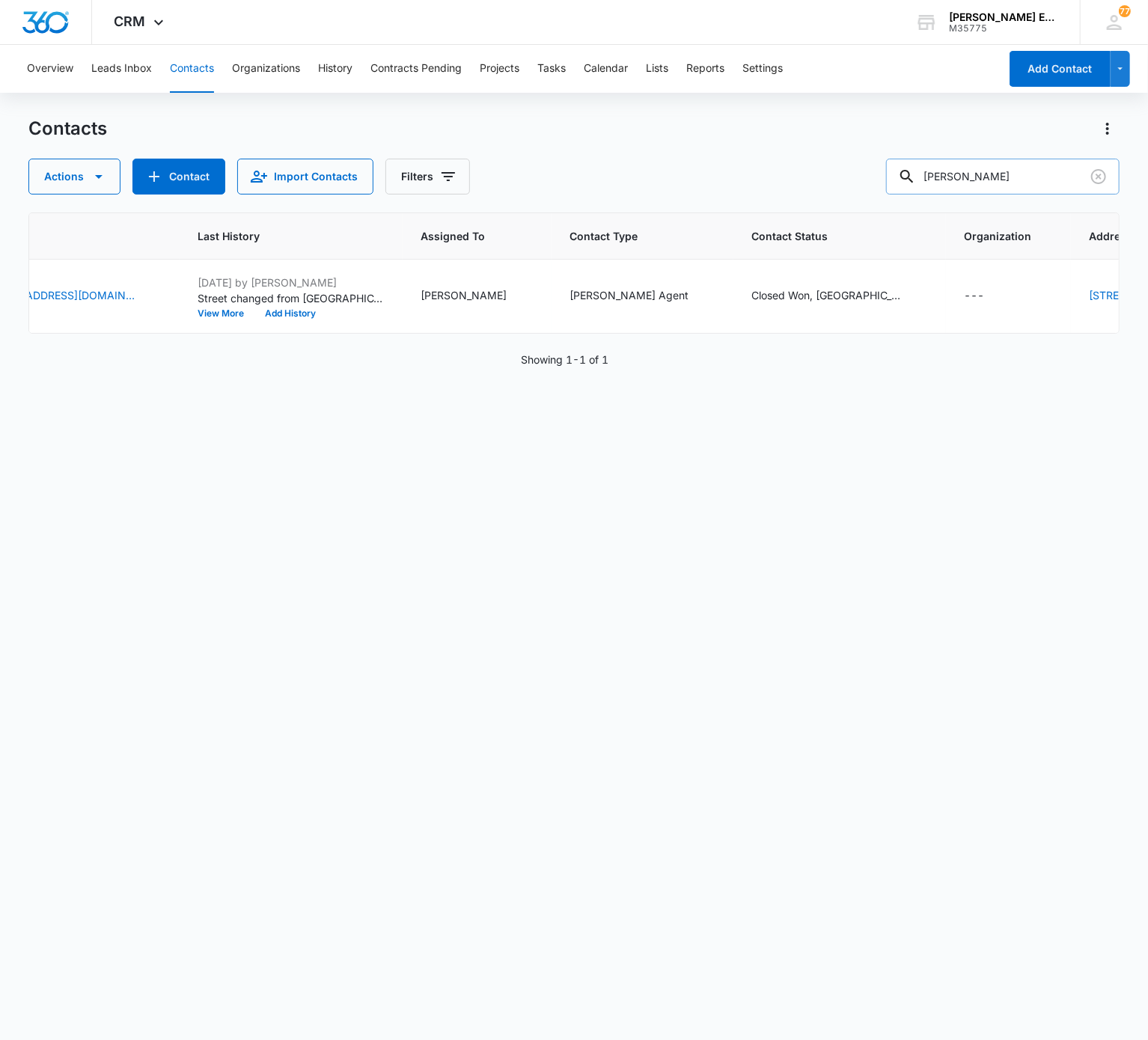
click at [859, 187] on input "Ramachandra Jangalapalli" at bounding box center [1003, 177] width 233 height 36
paste input "James Anthony Nool"
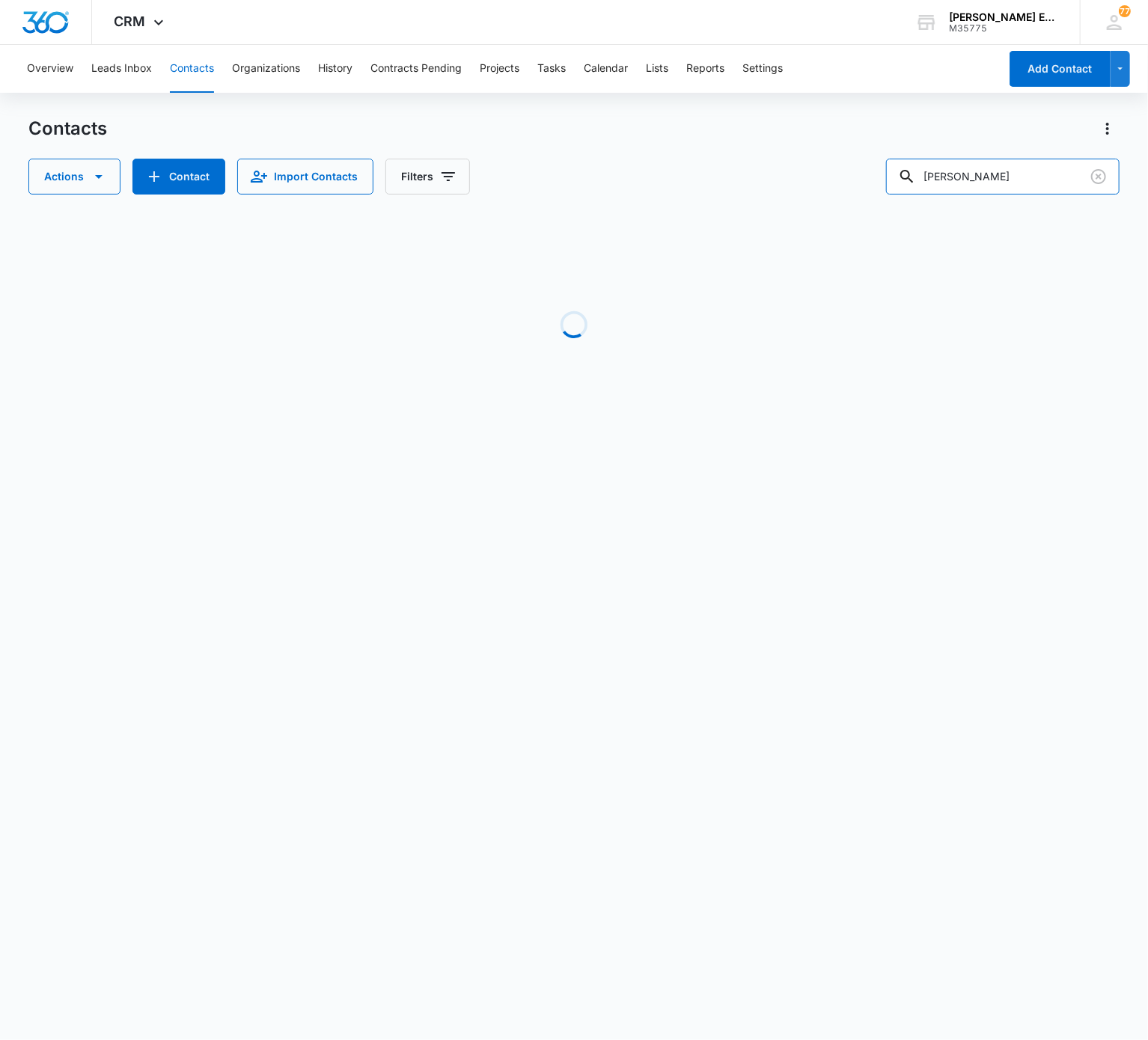
scroll to position [0, 512]
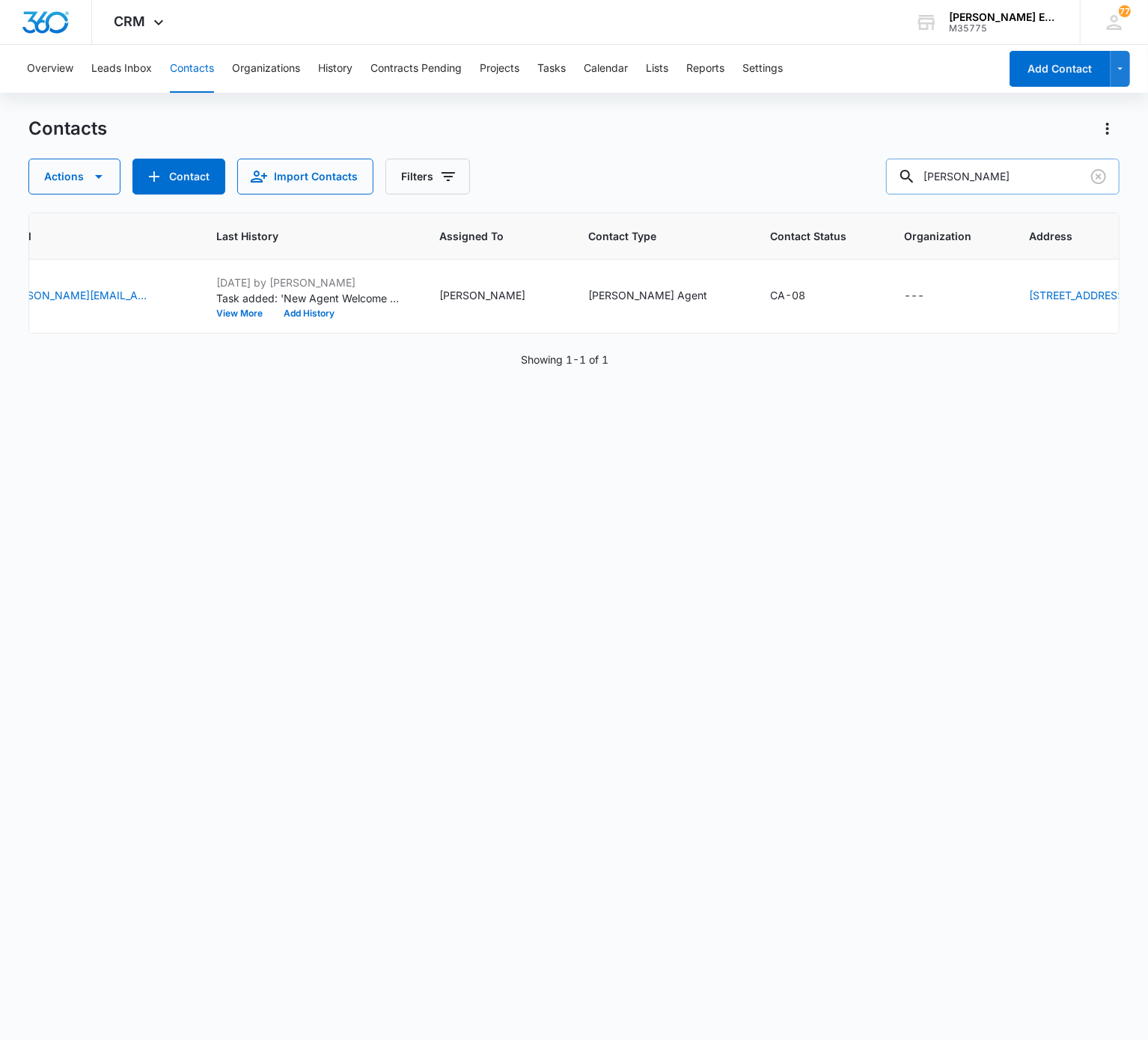
click at [859, 180] on input "James Anthony Nool" at bounding box center [1003, 177] width 233 height 36
type input "v"
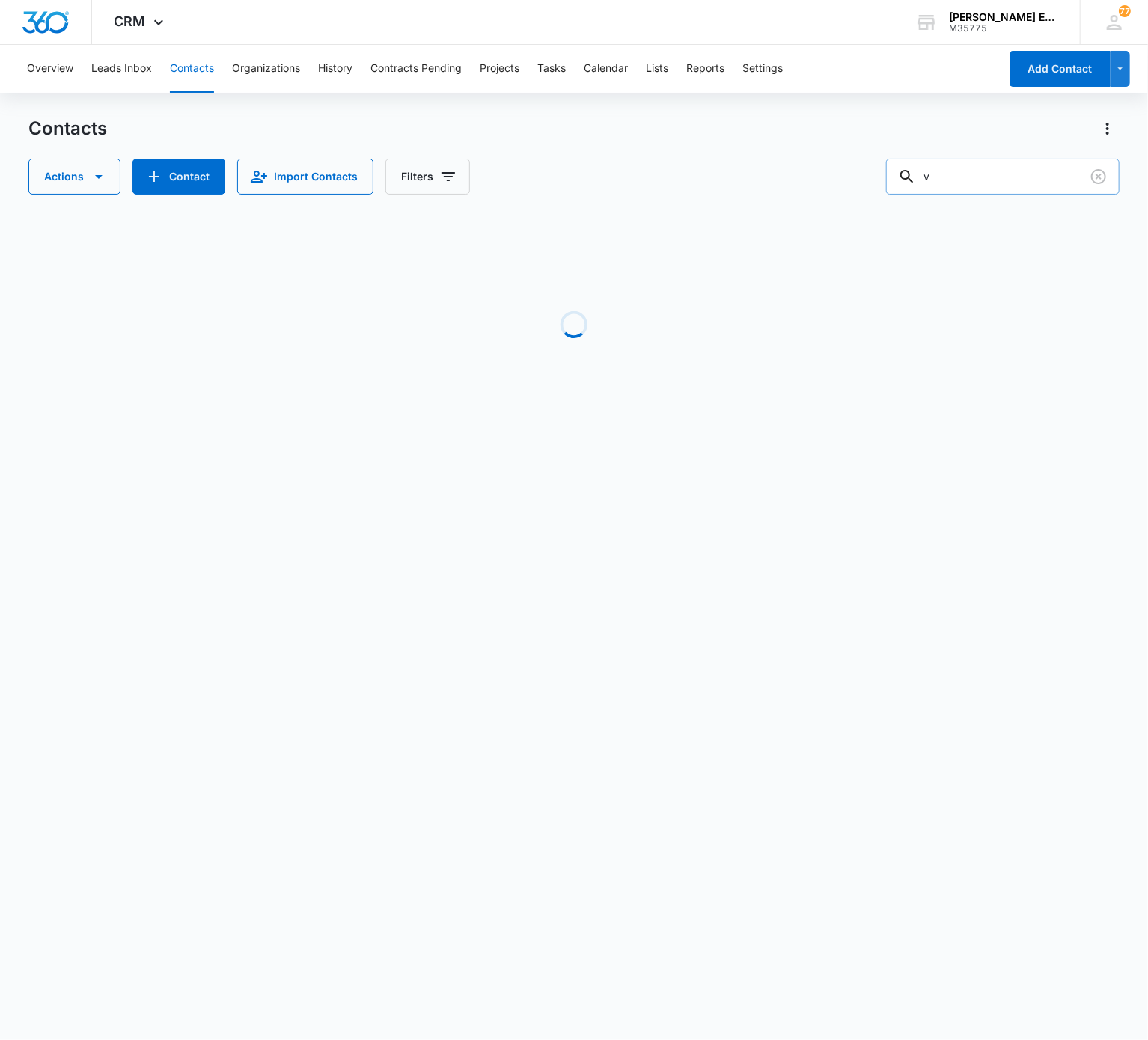
click at [859, 180] on input "v" at bounding box center [1003, 177] width 233 height 36
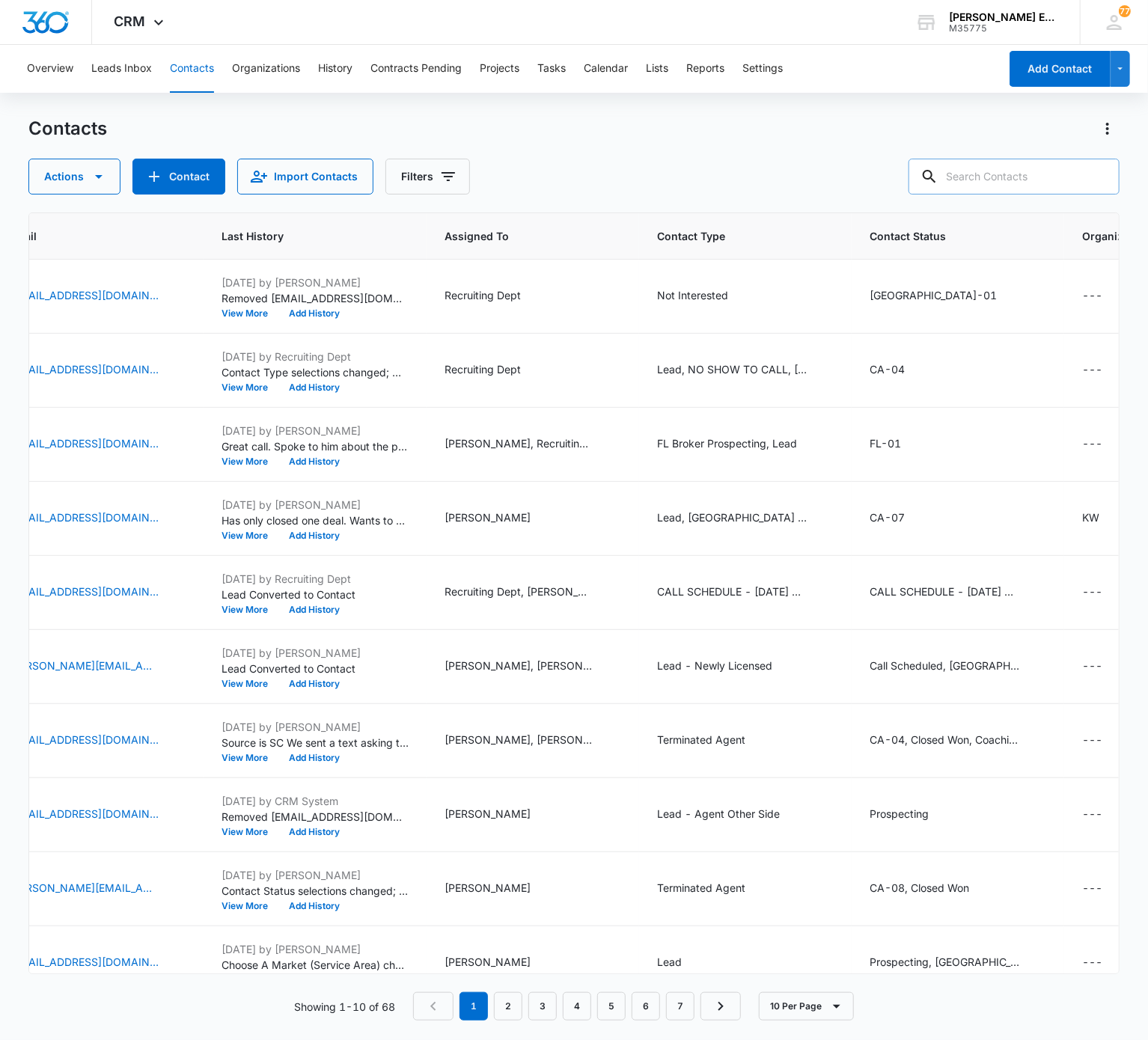
paste input "Shelley Faria"
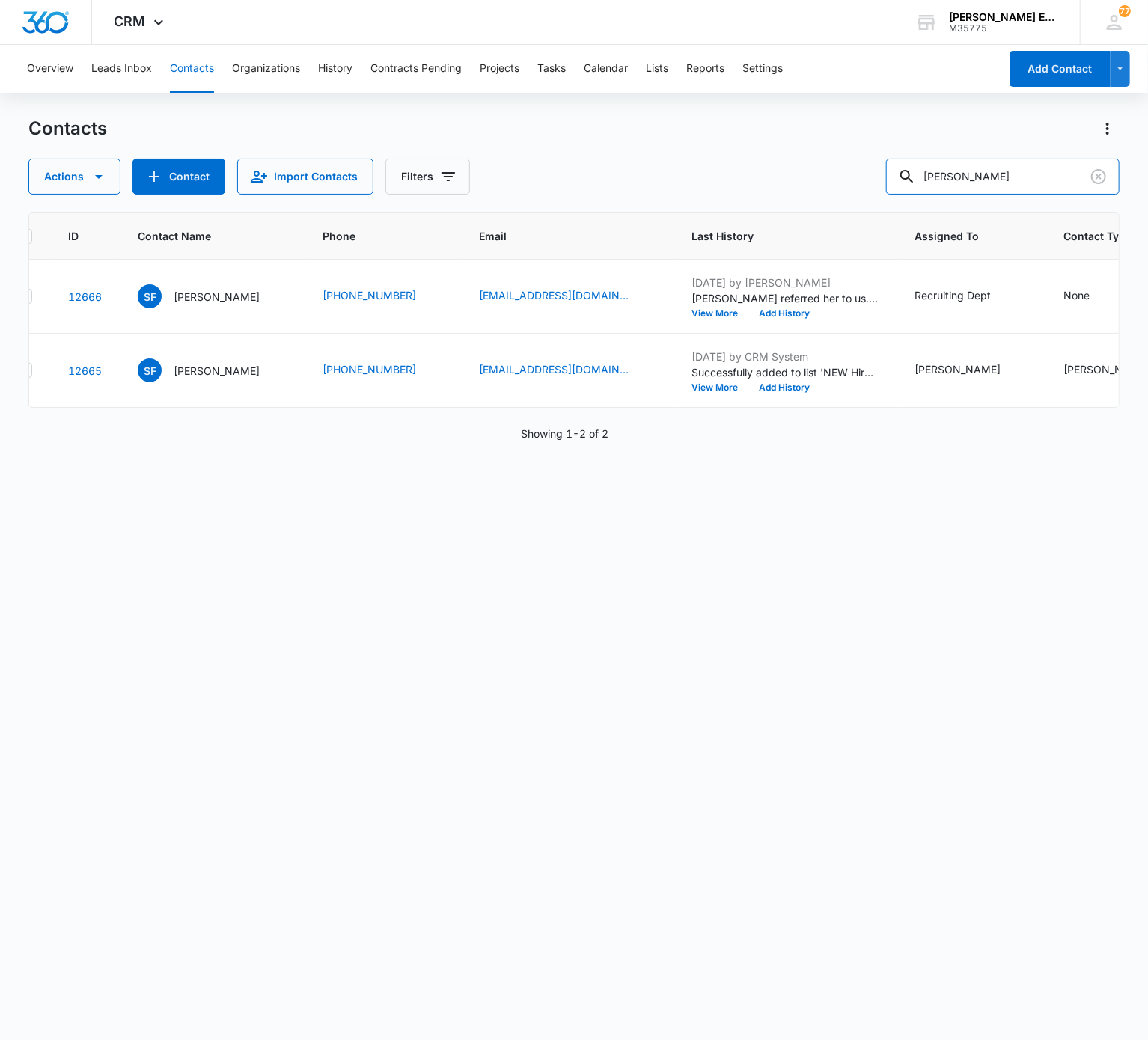
scroll to position [0, 469]
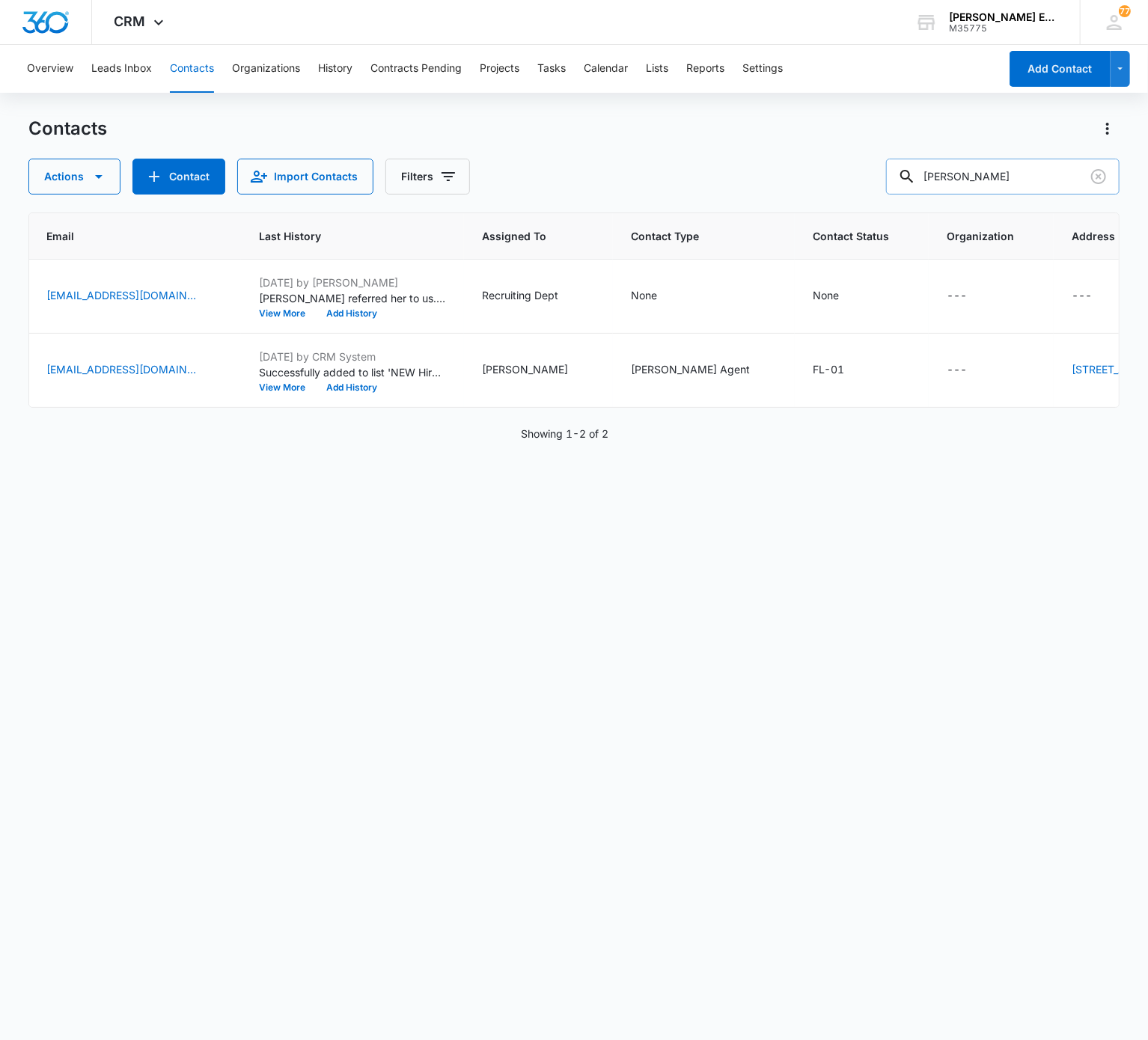
click at [859, 172] on input "Shelley Faria" at bounding box center [1003, 177] width 233 height 36
paste input "Darlene Weber"
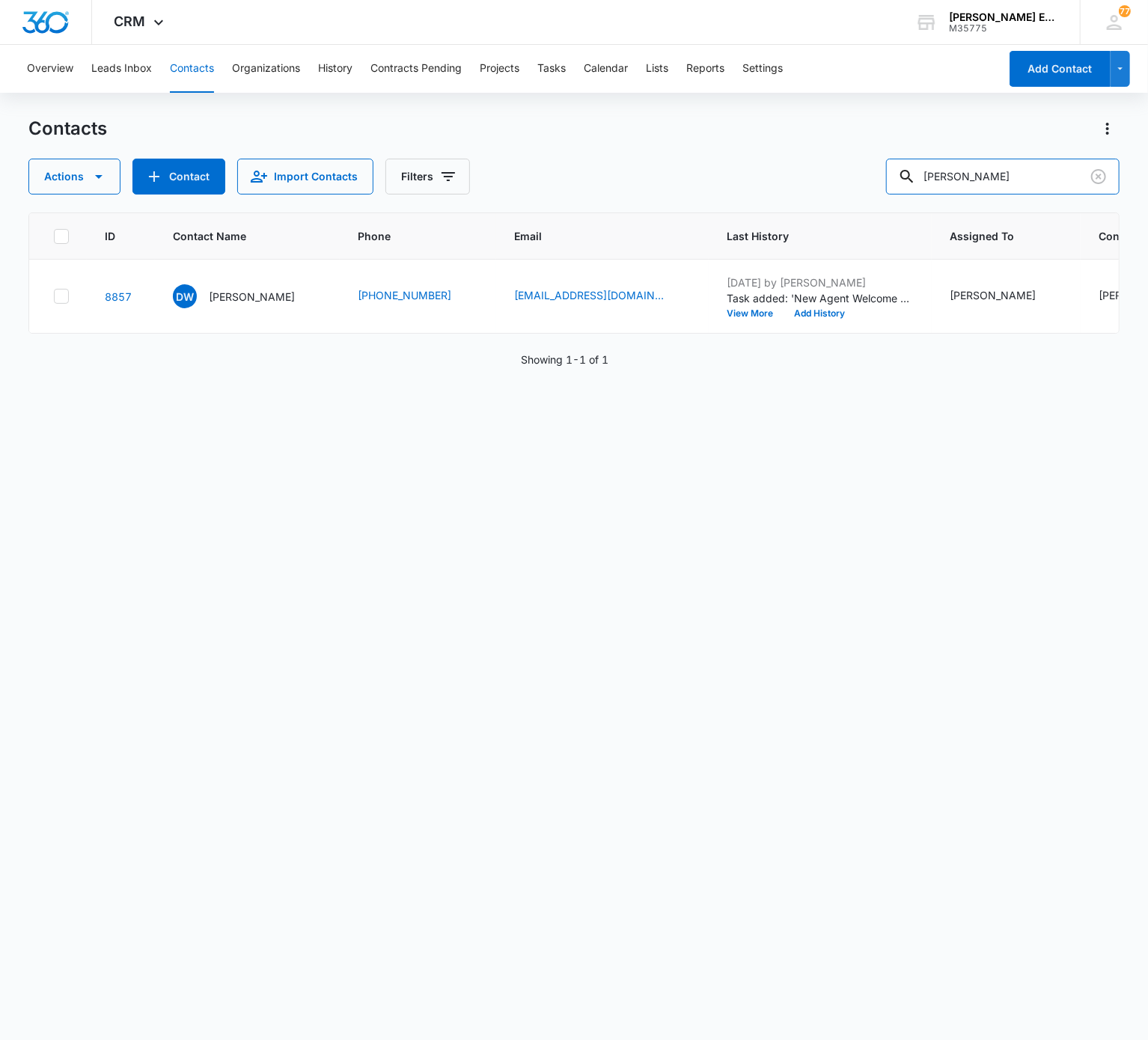
scroll to position [0, 482]
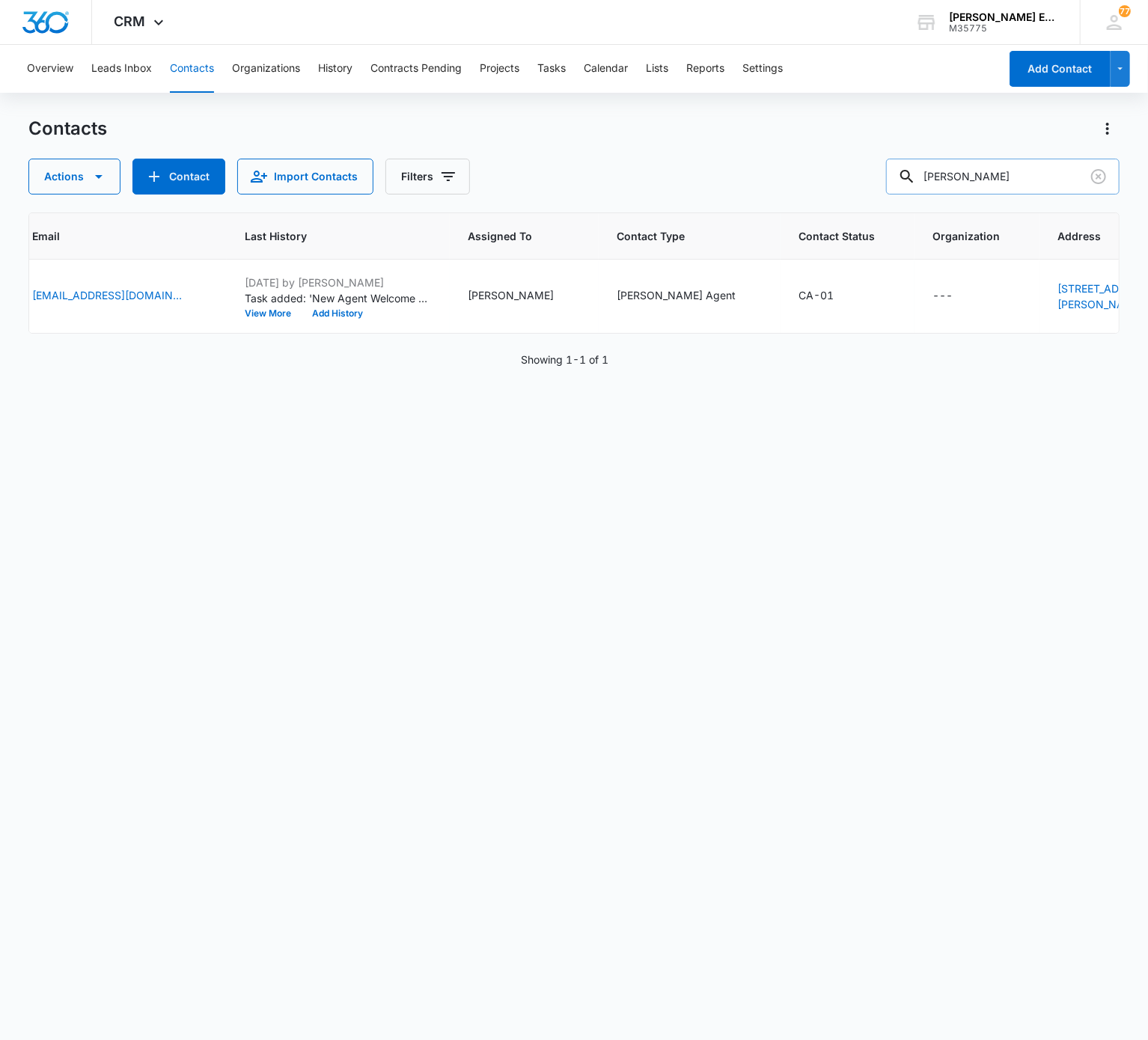
click at [859, 173] on input "Darlene Weber" at bounding box center [1003, 177] width 233 height 36
paste input "Elaine Jaimes"
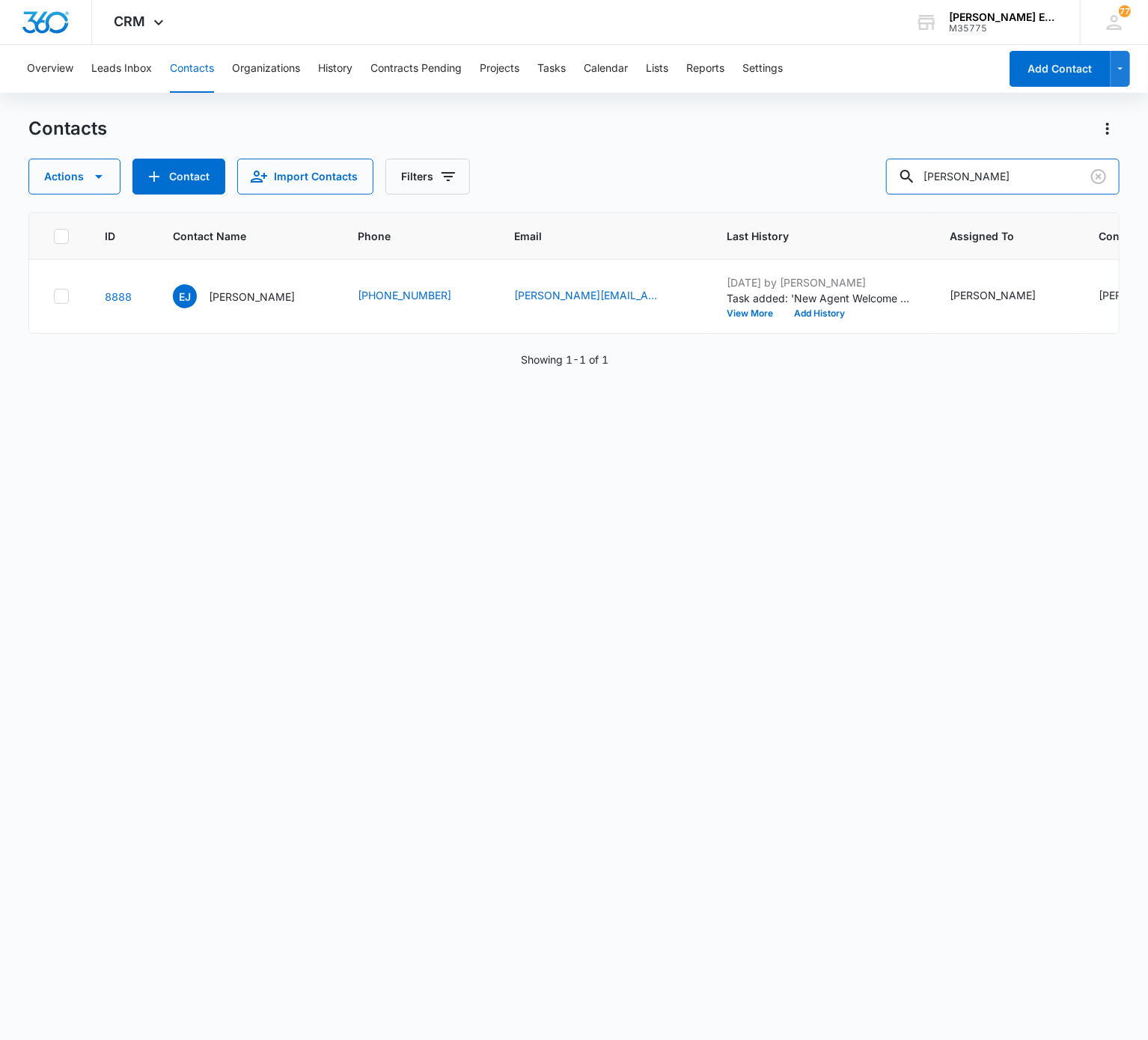
scroll to position [0, 443]
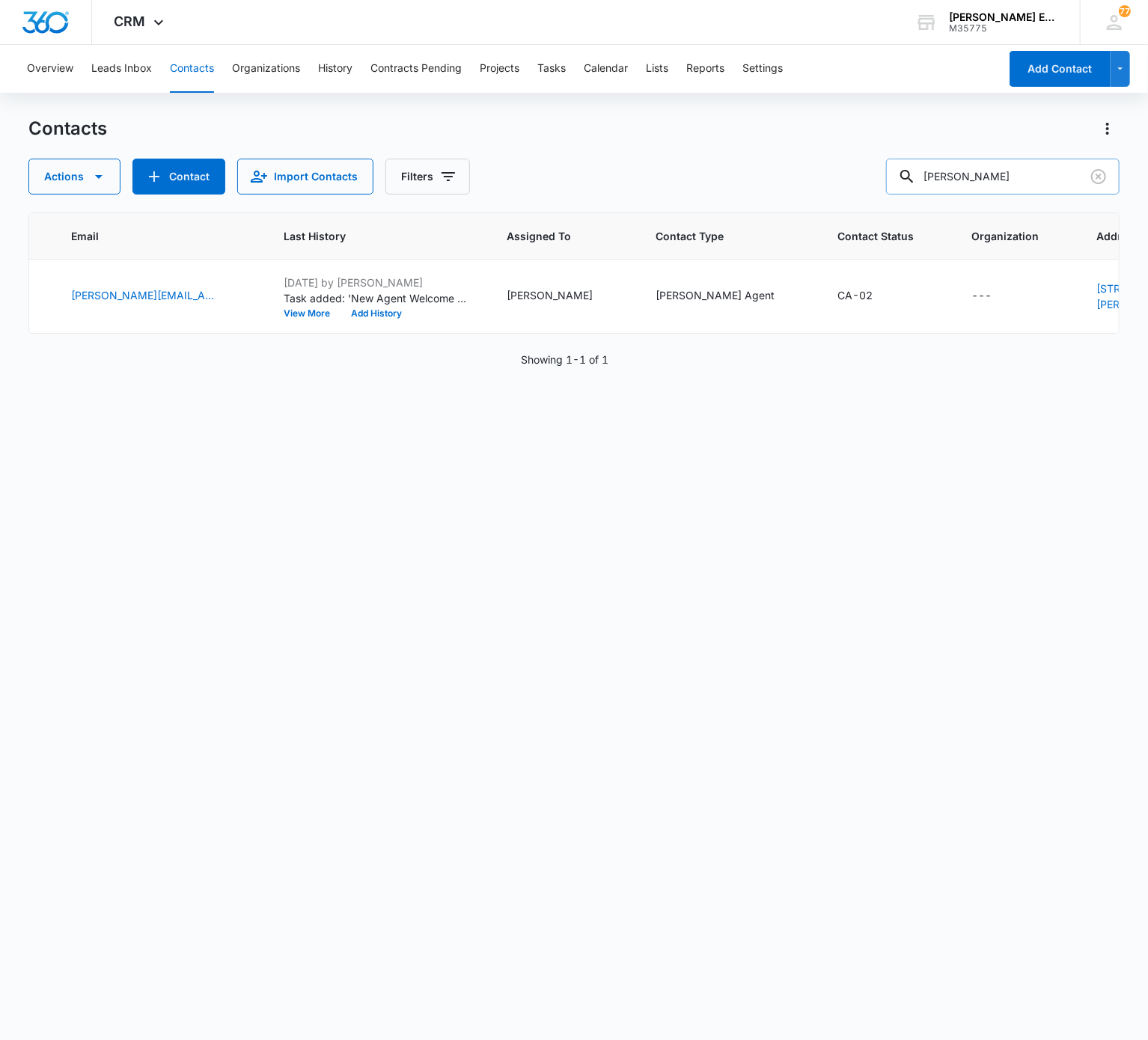
click at [859, 159] on div "Elaine Jaimes" at bounding box center [1003, 177] width 233 height 36
click at [859, 179] on input "Elaine Jaimes" at bounding box center [1003, 177] width 233 height 36
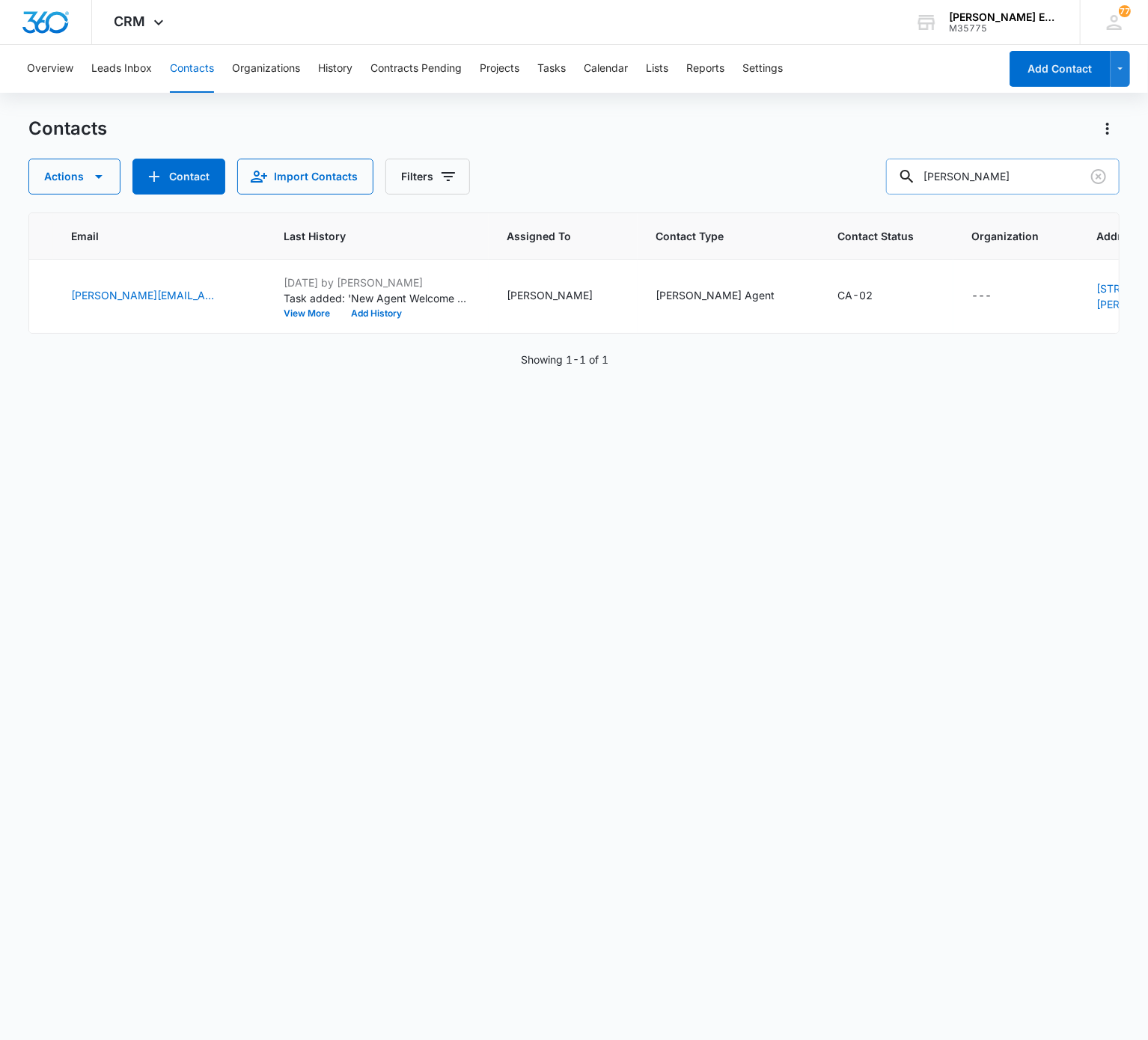
click at [859, 179] on input "Elaine Jaimes" at bounding box center [1003, 177] width 233 height 36
paste input "Kaylan Cole"
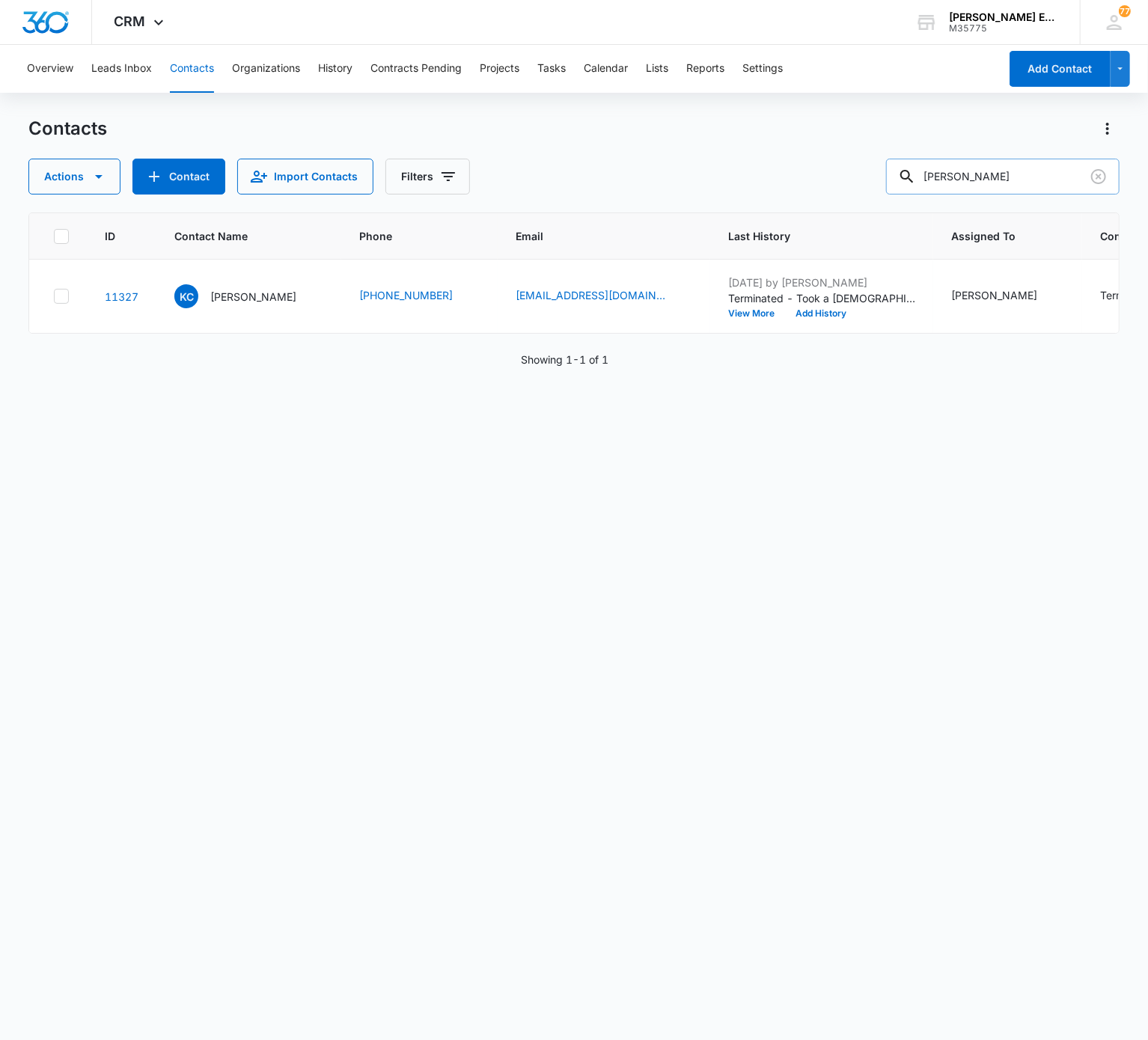
click at [859, 166] on input "Kaylan Cole" at bounding box center [1003, 177] width 233 height 36
paste input "Dallas Elam"
click at [859, 160] on input "Dallas Elam" at bounding box center [1003, 177] width 233 height 36
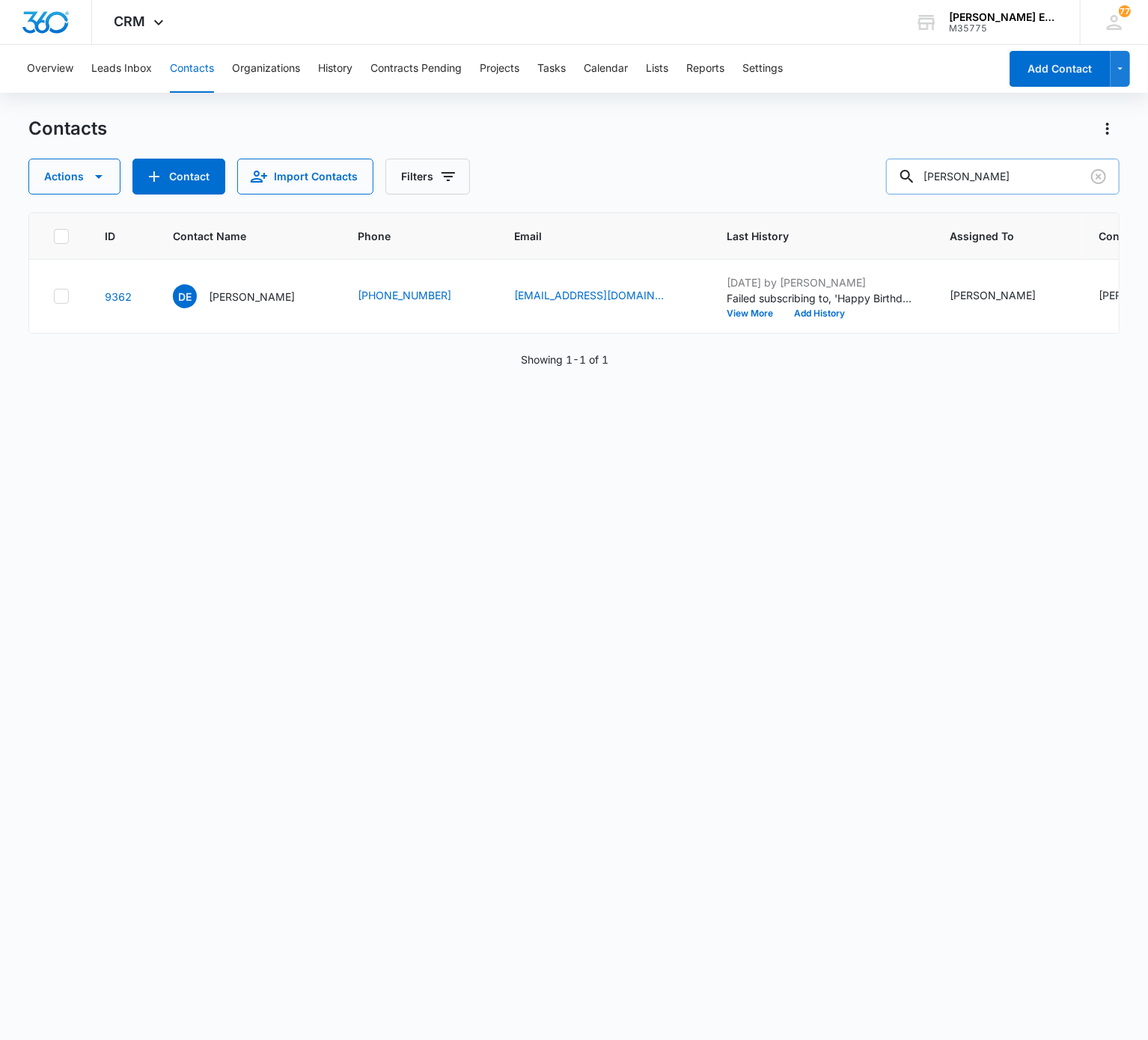
click at [859, 160] on input "Dallas Elam" at bounding box center [1003, 177] width 233 height 36
paste input "Roamie Horn"
click at [859, 196] on div "Contacts Actions Contact Import Contacts Filters Roamie Horn ID Contact Name Ph…" at bounding box center [574, 577] width 1090 height 922
drag, startPoint x: 975, startPoint y: 196, endPoint x: 974, endPoint y: 184, distance: 12.0
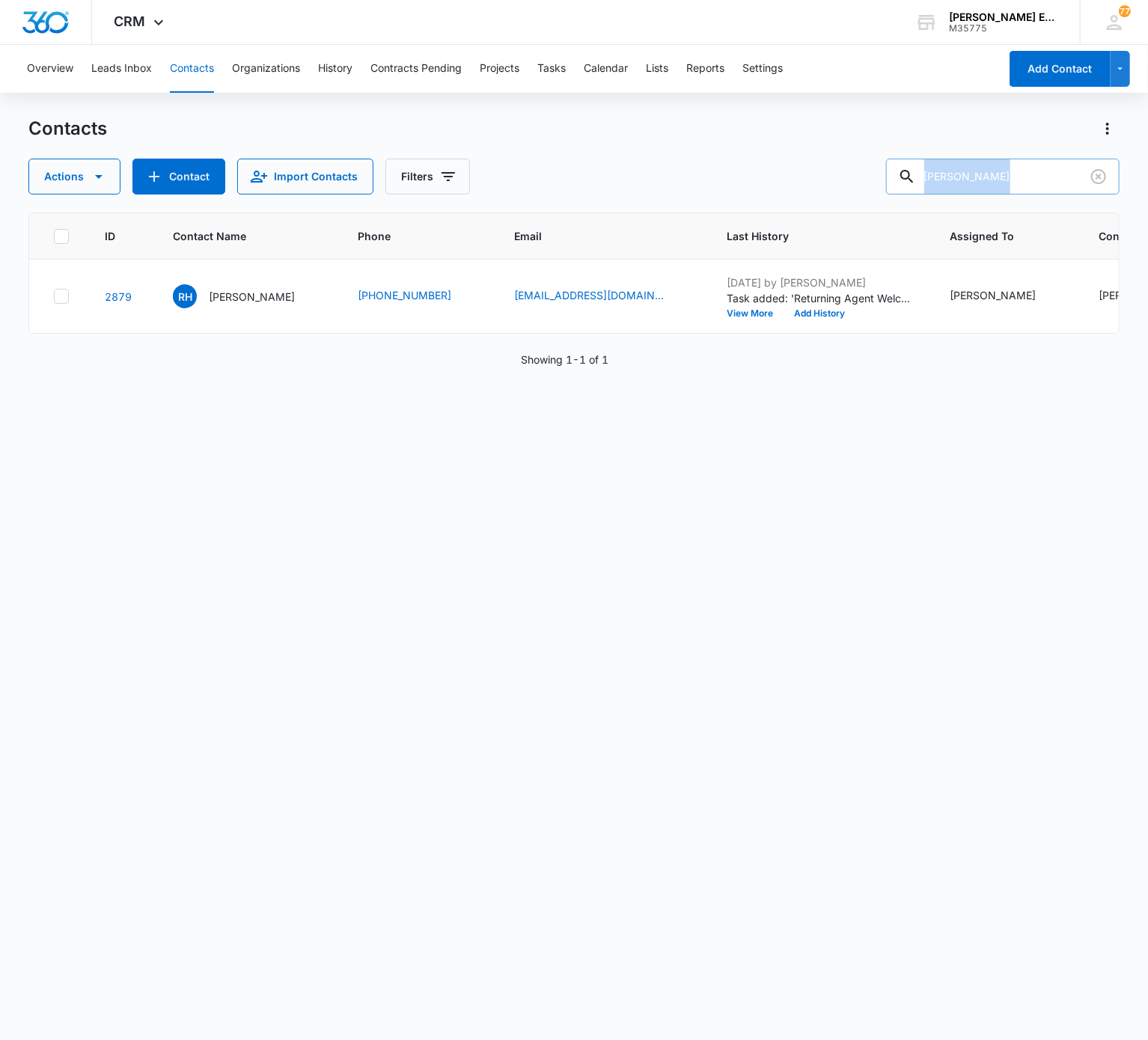
click at [859, 184] on div "Contacts Actions Contact Import Contacts Filters Roamie Horn ID Contact Name Ph…" at bounding box center [574, 577] width 1090 height 922
click at [859, 184] on input "Roamie Horn" at bounding box center [1003, 177] width 233 height 36
paste input "Samad Ghaderi"
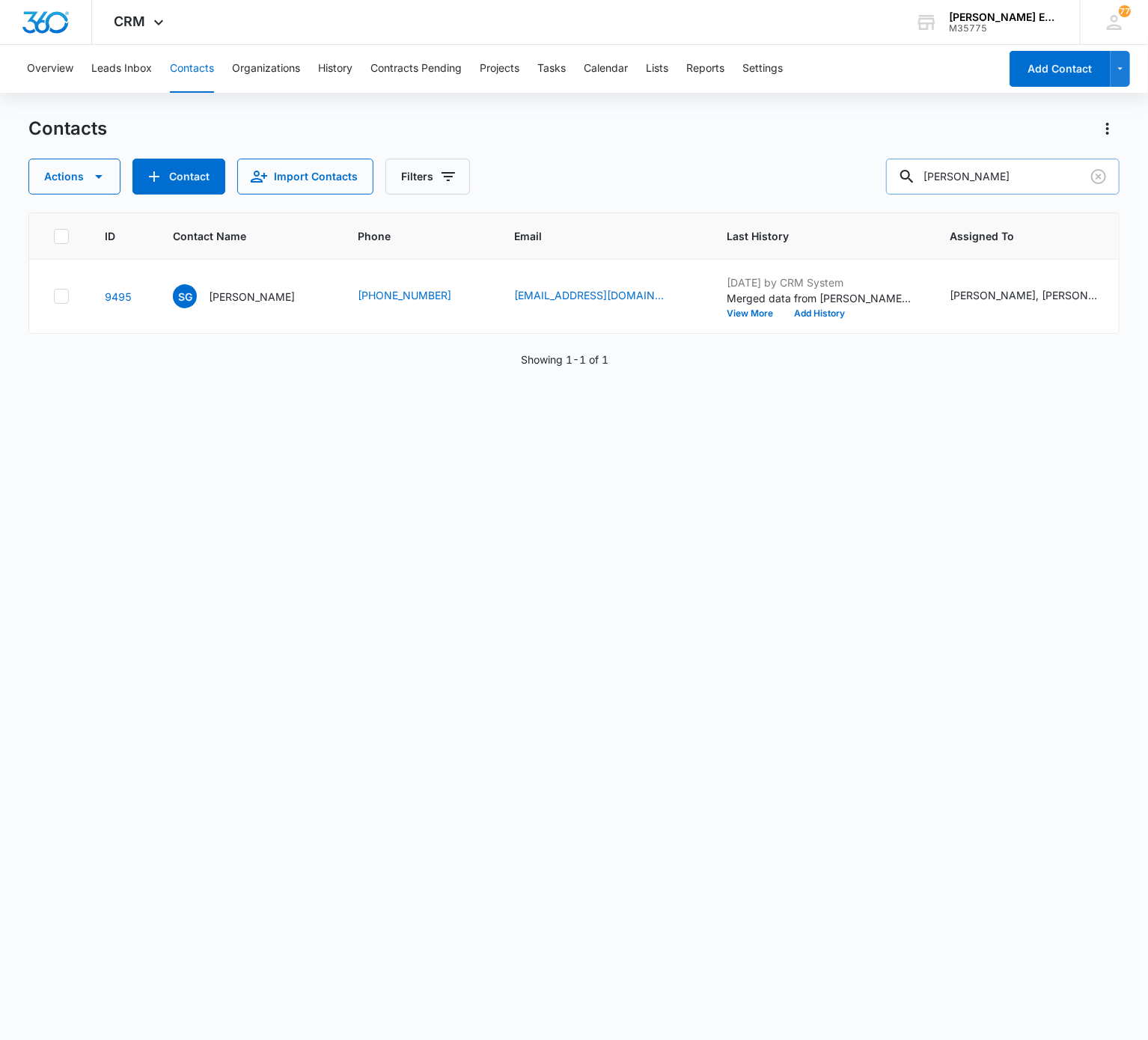
drag, startPoint x: 1000, startPoint y: 149, endPoint x: 995, endPoint y: 193, distance: 44.3
click at [859, 193] on div "Contacts Actions Contact Import Contacts Filters Samad Ghaderi" at bounding box center [574, 155] width 1090 height 78
click at [859, 193] on input "Samad Ghaderi" at bounding box center [1003, 177] width 233 height 36
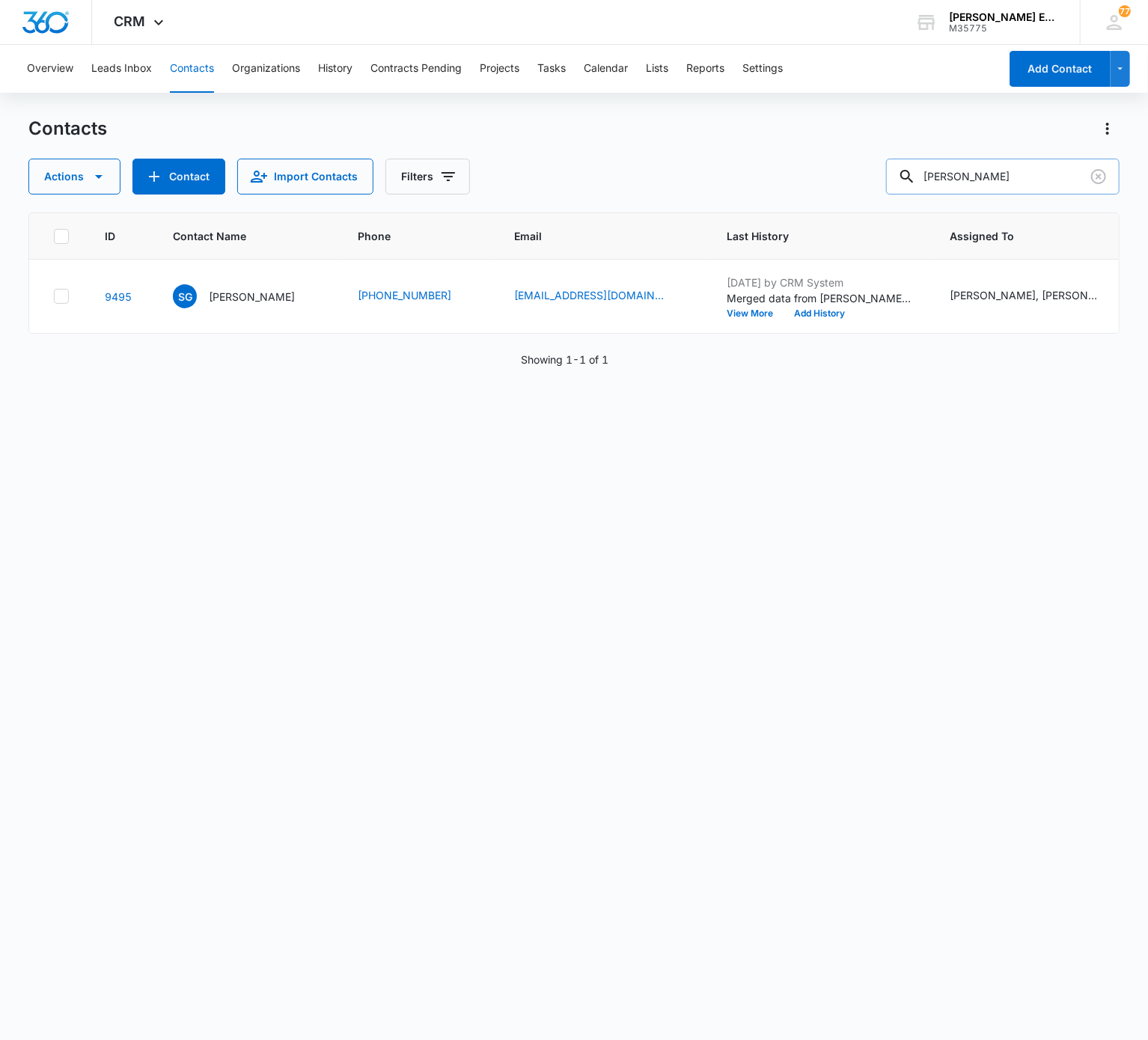
paste input "Matthew Baughman"
click at [859, 180] on input "Matthew Baughman" at bounding box center [1003, 177] width 233 height 36
paste input "Barbara Westlake"
click at [859, 180] on input "Barbara Westlake" at bounding box center [1003, 177] width 233 height 36
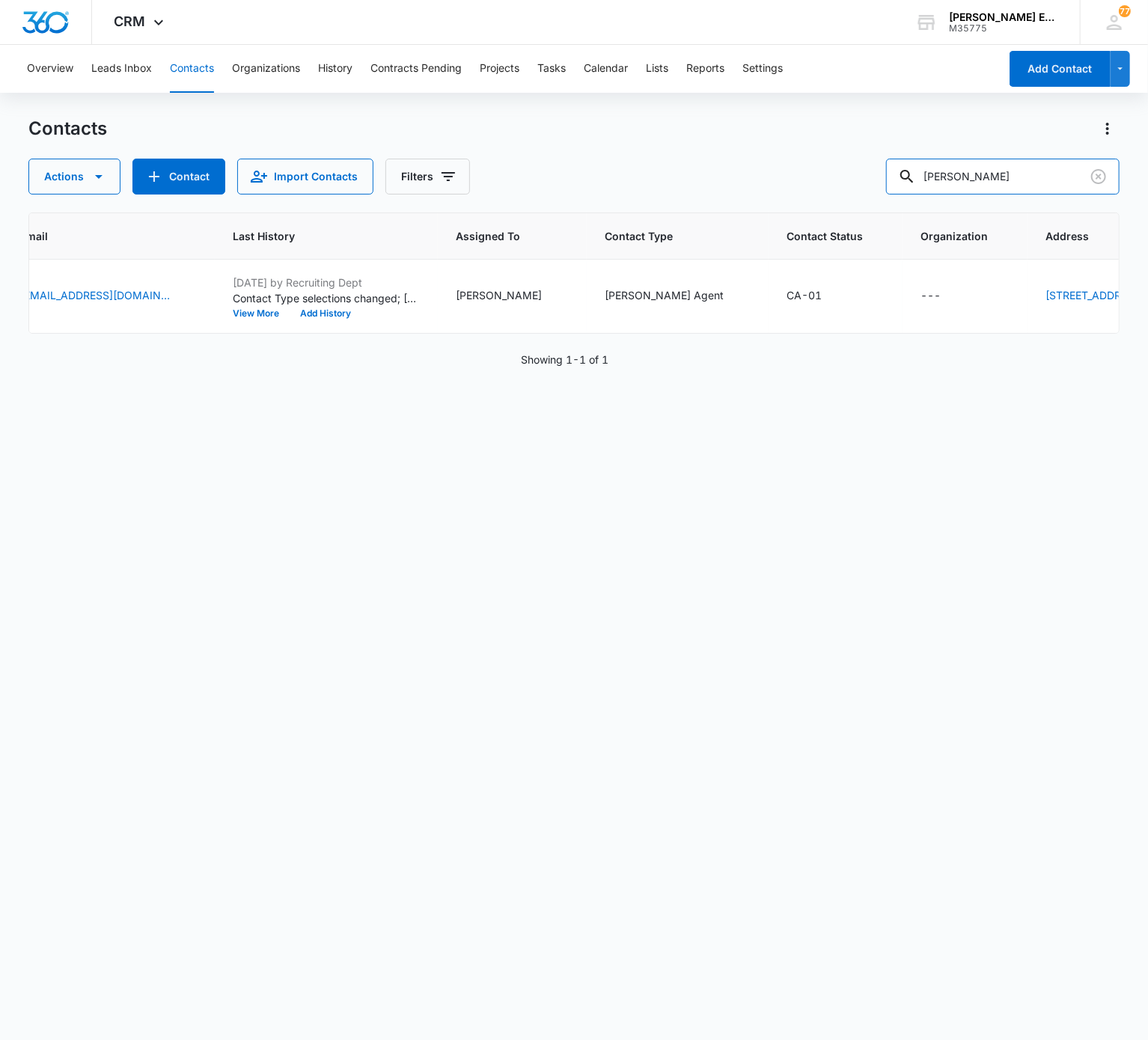
scroll to position [0, 480]
click at [859, 177] on input "Barbara Westlake" at bounding box center [1003, 177] width 233 height 36
paste input "Makenzie Vasquez"
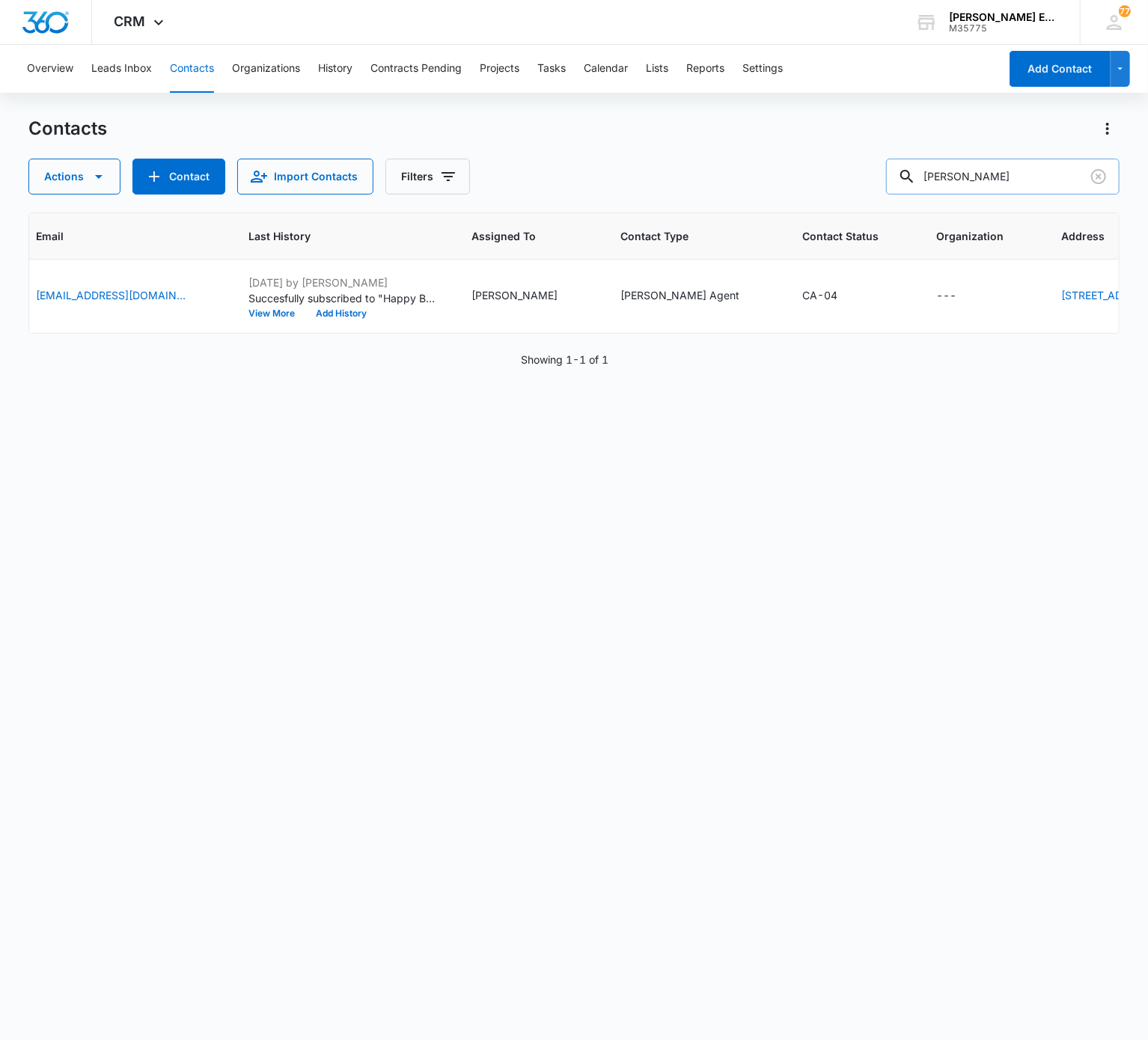
click at [859, 184] on input "Makenzie Vasquez" at bounding box center [1003, 177] width 233 height 36
paste input "Nancy Dixon"
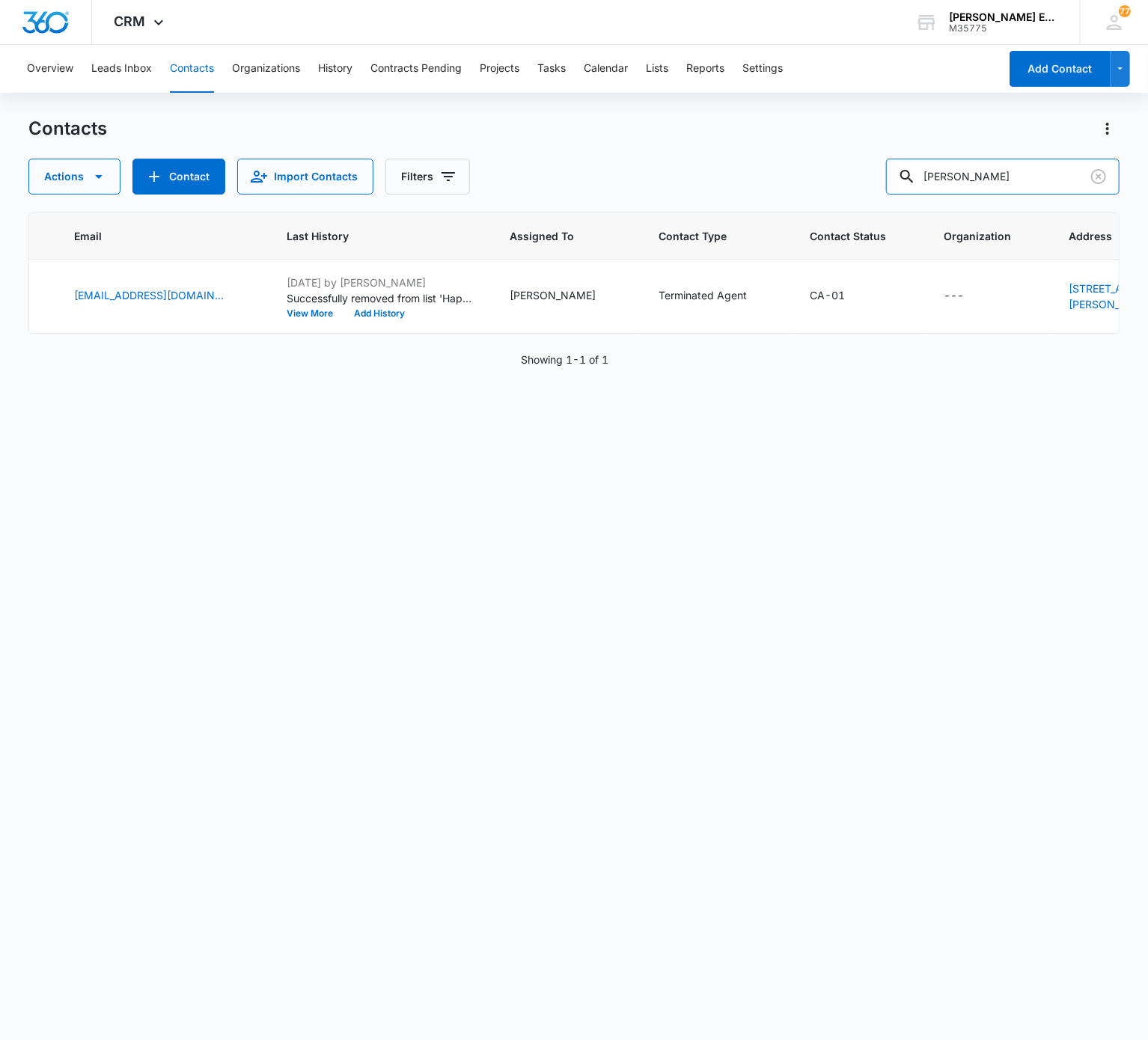
scroll to position [0, 0]
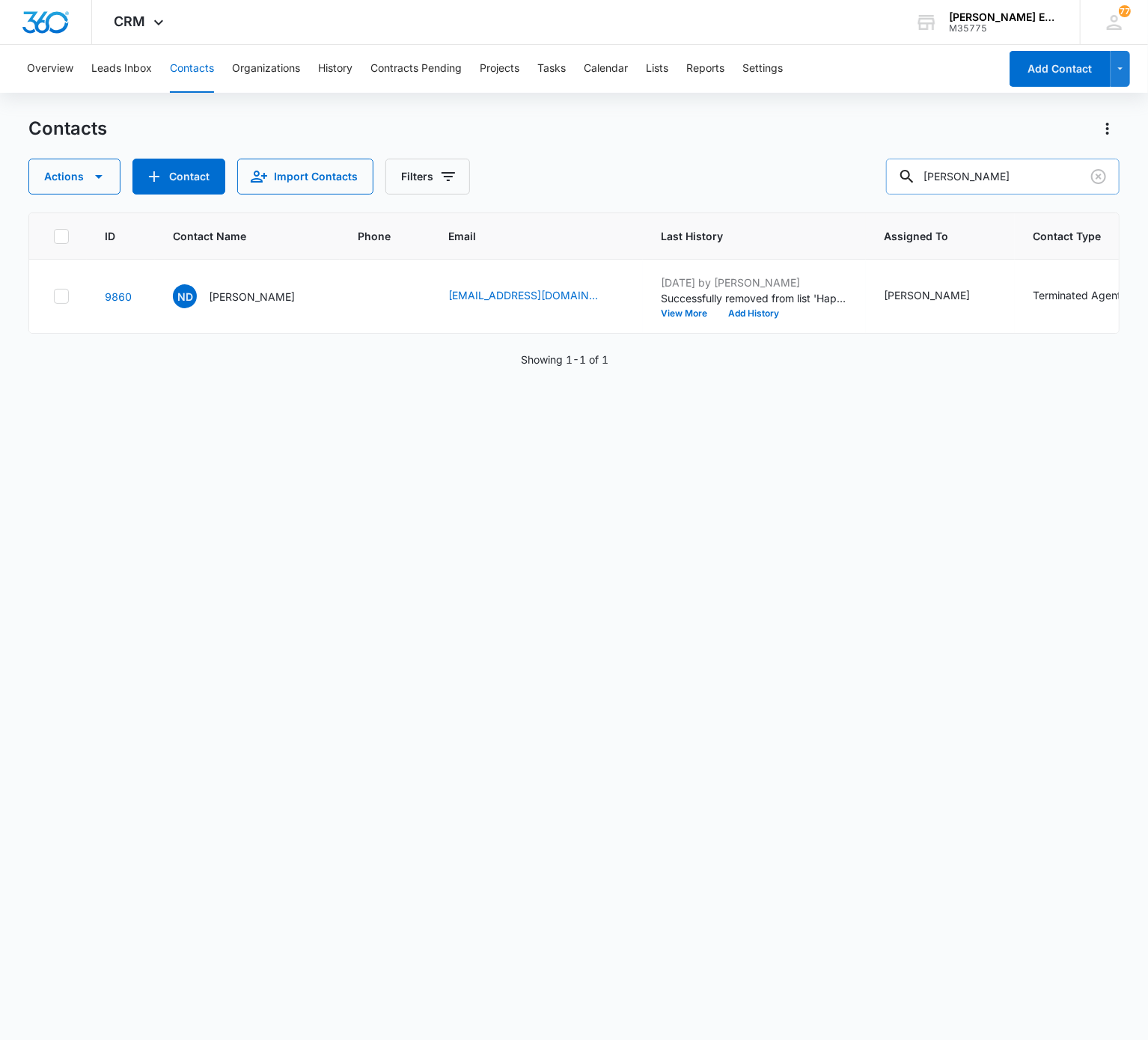
click at [859, 177] on input "Nancy Dixon" at bounding box center [1003, 177] width 233 height 36
paste input "Ryan Relei"
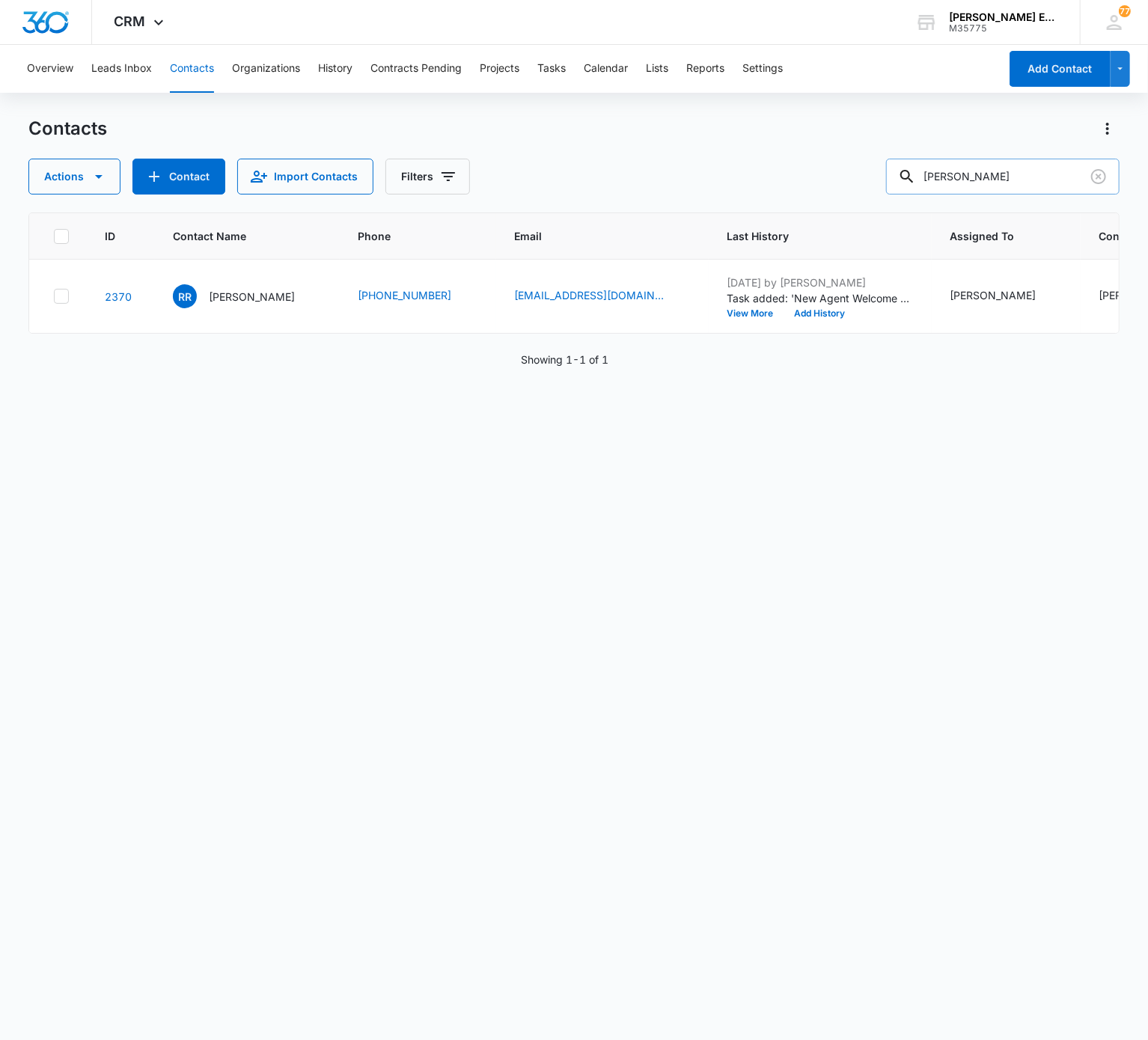
click at [859, 191] on input "Ryan Relei" at bounding box center [1003, 177] width 233 height 36
paste input "Lukas Wade"
drag, startPoint x: 1094, startPoint y: 172, endPoint x: 1019, endPoint y: 167, distance: 75.2
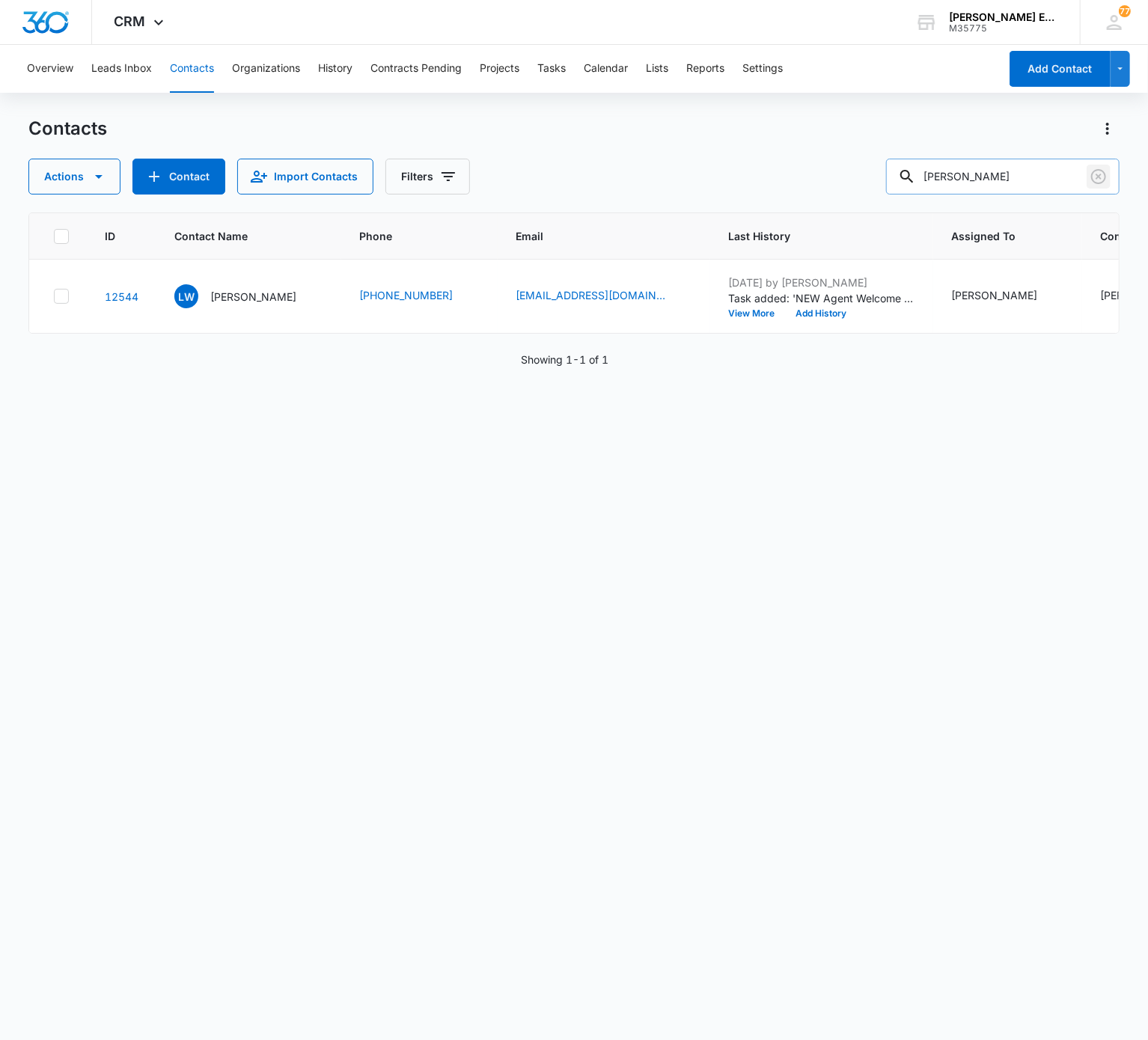
click at [859, 167] on div "Lukas Wade" at bounding box center [1003, 177] width 233 height 36
click at [859, 167] on input "Lukas Wade" at bounding box center [1003, 177] width 233 height 36
paste input "Jennifer Negrea"
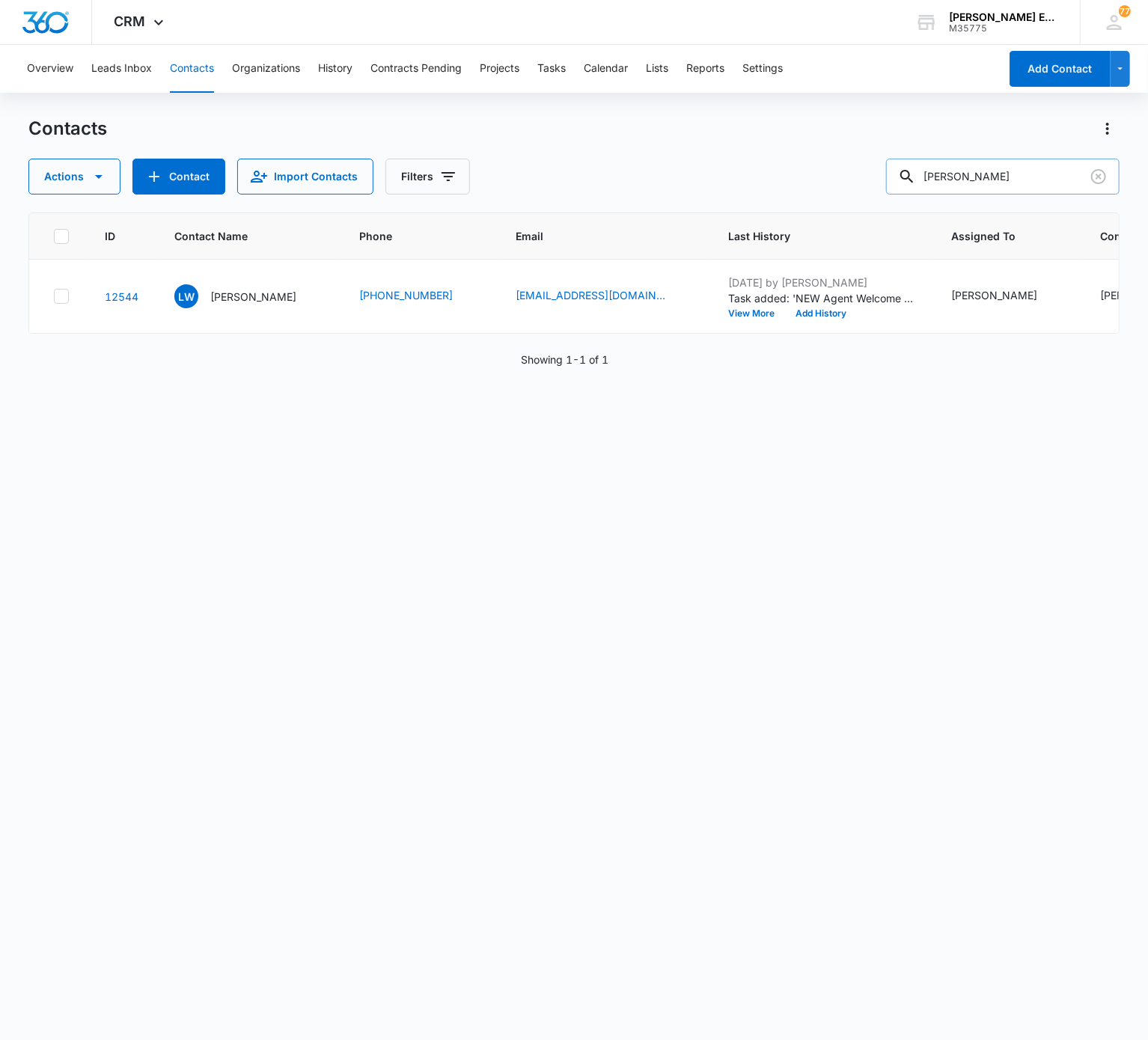
click at [859, 167] on input "Jennifer Negrea" at bounding box center [1003, 177] width 233 height 36
click at [859, 171] on input "Jennifer Negrea" at bounding box center [1003, 177] width 233 height 36
paste input "Lyneise Coakley"
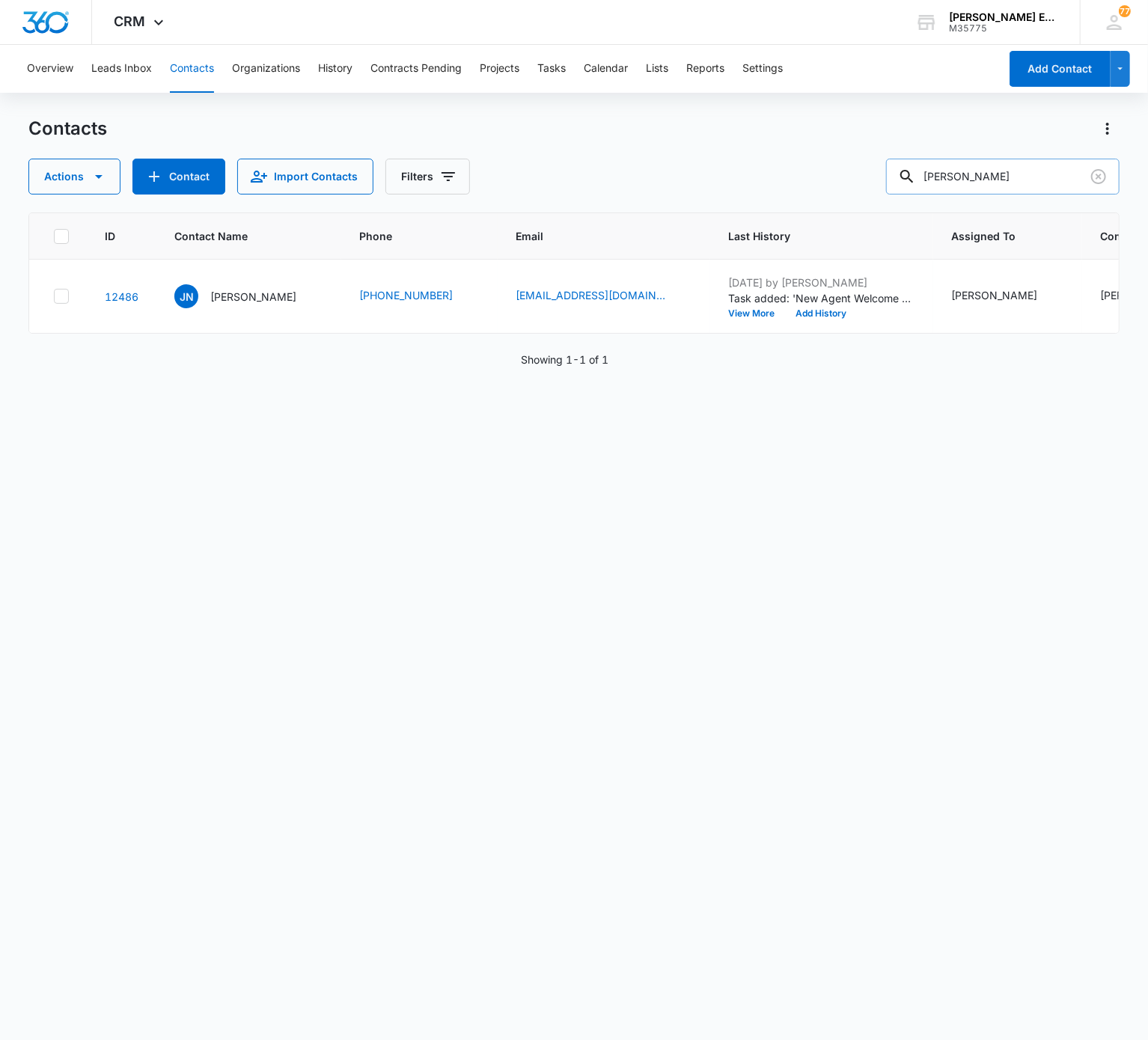
click at [859, 171] on input "Lyneise Coakley" at bounding box center [1003, 177] width 233 height 36
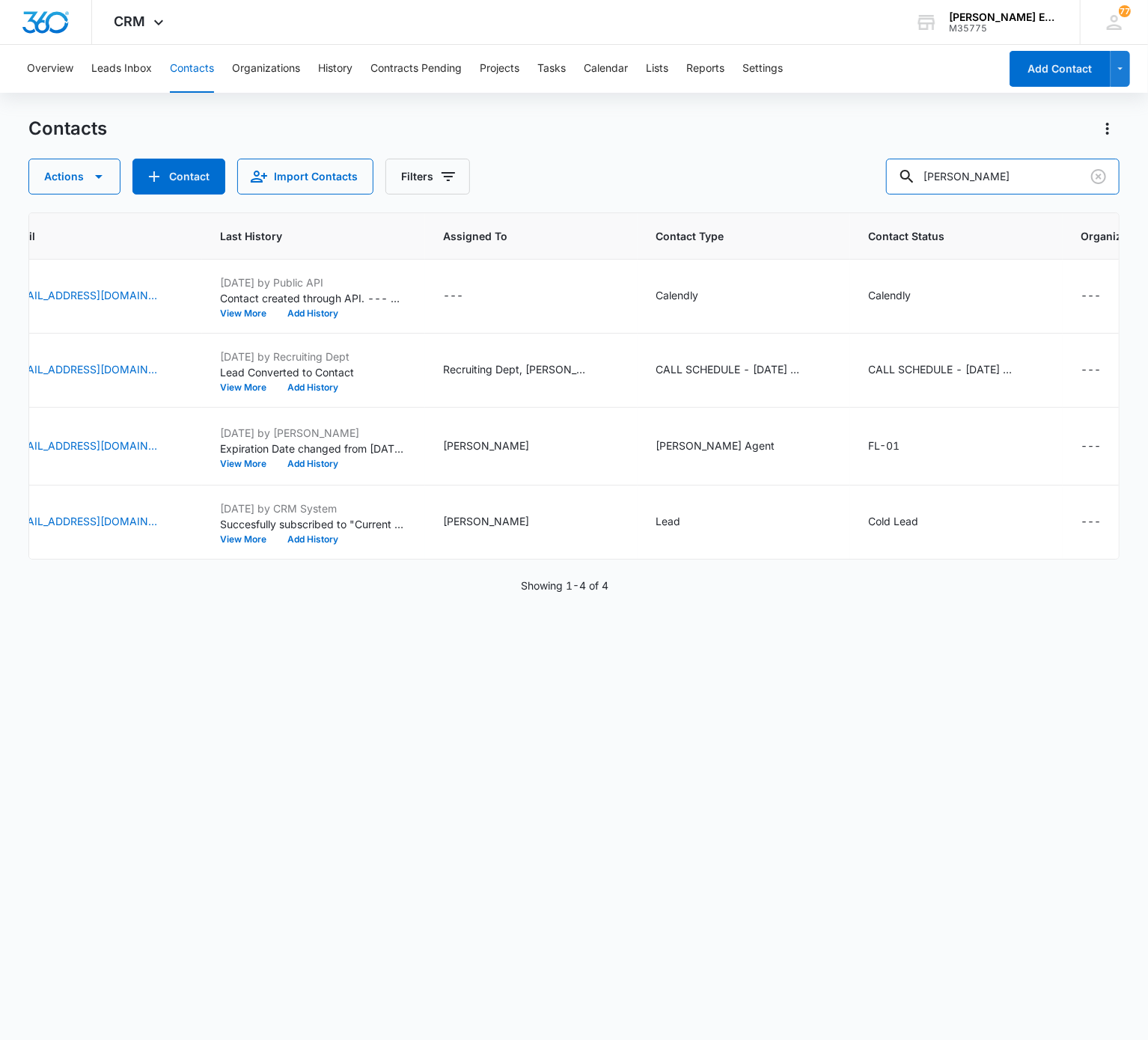
scroll to position [0, 549]
click at [859, 161] on input "Lyneise Coakley" at bounding box center [1003, 177] width 233 height 36
paste input "Melissa Cruz"
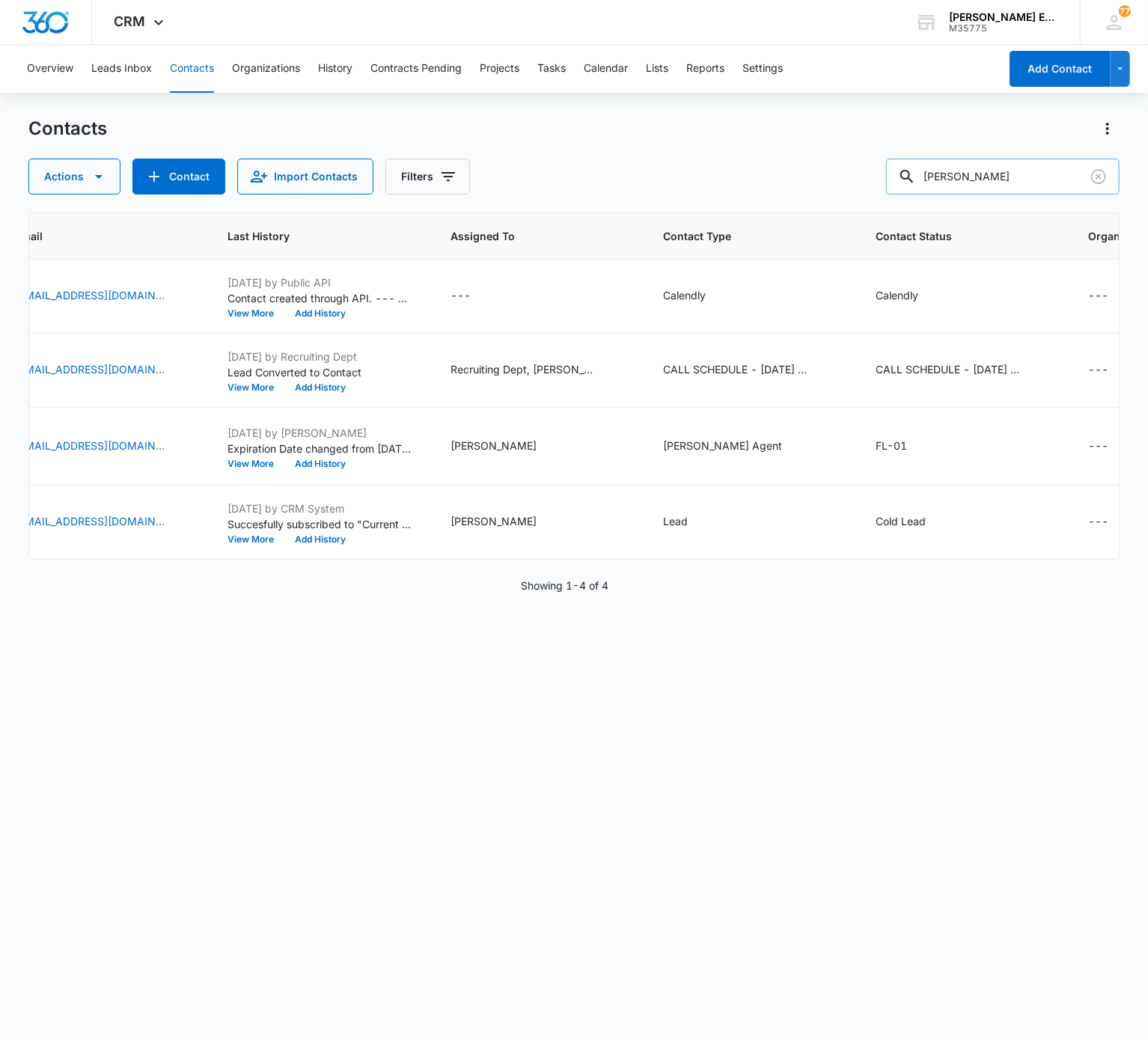
click at [859, 161] on input "Melissa Cruz" at bounding box center [1003, 177] width 233 height 36
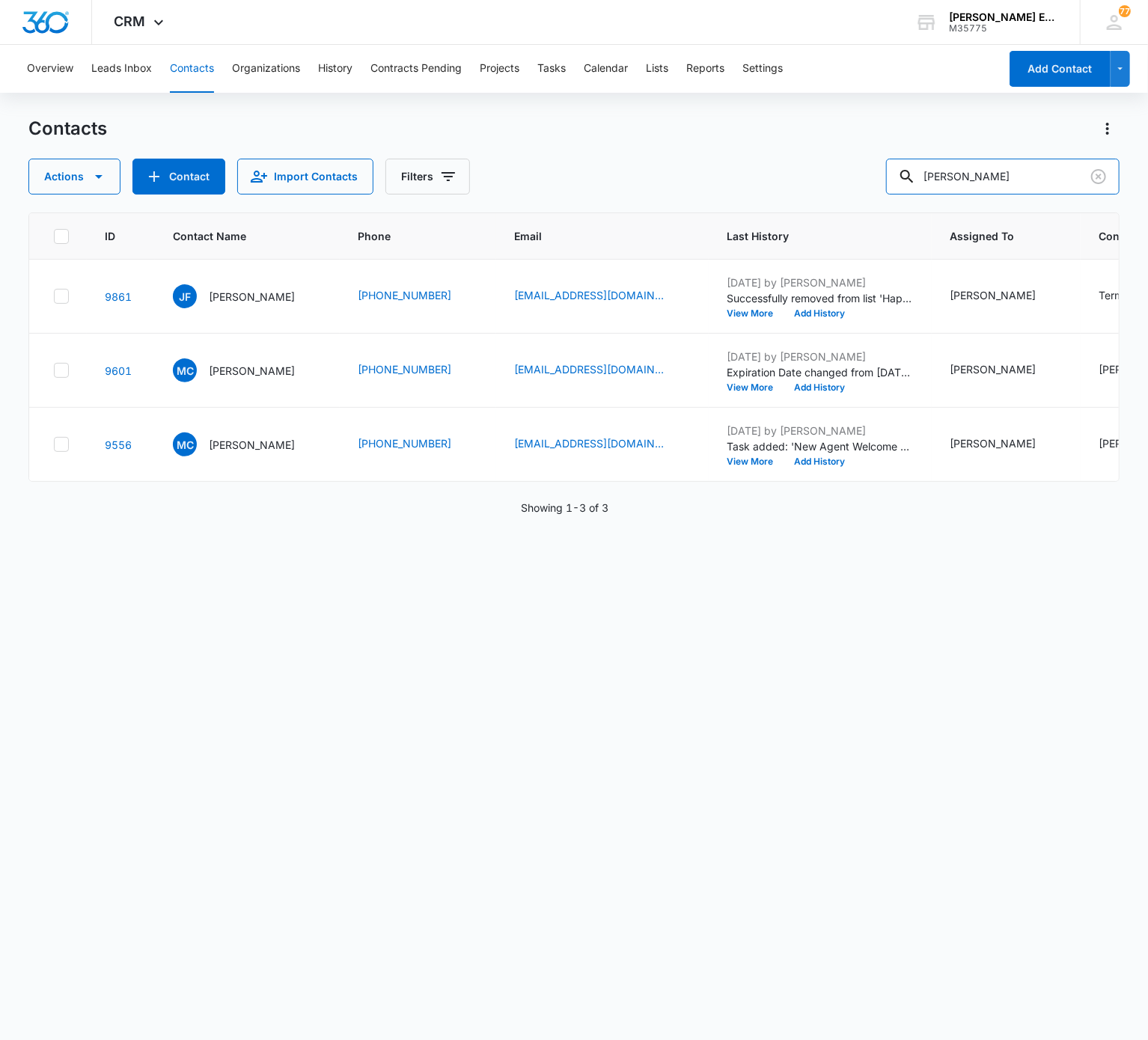
scroll to position [0, 536]
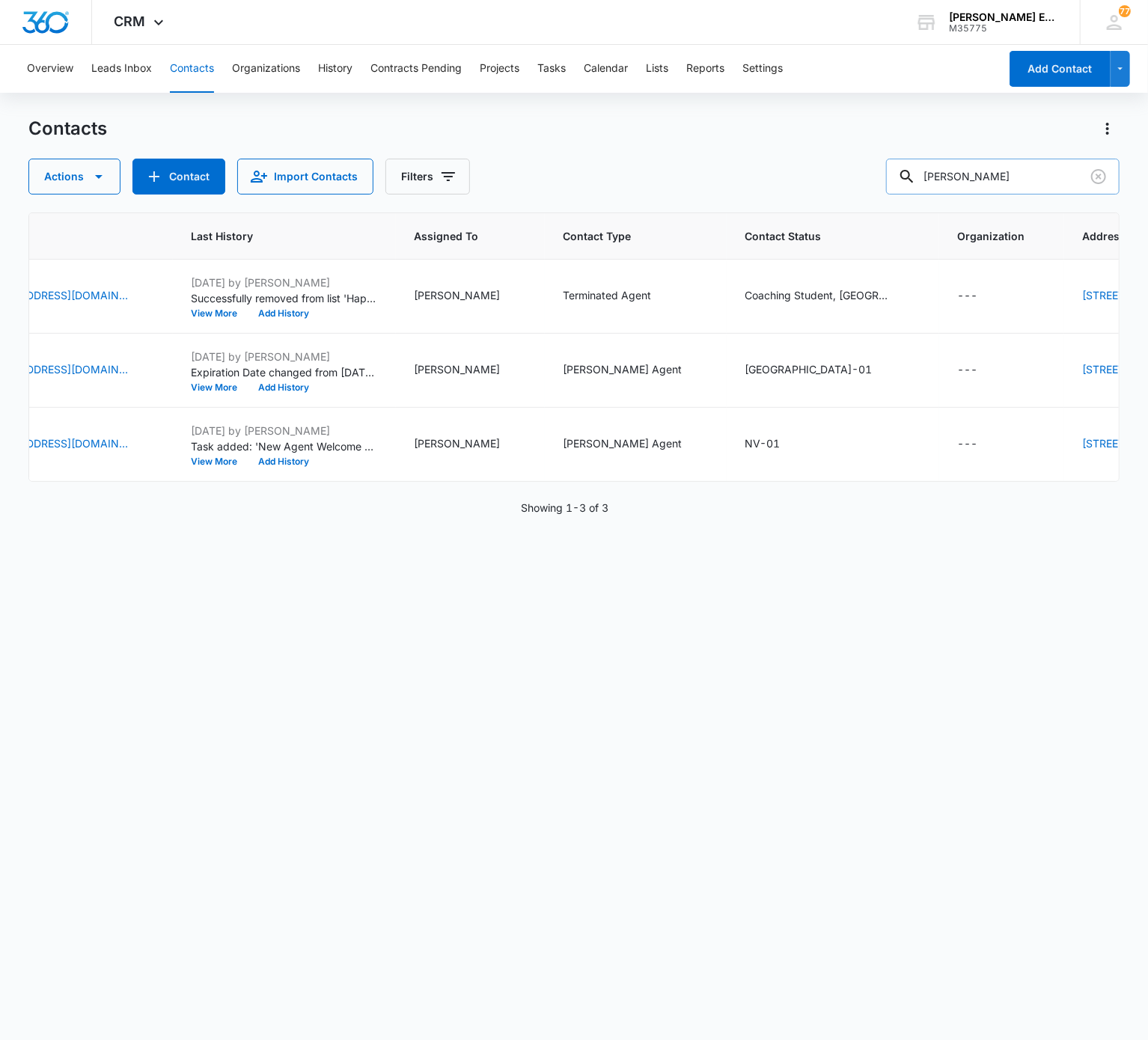
click at [859, 175] on input "Melissa Cruz" at bounding box center [1003, 177] width 233 height 36
paste input "Jacquelyn Jordan"
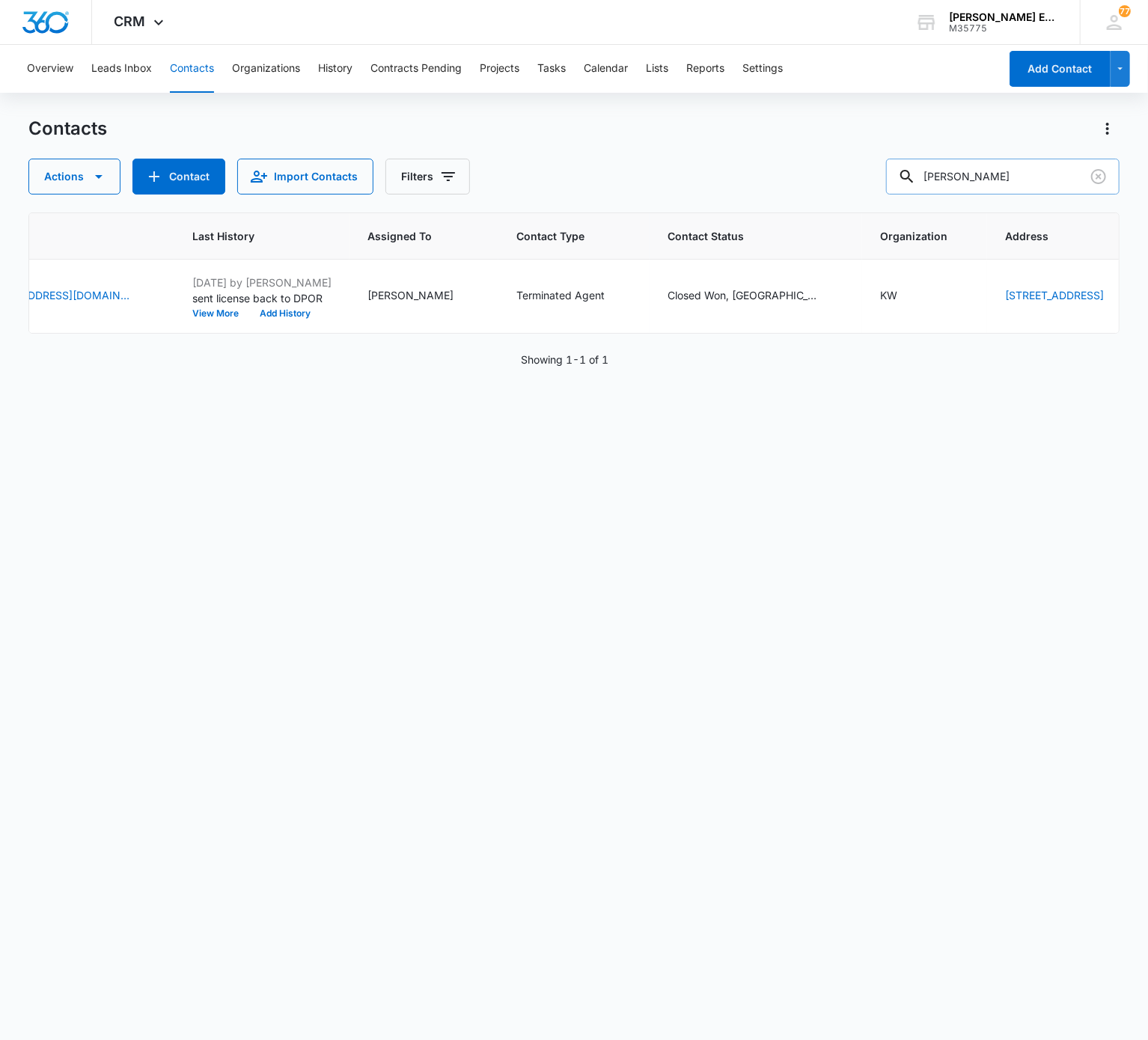
scroll to position [0, 465]
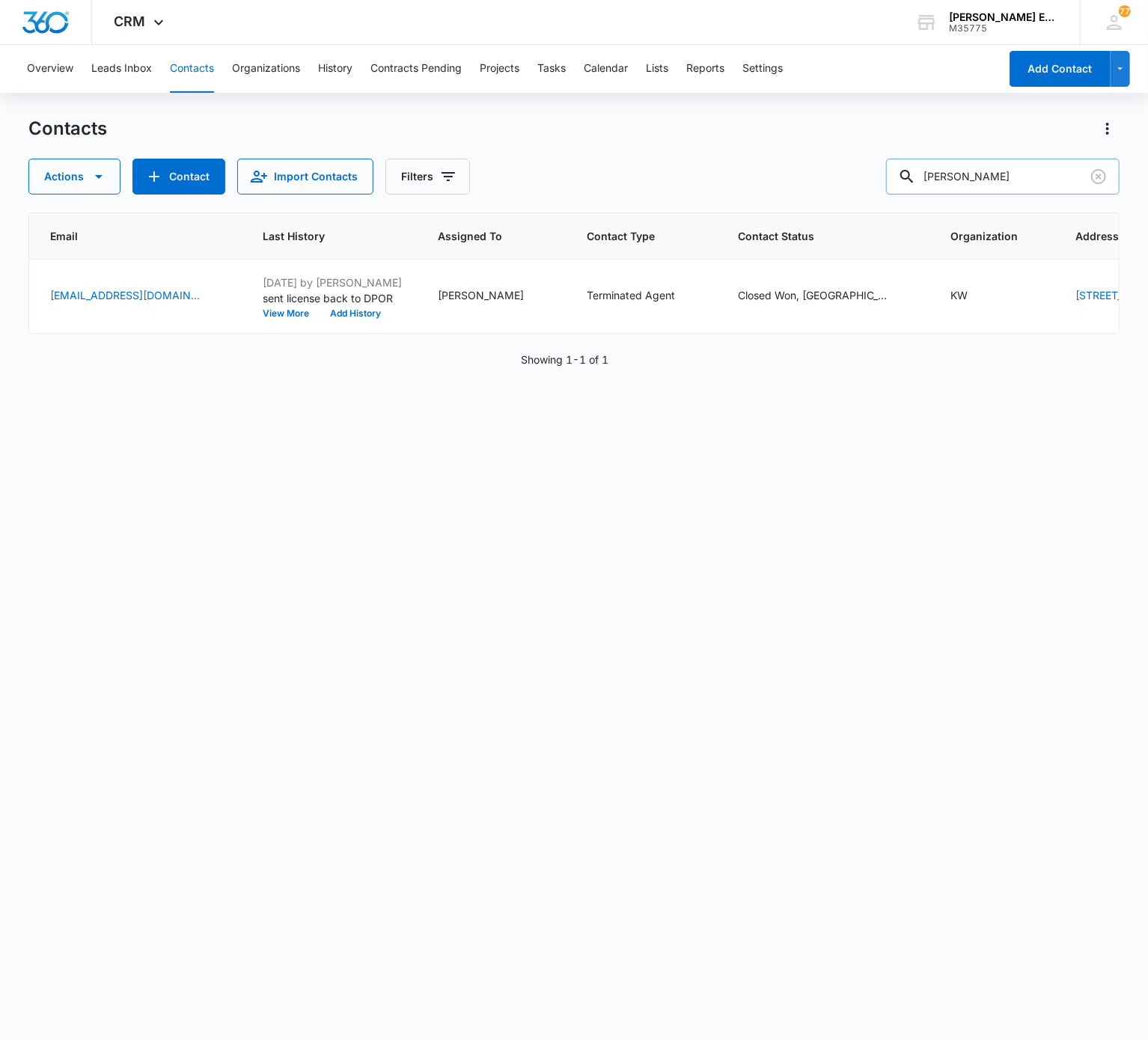
click at [859, 165] on input "Jacquelyn Jordan" at bounding box center [1003, 177] width 233 height 36
paste input "ennifer Jense"
click at [859, 168] on input "Jennifer Jensen" at bounding box center [1003, 177] width 233 height 36
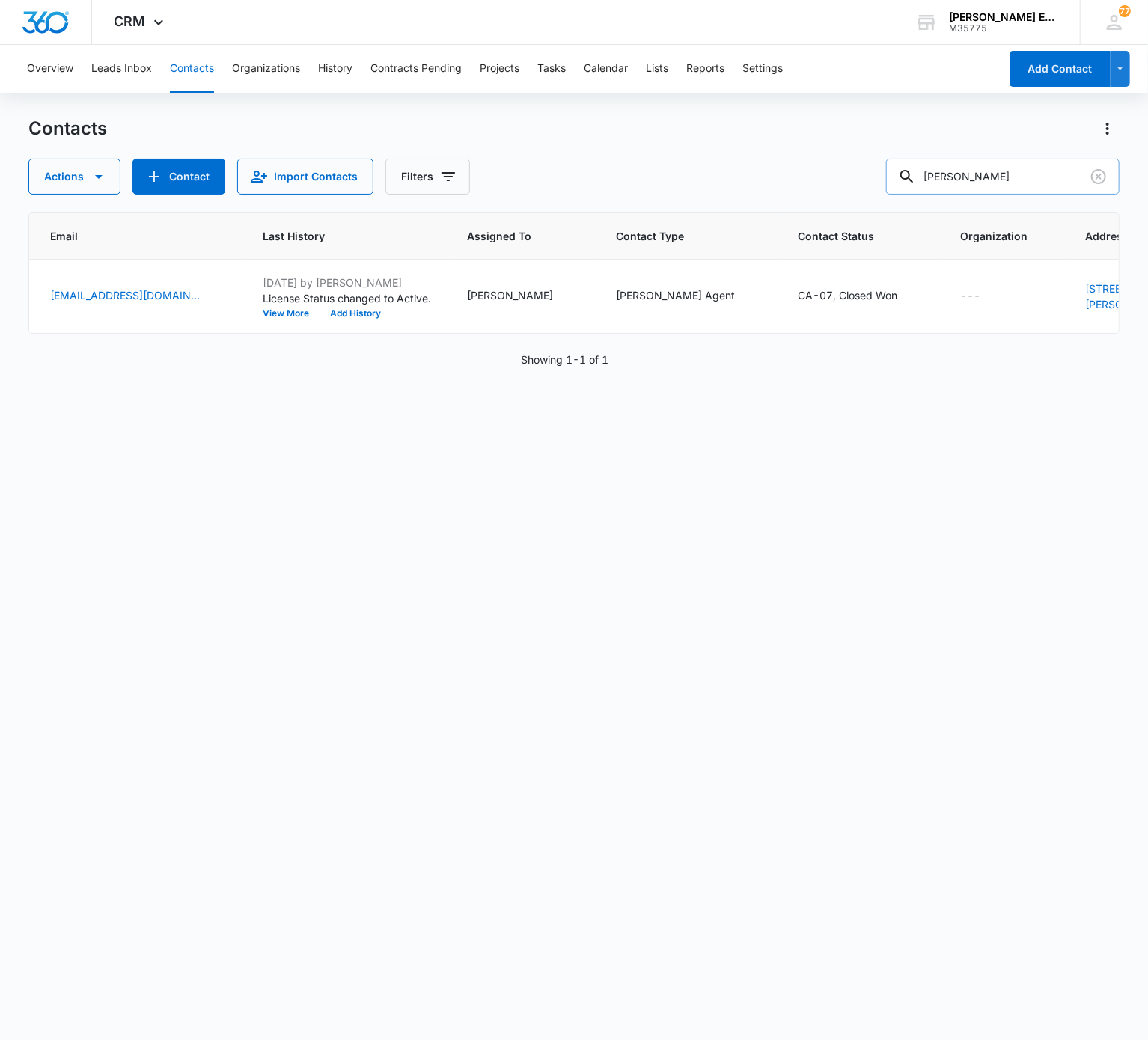
click at [859, 168] on input "Jennifer Jensen" at bounding box center [1003, 177] width 233 height 36
paste input "Michael Brenna"
click at [859, 168] on input "Michael Brennan" at bounding box center [1003, 177] width 233 height 36
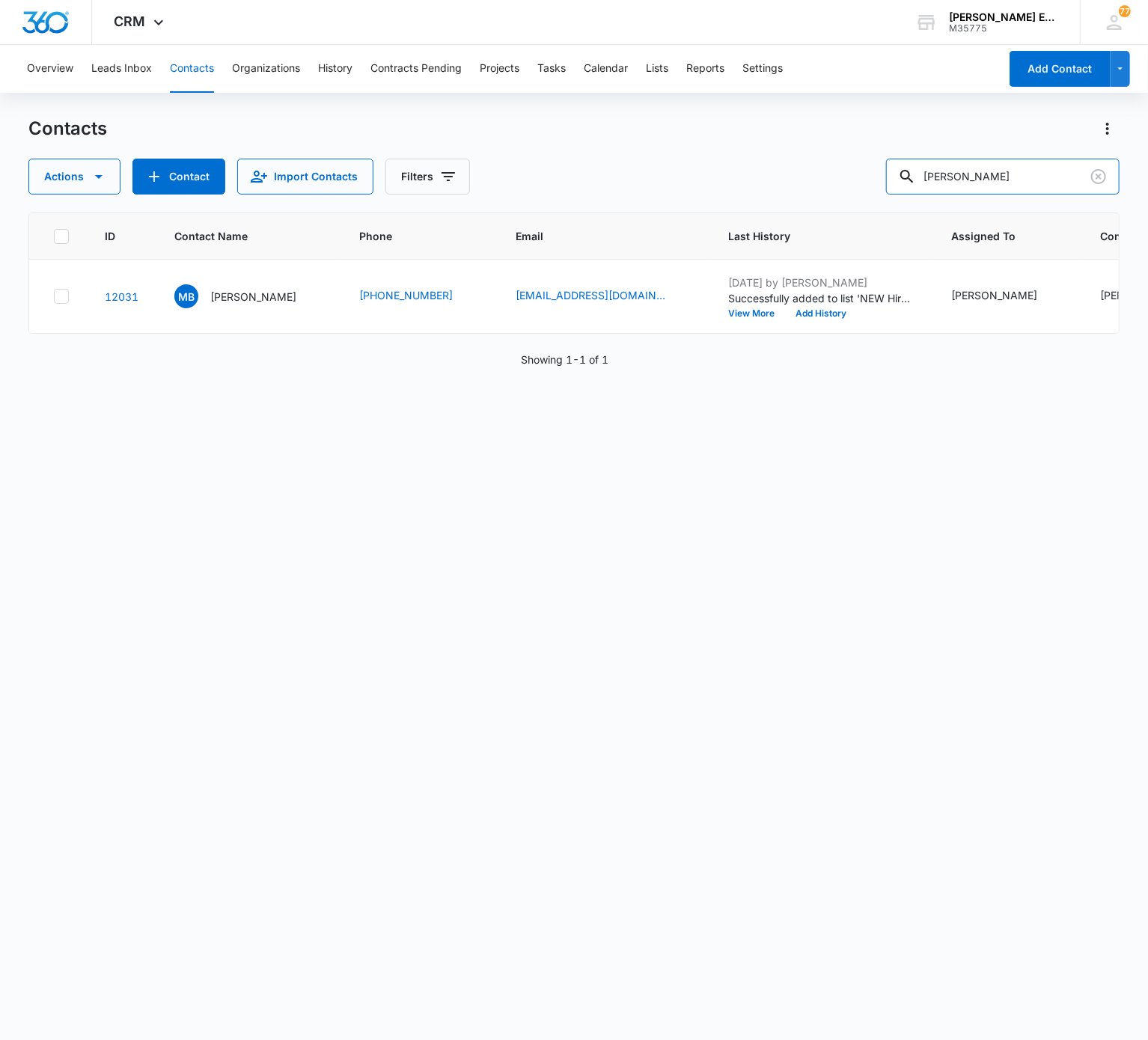
scroll to position [0, 509]
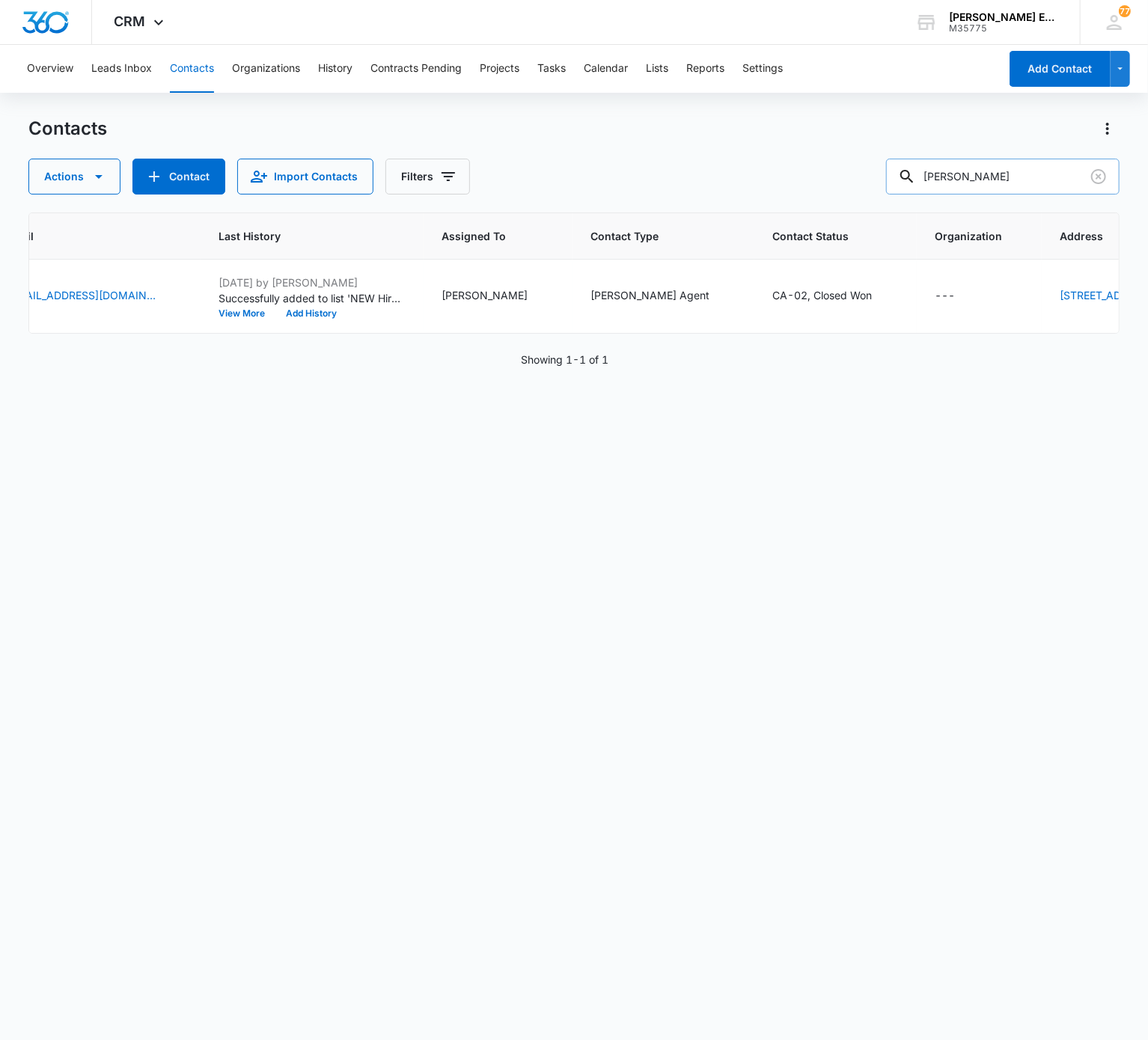
click at [859, 175] on input "Michael Brennan" at bounding box center [1003, 177] width 233 height 36
paste input "auricio Restrepo"
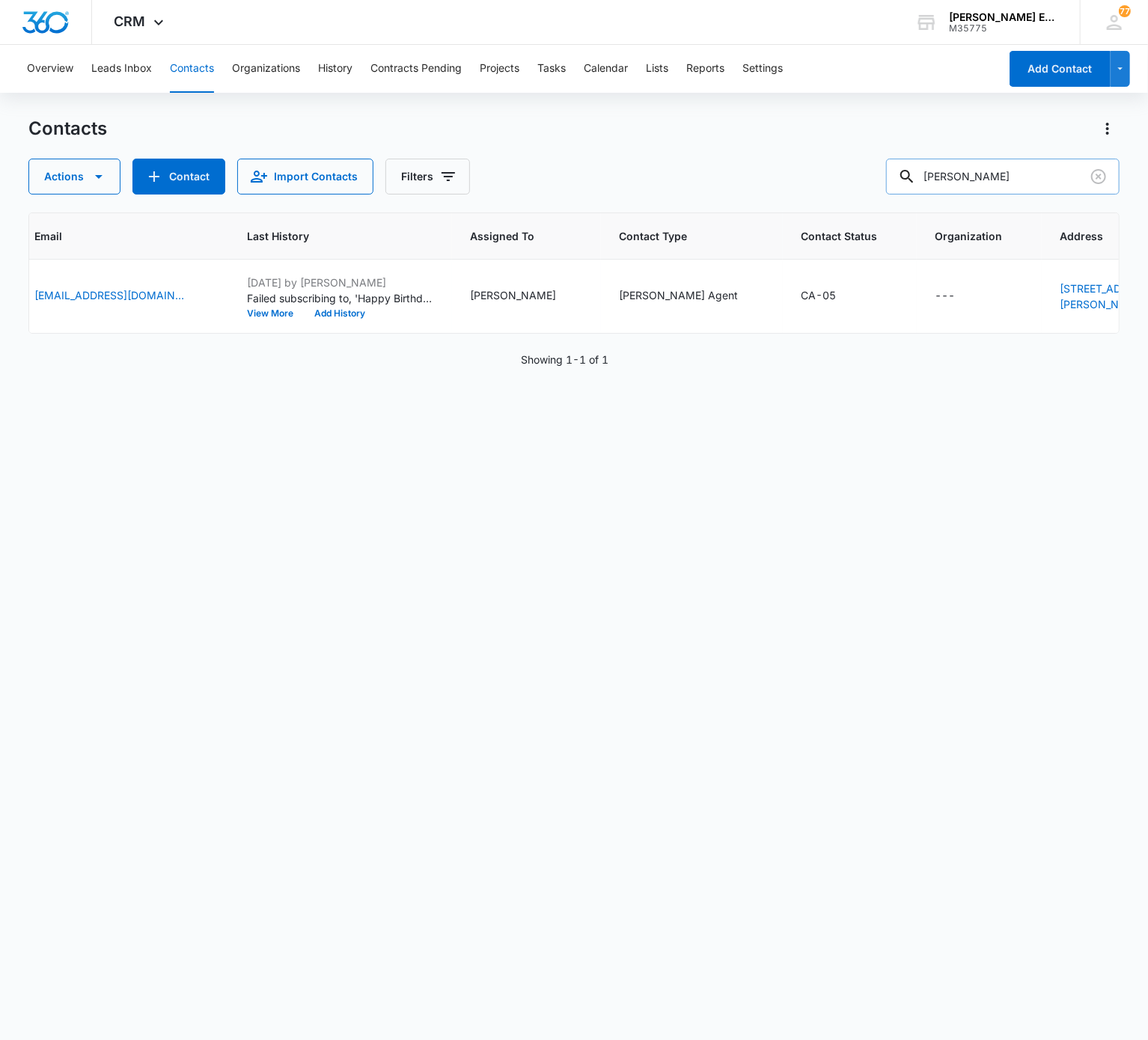
click at [859, 167] on input "Mauricio Restrepo" at bounding box center [1003, 177] width 233 height 36
paste input "Santa Mercedes Zepeda"
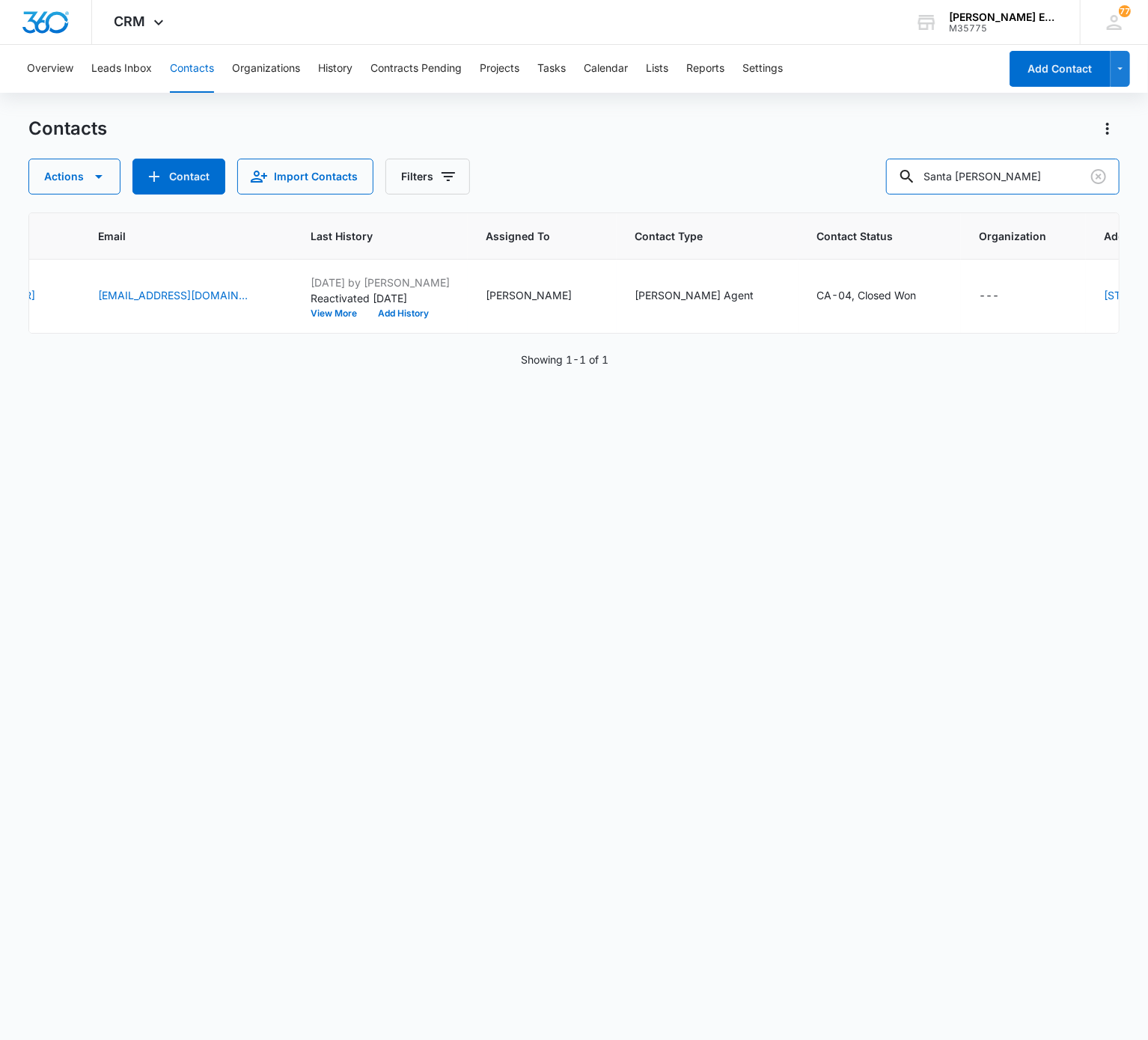
scroll to position [0, 445]
click at [859, 178] on input "Santa Mercedes Zepeda" at bounding box center [1003, 177] width 233 height 36
paste input "Yadira Carmen Rojas"
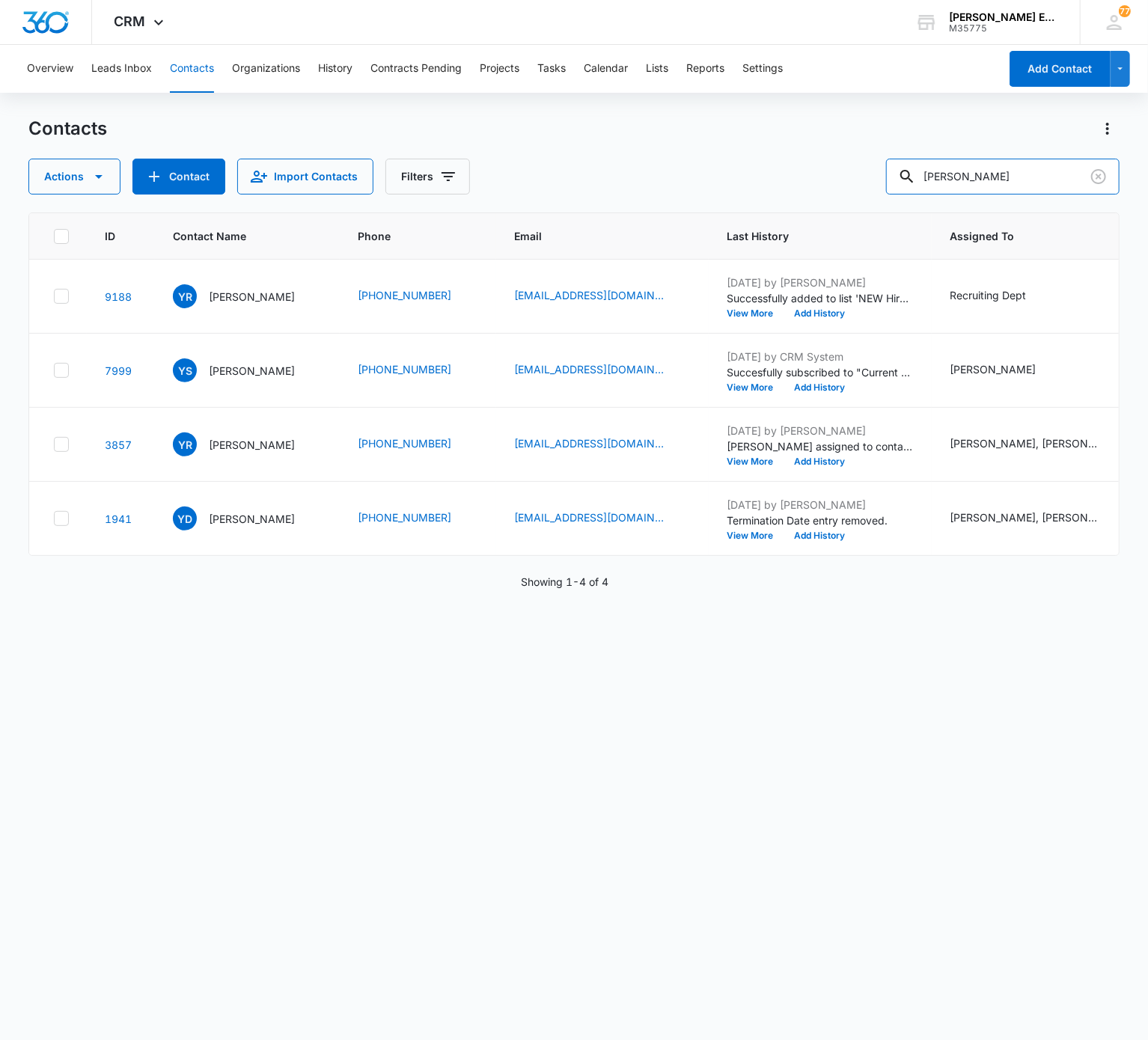
scroll to position [0, 630]
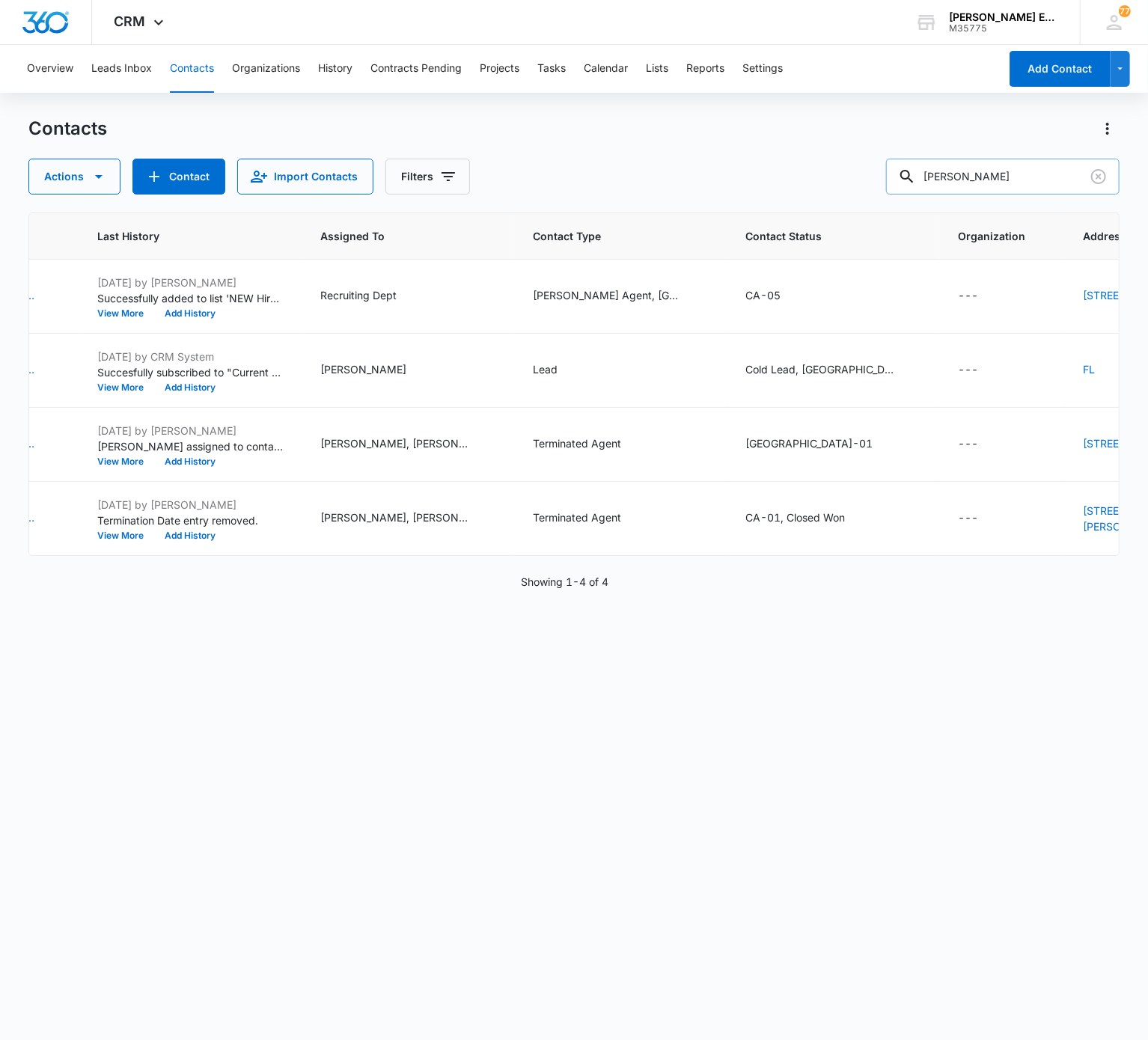
click at [859, 172] on input "Yadira Carmen Rojas" at bounding box center [1003, 177] width 233 height 36
paste input "Cynthia Hamasaki"
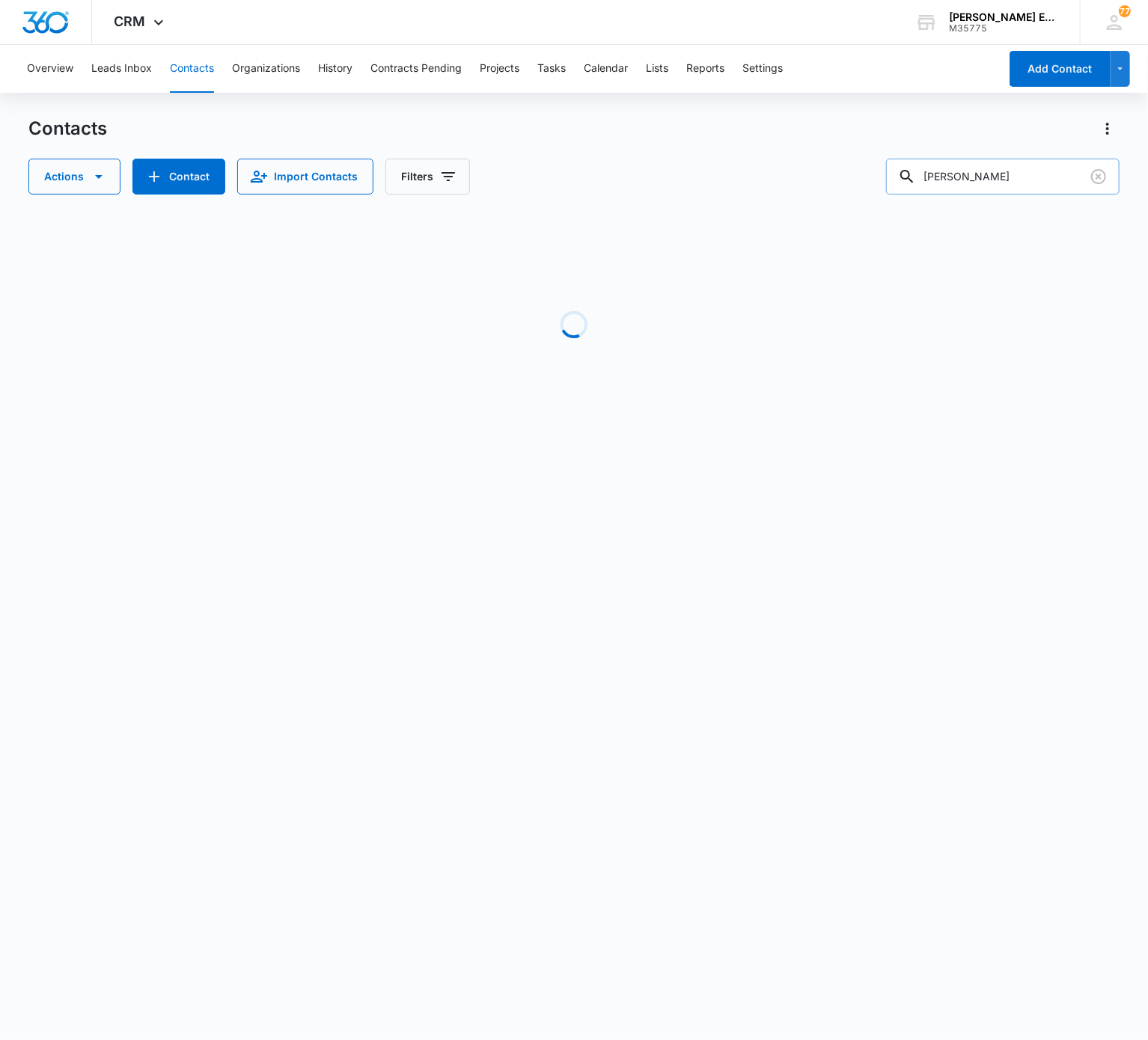
scroll to position [0, 569]
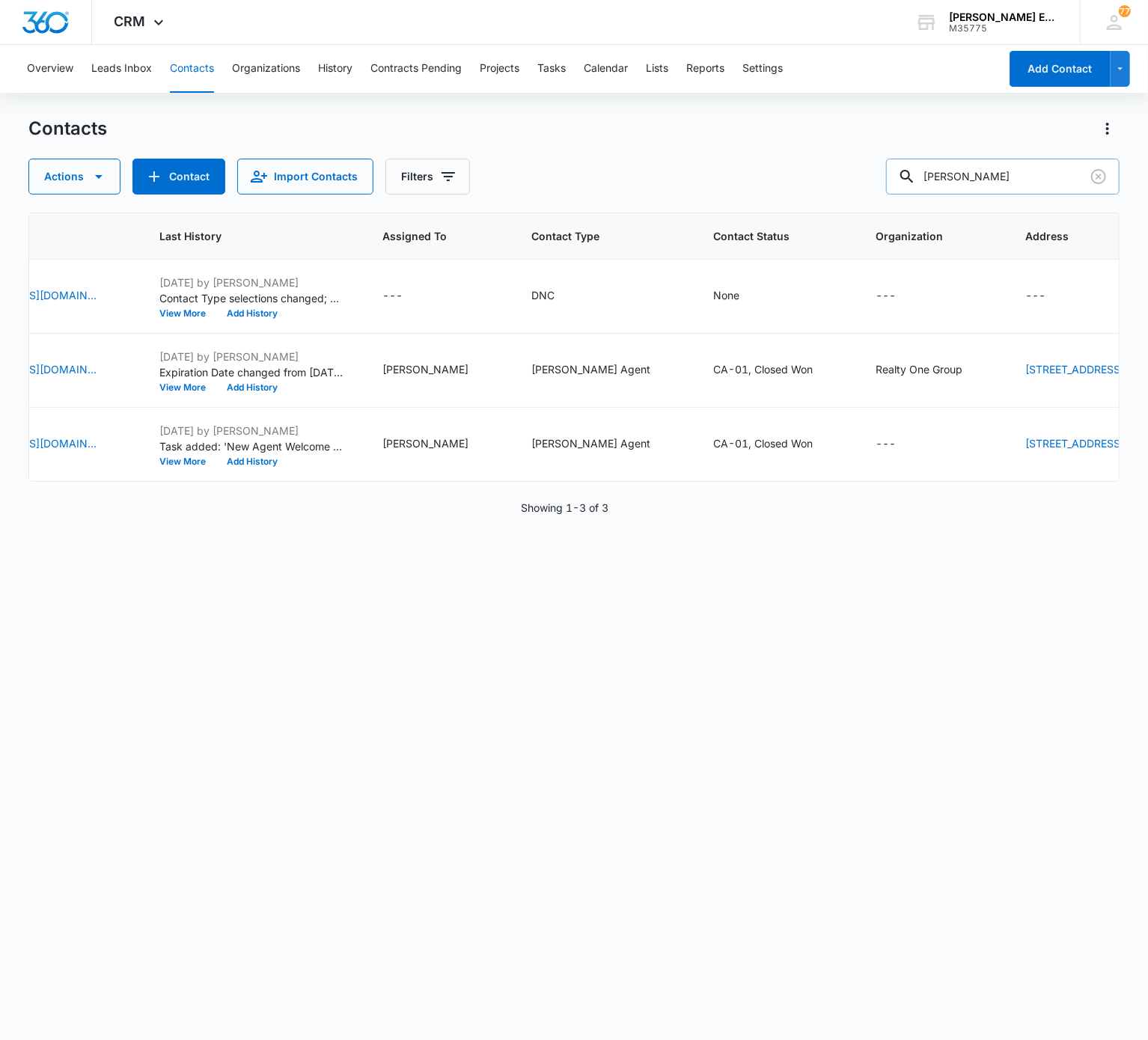
click at [859, 190] on input "Cynthia Hamasaki" at bounding box center [1003, 177] width 233 height 36
paste input "Brandieann Zweifel Gainey"
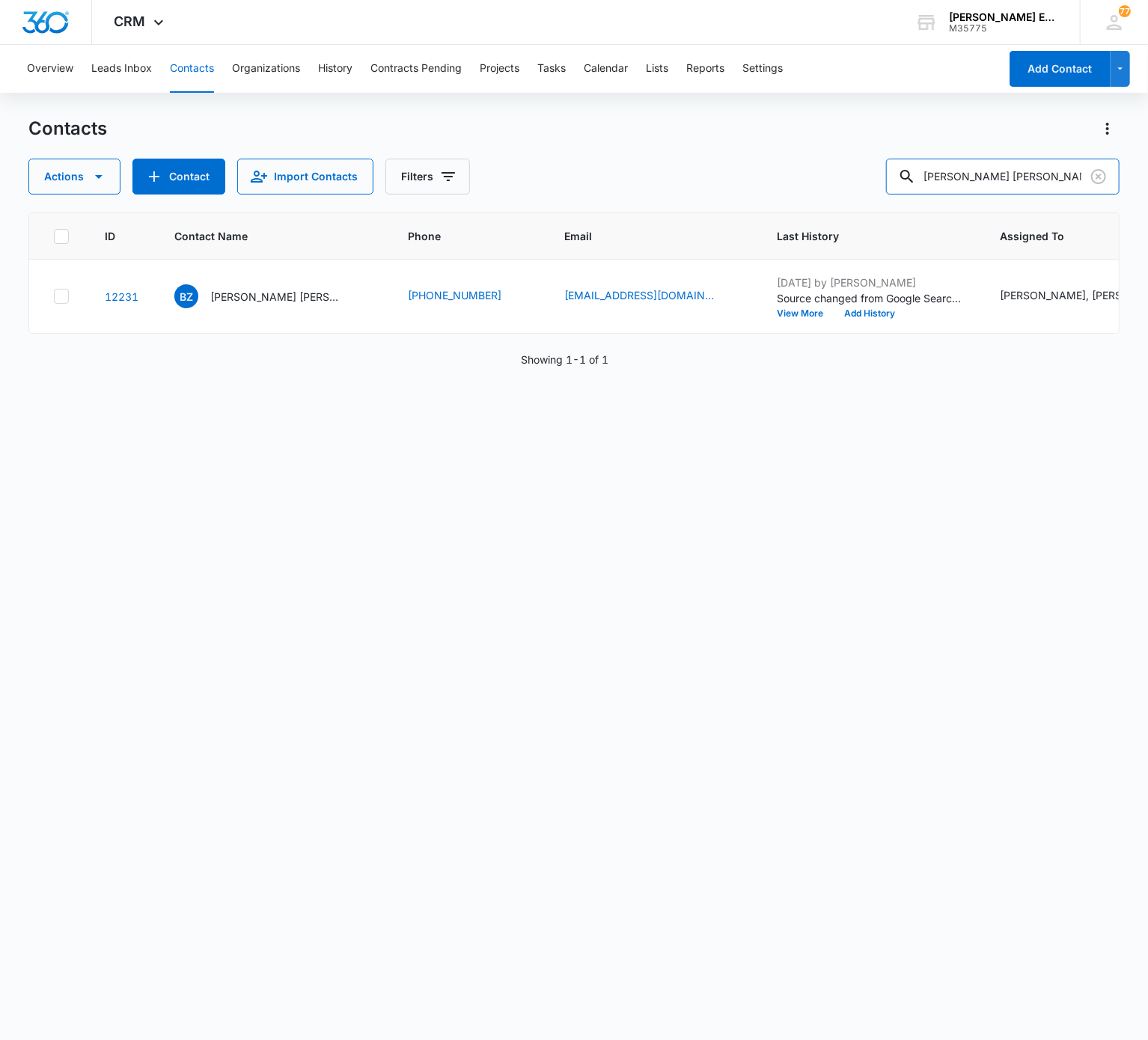
scroll to position [0, 641]
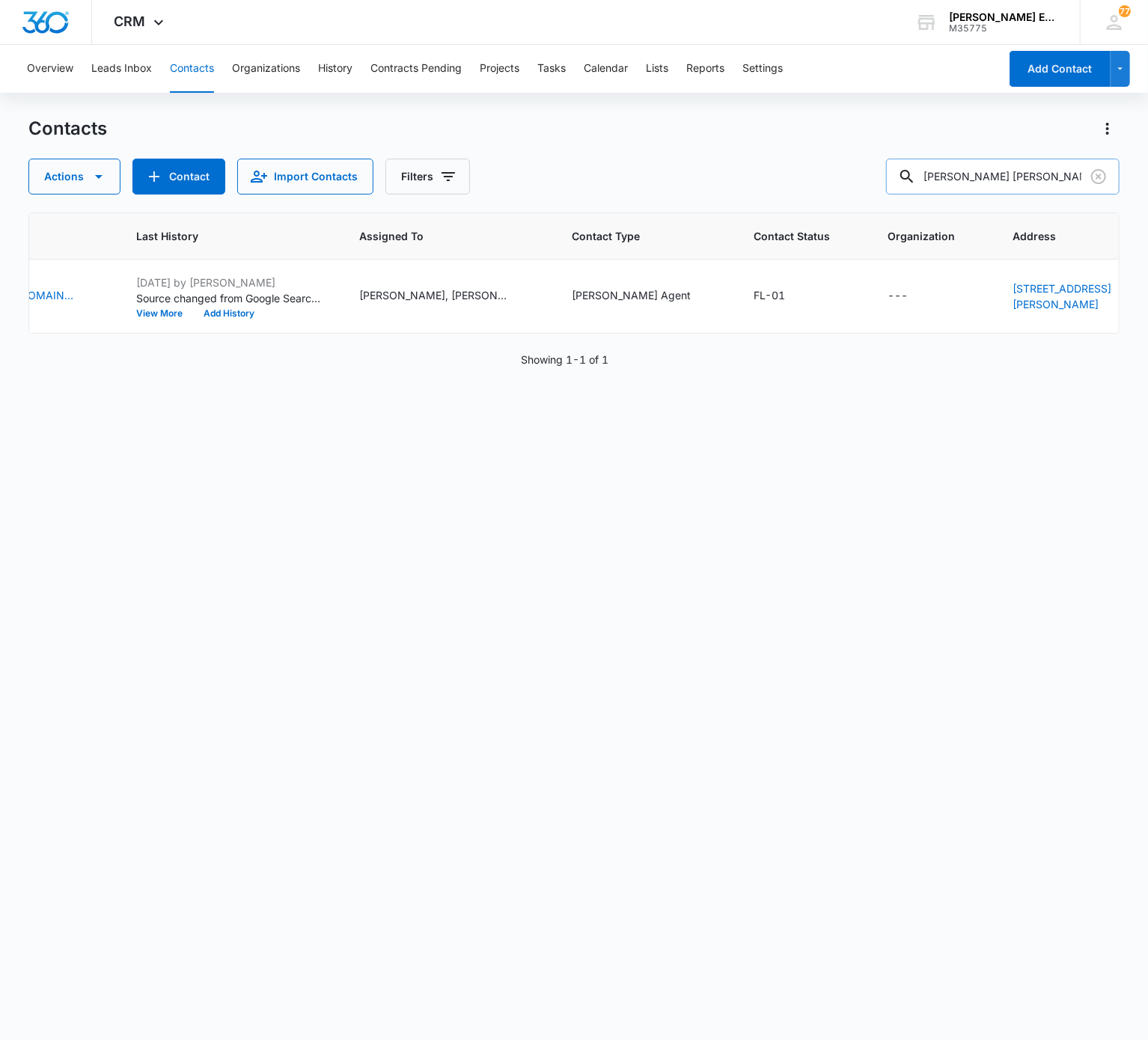
click at [859, 189] on input "Brandieann Zweifel Gainey" at bounding box center [1003, 177] width 233 height 36
paste input "Vernon Barnett"
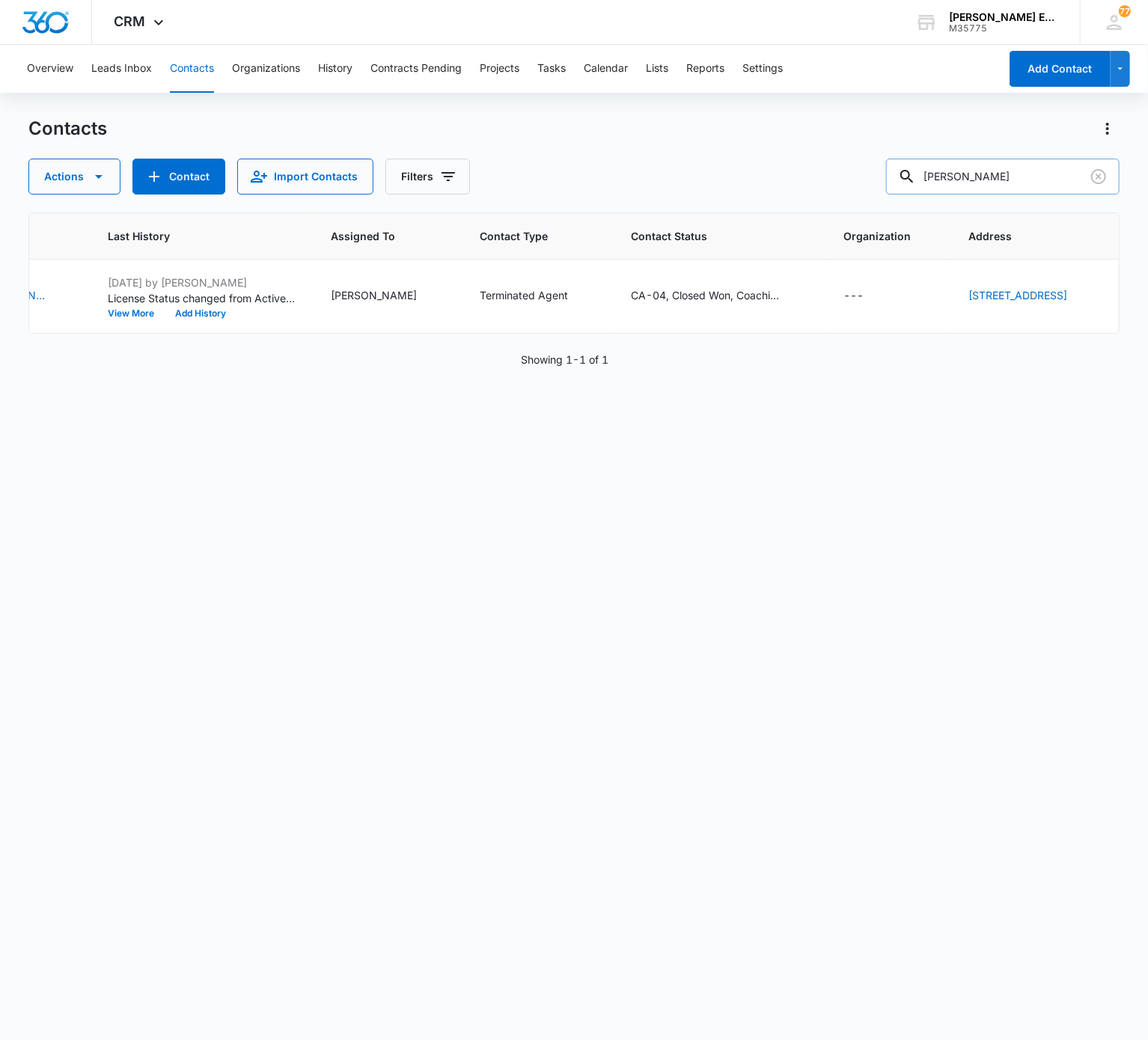
scroll to position [0, 541]
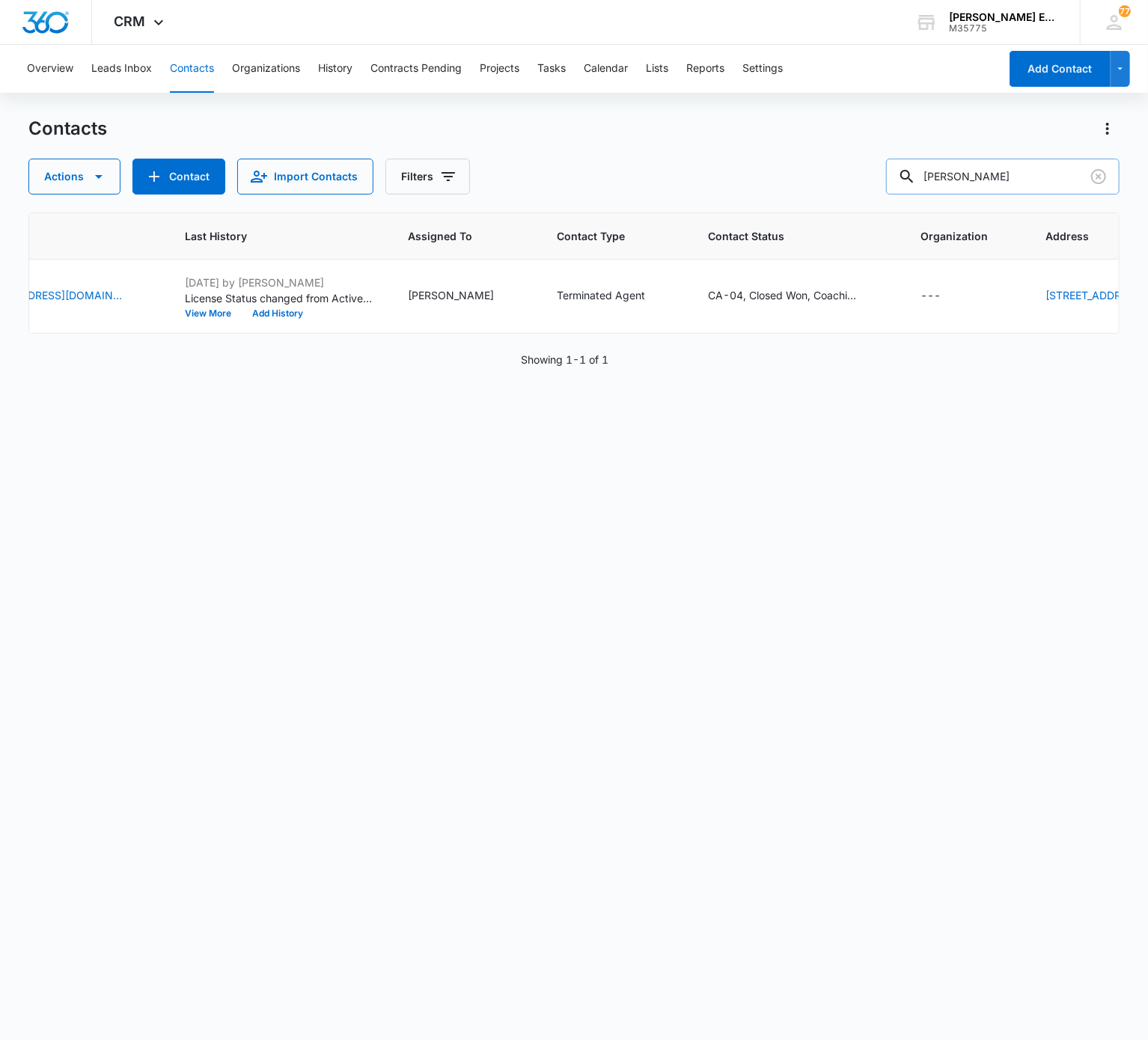
click at [859, 175] on input "Vernon Barnett" at bounding box center [1003, 177] width 233 height 36
paste input "Raquel Stark"
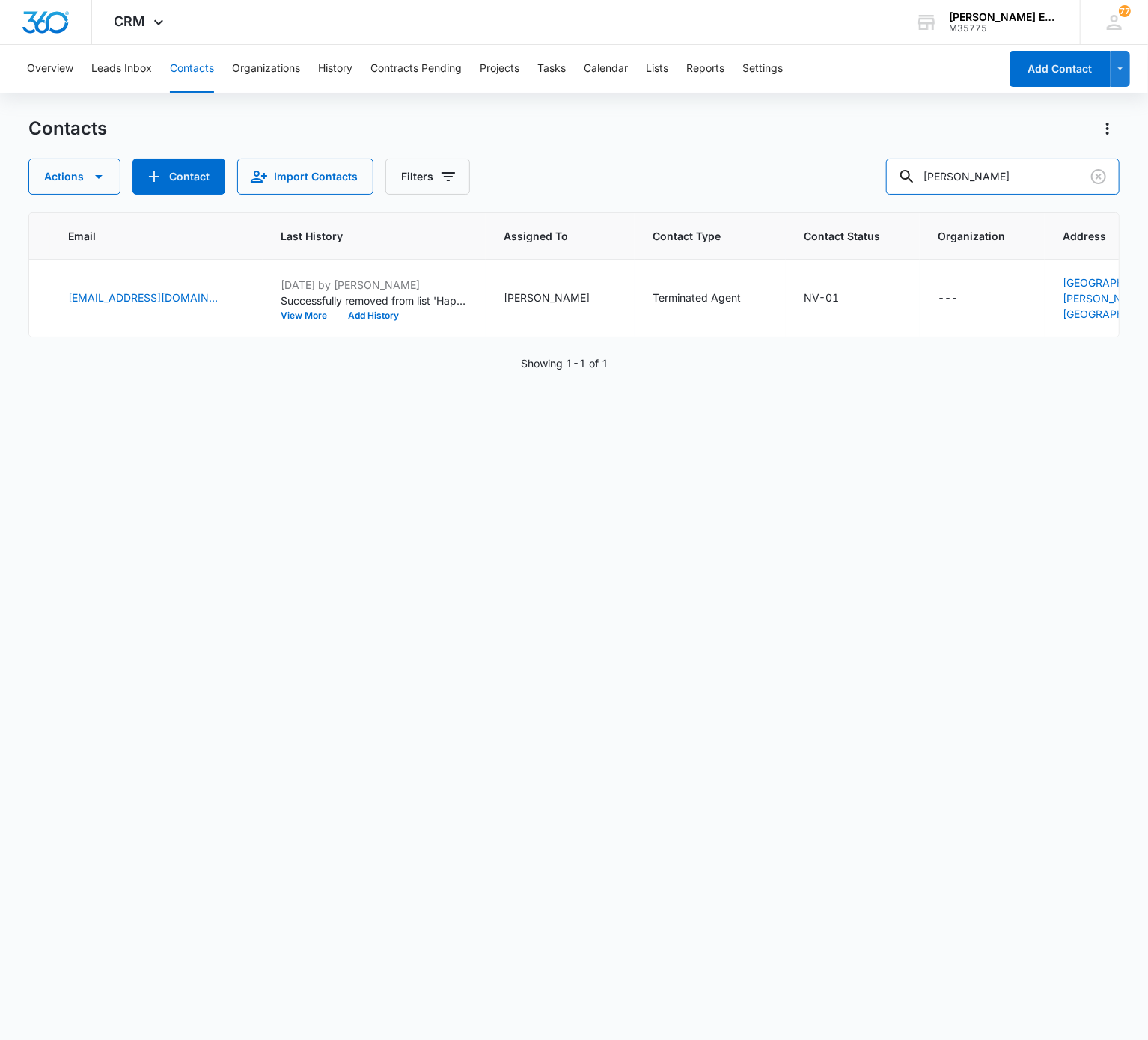
scroll to position [0, 0]
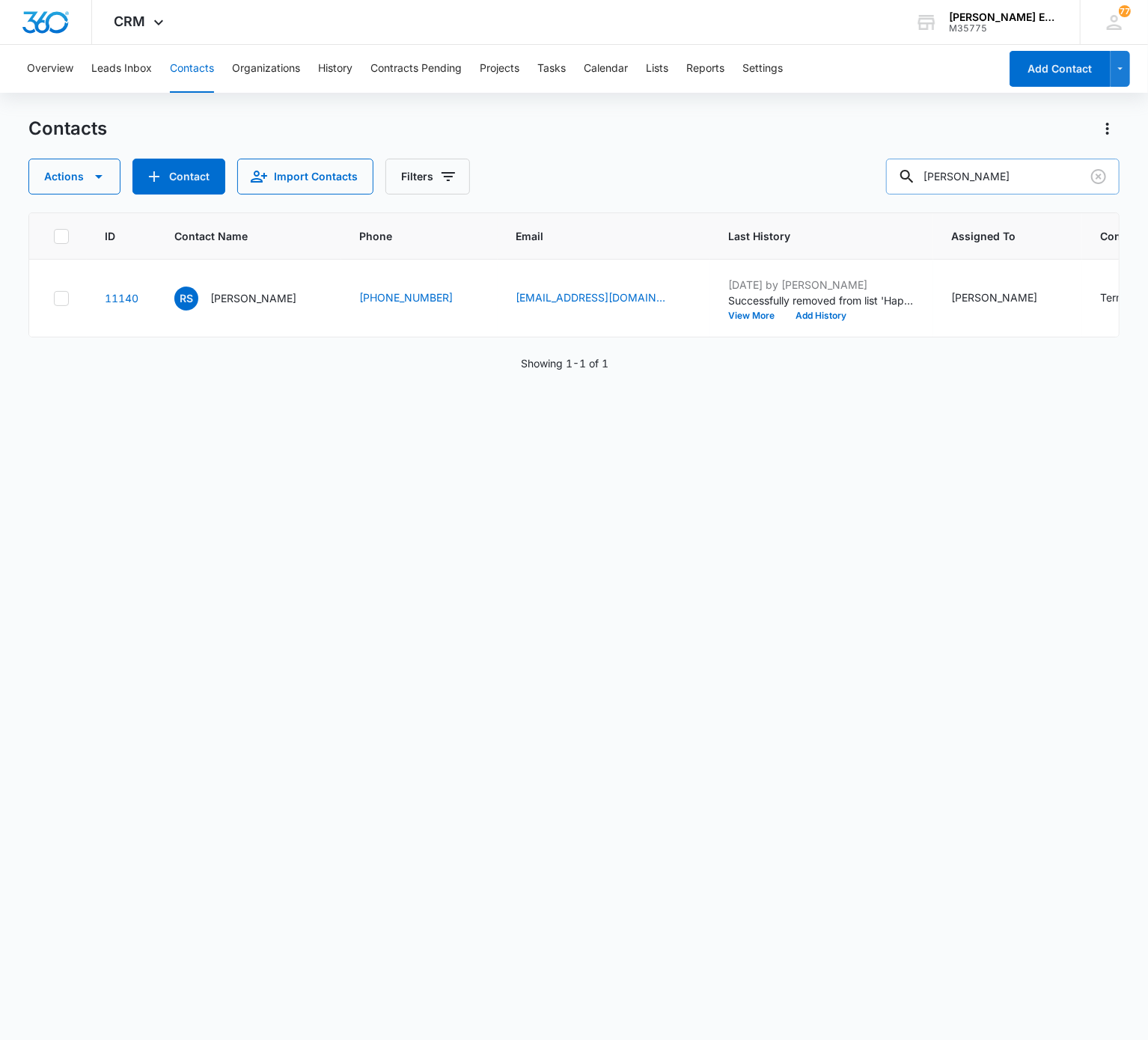
click at [859, 179] on input "Raquel Stark" at bounding box center [1003, 177] width 233 height 36
paste input "Sebastian Freedman"
click at [859, 179] on input "Raquel Stark" at bounding box center [1003, 177] width 233 height 36
click at [859, 180] on input "Sebastian Freedman" at bounding box center [1003, 177] width 233 height 36
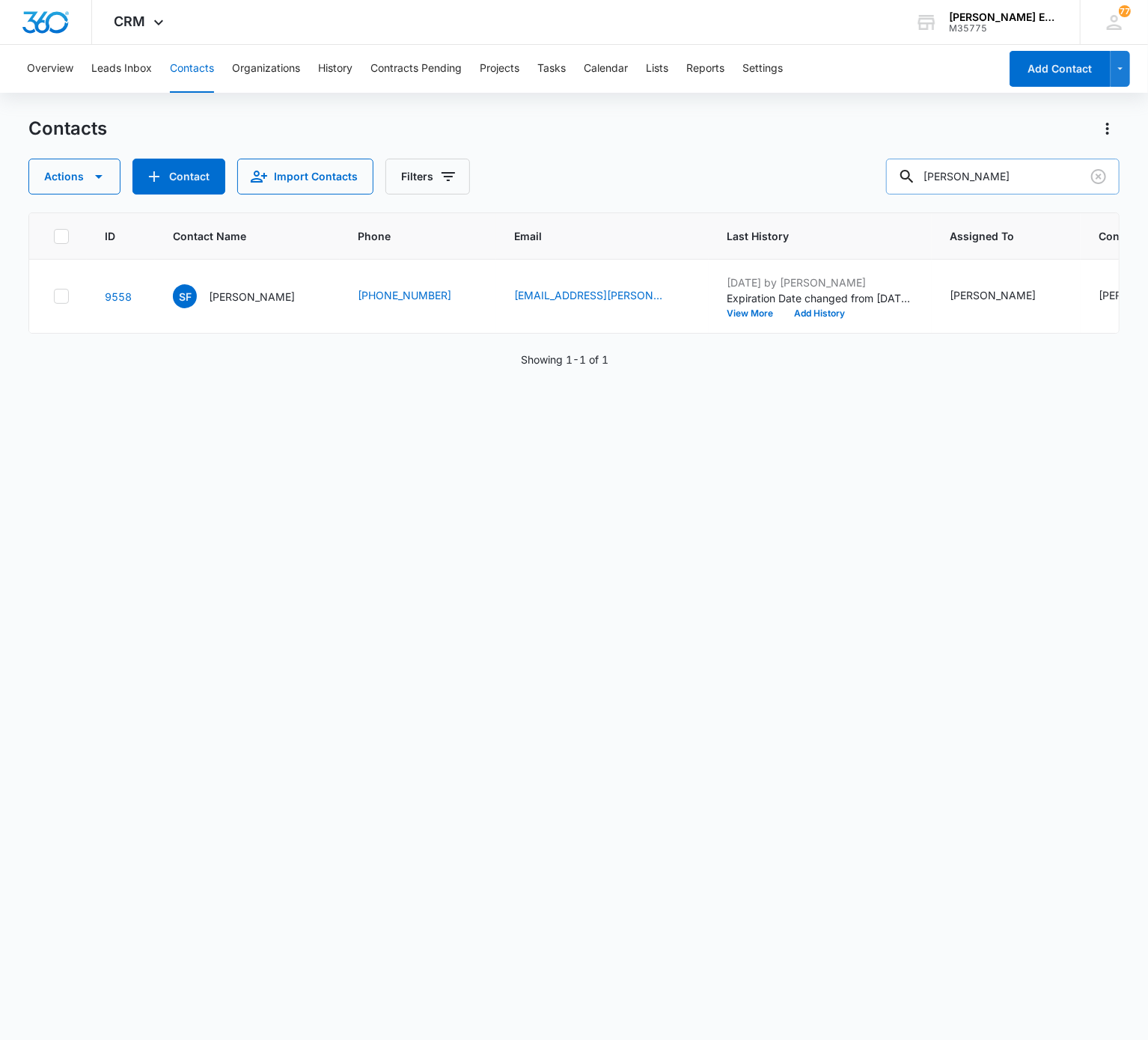
click at [859, 180] on input "Sebastian Freedman" at bounding box center [1003, 177] width 233 height 36
paste input "Kaili Hill"
click at [859, 180] on input "Kaili Hill" at bounding box center [1003, 177] width 233 height 36
drag, startPoint x: 1034, startPoint y: 117, endPoint x: 1024, endPoint y: 169, distance: 53.0
click at [859, 169] on div "Contacts Actions Contact Import Contacts Filters Kaili Hill" at bounding box center [574, 155] width 1090 height 78
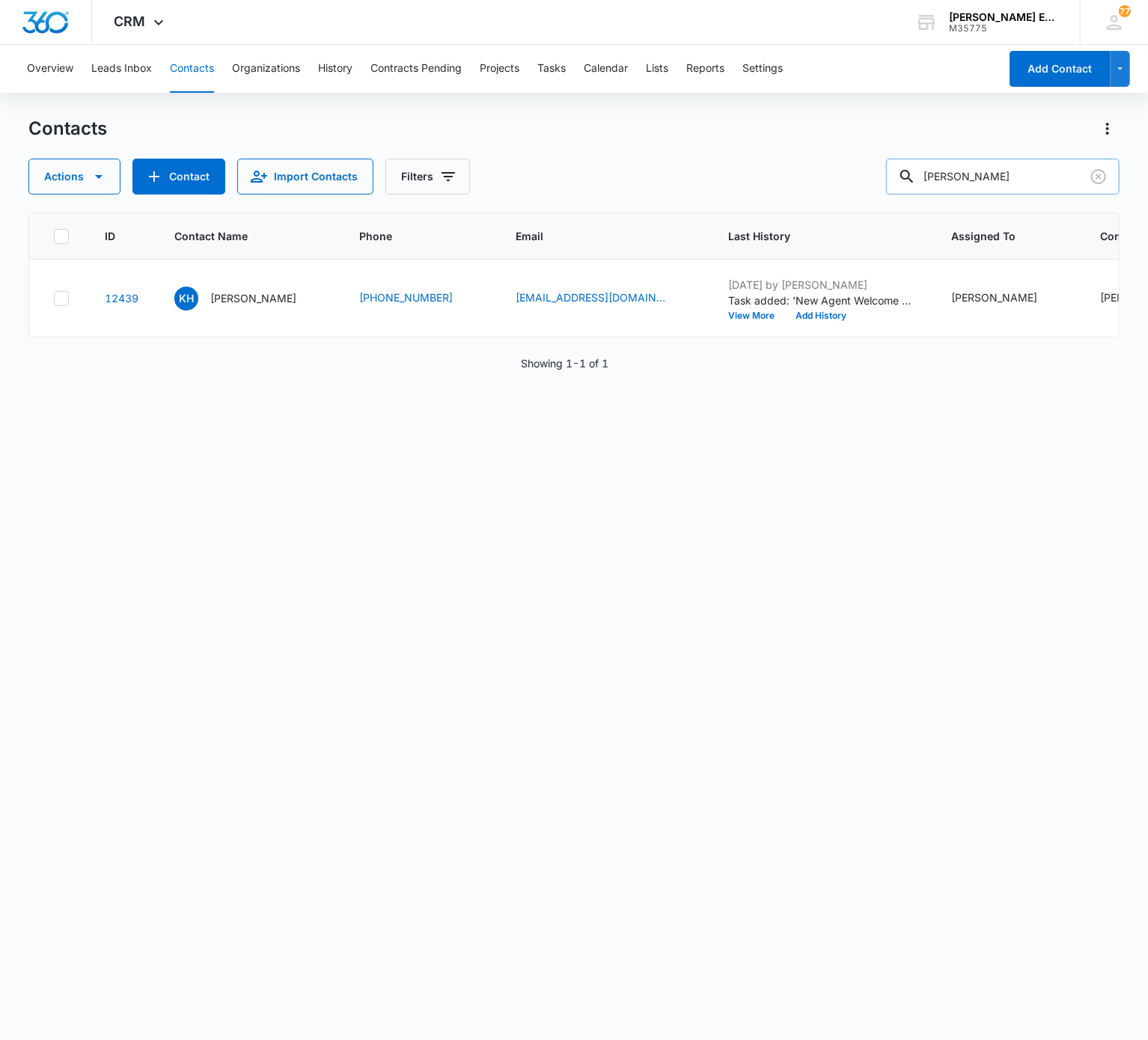
click at [859, 169] on input "Kaili Hill" at bounding box center [1003, 177] width 233 height 36
paste input "Alexis Flores"
click at [859, 187] on input "Alexis Flores" at bounding box center [1003, 177] width 233 height 36
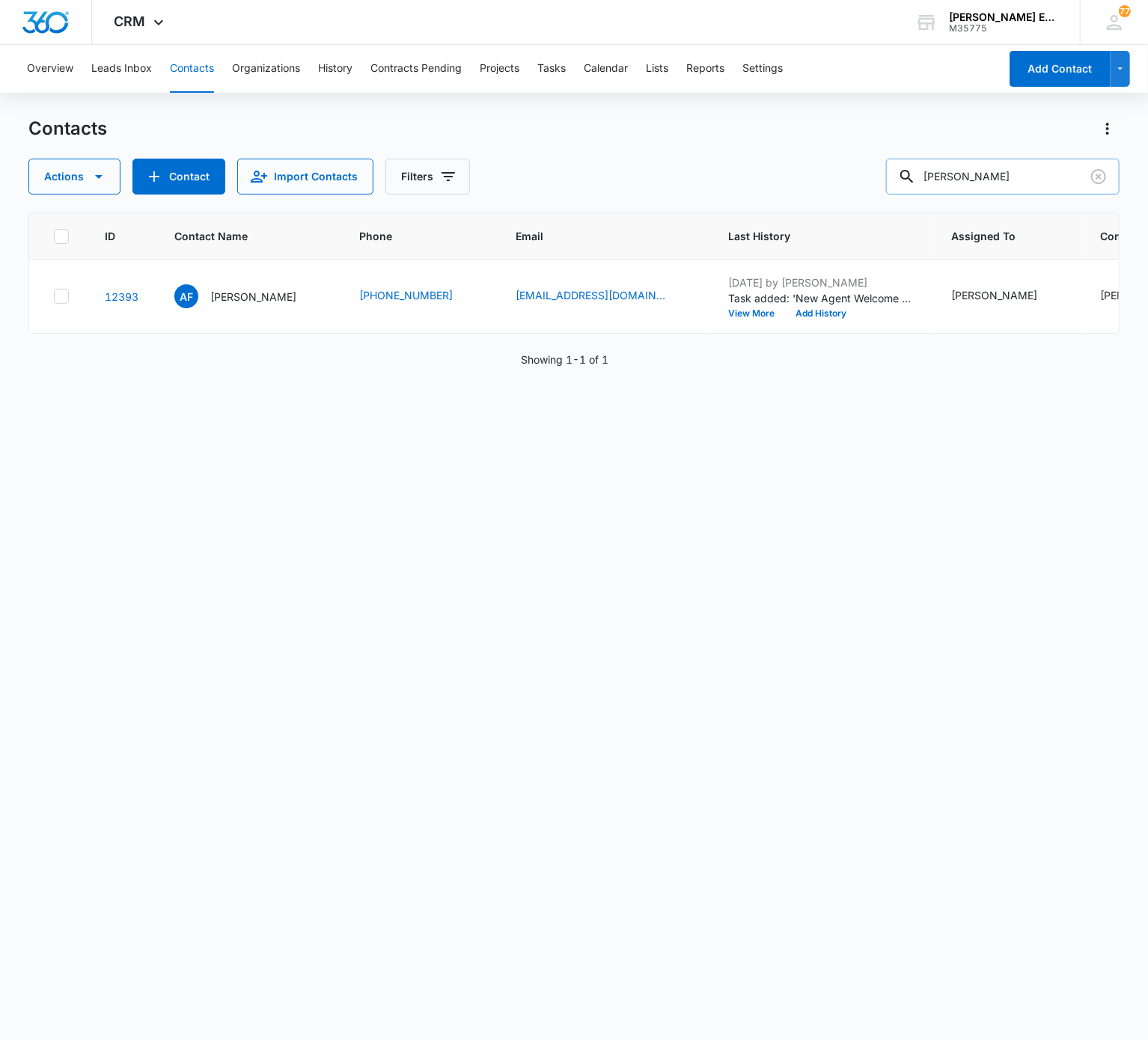
click at [859, 187] on input "Alexis Flores" at bounding box center [1003, 177] width 233 height 36
paste input "Catherine Schiffer"
click at [859, 187] on input "Catherine Schiffer" at bounding box center [1003, 177] width 233 height 36
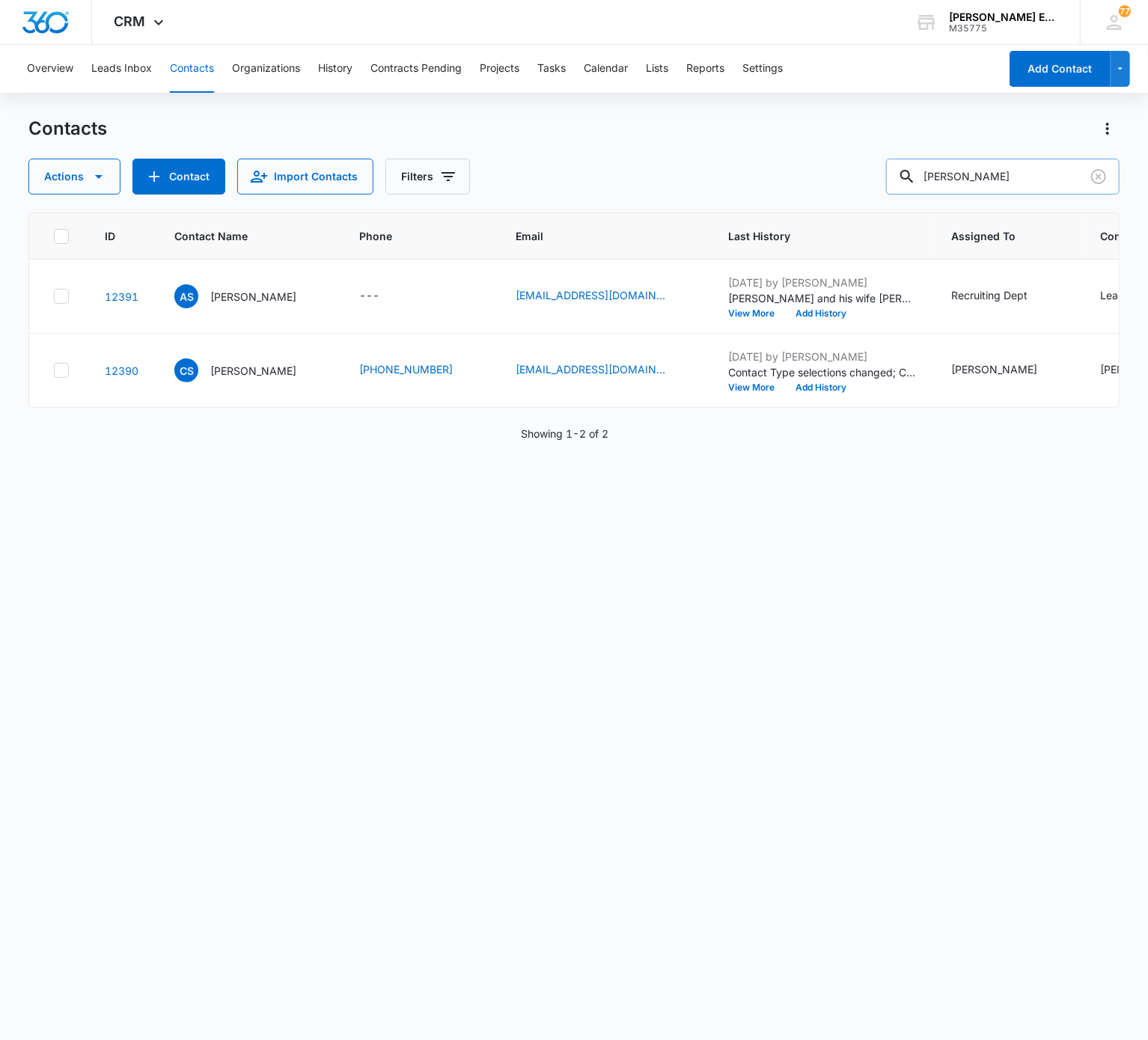
click at [859, 166] on input "Catherine Schiffer" at bounding box center [1003, 177] width 233 height 36
paste input "ourtney Worden"
click at [859, 166] on input "Courtney Worden" at bounding box center [1003, 177] width 233 height 36
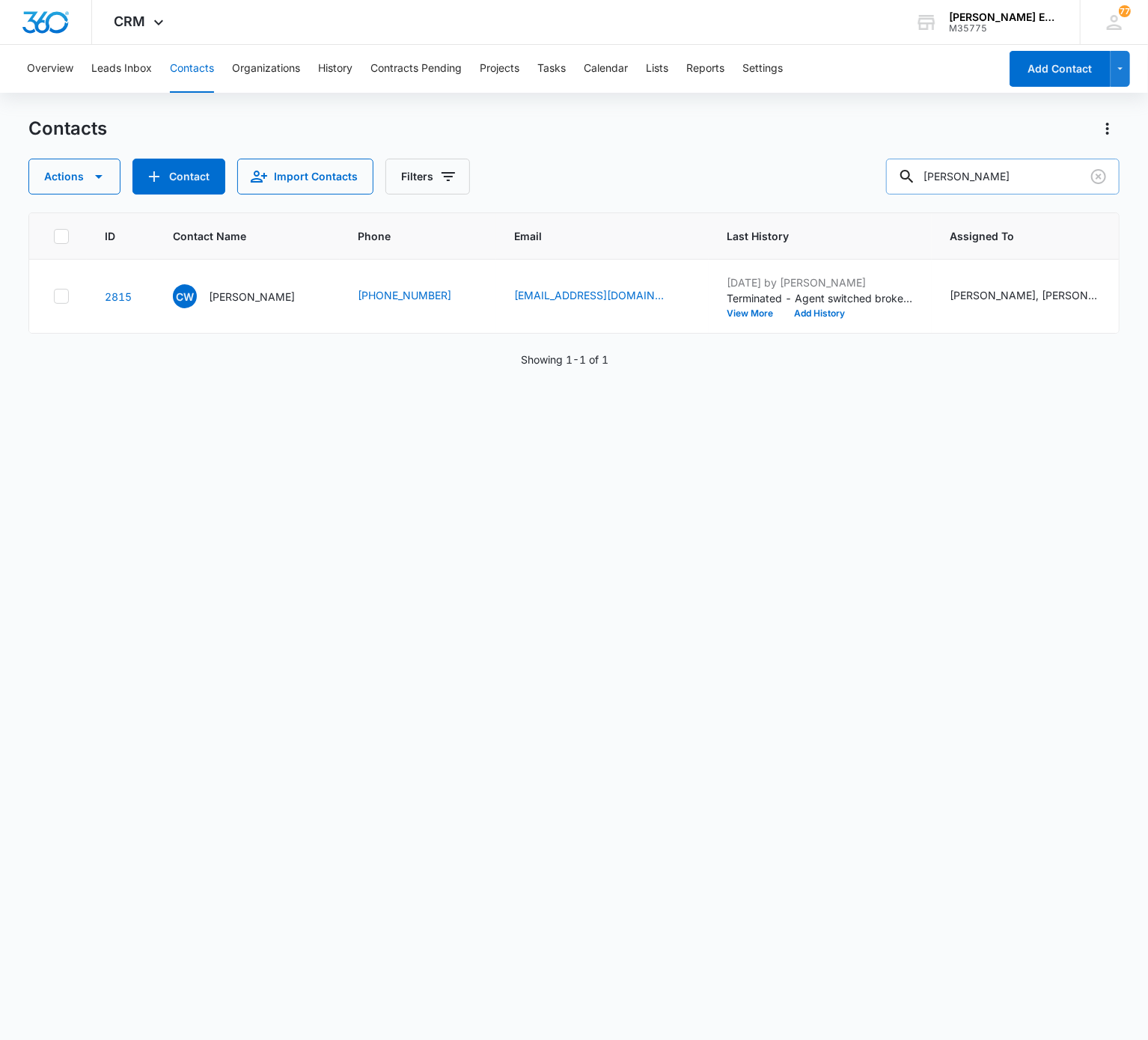
click at [859, 179] on input "Courtney Worden" at bounding box center [1003, 177] width 233 height 36
click at [859, 163] on input "Courtney Worden" at bounding box center [1003, 177] width 233 height 36
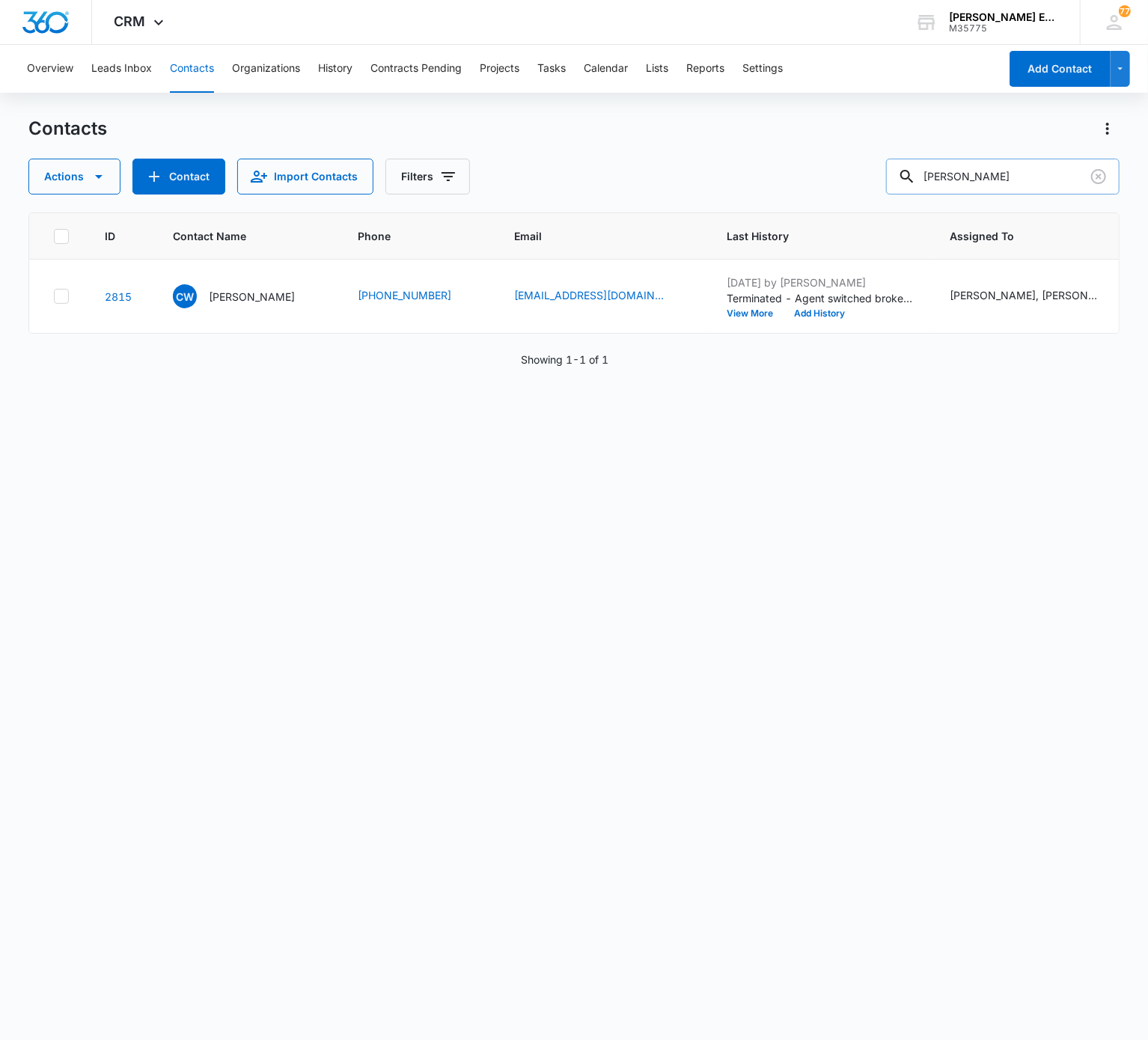
click at [859, 163] on input "Courtney Worden" at bounding box center [1003, 177] width 233 height 36
paste
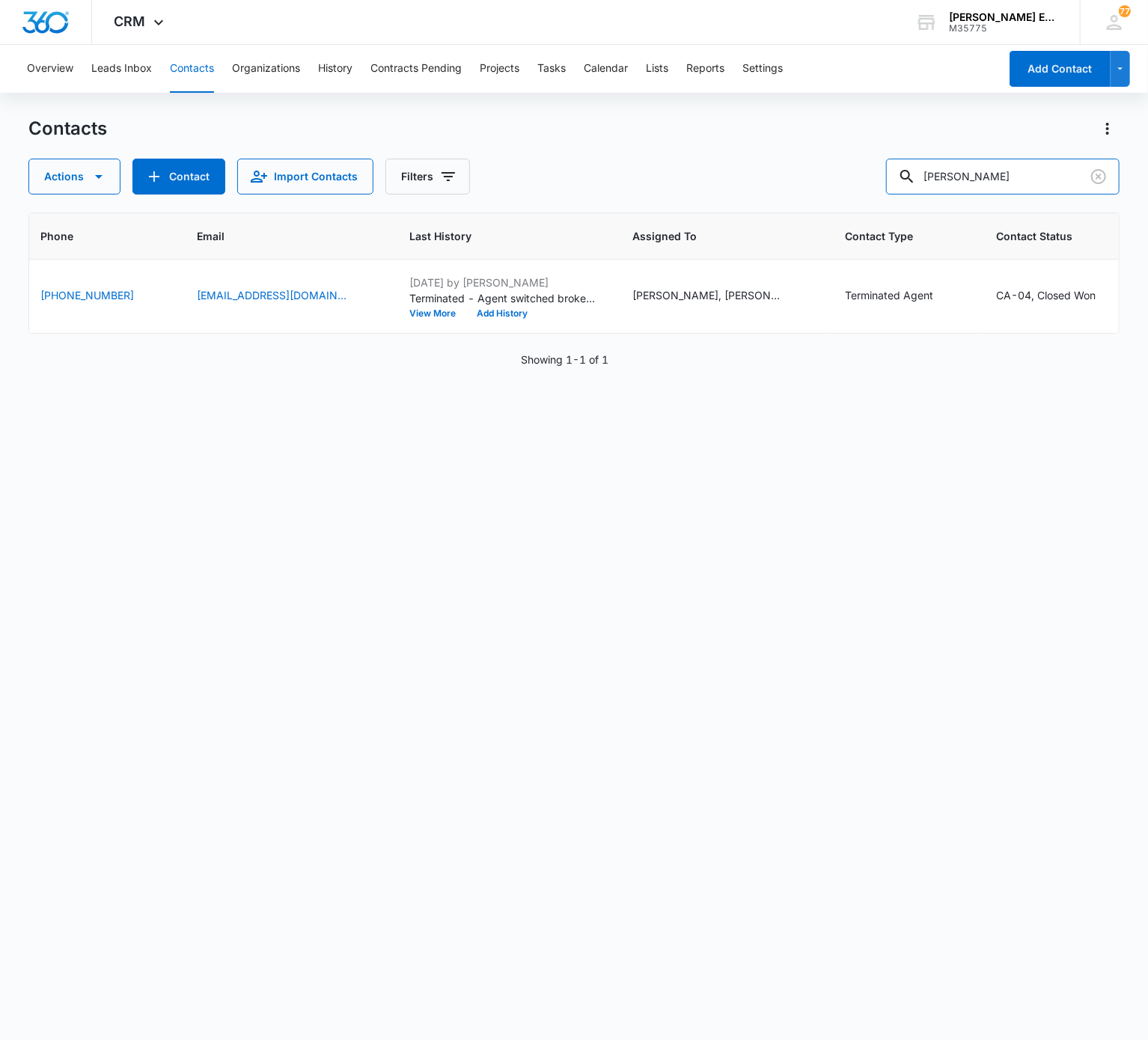
scroll to position [0, 386]
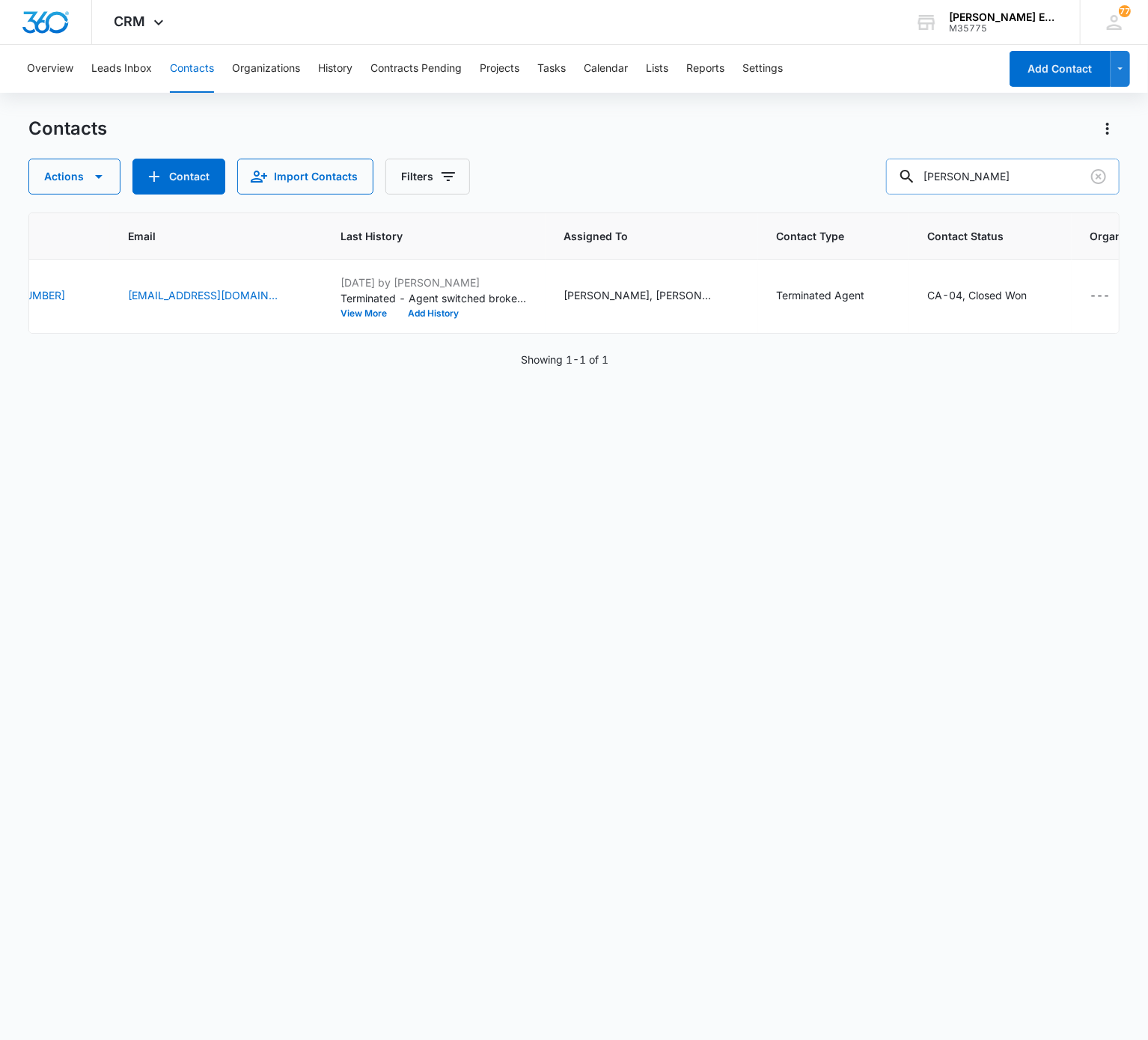
click at [859, 187] on input "Denise Walker" at bounding box center [1003, 177] width 233 height 36
click at [859, 168] on input "Denise Walker" at bounding box center [1003, 177] width 233 height 36
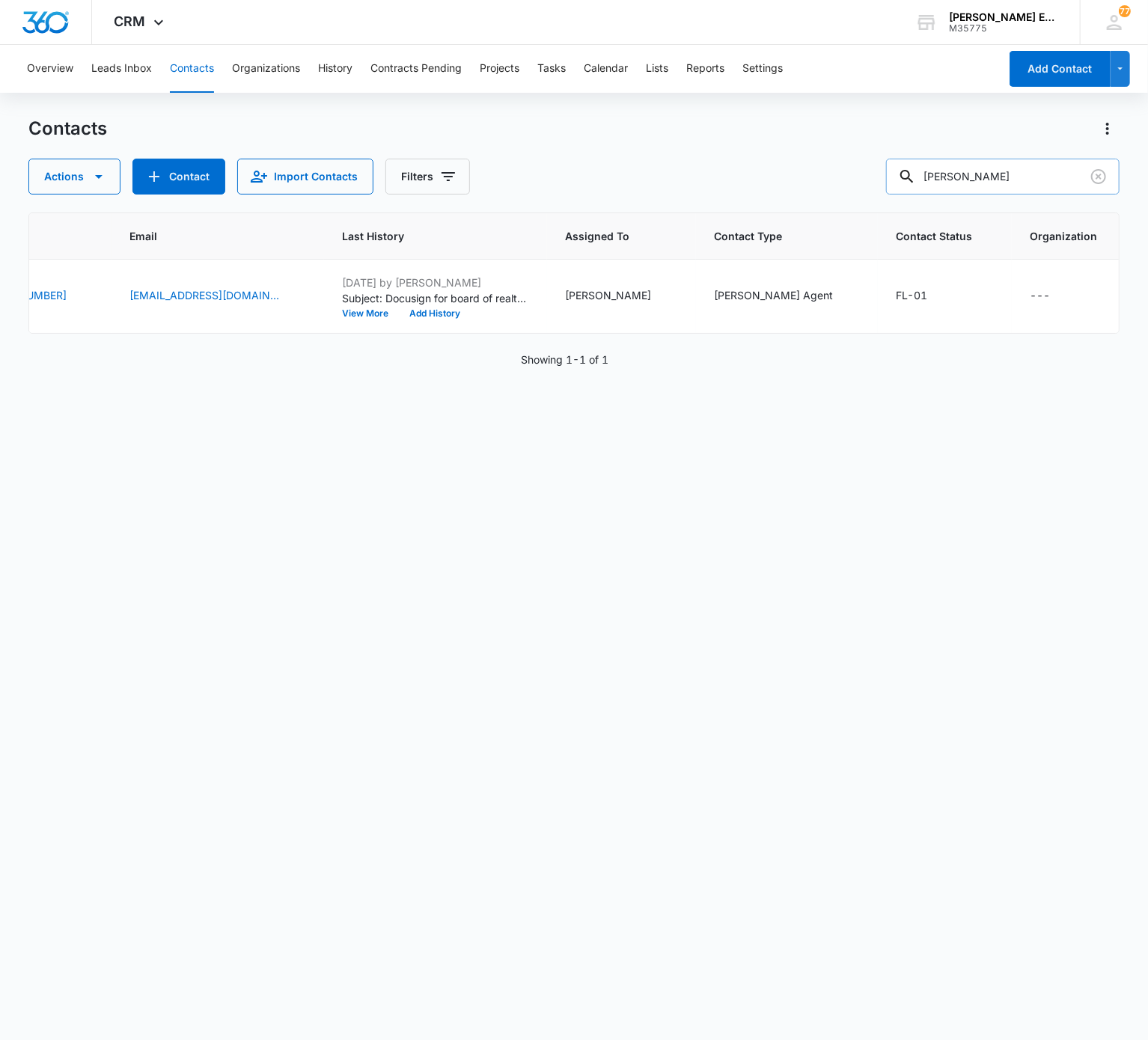
click at [859, 168] on input "Denise Walker" at bounding box center [1003, 177] width 233 height 36
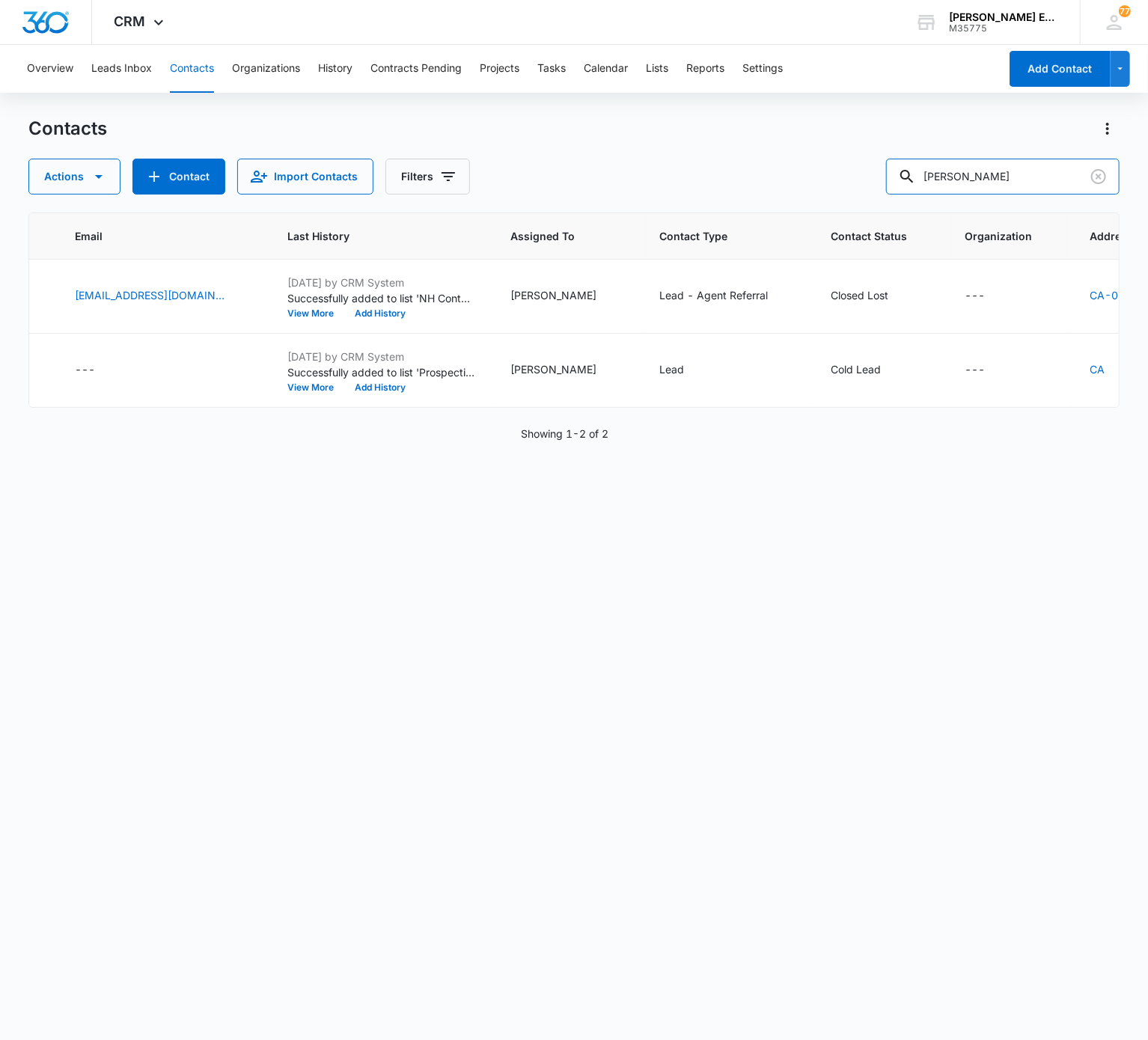
scroll to position [0, 0]
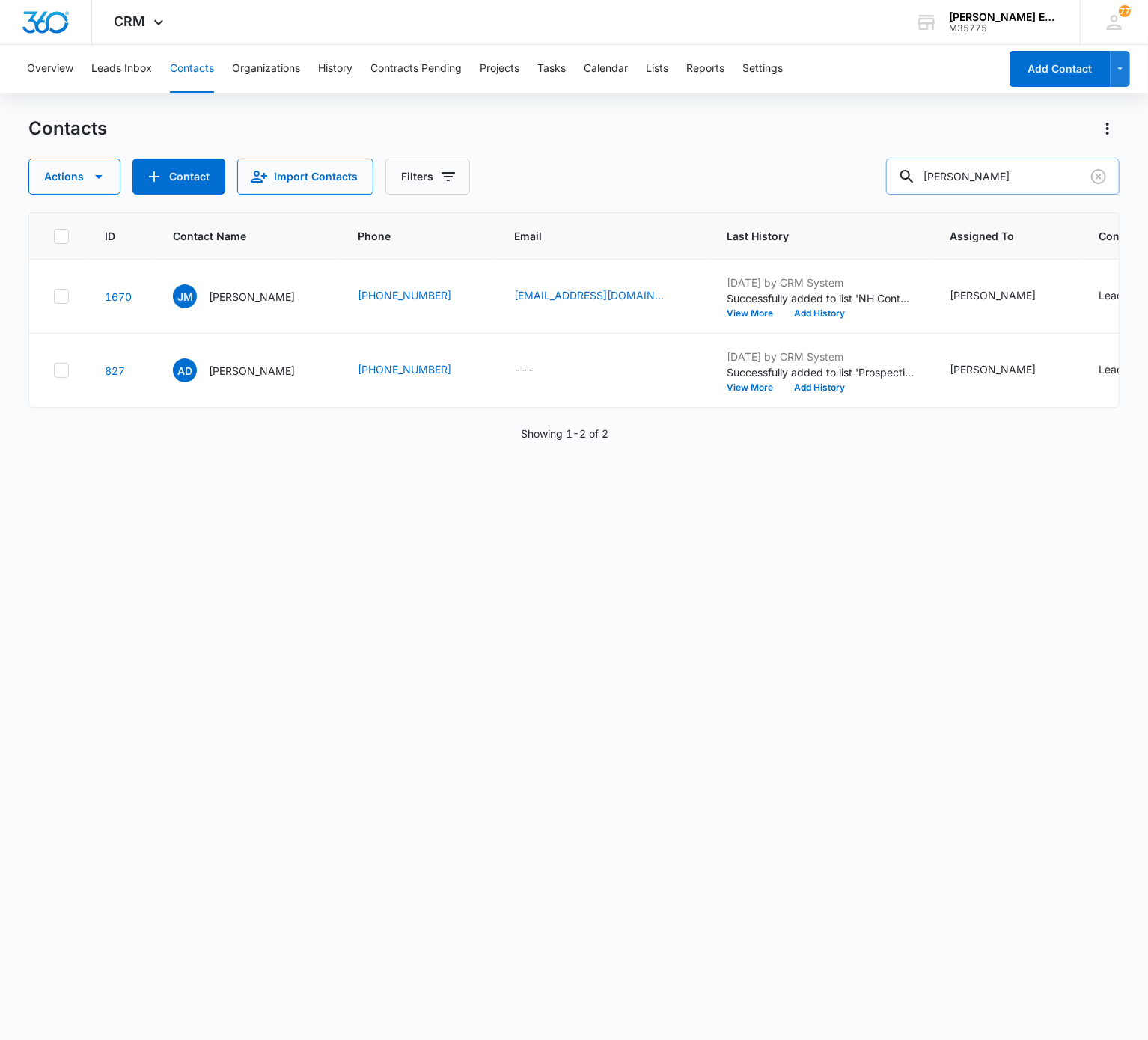
click at [859, 183] on input "Jessica Dawn" at bounding box center [1003, 177] width 233 height 36
click at [859, 187] on input "Jessica Dawn" at bounding box center [1003, 177] width 233 height 36
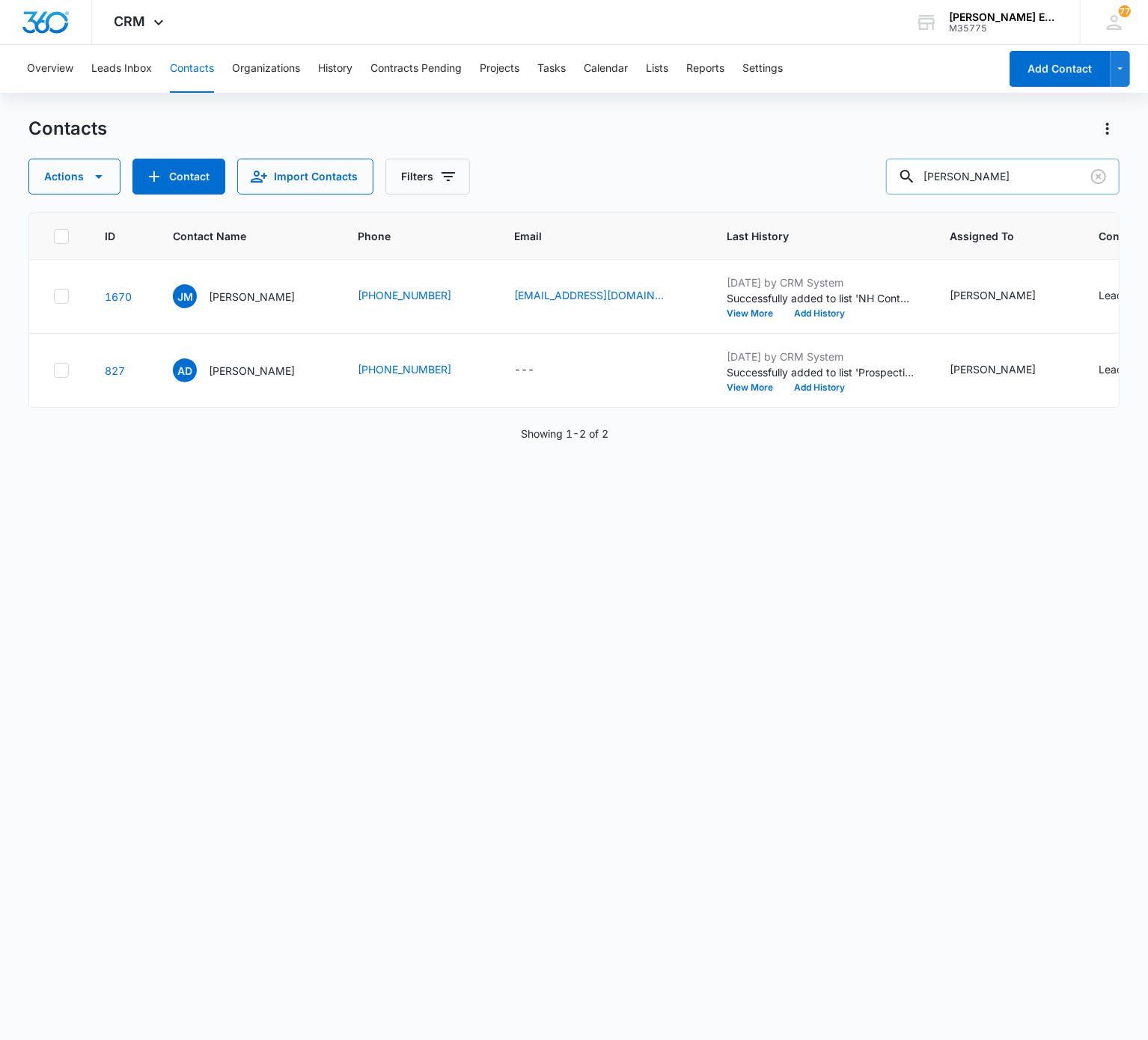
click at [859, 172] on input "Jessica Dawn" at bounding box center [1003, 177] width 233 height 36
type input "awn"
click at [859, 172] on input "awn" at bounding box center [1003, 177] width 233 height 36
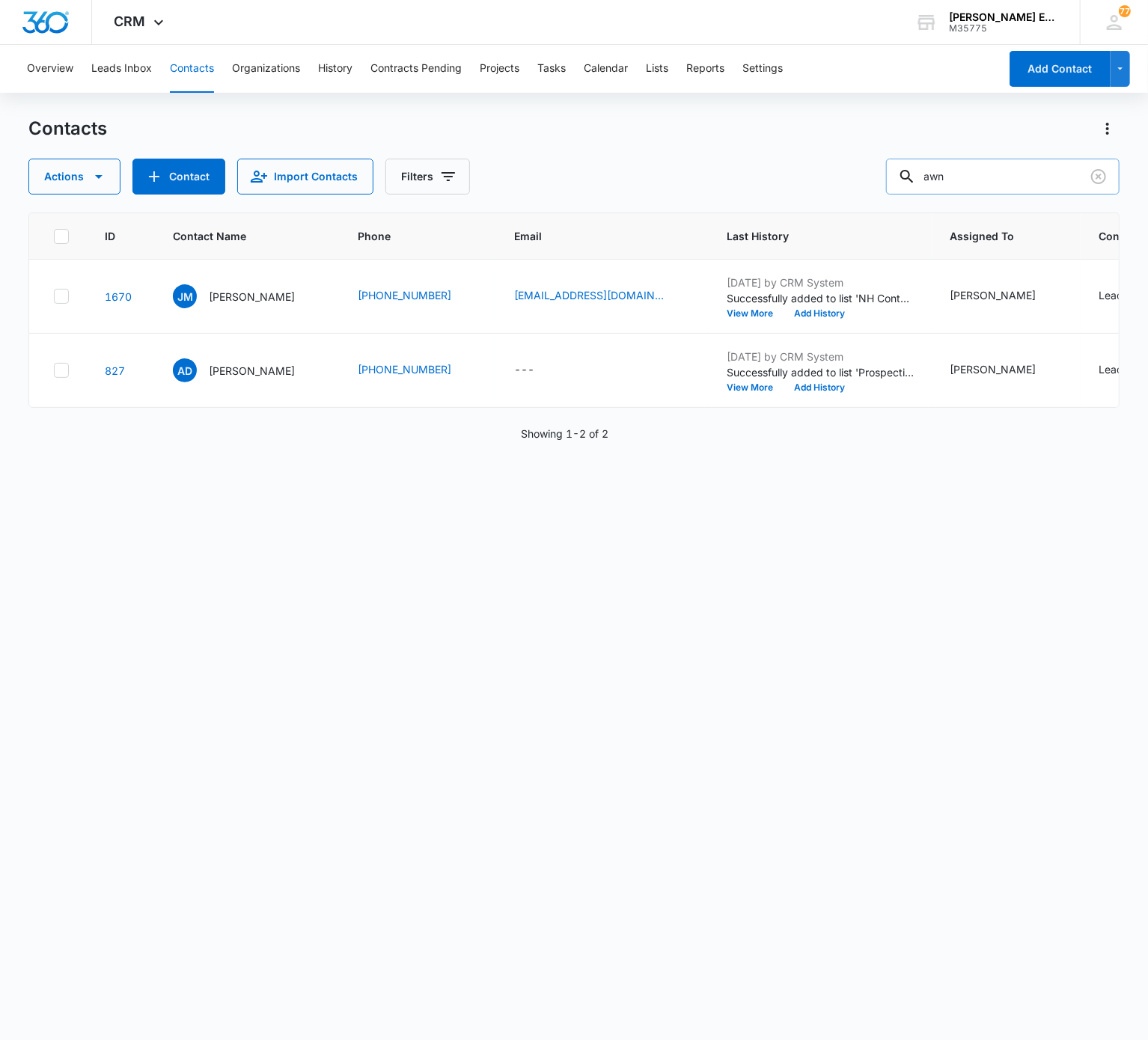
click at [859, 172] on input "awn" at bounding box center [1003, 177] width 233 height 36
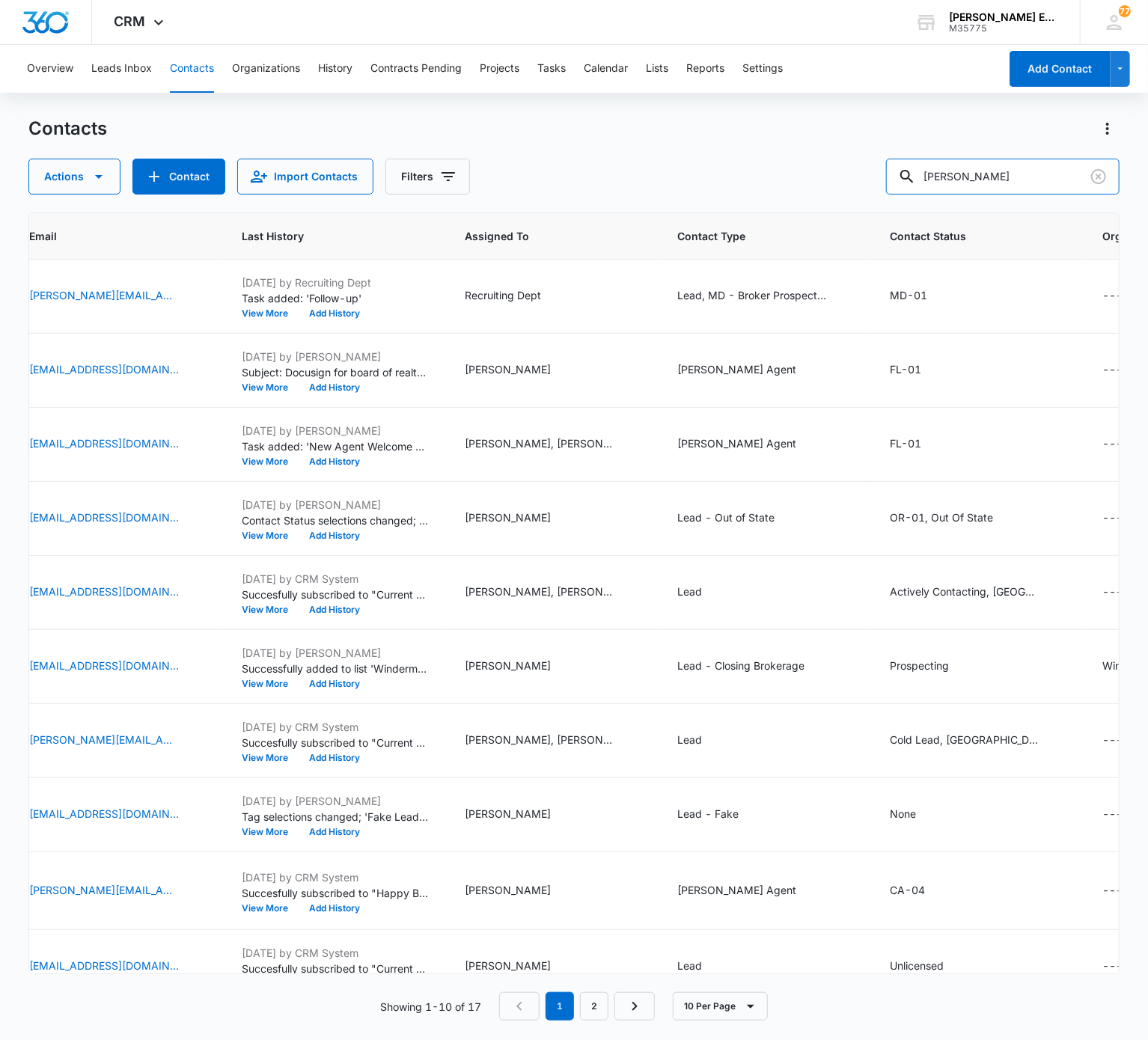
scroll to position [0, 535]
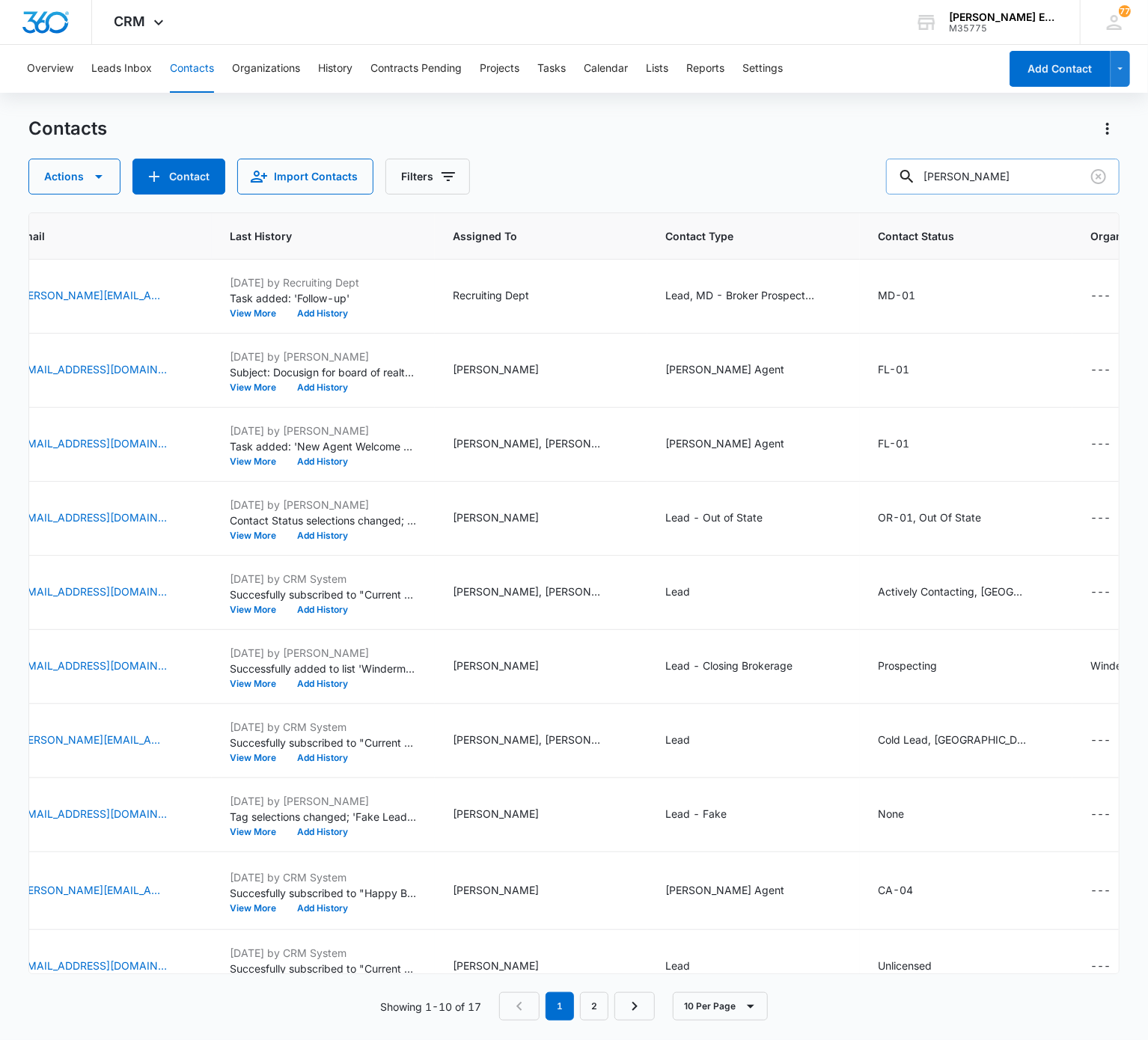
click at [859, 163] on input "Walker" at bounding box center [1003, 177] width 233 height 36
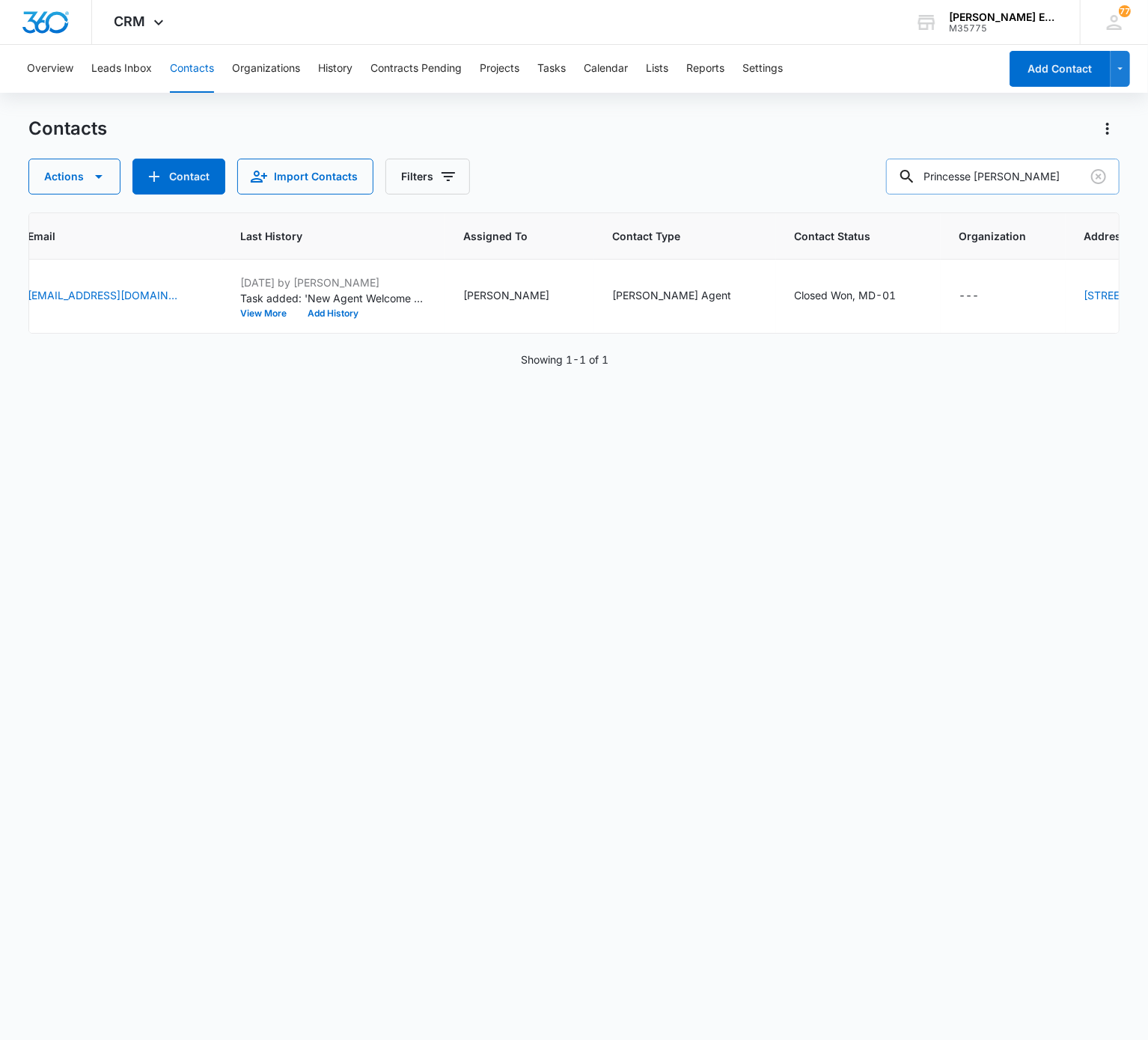
scroll to position [0, 511]
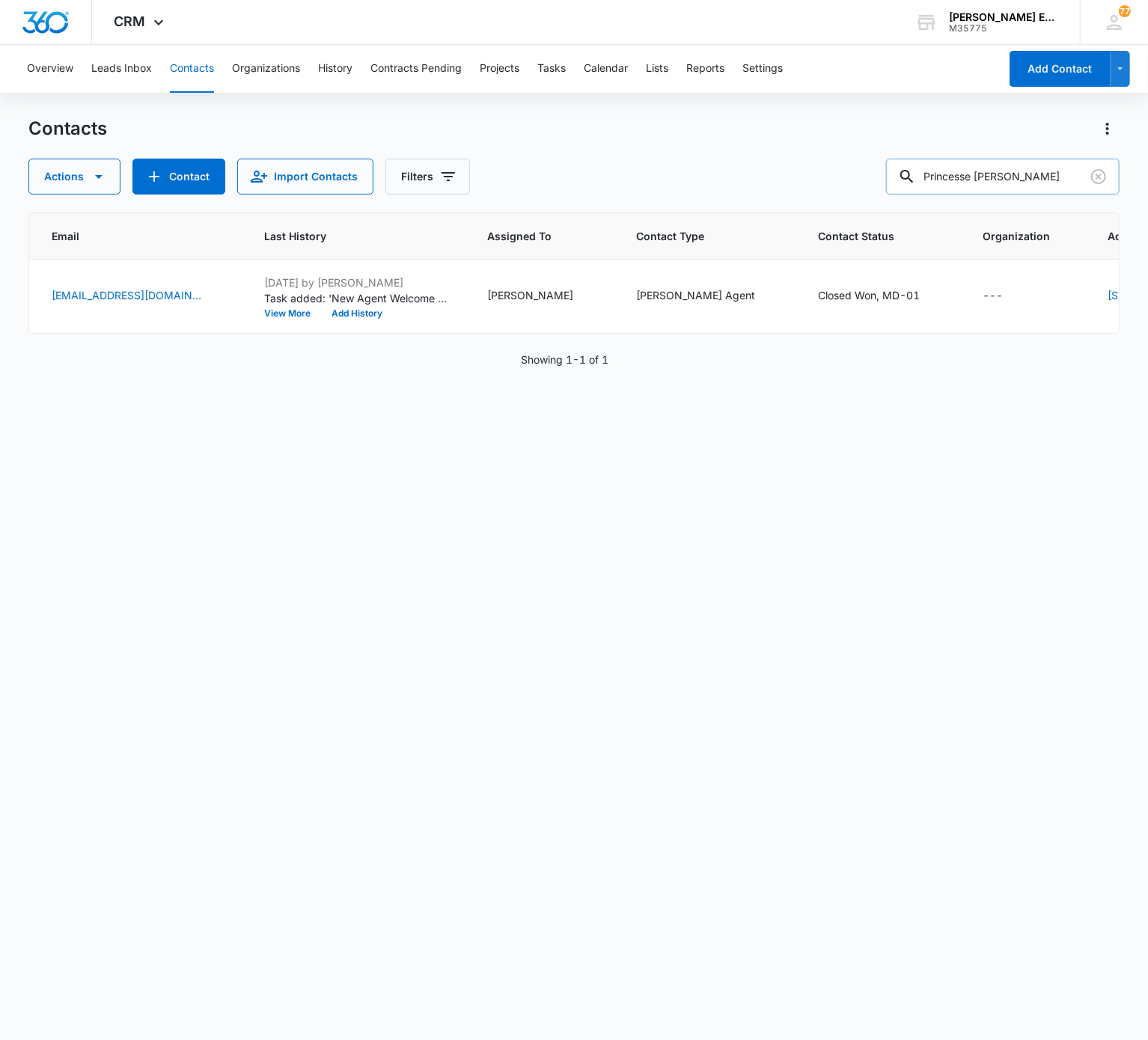
click at [859, 190] on input "Princesse Fouefack" at bounding box center [1003, 177] width 233 height 36
click at [859, 167] on input "Princesse Fouefack" at bounding box center [1003, 177] width 233 height 36
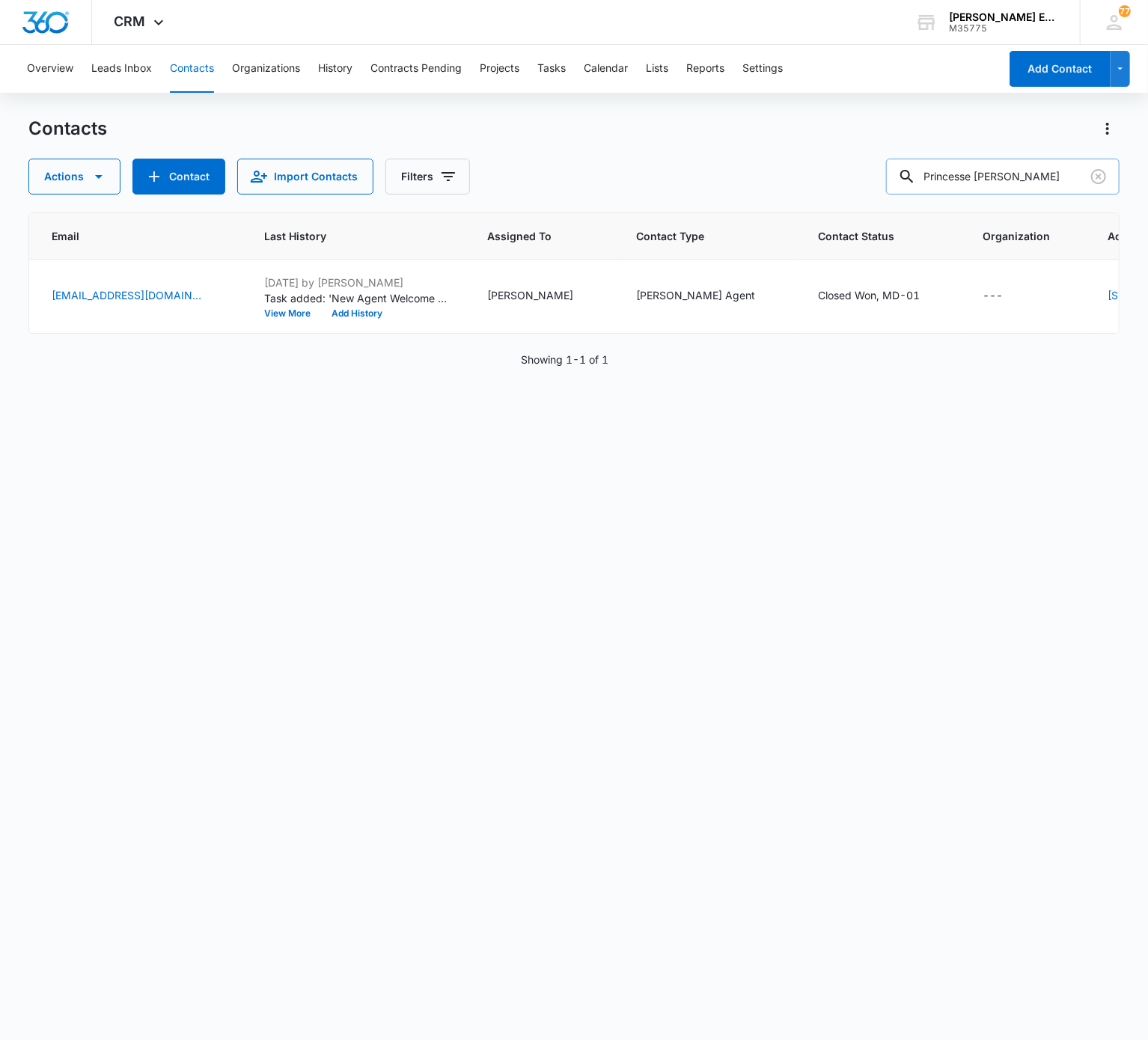
click at [859, 167] on input "Princesse Fouefack" at bounding box center [1003, 177] width 233 height 36
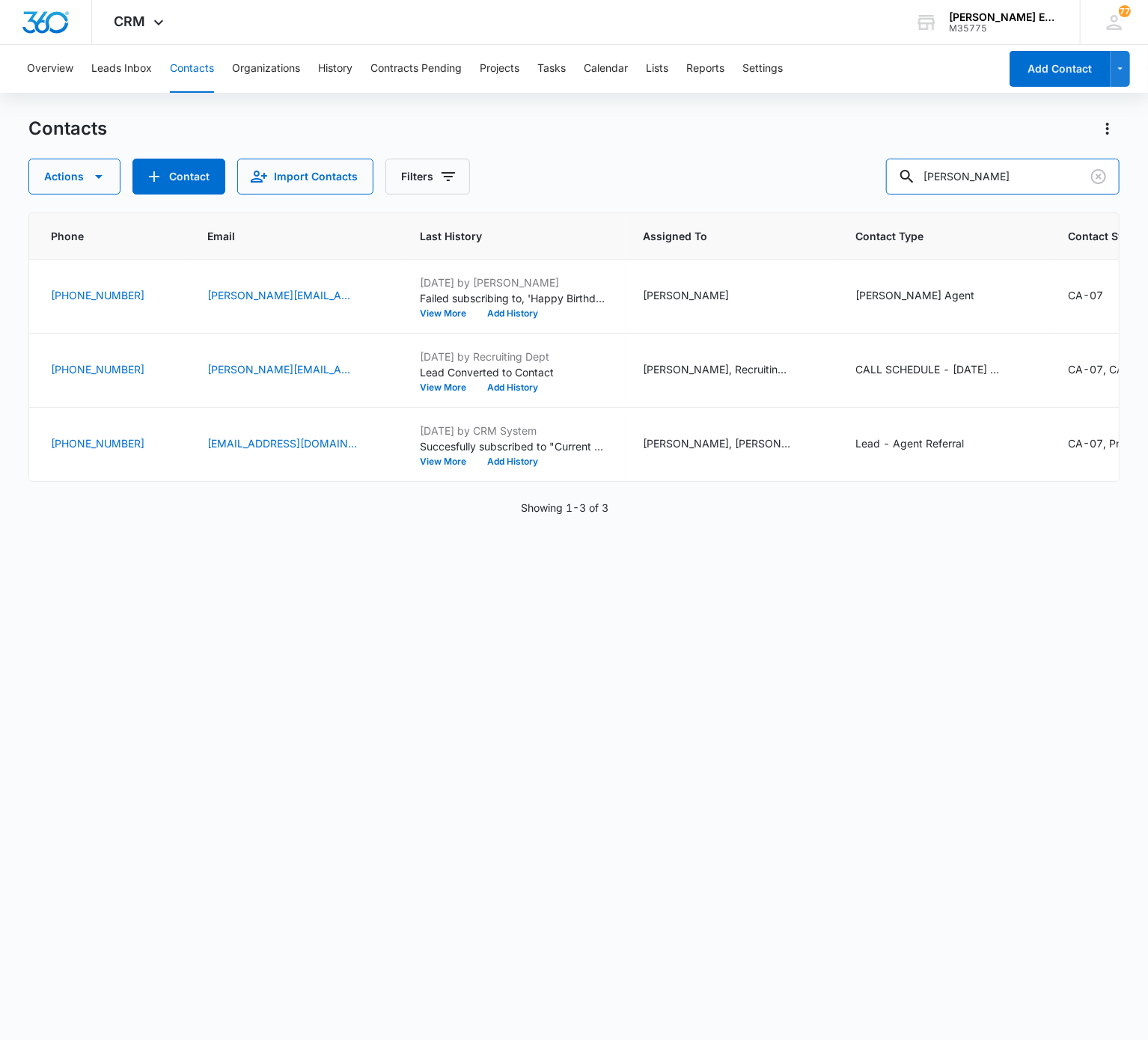
scroll to position [0, 310]
click at [859, 161] on div "Contacts Actions Contact Import Contacts Filters Jamie Eulberg" at bounding box center [574, 155] width 1090 height 78
click at [859, 161] on input "Jamie Eulberg" at bounding box center [1003, 177] width 233 height 36
click at [859, 161] on input "Keerthi Karnati" at bounding box center [1003, 177] width 233 height 36
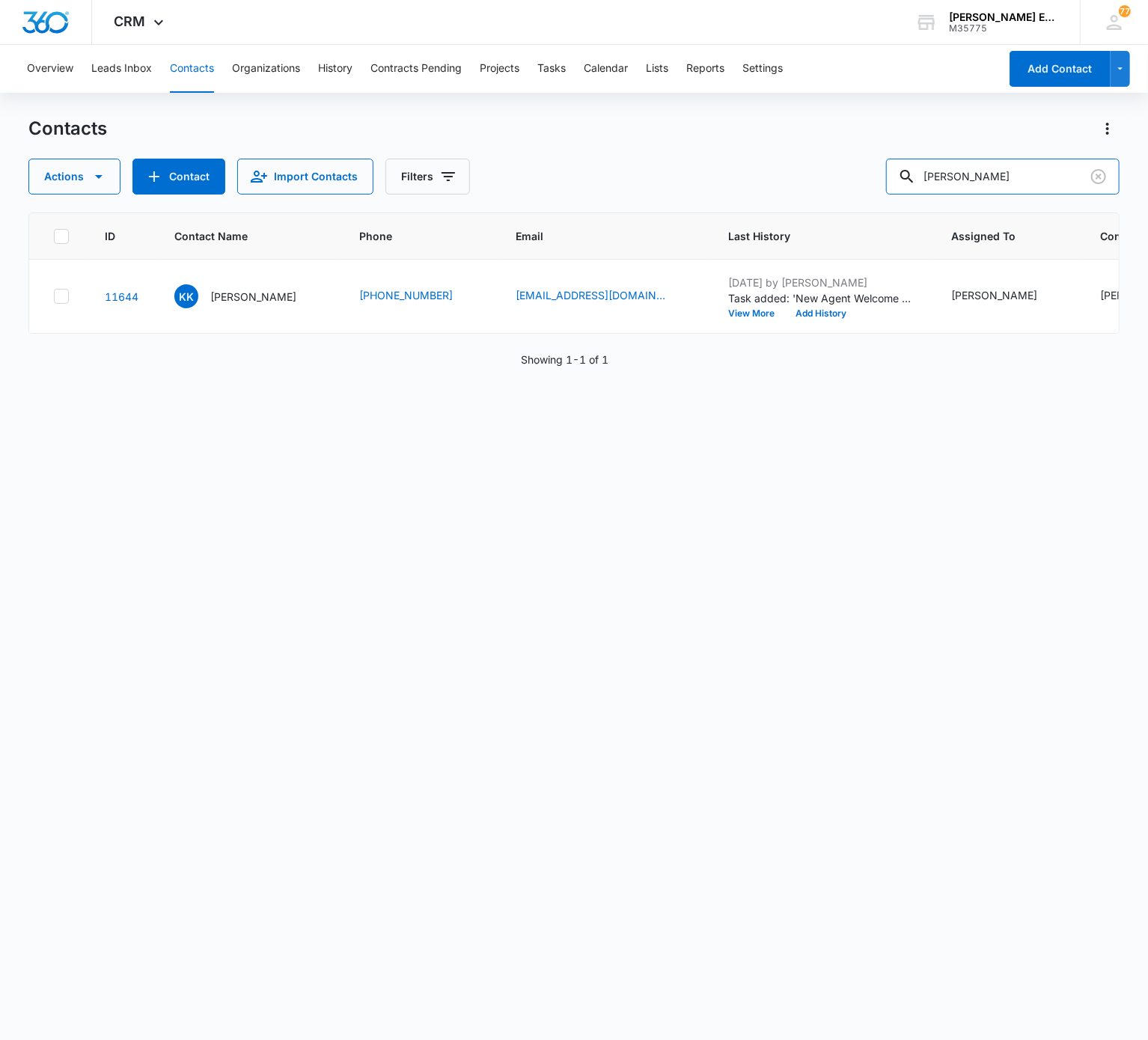
scroll to position [0, 251]
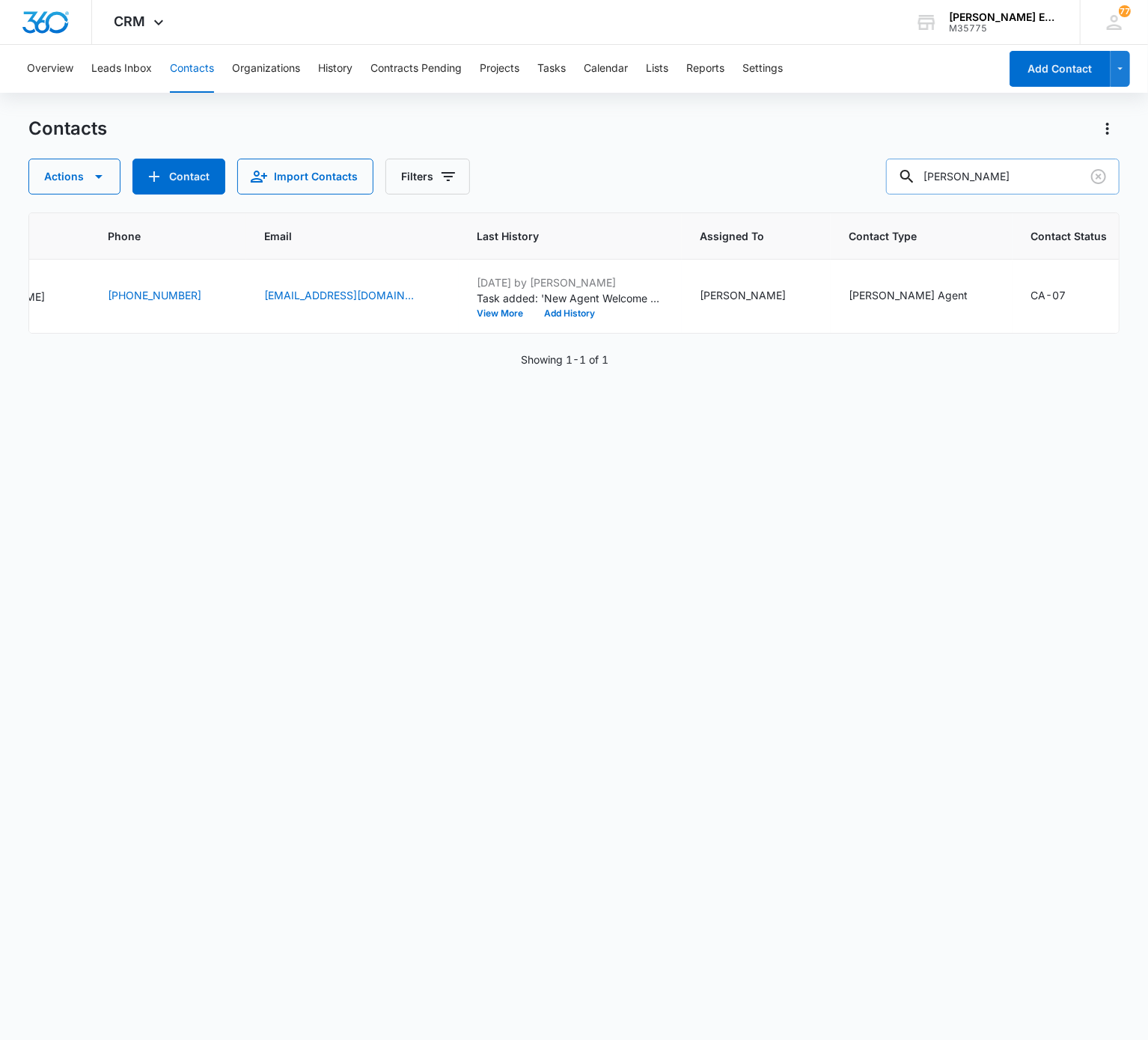
click at [859, 181] on input "Keerthi Karnati" at bounding box center [1003, 177] width 233 height 36
click at [859, 178] on input "Stephen Cochren" at bounding box center [1003, 177] width 233 height 36
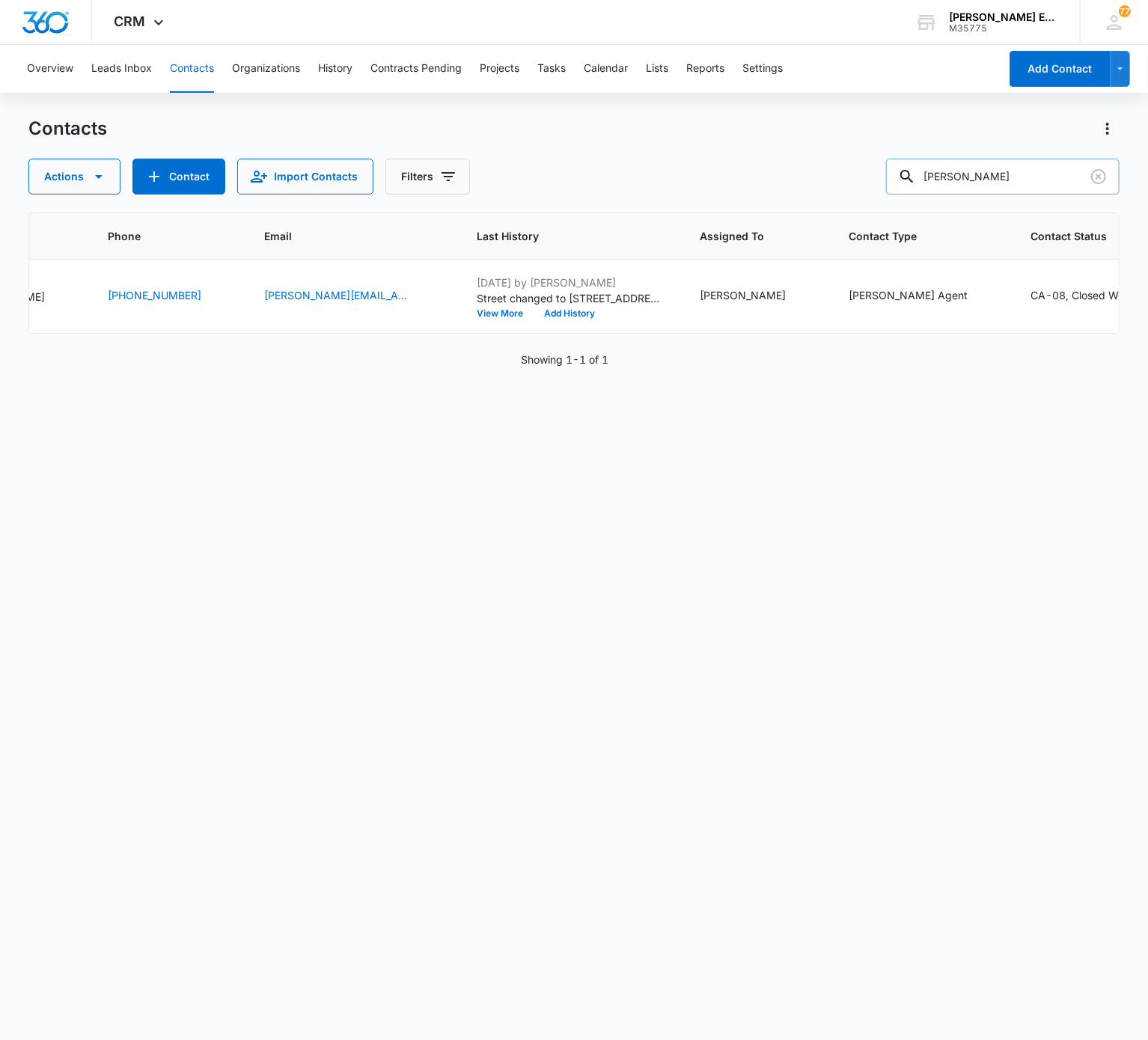
click at [859, 178] on input "Stephen Cochren" at bounding box center [1003, 177] width 233 height 36
type input "Shawn Pruitt"
click at [859, 163] on input "Shawn Pruitt" at bounding box center [1003, 177] width 233 height 36
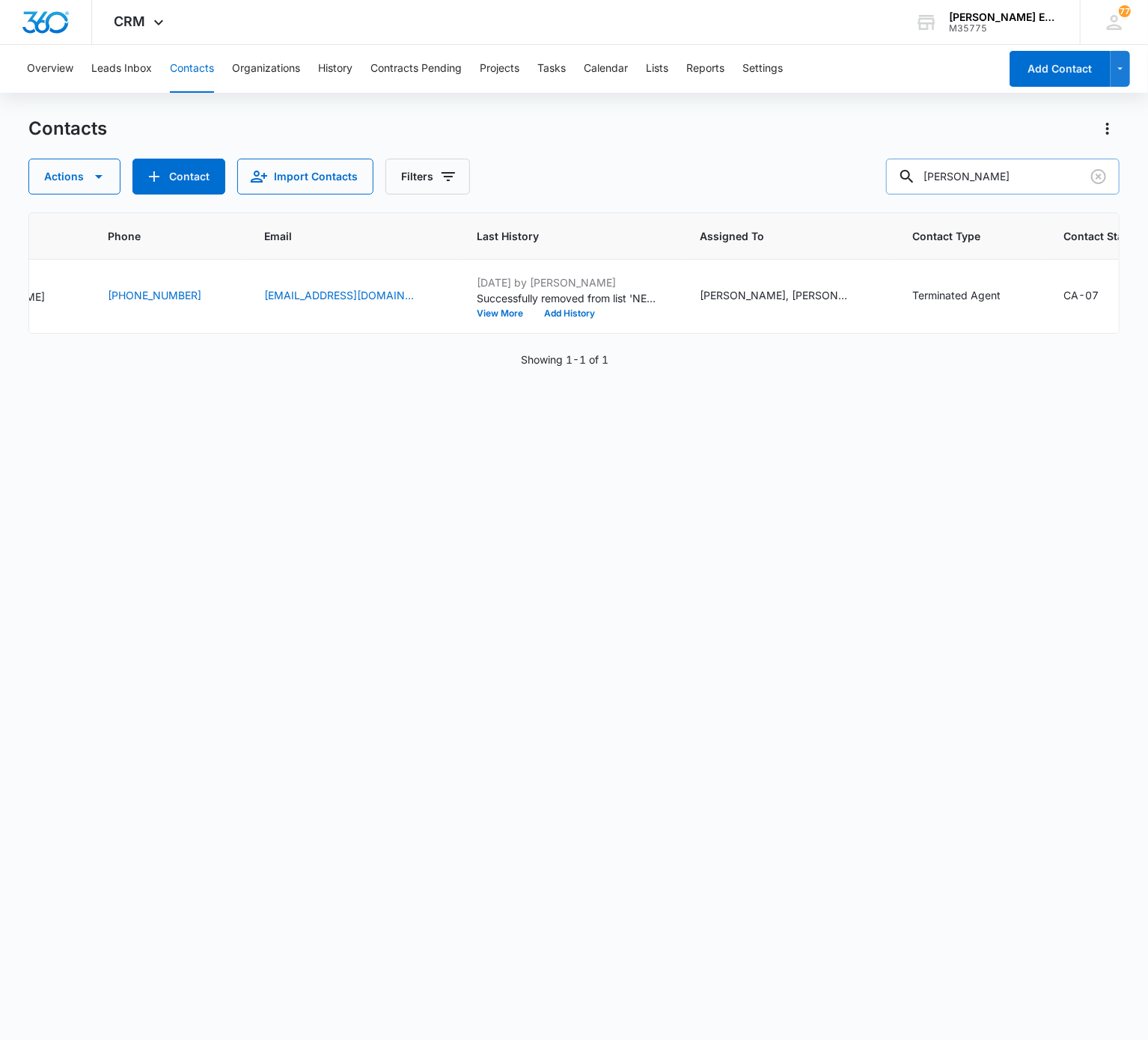
click at [859, 163] on input "Shawn Pruitt" at bounding box center [1003, 177] width 233 height 36
click at [859, 177] on input "Shawn Pruitt" at bounding box center [1003, 177] width 233 height 36
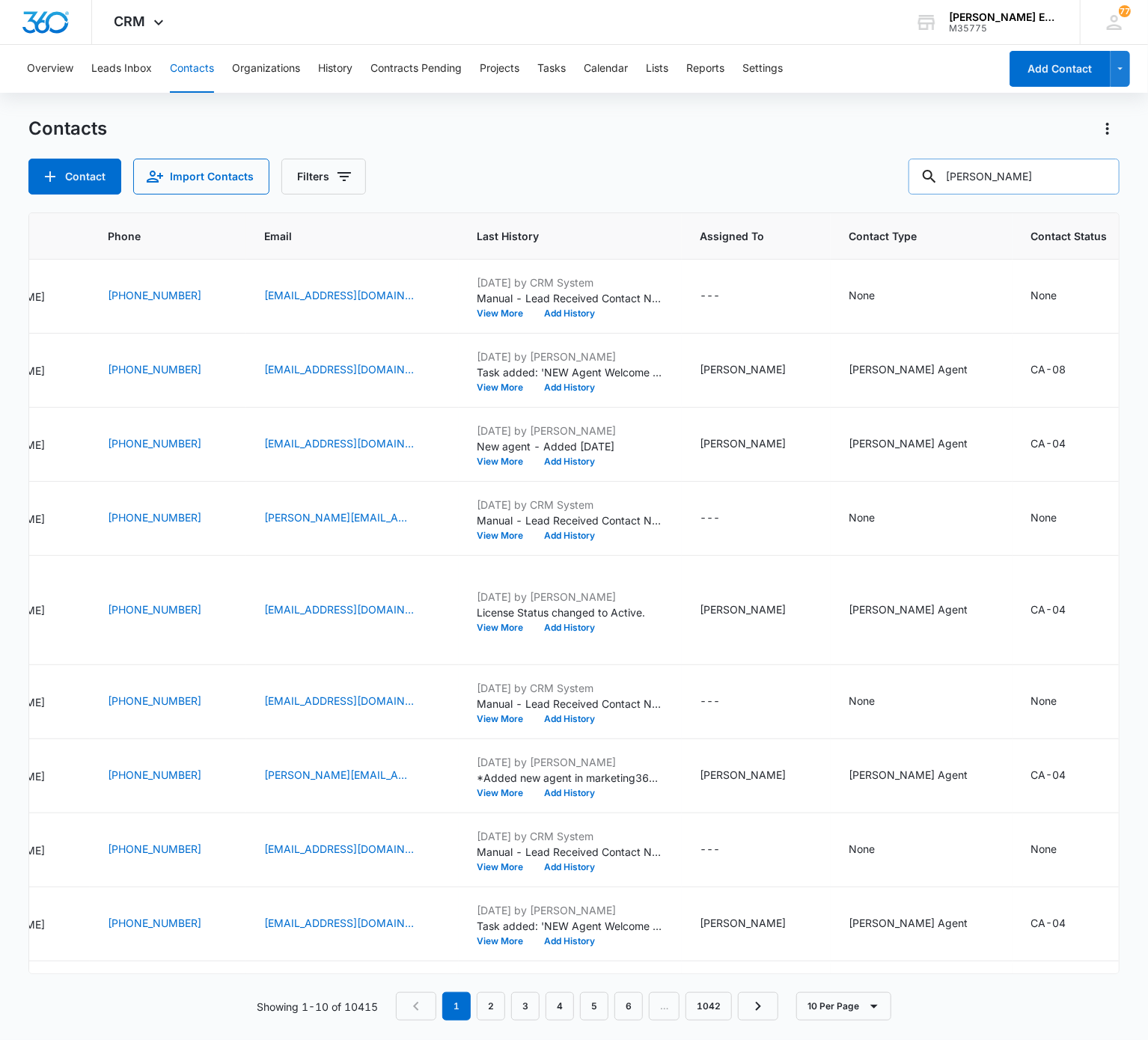
click at [859, 184] on input "Fei Xing" at bounding box center [1014, 177] width 211 height 36
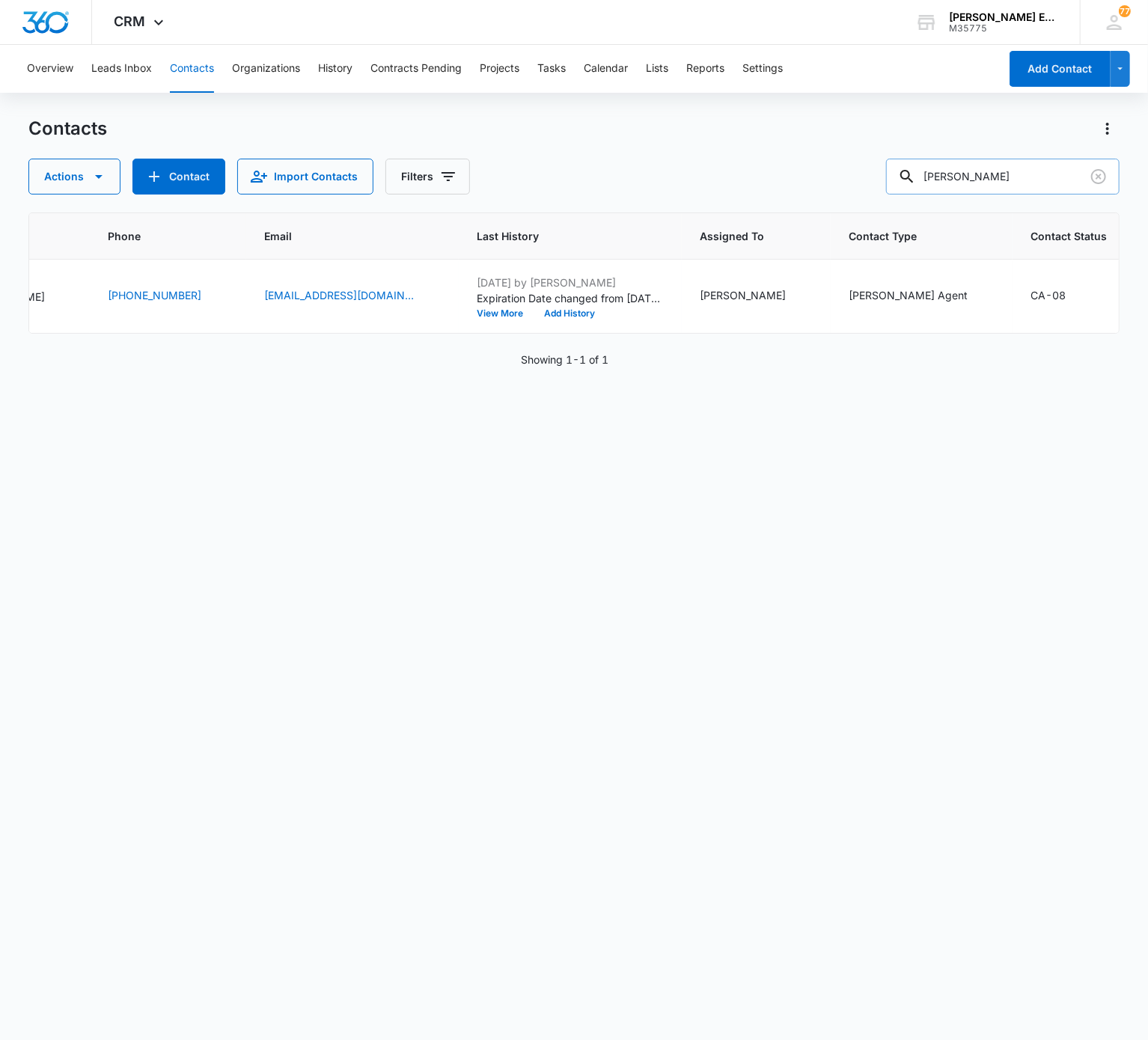
click at [859, 193] on input "Fei Xing" at bounding box center [1003, 177] width 233 height 36
click at [859, 193] on input "Rena Felix" at bounding box center [1003, 177] width 233 height 36
click at [859, 171] on input "Rena Felix" at bounding box center [1003, 177] width 233 height 36
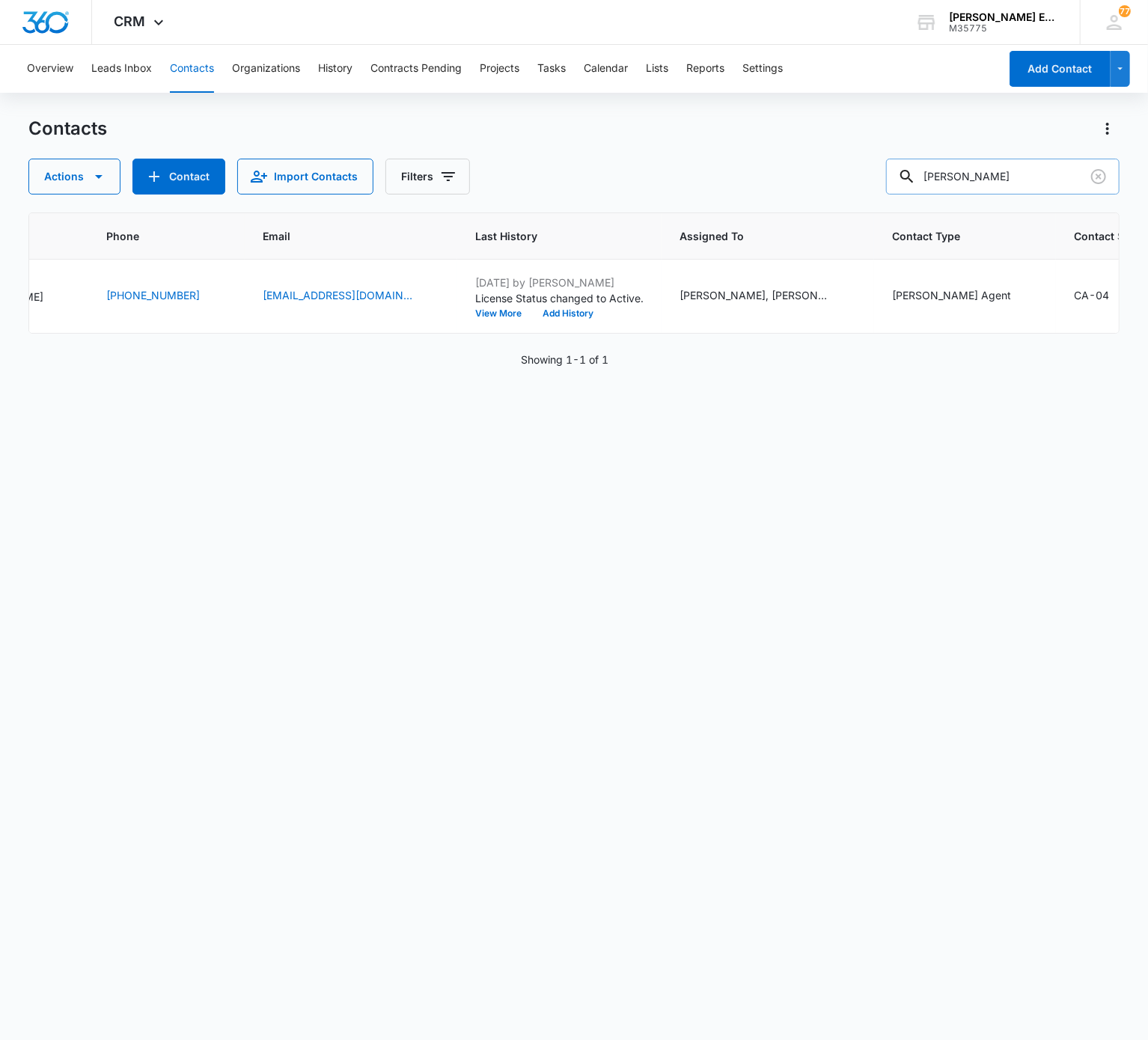
click at [859, 171] on input "Rena Felix" at bounding box center [1003, 177] width 233 height 36
click at [859, 171] on input "Sharlyn Spates" at bounding box center [1003, 177] width 233 height 36
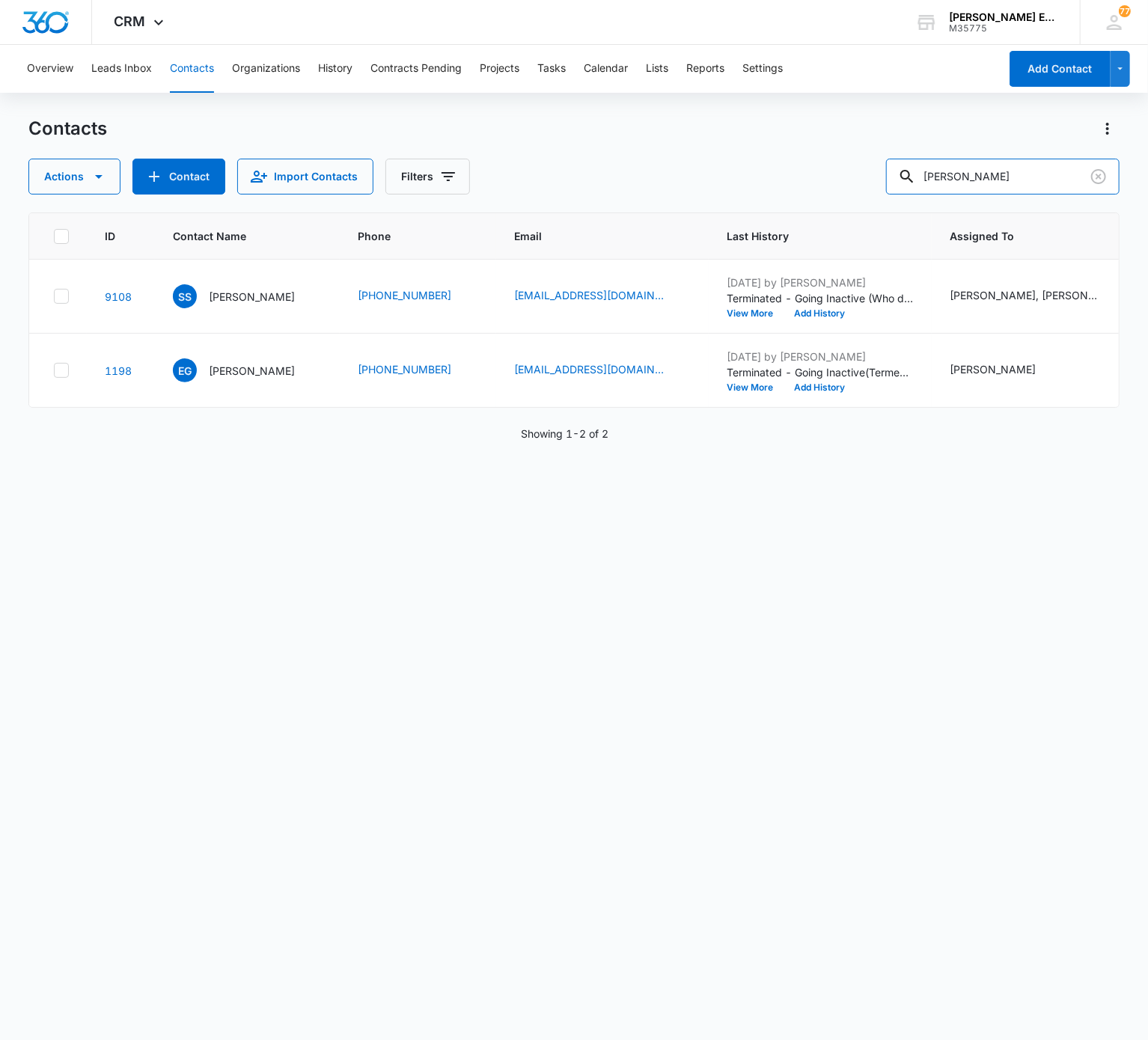
scroll to position [0, 610]
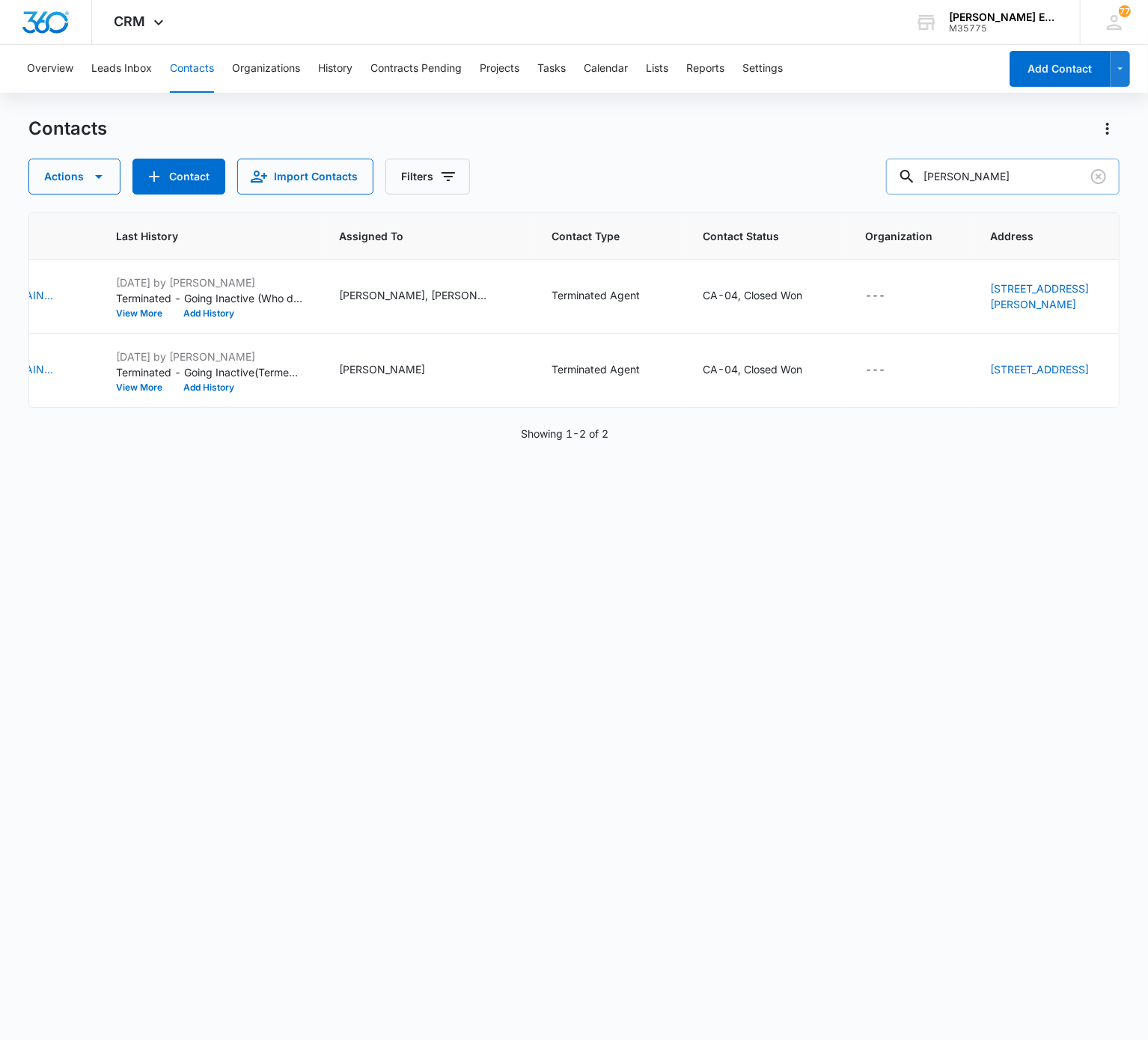
click at [859, 189] on div "Contacts Actions Contact Import Contacts Filters Sharlyn Spates ID Contact Name…" at bounding box center [574, 577] width 1090 height 922
click at [859, 189] on input "Sharlyn Spates" at bounding box center [1003, 177] width 233 height 36
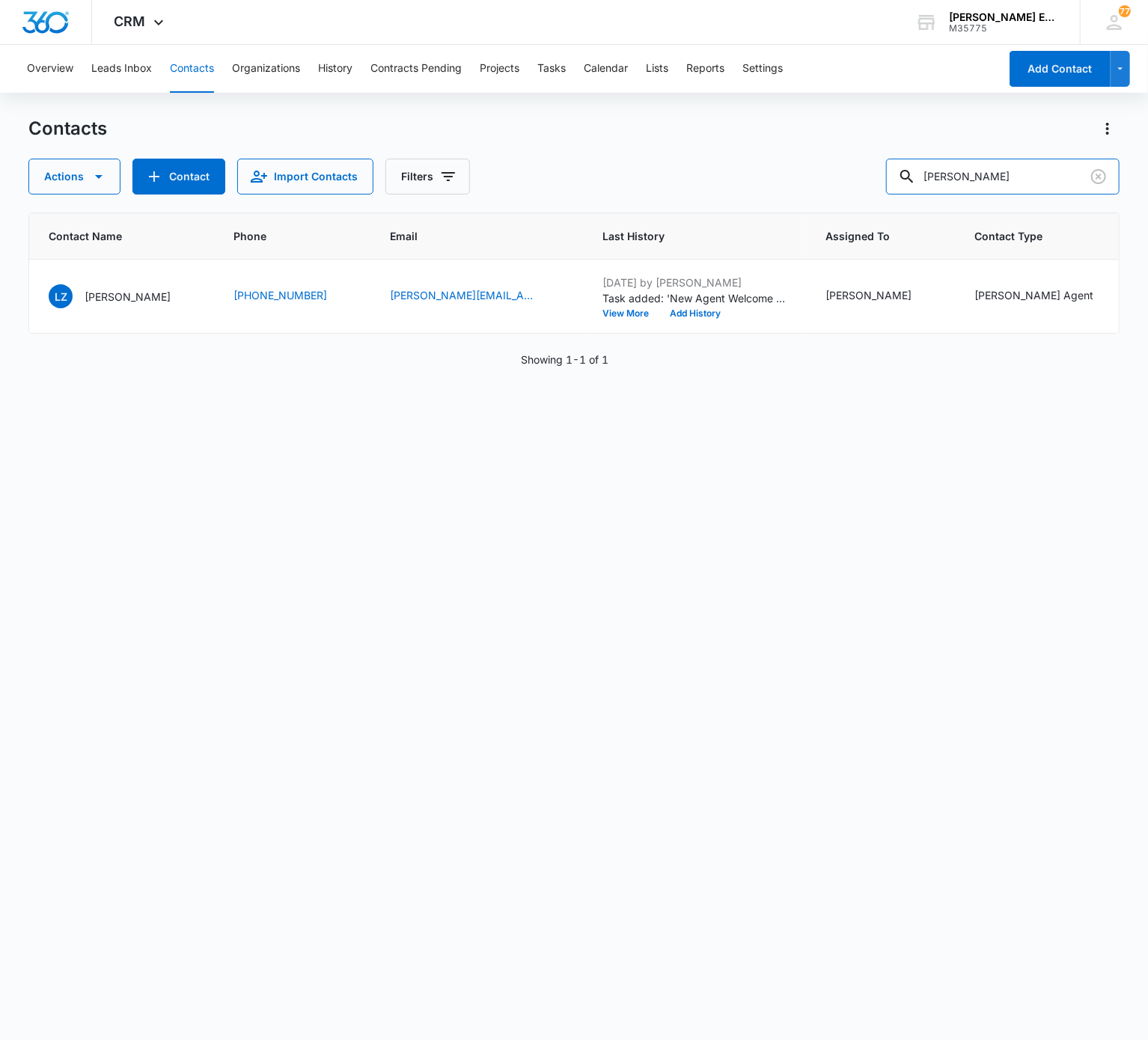
scroll to position [0, 127]
click at [859, 179] on input "Lorenzo Zizzo" at bounding box center [1003, 177] width 233 height 36
drag, startPoint x: 1018, startPoint y: 195, endPoint x: 1017, endPoint y: 180, distance: 15.0
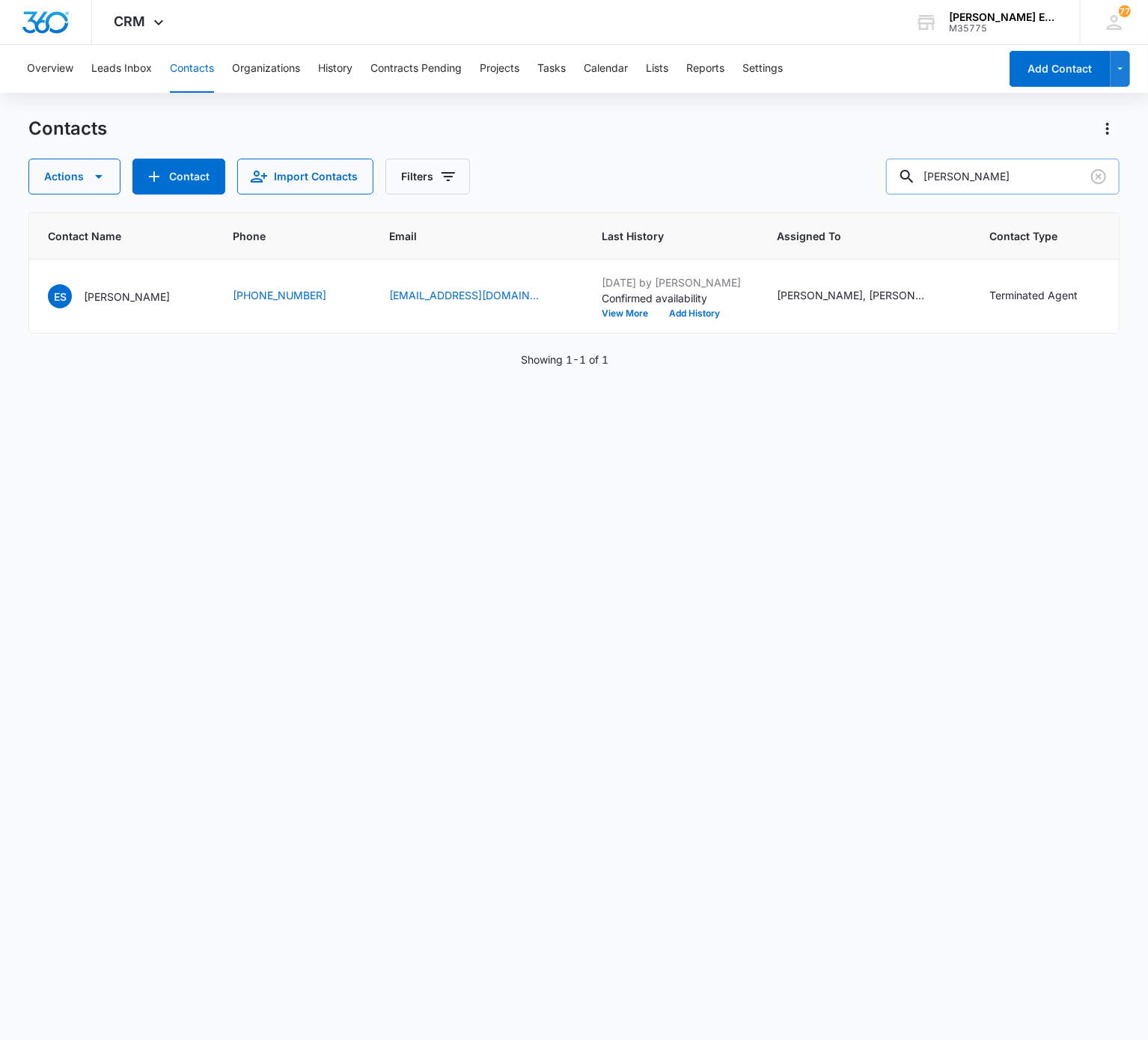
click at [859, 180] on div "Contacts Actions Contact Import Contacts Filters Erik Selander ID Contact Name …" at bounding box center [574, 577] width 1090 height 922
click at [859, 180] on input "Erik Selander" at bounding box center [1003, 177] width 233 height 36
click at [859, 179] on input "Sandra Ohlson" at bounding box center [1003, 177] width 233 height 36
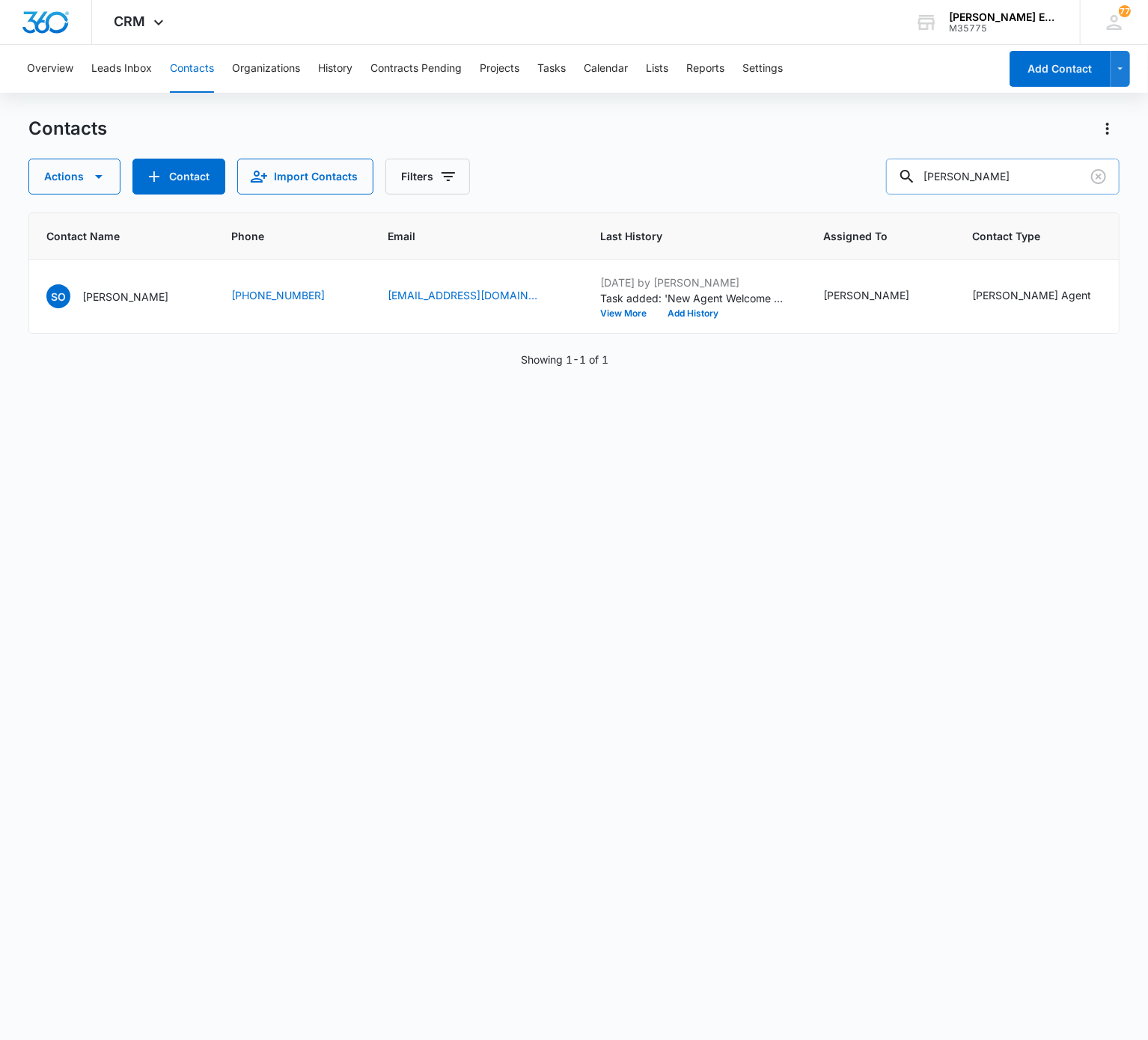
click at [859, 179] on input "Sandra Ohlson" at bounding box center [1003, 177] width 233 height 36
click at [859, 159] on input "James Dewar" at bounding box center [1003, 177] width 233 height 36
click at [859, 159] on input "Elisangela Finelli" at bounding box center [1003, 177] width 233 height 36
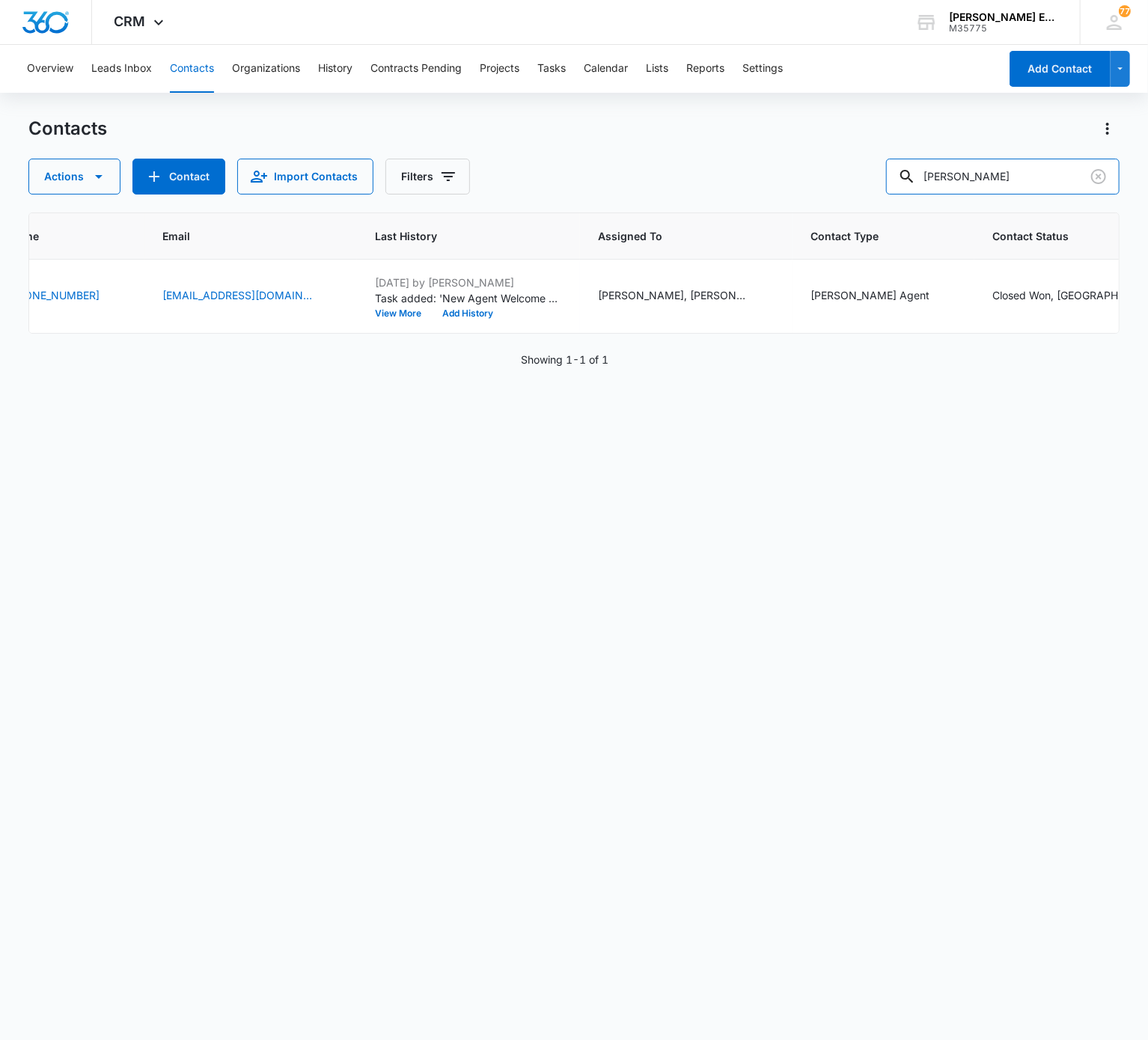
scroll to position [0, 0]
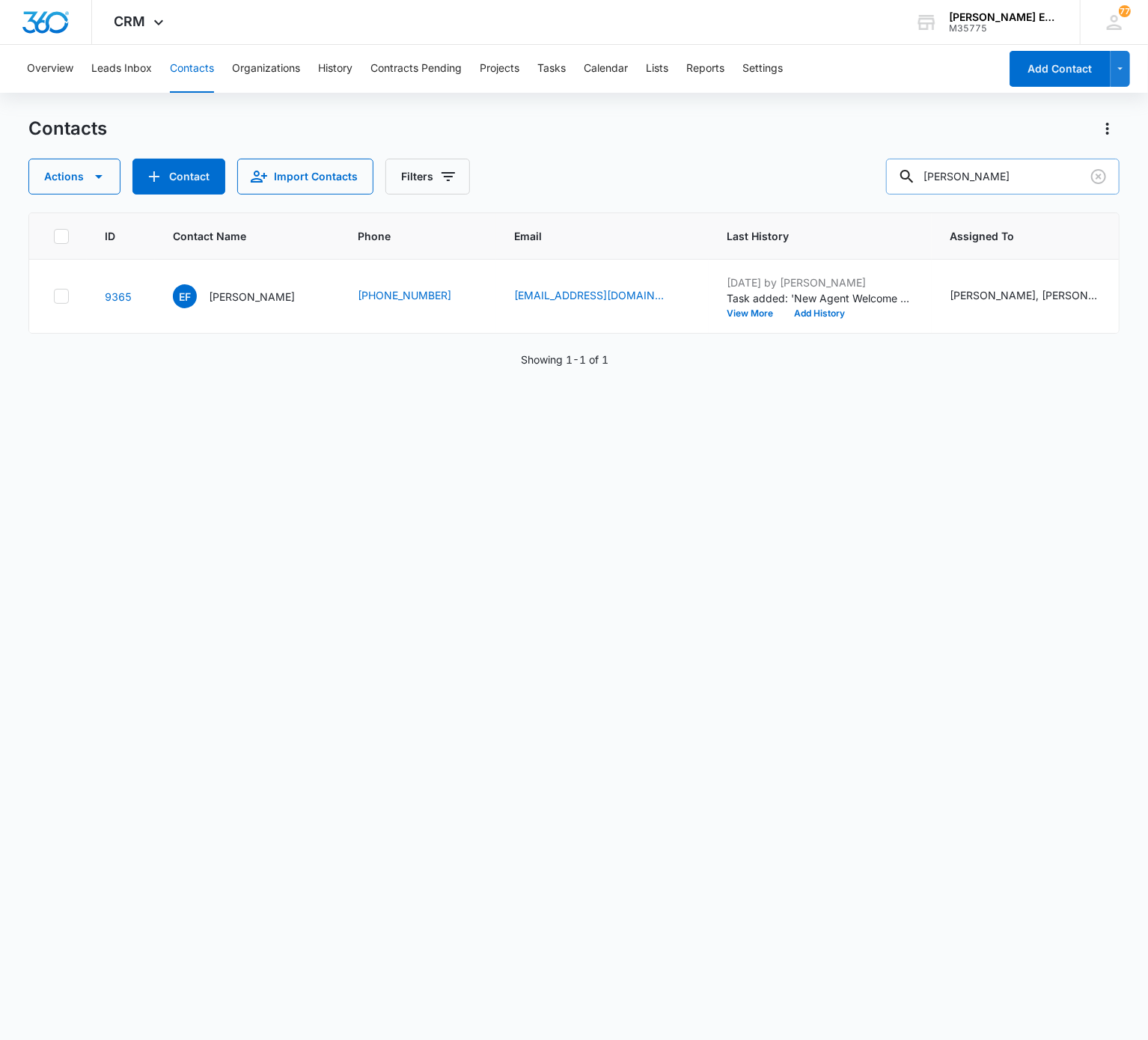
click at [859, 190] on input "Elisangela Finelli" at bounding box center [1003, 177] width 233 height 36
click at [859, 190] on input "Kourosh Soltani" at bounding box center [1003, 177] width 233 height 36
click at [859, 183] on input "Kourosh Soltani" at bounding box center [1003, 177] width 233 height 36
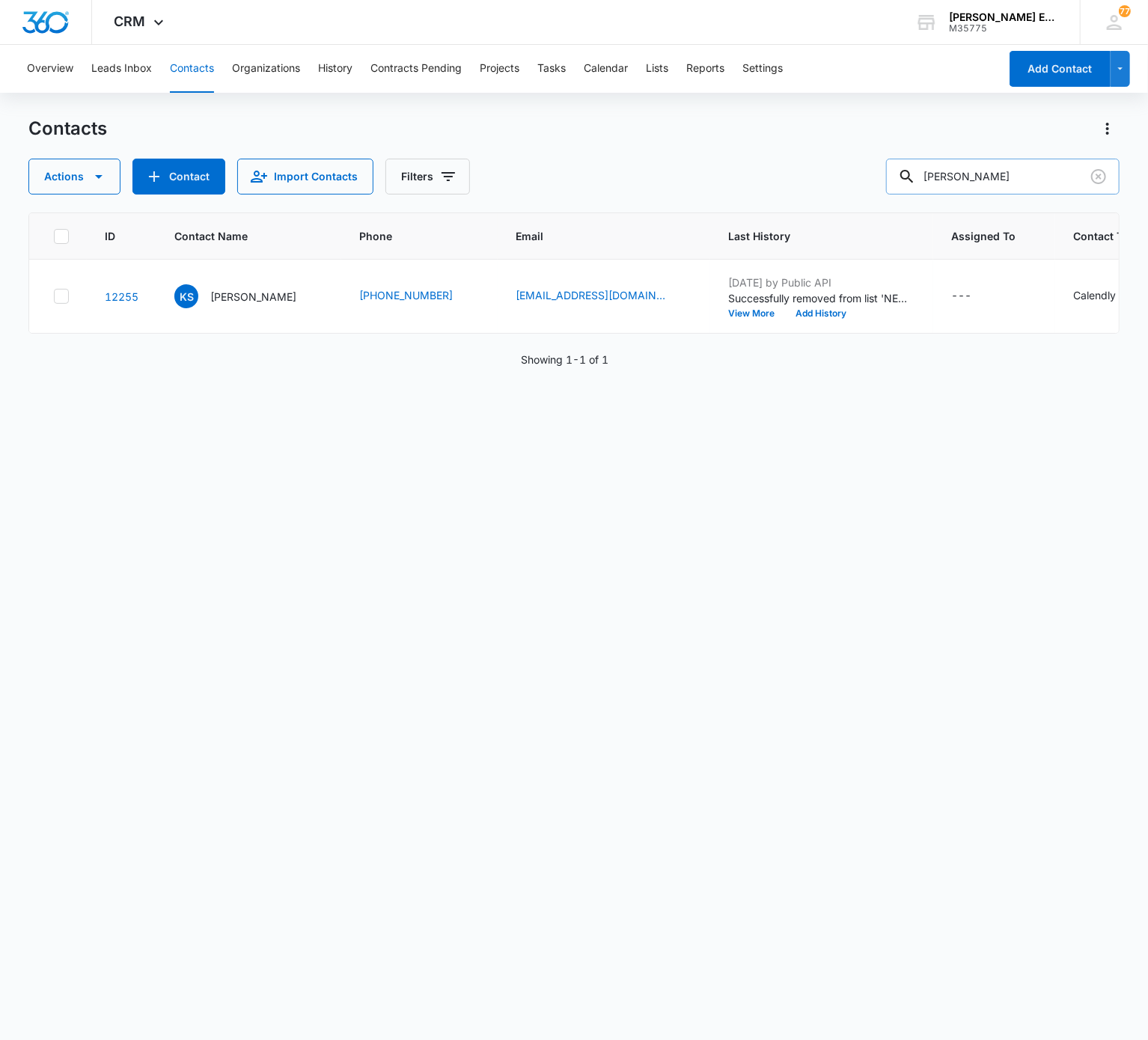
click at [859, 183] on input "Kourosh Soltani" at bounding box center [1003, 177] width 233 height 36
click at [859, 183] on input "Ismael Diaz De Leon Anaya" at bounding box center [1003, 177] width 233 height 36
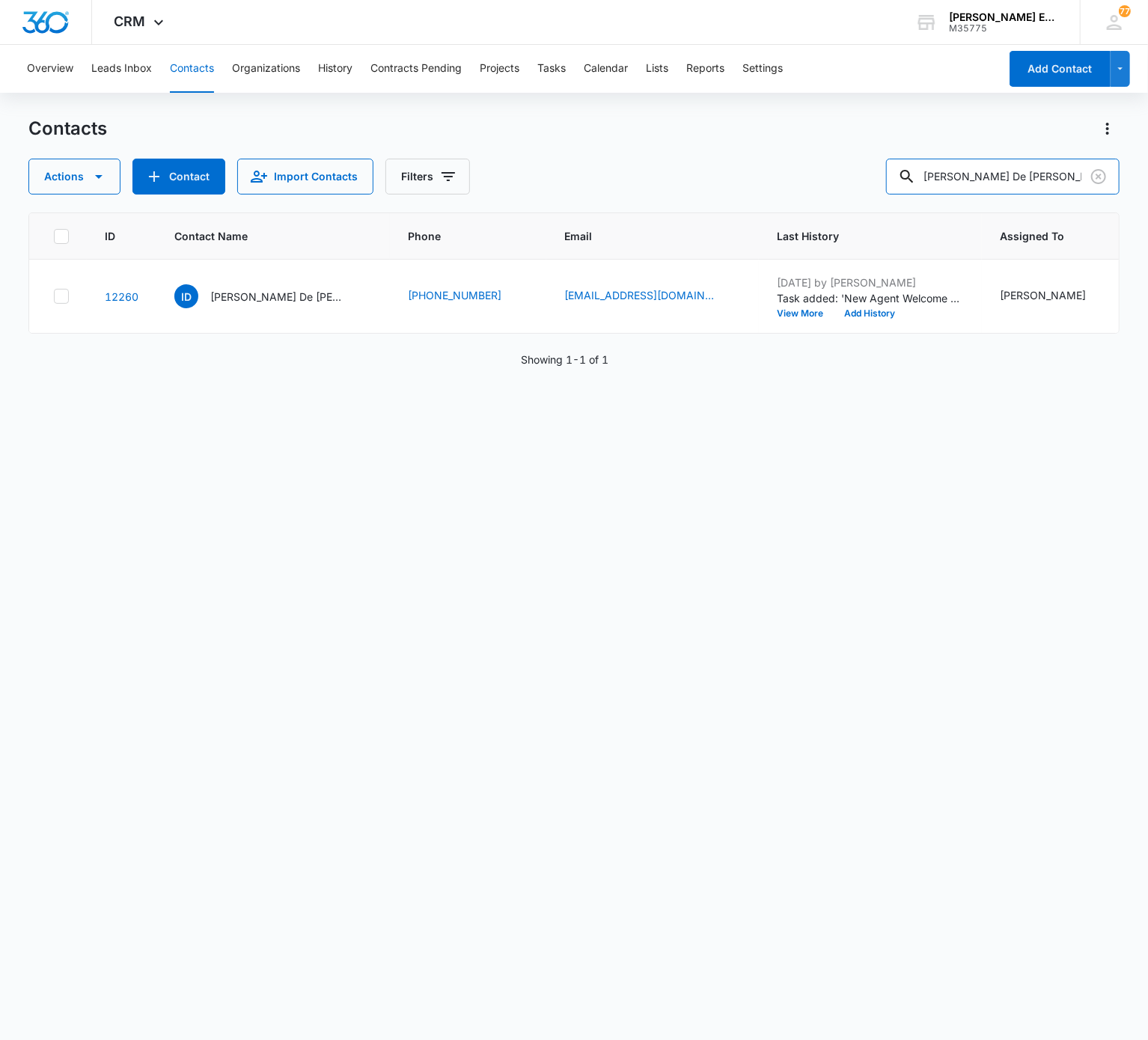
scroll to position [0, 286]
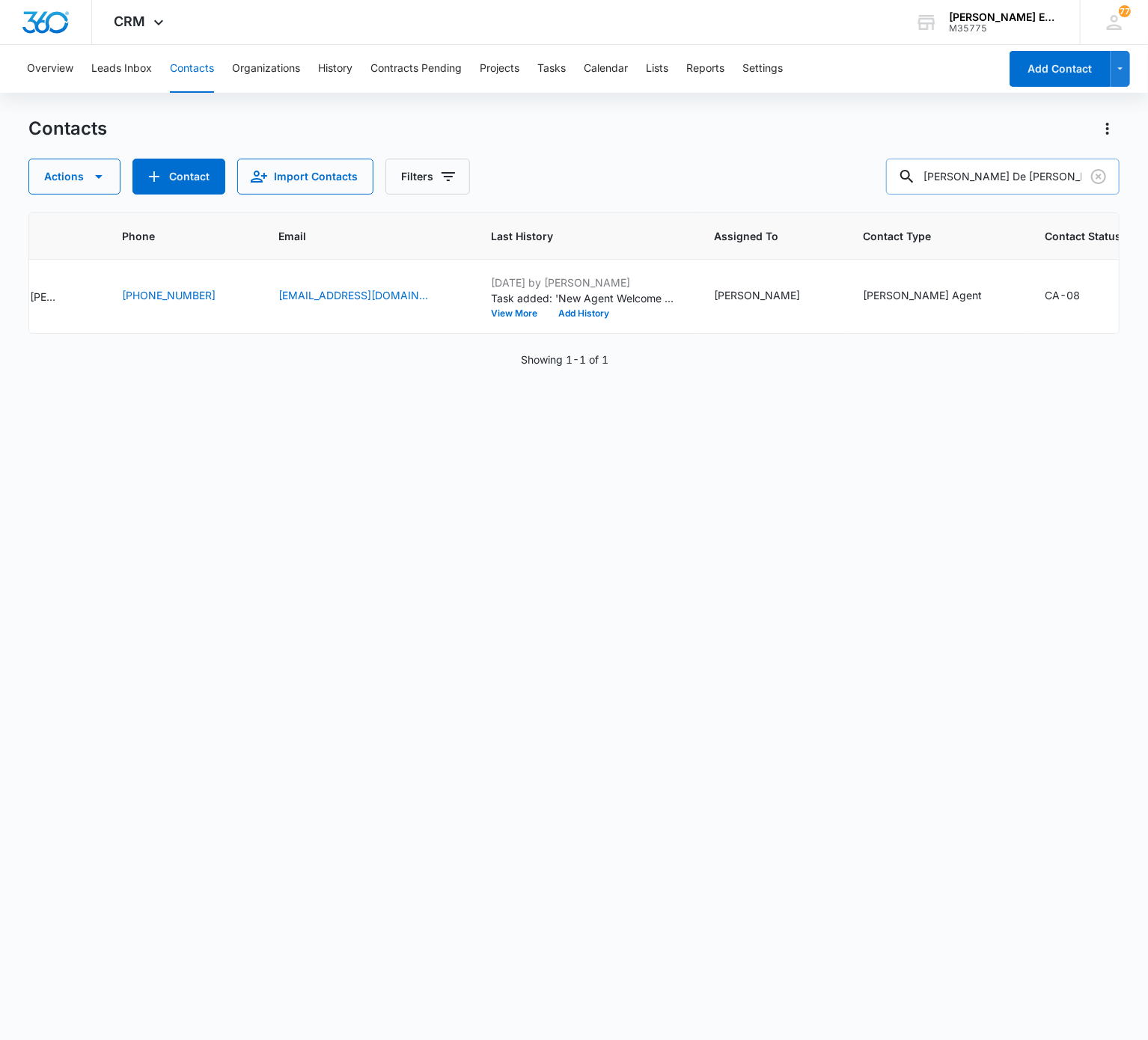
click at [859, 169] on input "Ismael Diaz De Leon Anaya" at bounding box center [1003, 177] width 233 height 36
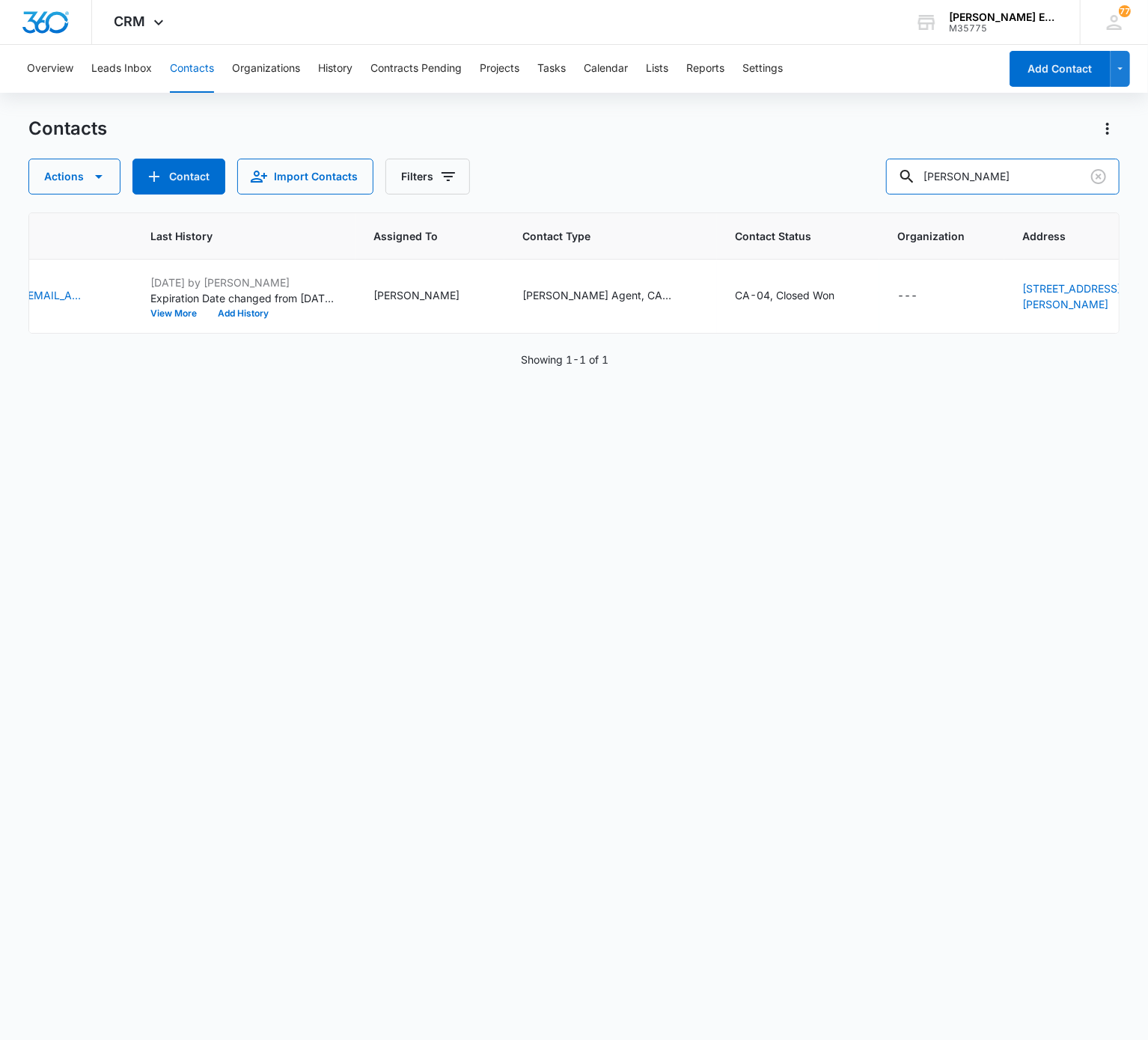
scroll to position [0, 0]
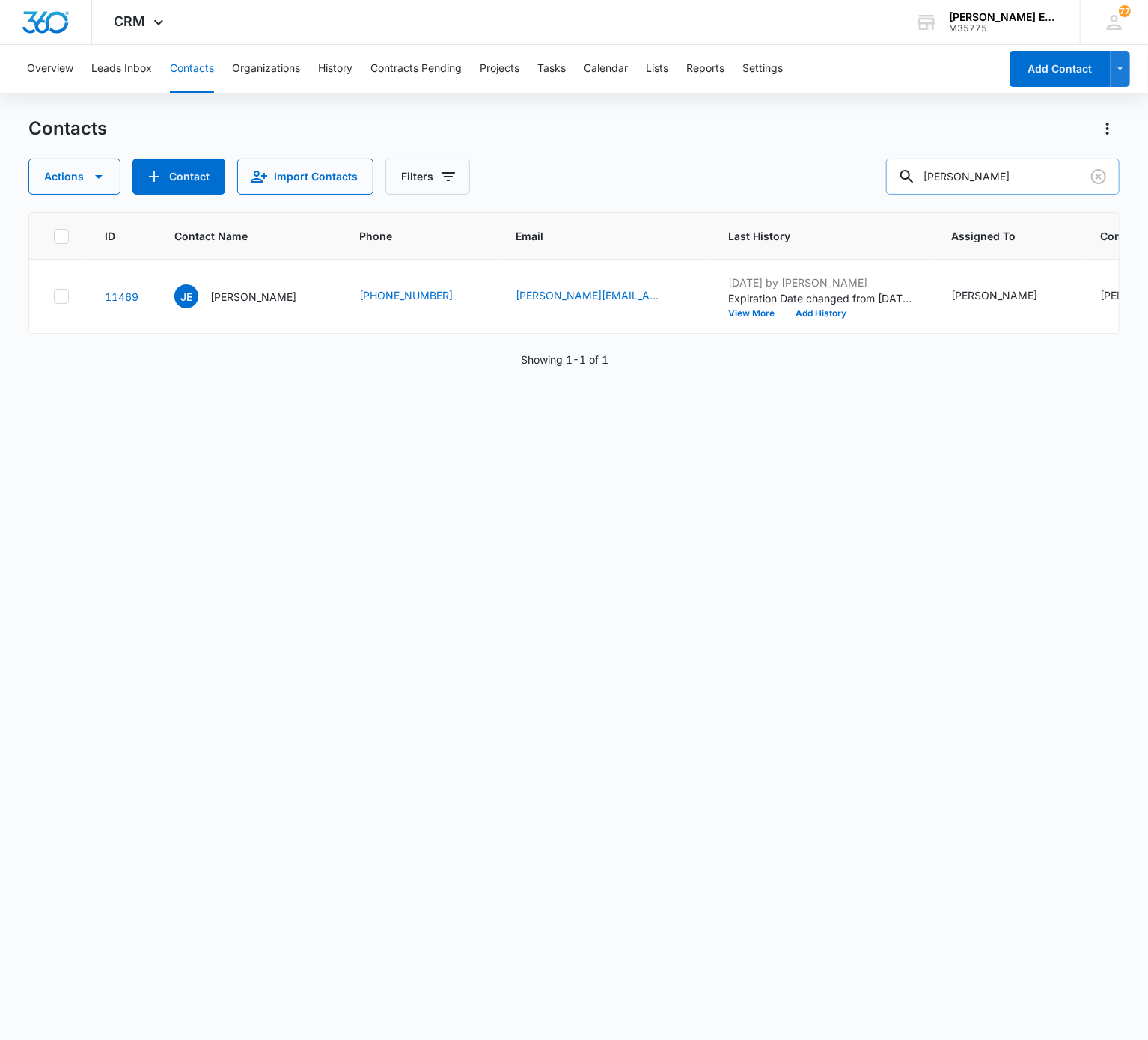
click at [859, 171] on input "Jeffery Engstrom" at bounding box center [1003, 177] width 233 height 36
click at [859, 173] on input "Misty Cochren" at bounding box center [1003, 177] width 233 height 36
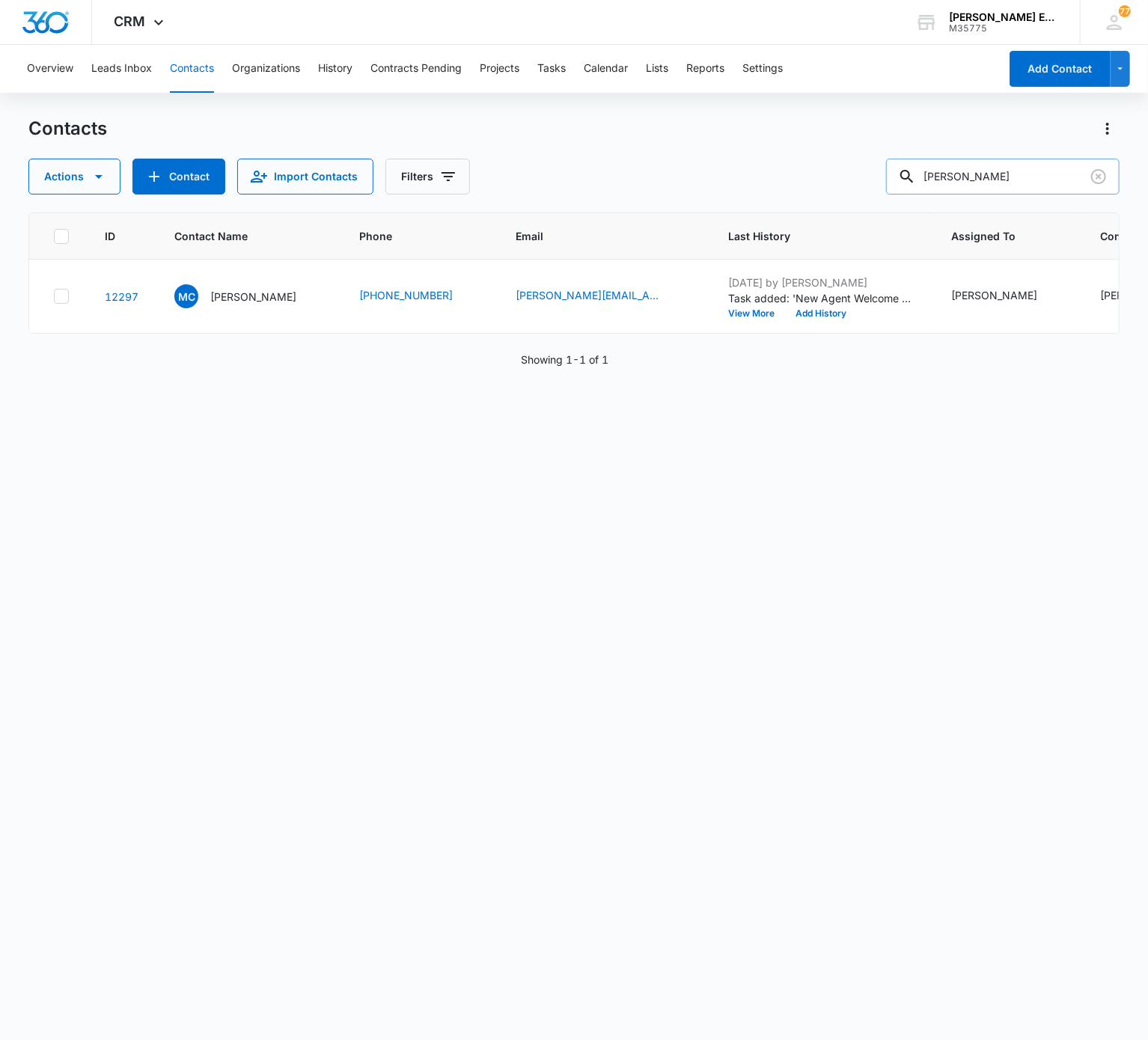
click at [859, 173] on input "Misty Cochren" at bounding box center [1003, 177] width 233 height 36
click at [859, 163] on input "James Lundy" at bounding box center [1003, 177] width 233 height 36
click at [859, 779] on main "Contacts Actions Contact Import Contacts Filters Lisa Hurt ID Contact Name Phon…" at bounding box center [574, 577] width 1148 height 922
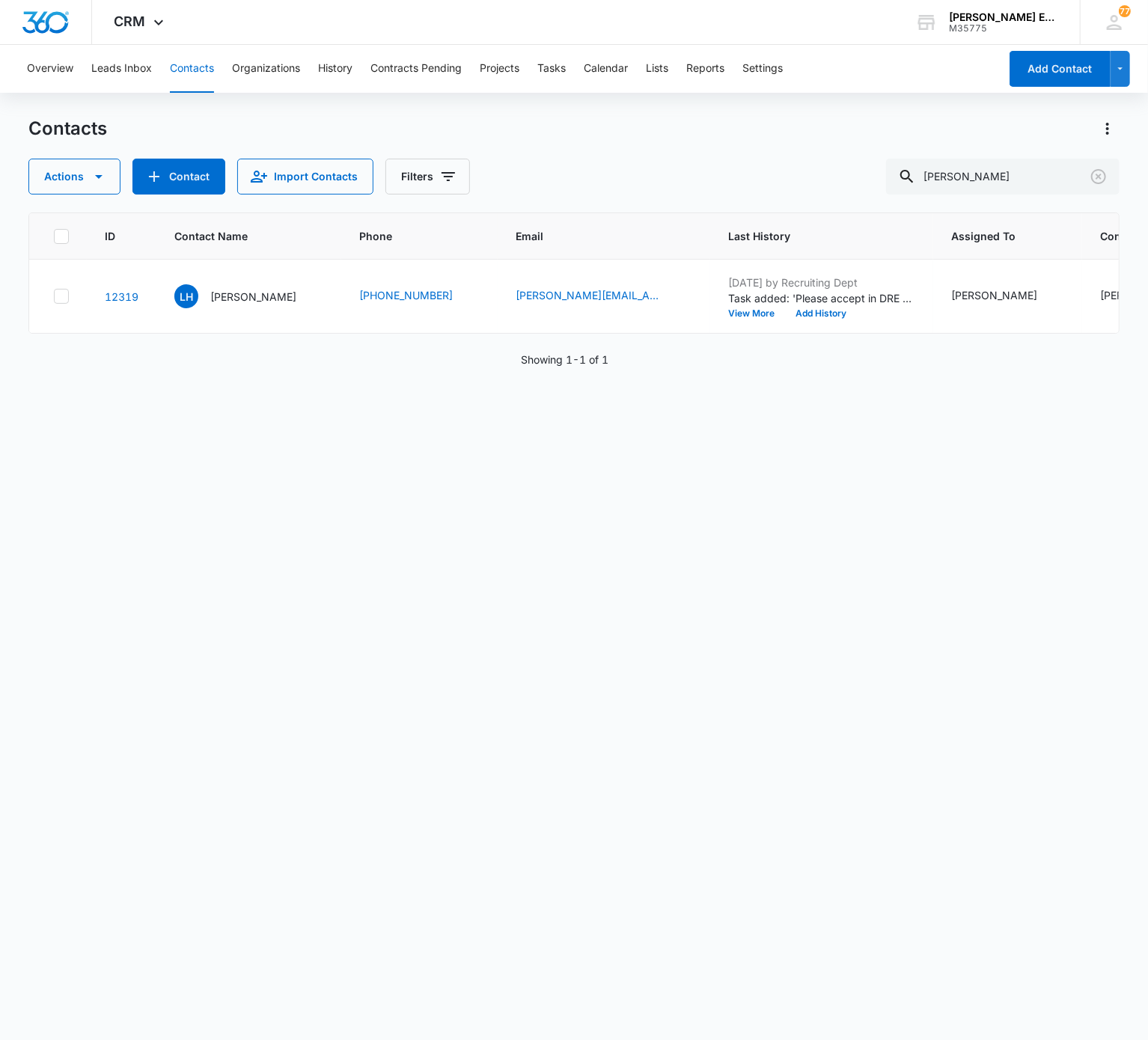
click at [859, 779] on main "Contacts Actions Contact Import Contacts Filters Lisa Hurt ID Contact Name Phon…" at bounding box center [574, 577] width 1148 height 922
click at [859, 171] on div at bounding box center [907, 177] width 24 height 36
drag, startPoint x: 932, startPoint y: 171, endPoint x: 939, endPoint y: 173, distance: 7.3
click at [859, 173] on div "Lisa Hurt" at bounding box center [1003, 177] width 233 height 36
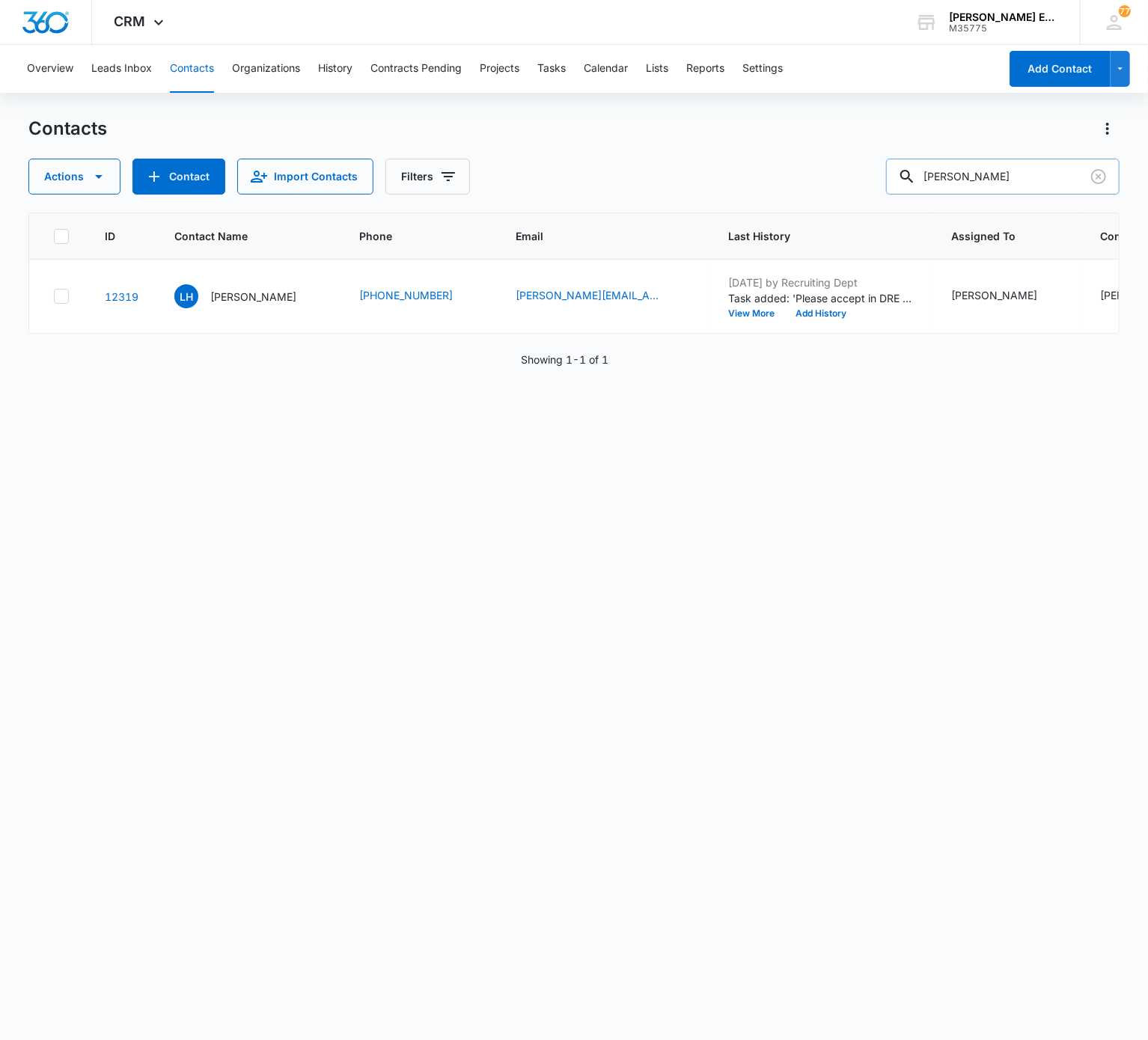
click at [859, 173] on input "Lisa Hurt" at bounding box center [1003, 177] width 233 height 36
click at [859, 171] on input "Bonita Cowan" at bounding box center [1003, 177] width 233 height 36
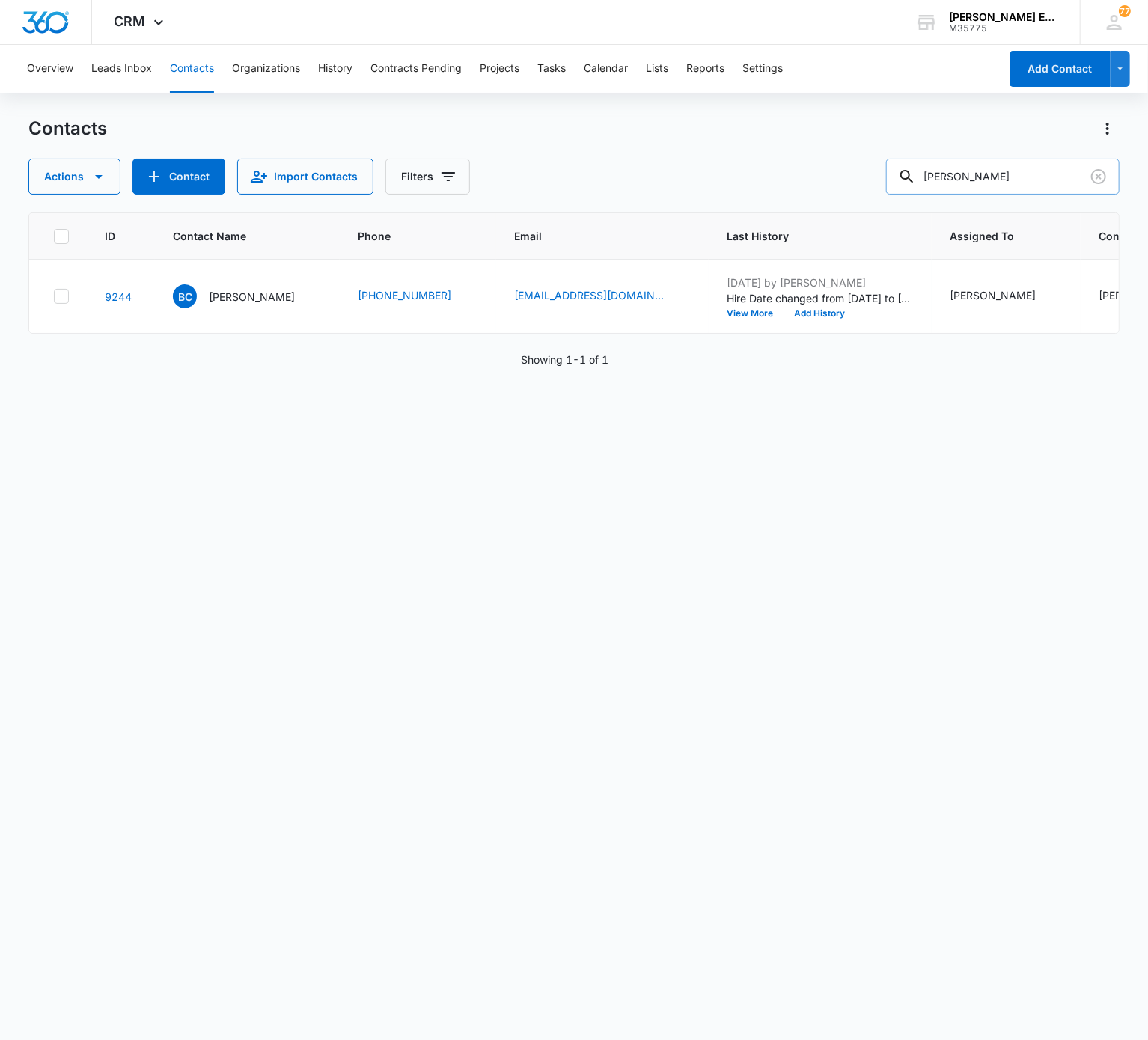
click at [859, 171] on input "Allen Frozano" at bounding box center [1003, 177] width 233 height 36
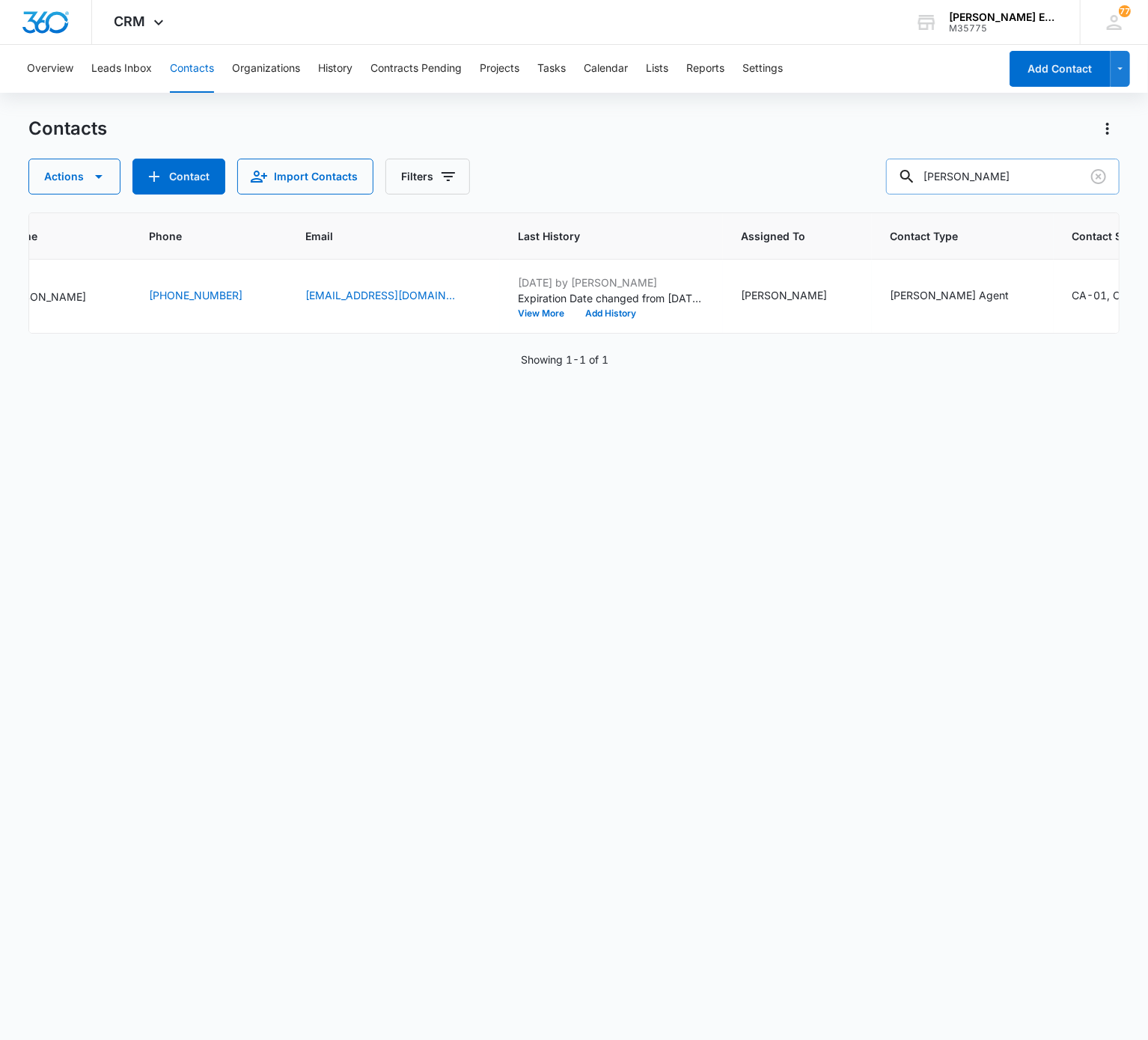
click at [859, 183] on input "Allen Frozano" at bounding box center [1003, 177] width 233 height 36
drag, startPoint x: 1018, startPoint y: 154, endPoint x: 1018, endPoint y: 177, distance: 23.0
click at [859, 177] on div "Contacts Actions Contact Import Contacts Filters Lesley Ann Sherill" at bounding box center [574, 155] width 1090 height 78
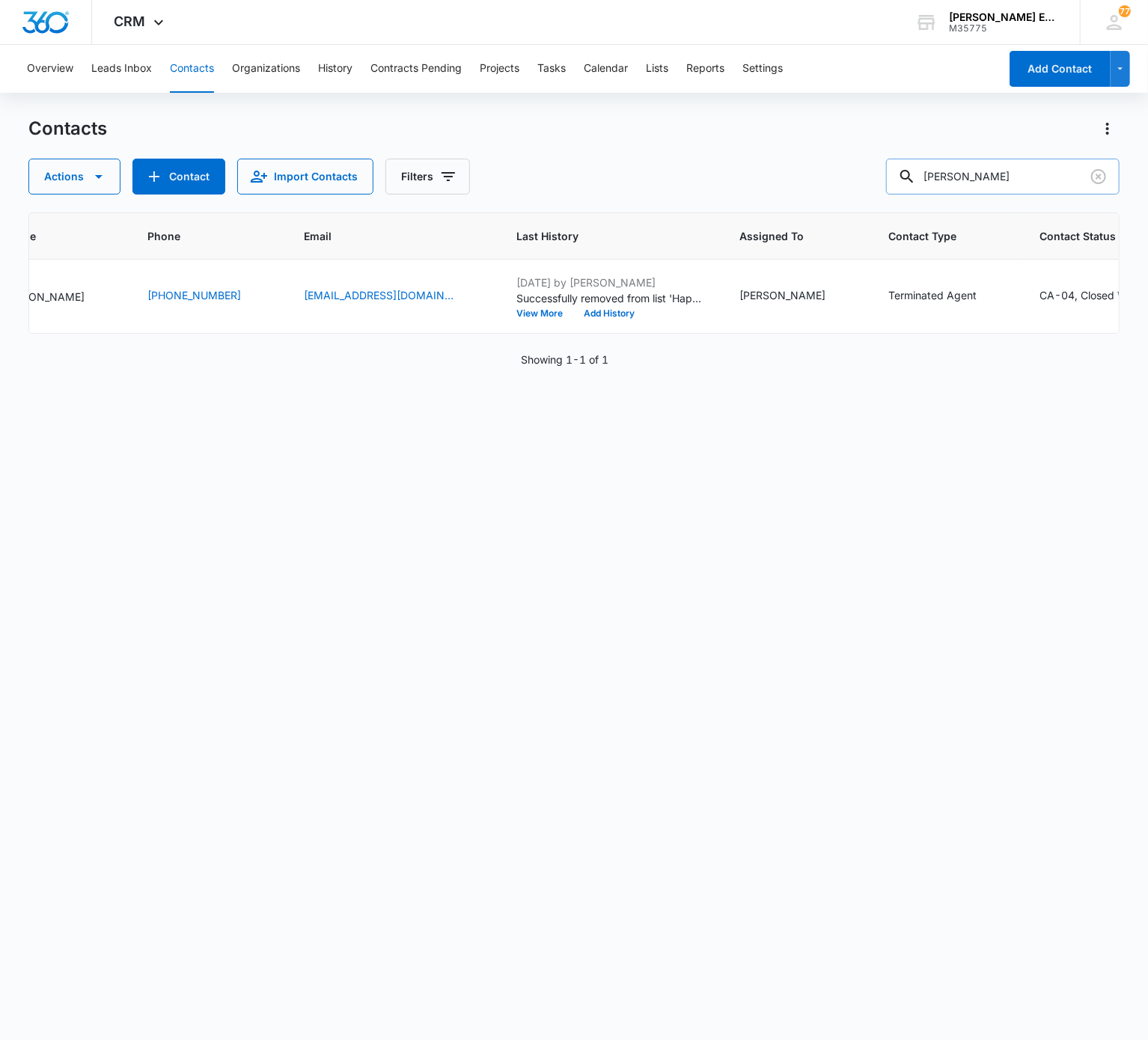
click at [859, 177] on input "Lesley Ann Sherill" at bounding box center [1003, 177] width 233 height 36
type input "Shaddy Aridi"
